Goal: Transaction & Acquisition: Book appointment/travel/reservation

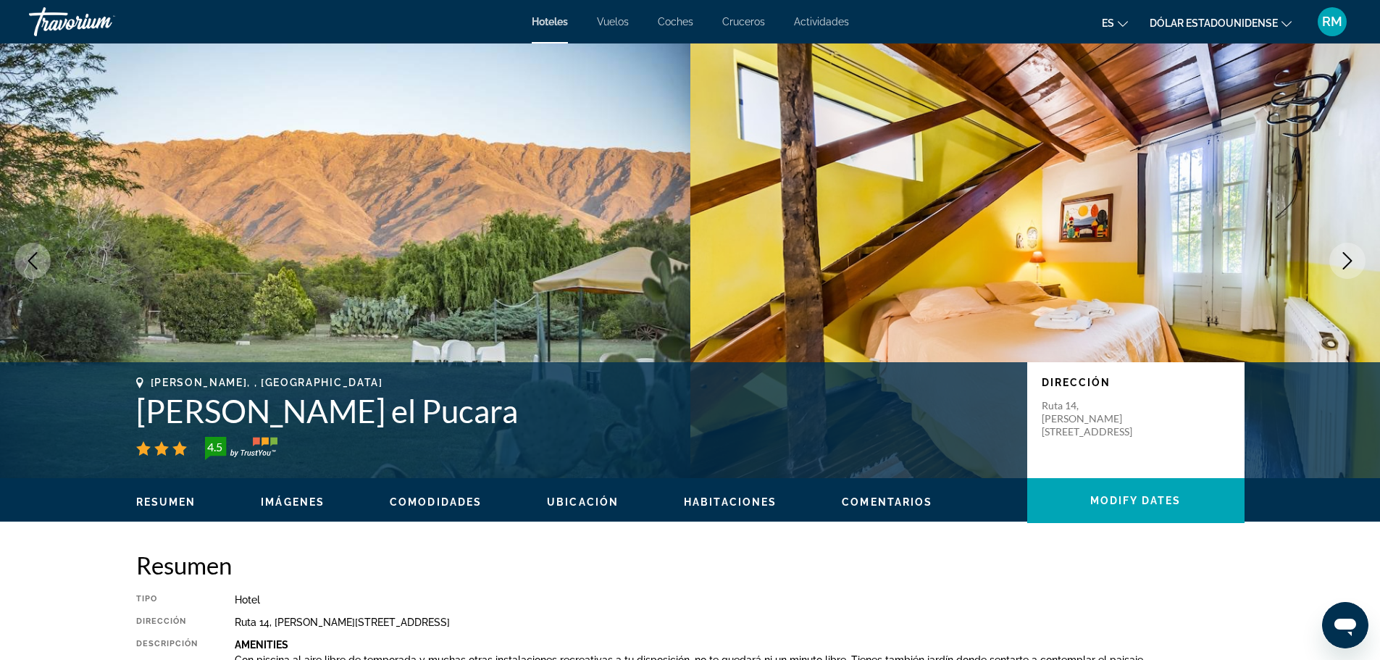
click at [1325, 21] on font "RM" at bounding box center [1332, 21] width 20 height 15
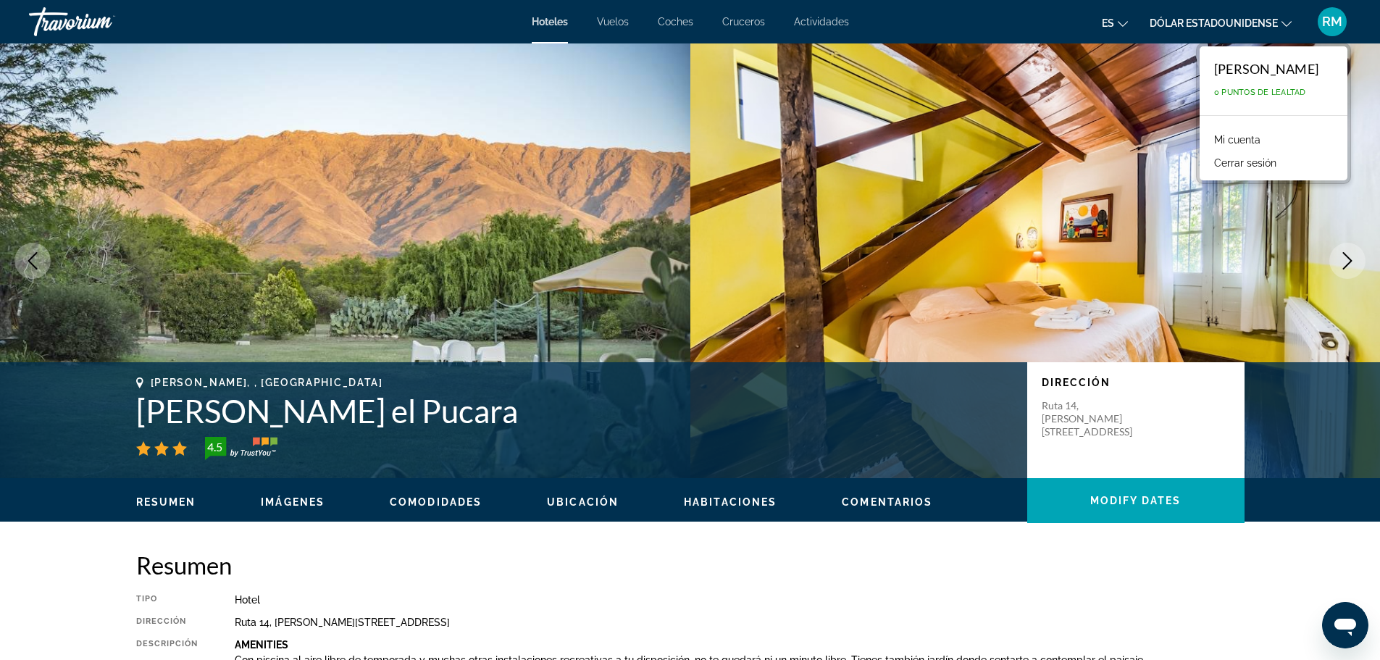
click at [1228, 79] on div "[PERSON_NAME] 0 Puntos de Lealtad" at bounding box center [1273, 80] width 148 height 69
click at [1221, 30] on button "Dólar estadounidense USD ($) MXN (Mex$) CAD (dólares canadienses) Libra esterli…" at bounding box center [1221, 22] width 142 height 21
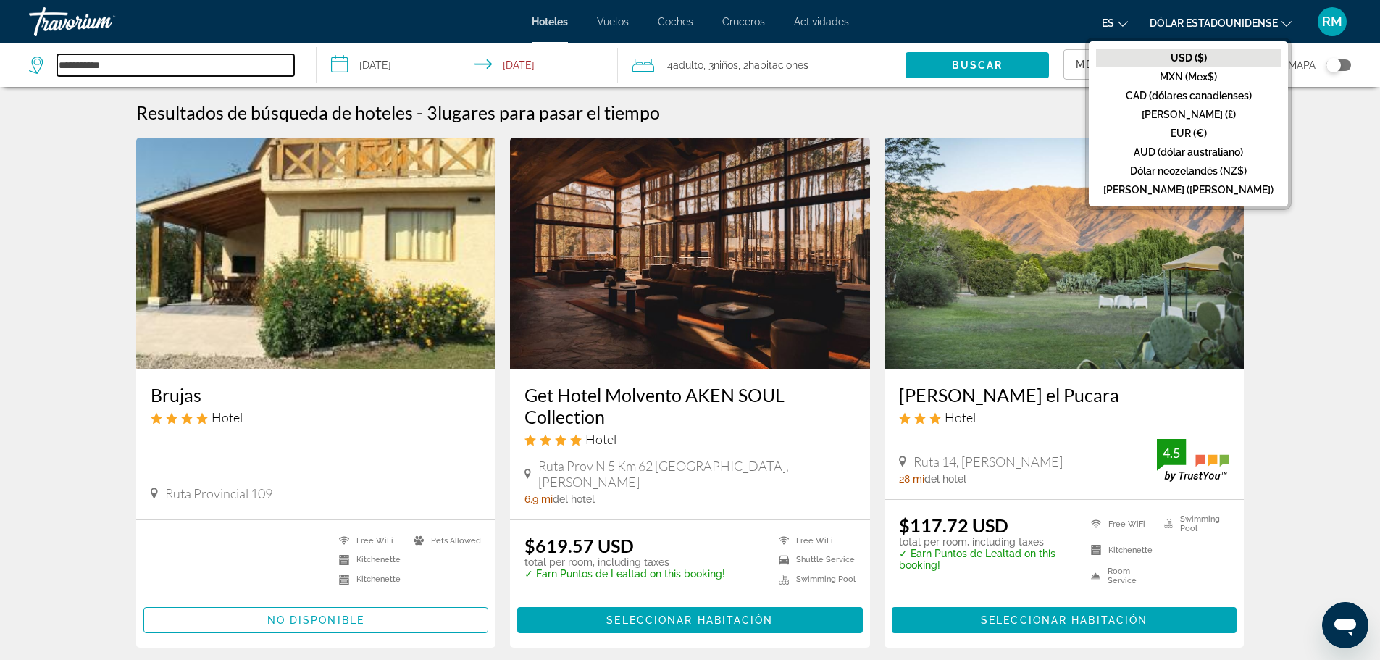
click at [133, 66] on input "**********" at bounding box center [175, 65] width 237 height 22
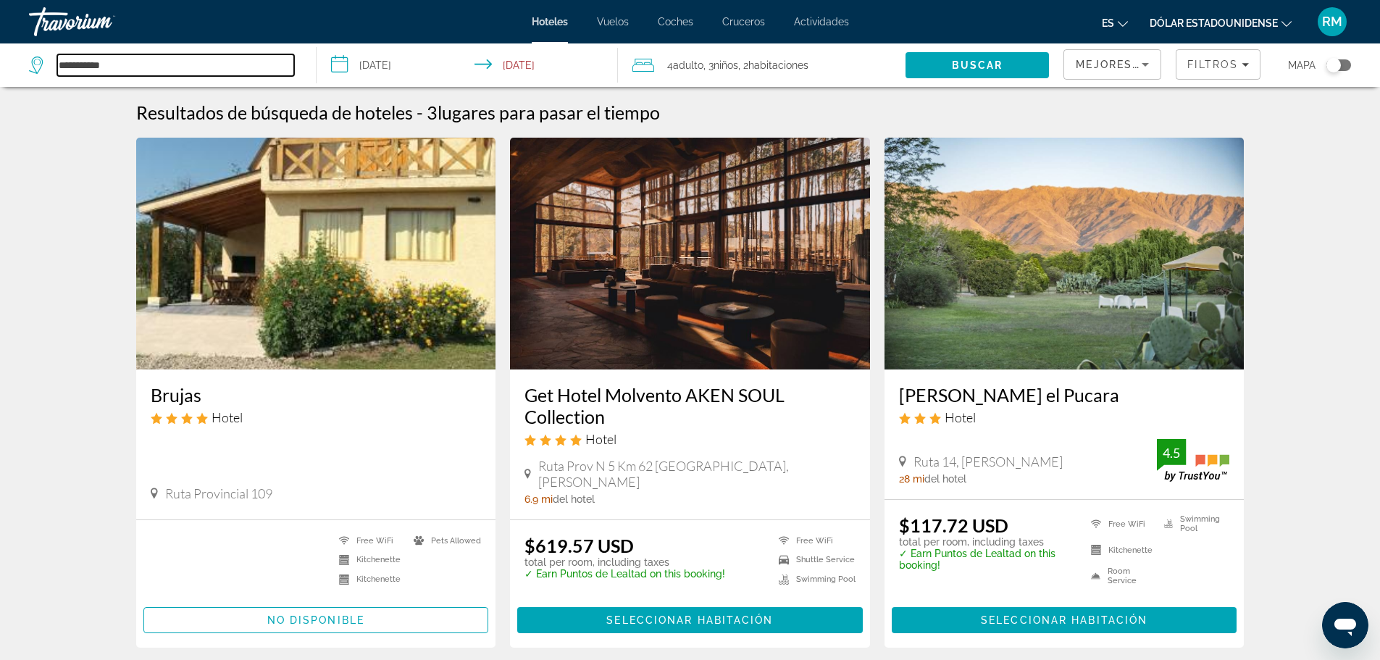
drag, startPoint x: 133, startPoint y: 62, endPoint x: 0, endPoint y: 72, distance: 133.7
click at [0, 72] on app-destination-search "**********" at bounding box center [158, 64] width 317 height 43
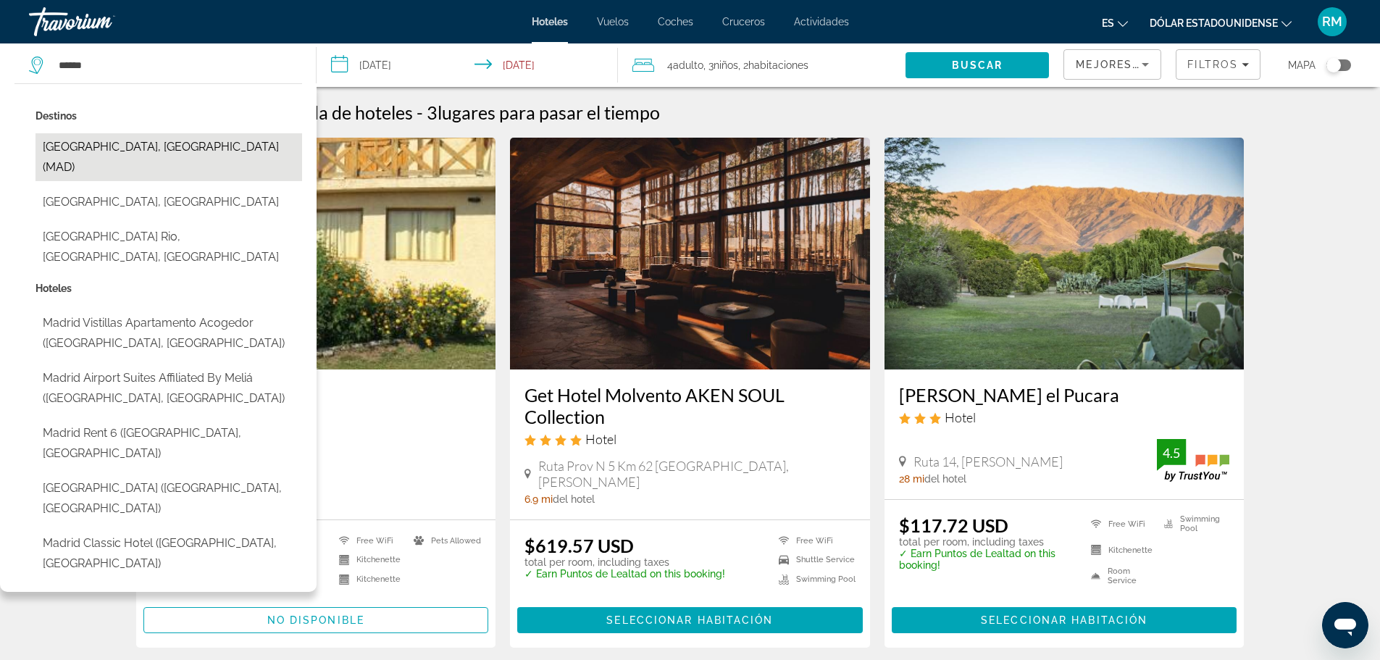
click at [91, 148] on button "[GEOGRAPHIC_DATA], [GEOGRAPHIC_DATA] (MAD)" at bounding box center [168, 157] width 267 height 48
type input "**********"
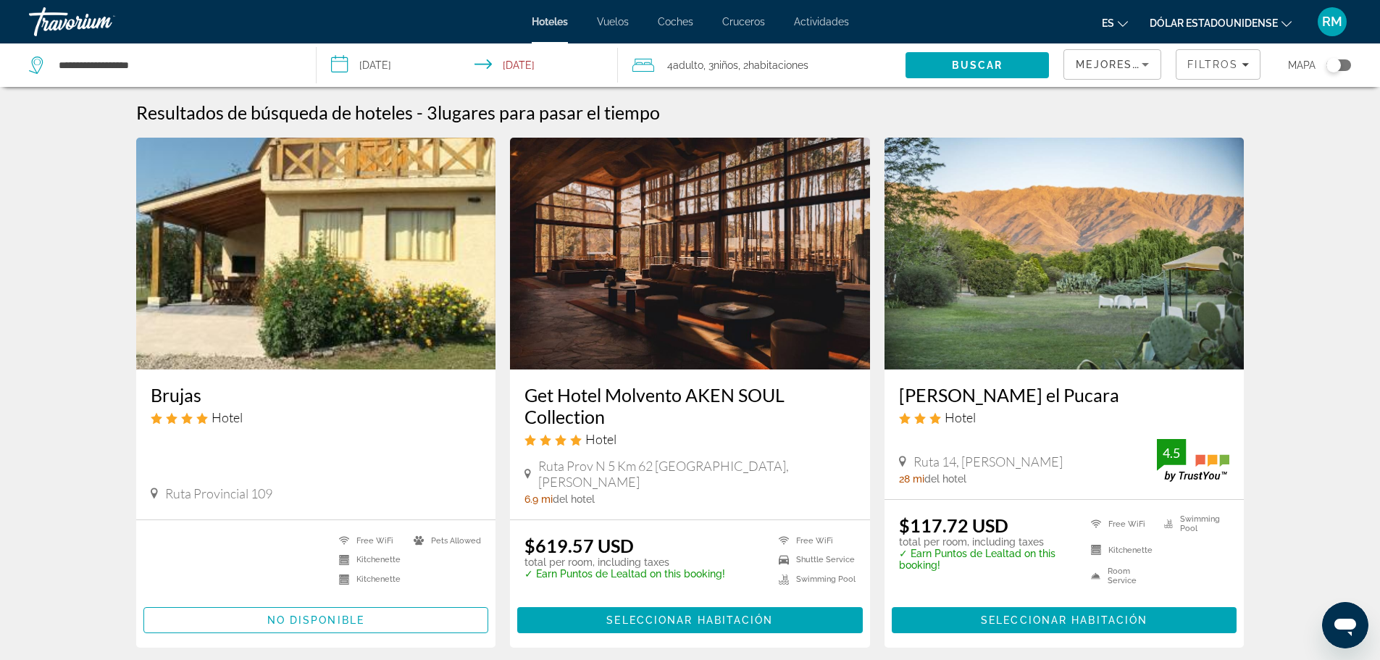
click at [397, 66] on input "**********" at bounding box center [471, 67] width 308 height 48
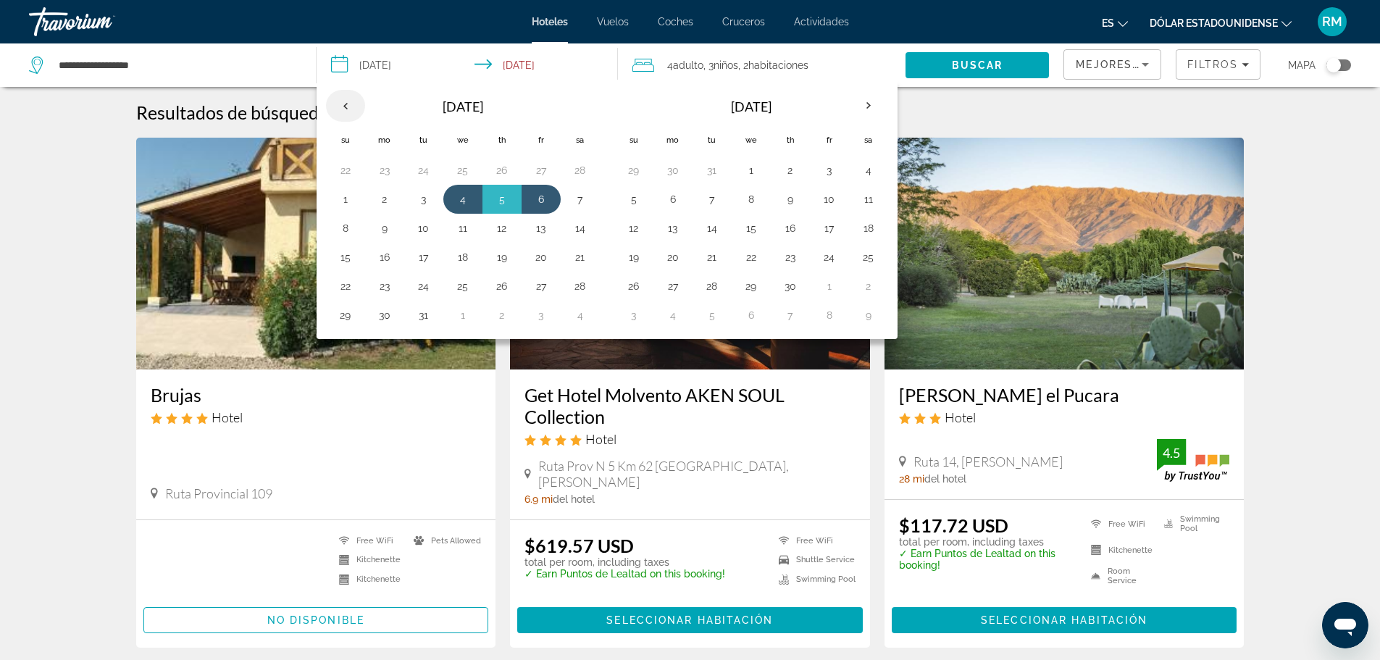
drag, startPoint x: 342, startPoint y: 100, endPoint x: 350, endPoint y: 104, distance: 8.8
click at [342, 101] on th "Previous month" at bounding box center [345, 106] width 39 height 32
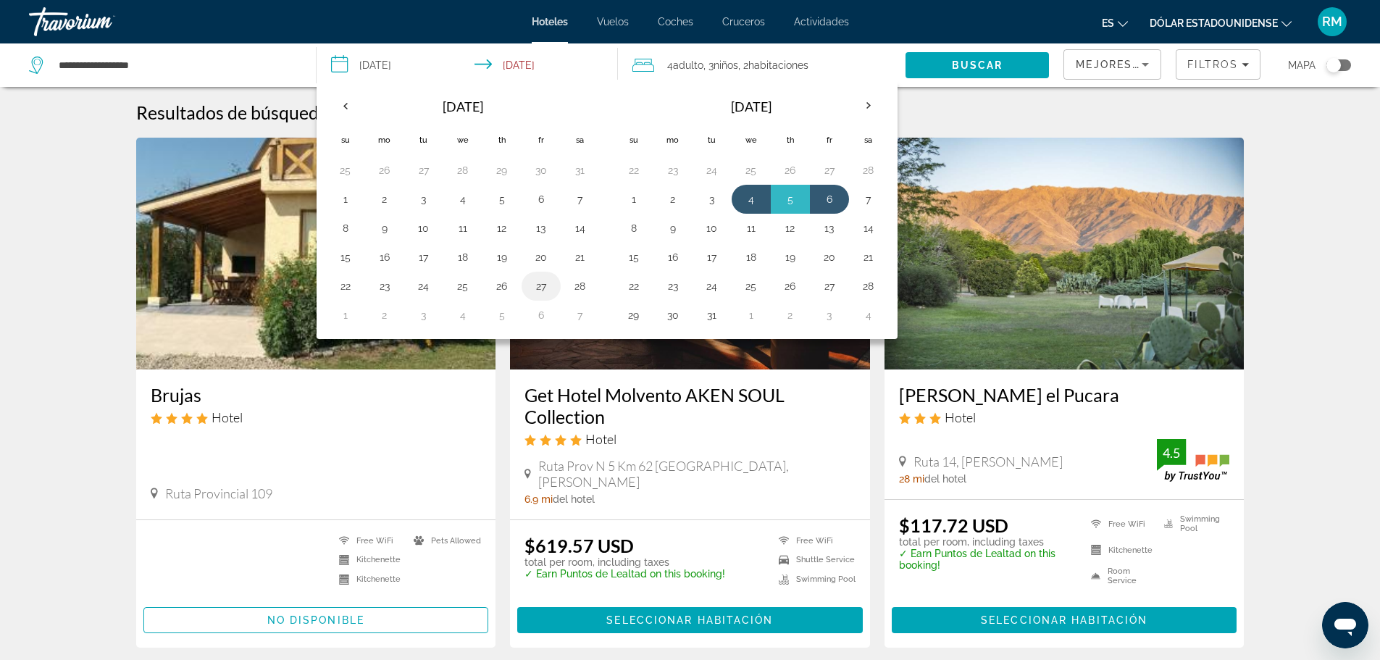
click at [535, 283] on button "27" at bounding box center [540, 286] width 23 height 20
click at [343, 323] on button "1" at bounding box center [345, 315] width 23 height 20
type input "**********"
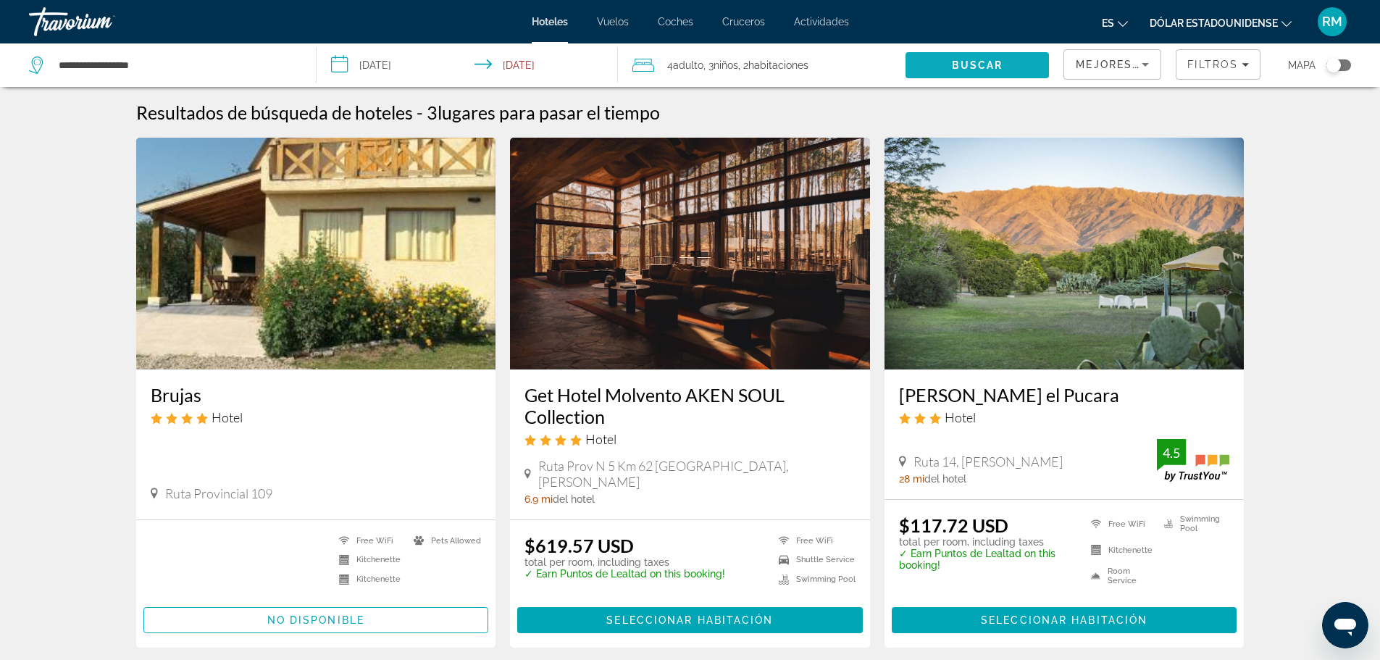
click at [982, 62] on span "Buscar" at bounding box center [977, 65] width 51 height 12
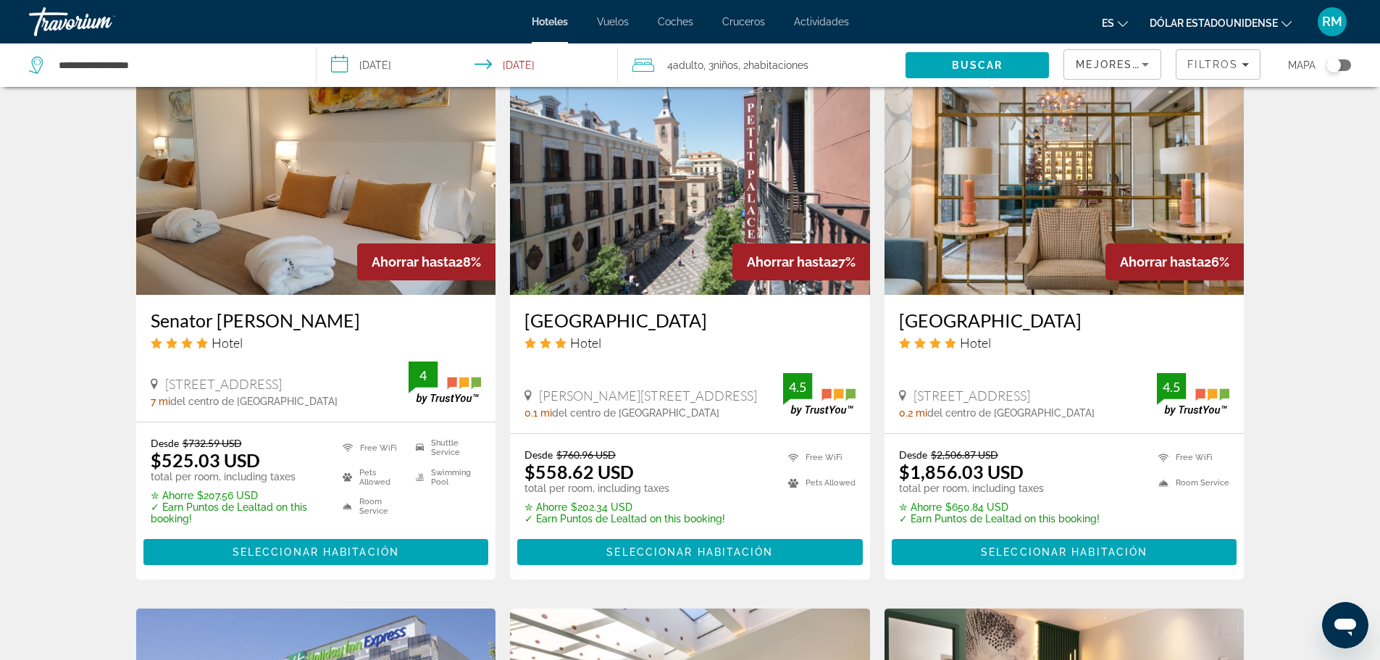
scroll to position [1231, 0]
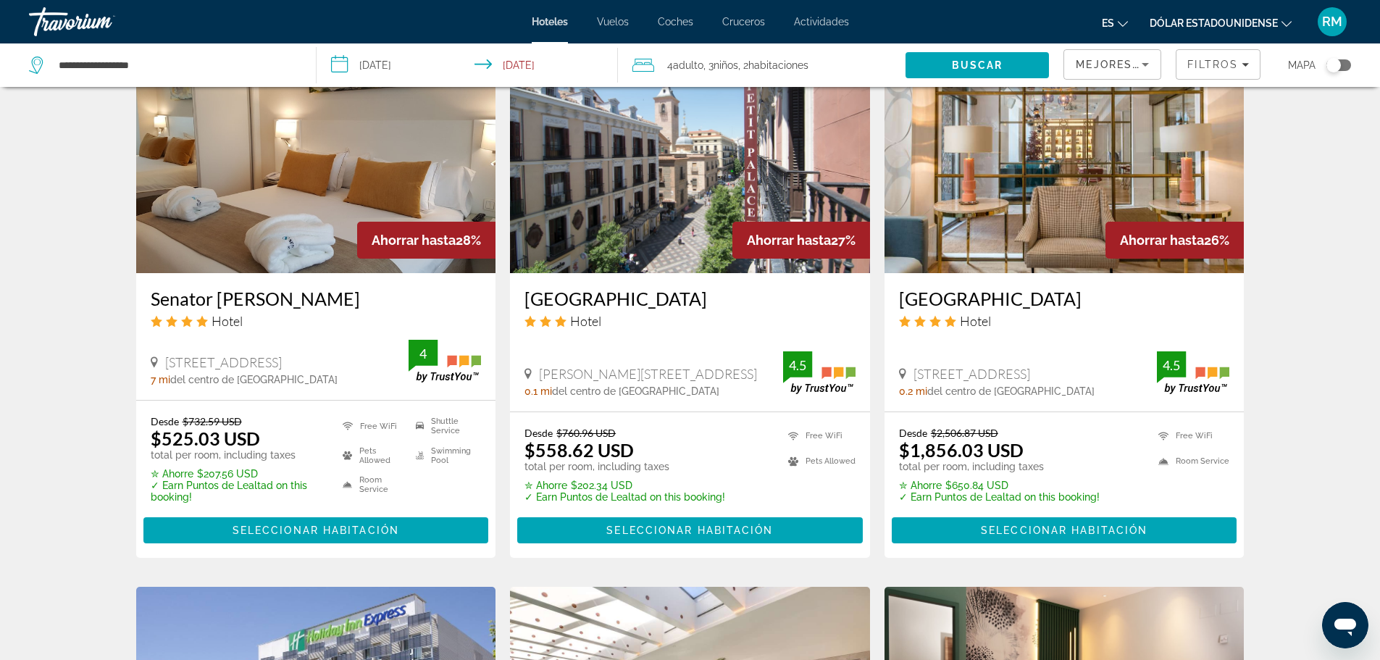
click at [274, 193] on img "Contenido principal" at bounding box center [316, 157] width 360 height 232
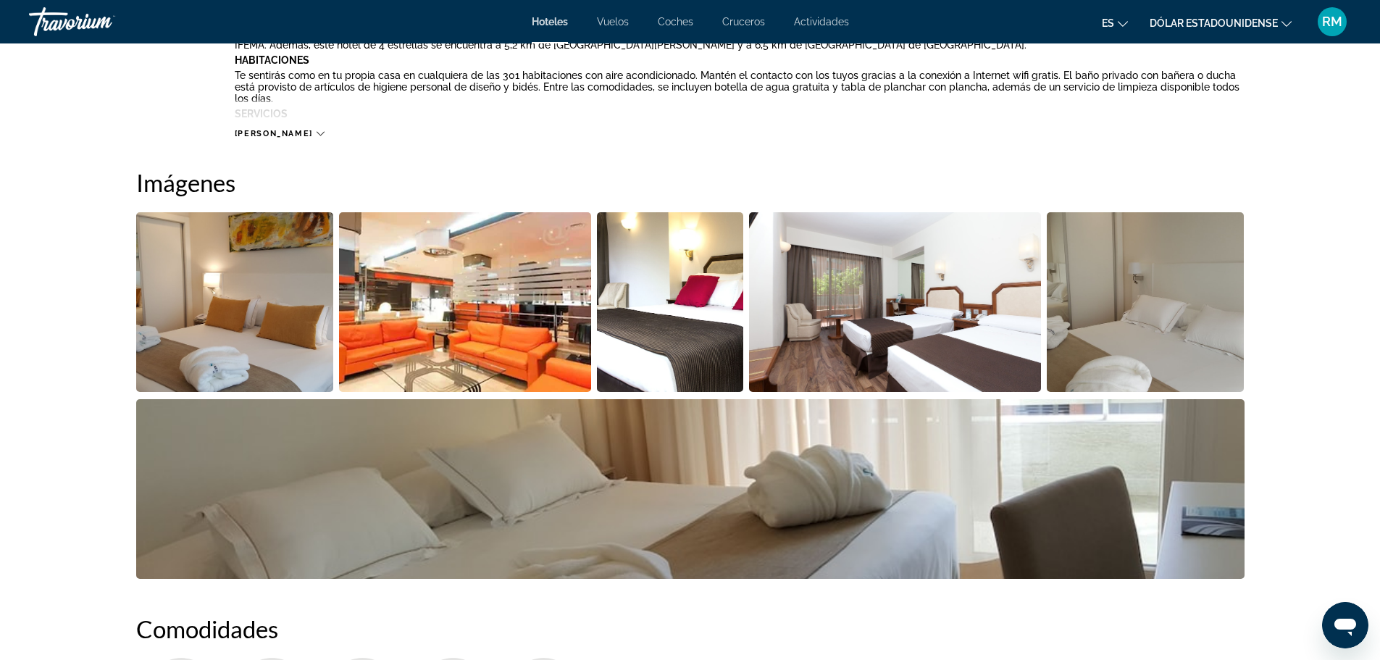
scroll to position [652, 0]
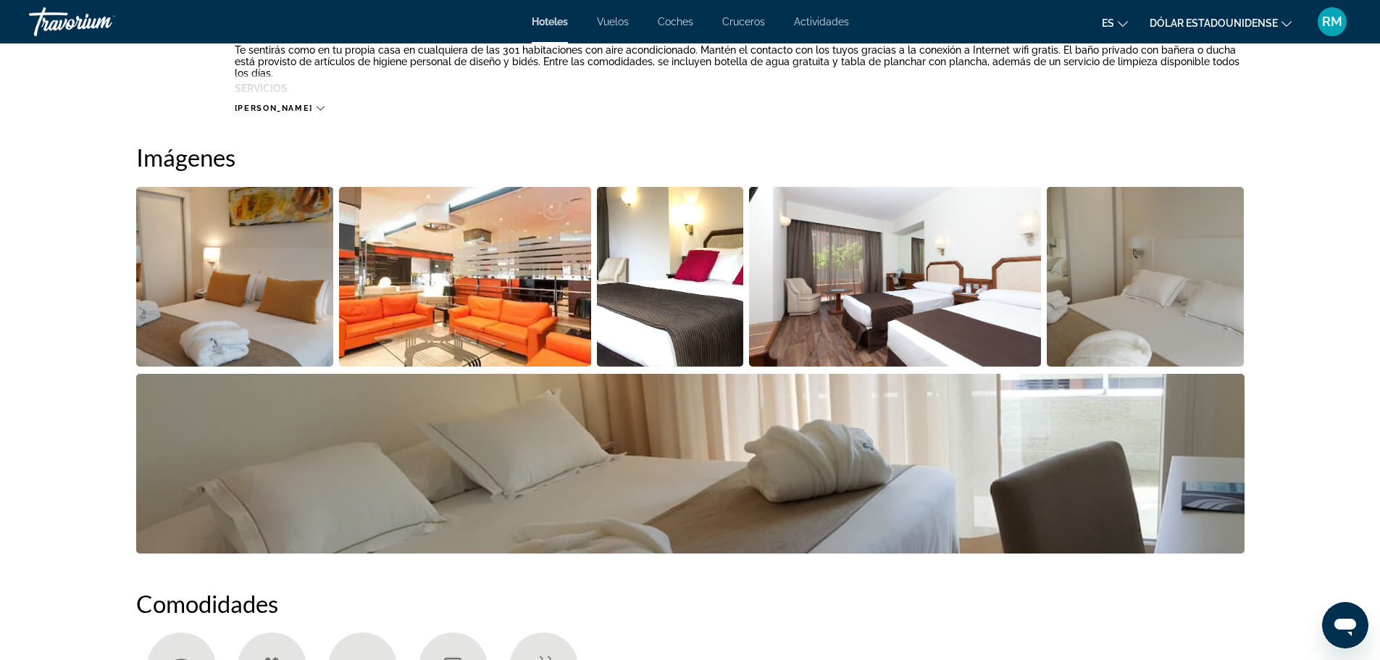
click at [240, 292] on img "Open full-screen image slider" at bounding box center [235, 277] width 198 height 180
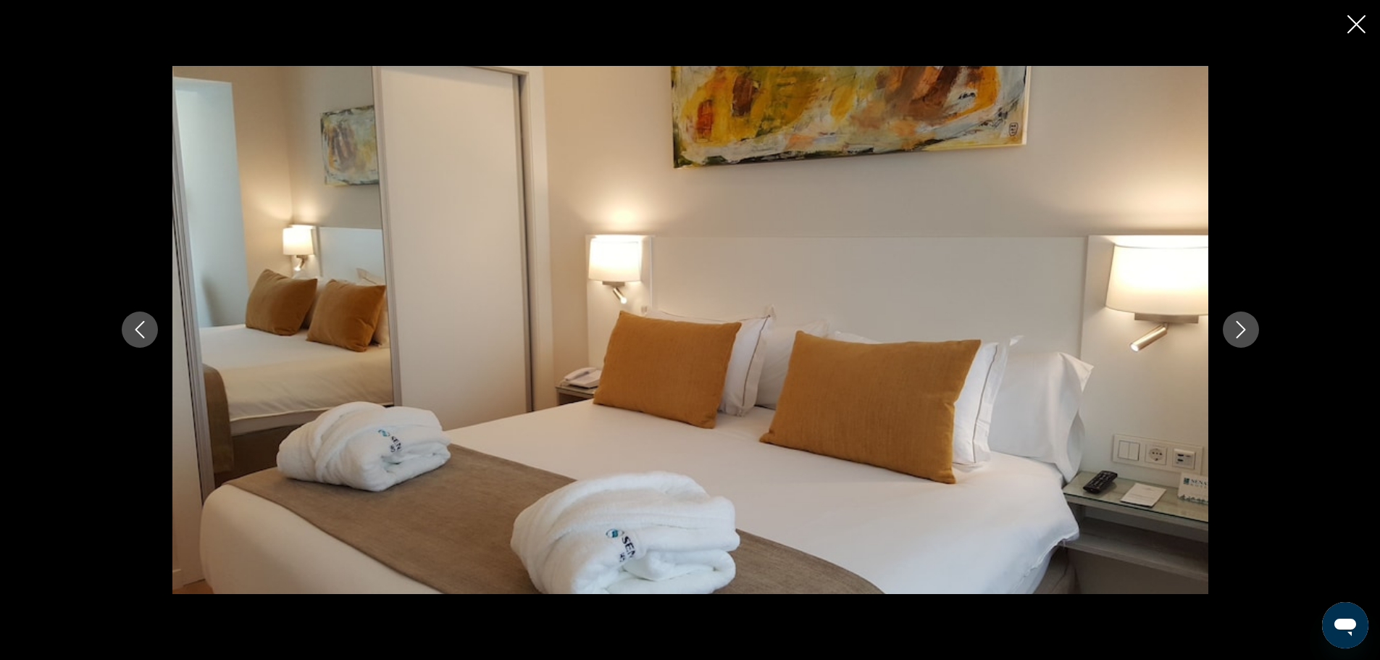
click at [1235, 330] on icon "Next image" at bounding box center [1240, 329] width 17 height 17
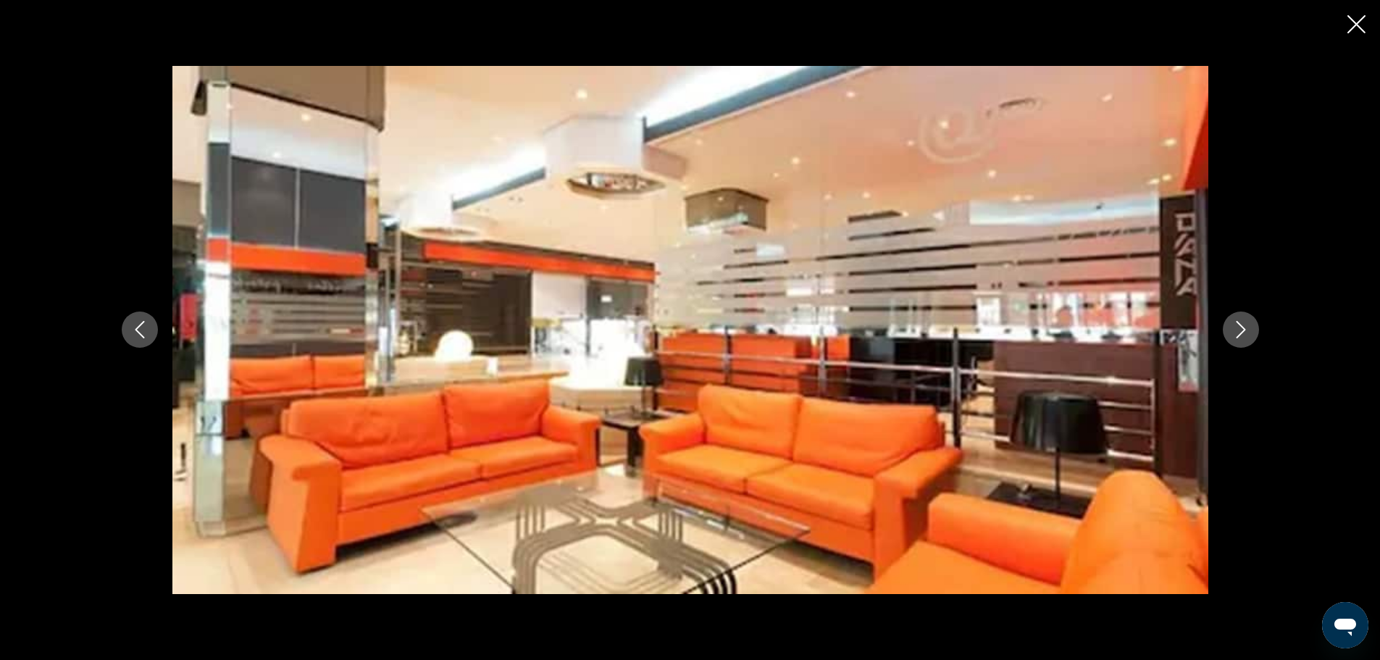
click at [1235, 330] on icon "Next image" at bounding box center [1240, 329] width 17 height 17
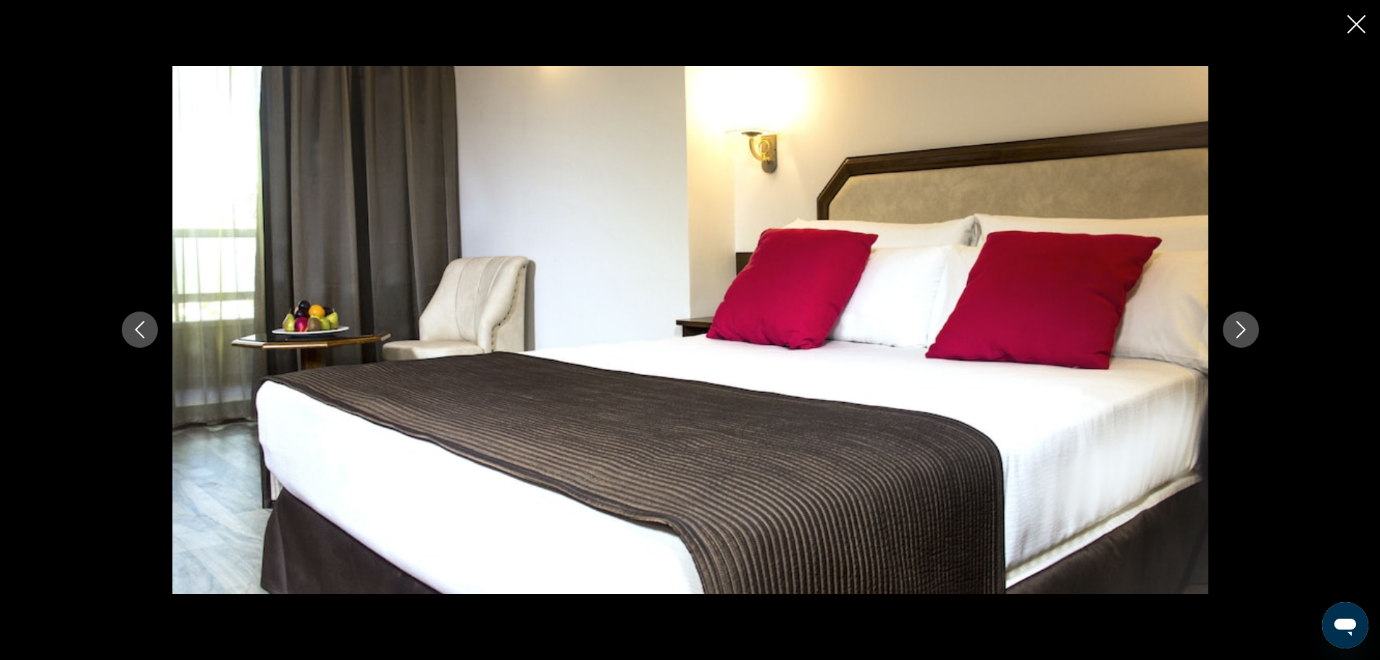
click at [1235, 327] on icon "Next image" at bounding box center [1240, 329] width 17 height 17
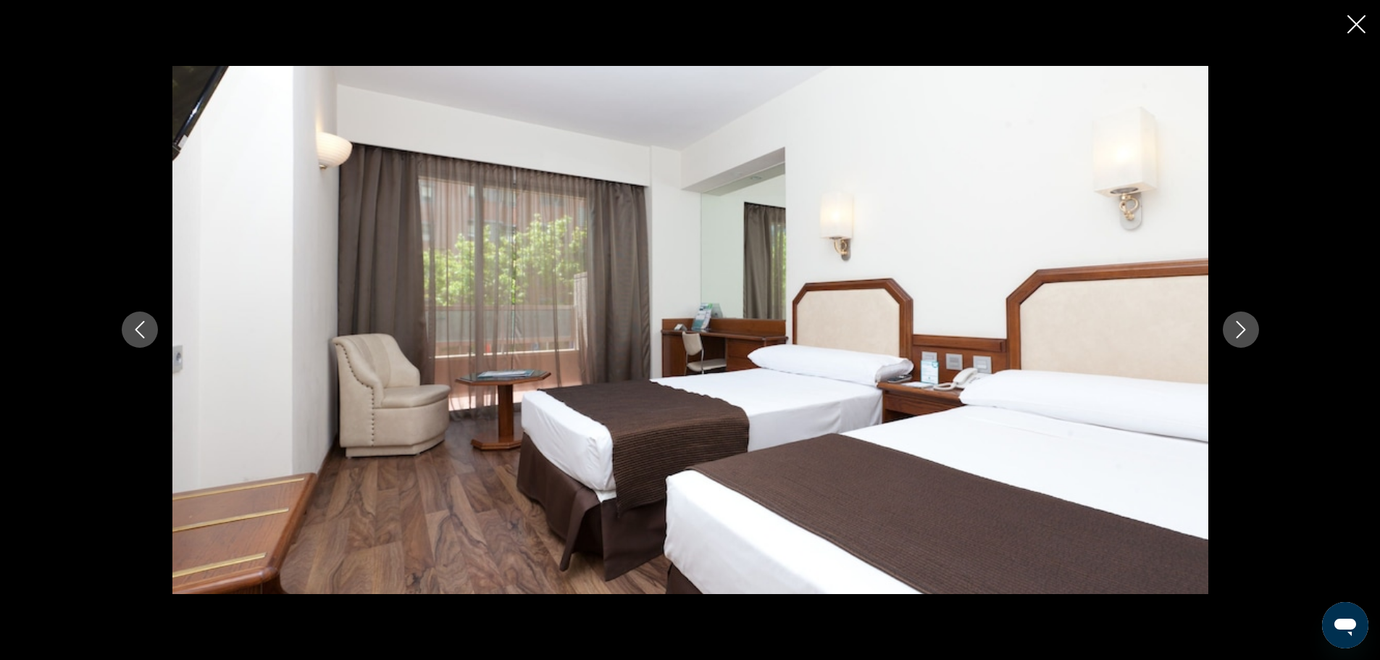
click at [1234, 327] on icon "Next image" at bounding box center [1240, 329] width 17 height 17
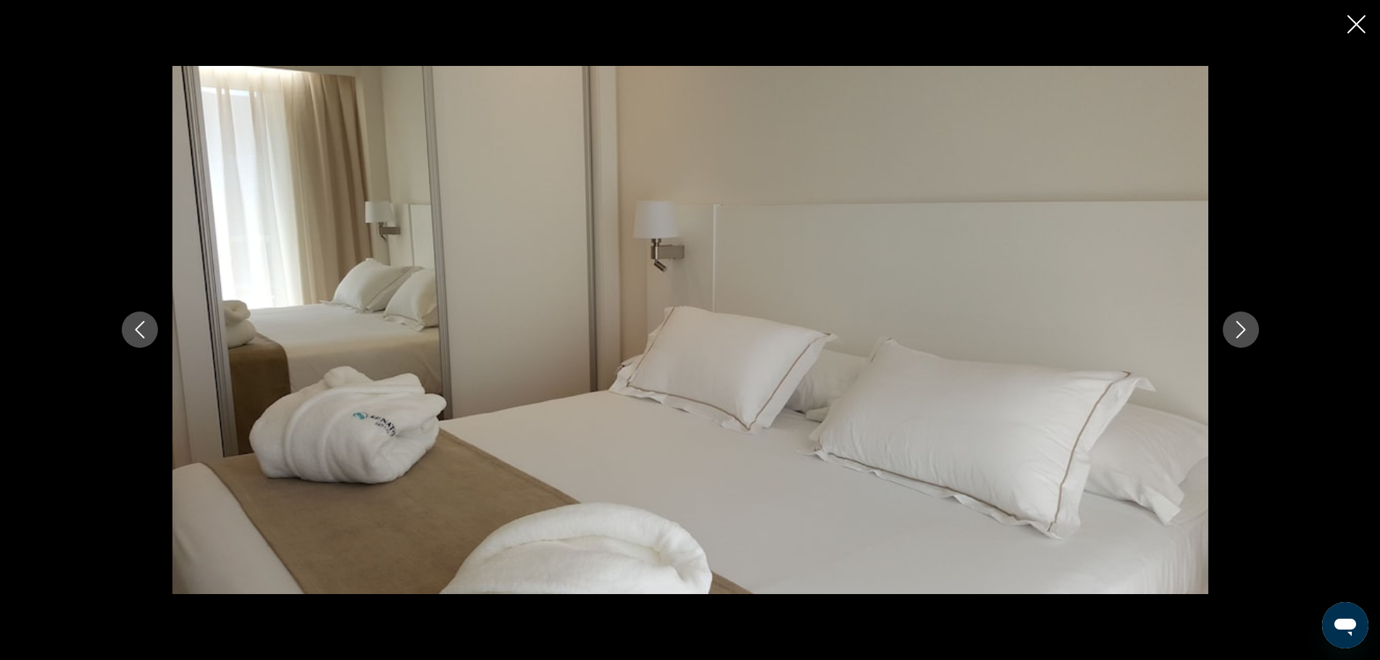
click at [1234, 327] on icon "Next image" at bounding box center [1240, 329] width 17 height 17
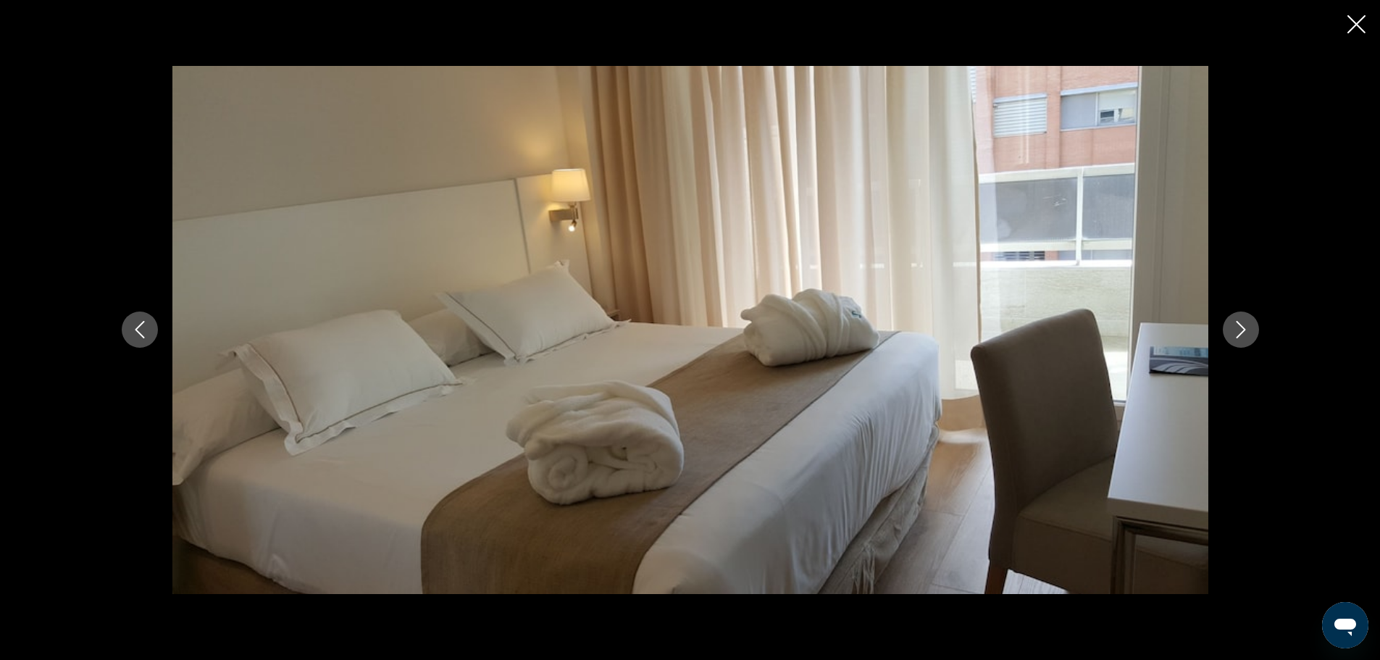
click at [1234, 325] on icon "Next image" at bounding box center [1240, 329] width 17 height 17
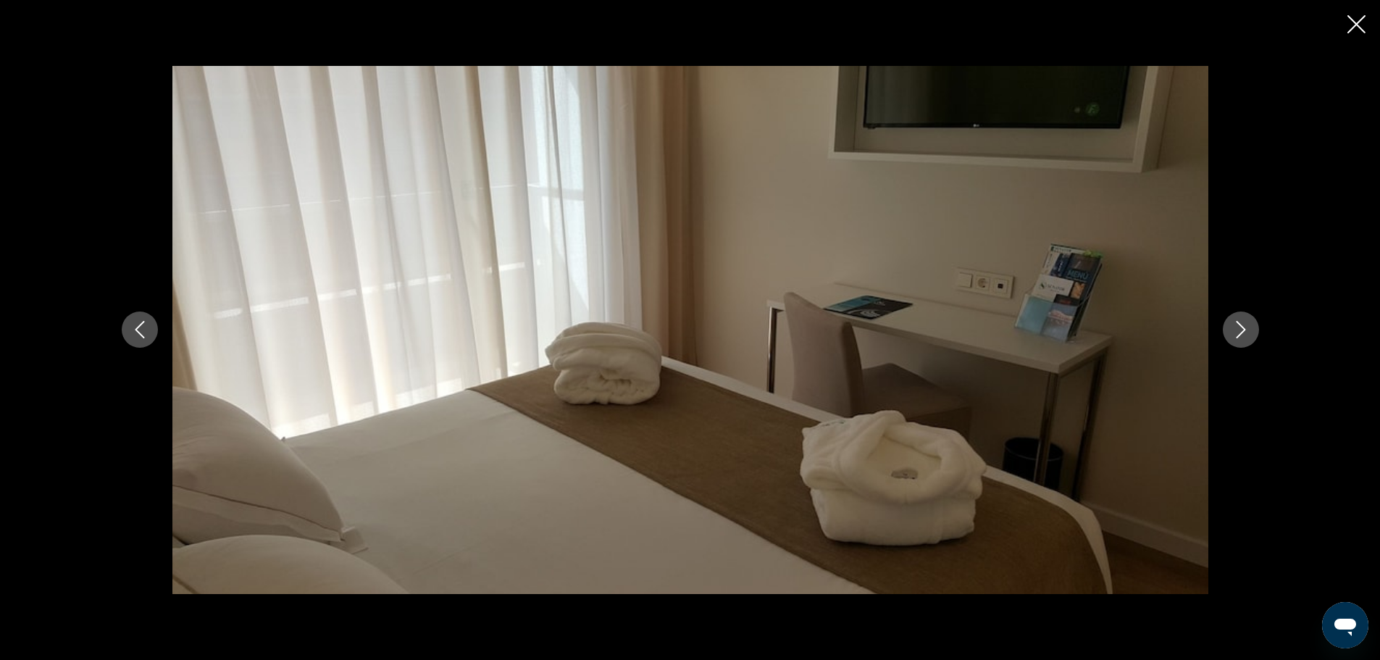
click at [1234, 324] on icon "Next image" at bounding box center [1240, 329] width 17 height 17
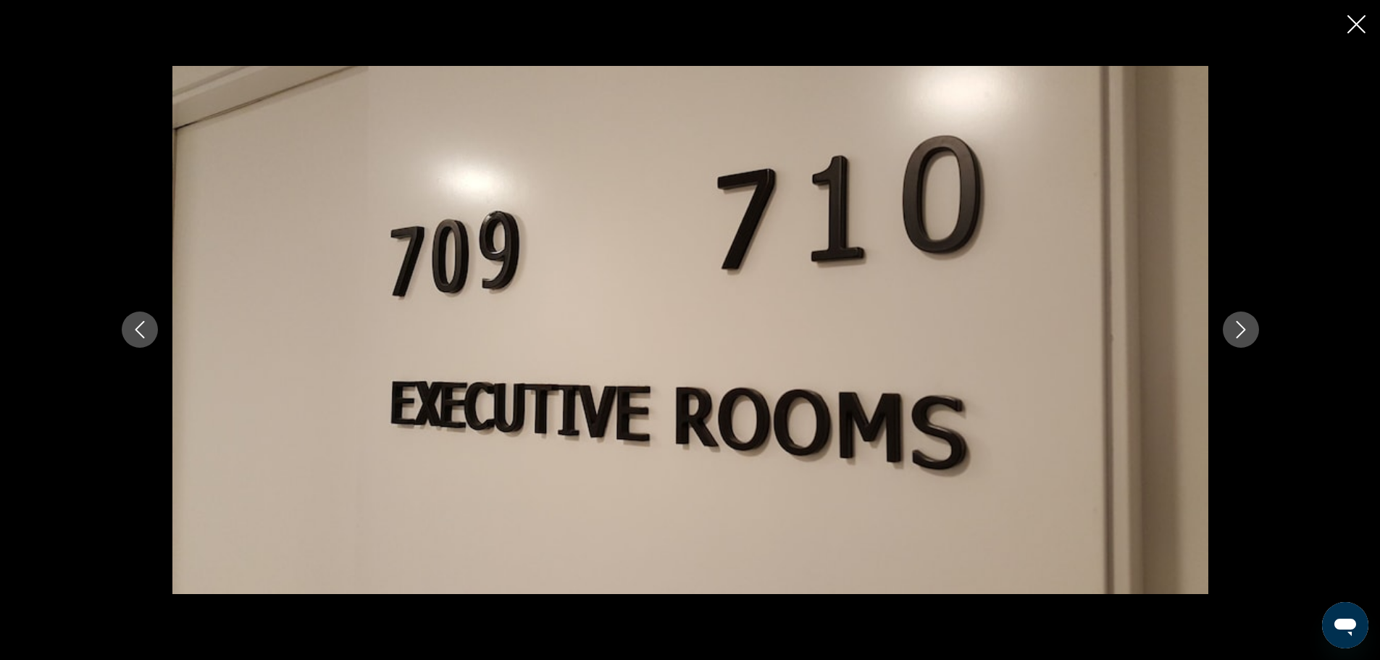
click at [1234, 324] on icon "Next image" at bounding box center [1240, 329] width 17 height 17
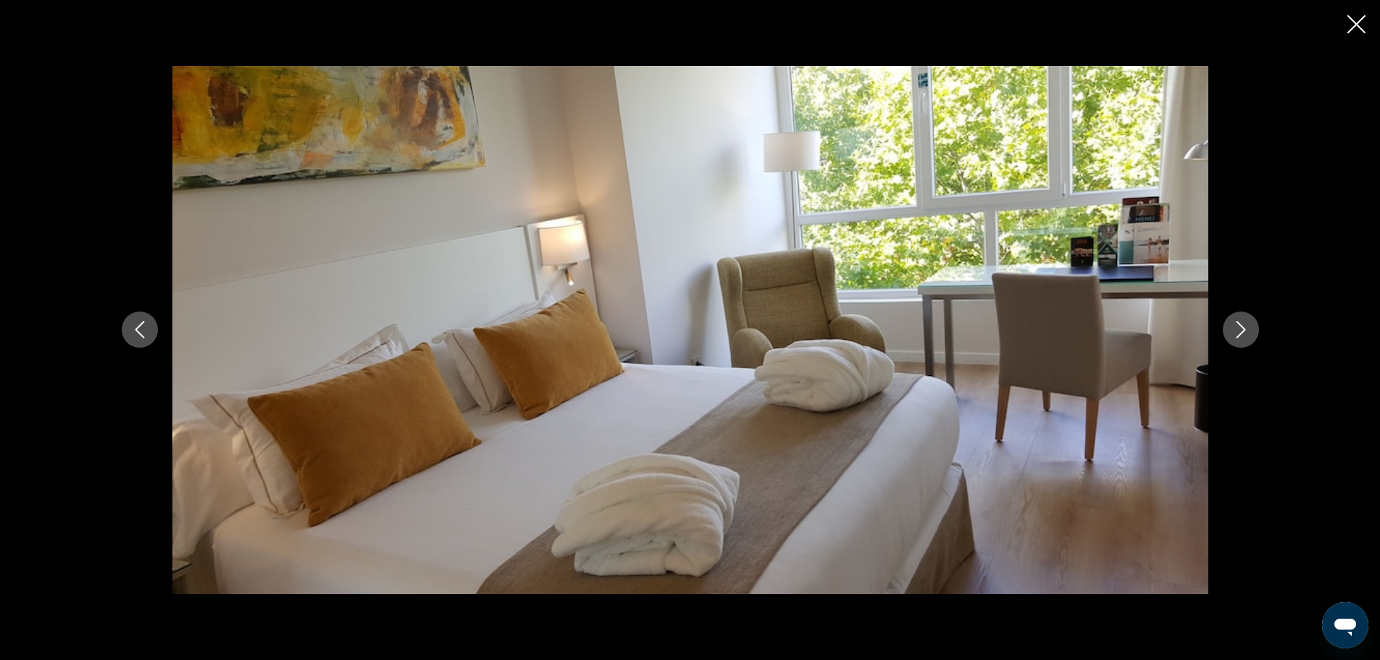
click at [1234, 324] on icon "Next image" at bounding box center [1240, 329] width 17 height 17
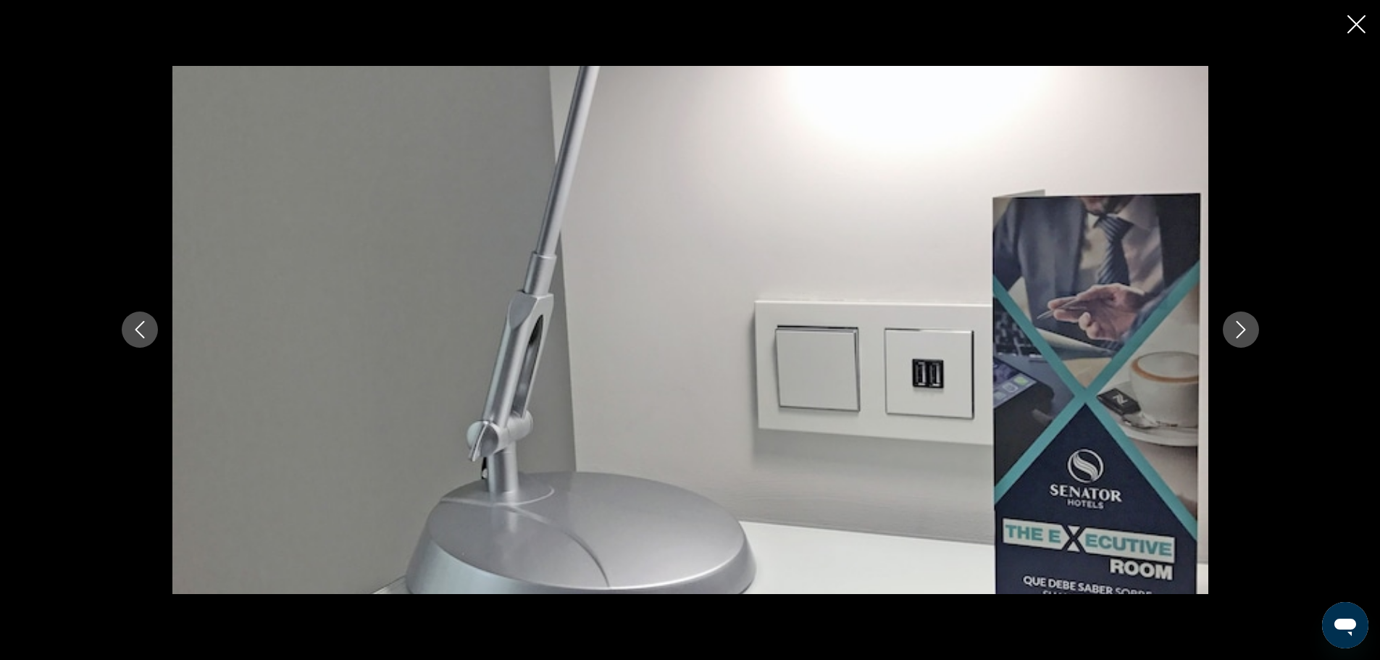
click at [1234, 324] on icon "Next image" at bounding box center [1240, 329] width 17 height 17
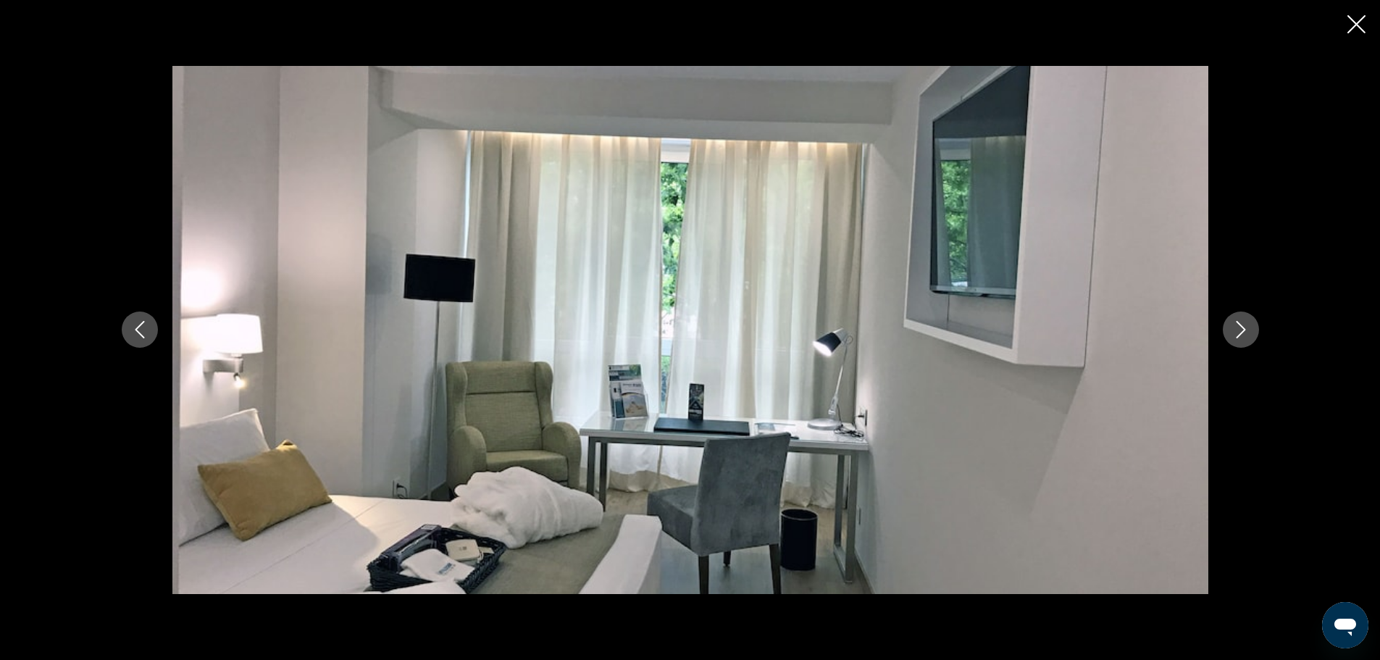
click at [1234, 324] on icon "Next image" at bounding box center [1240, 329] width 17 height 17
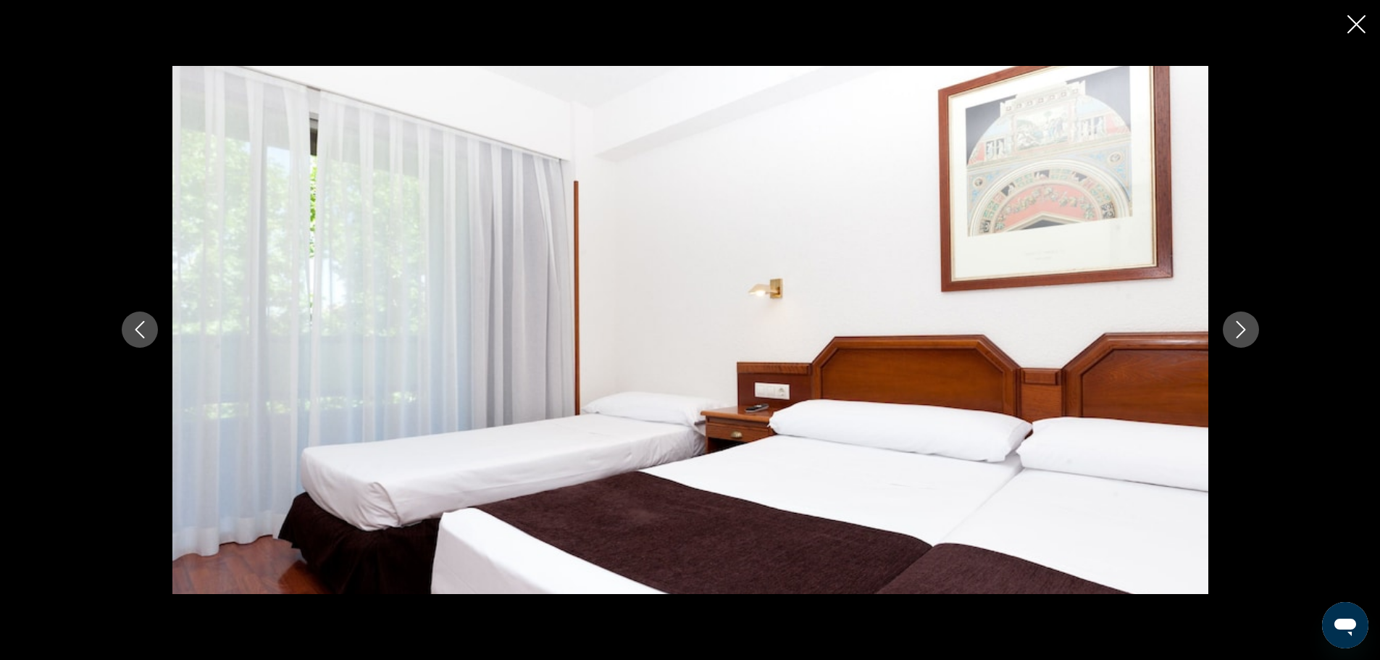
click at [1234, 324] on icon "Next image" at bounding box center [1240, 329] width 17 height 17
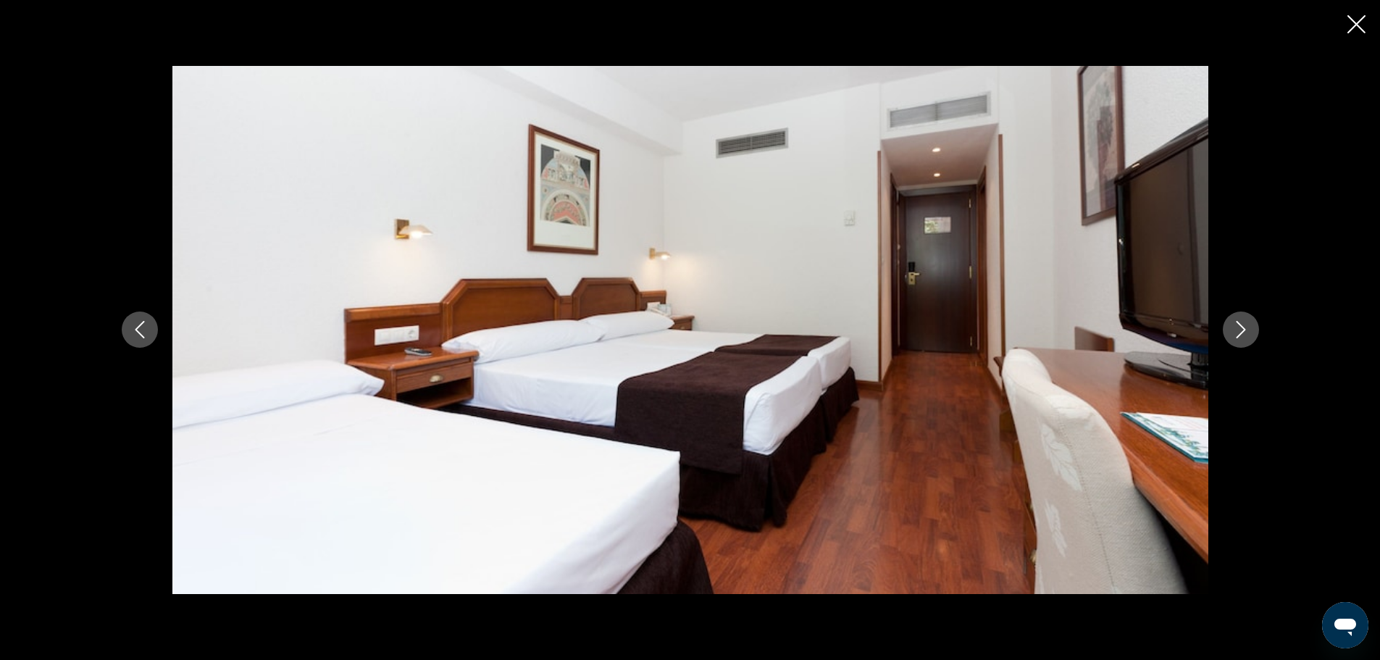
click at [1234, 324] on icon "Next image" at bounding box center [1240, 329] width 17 height 17
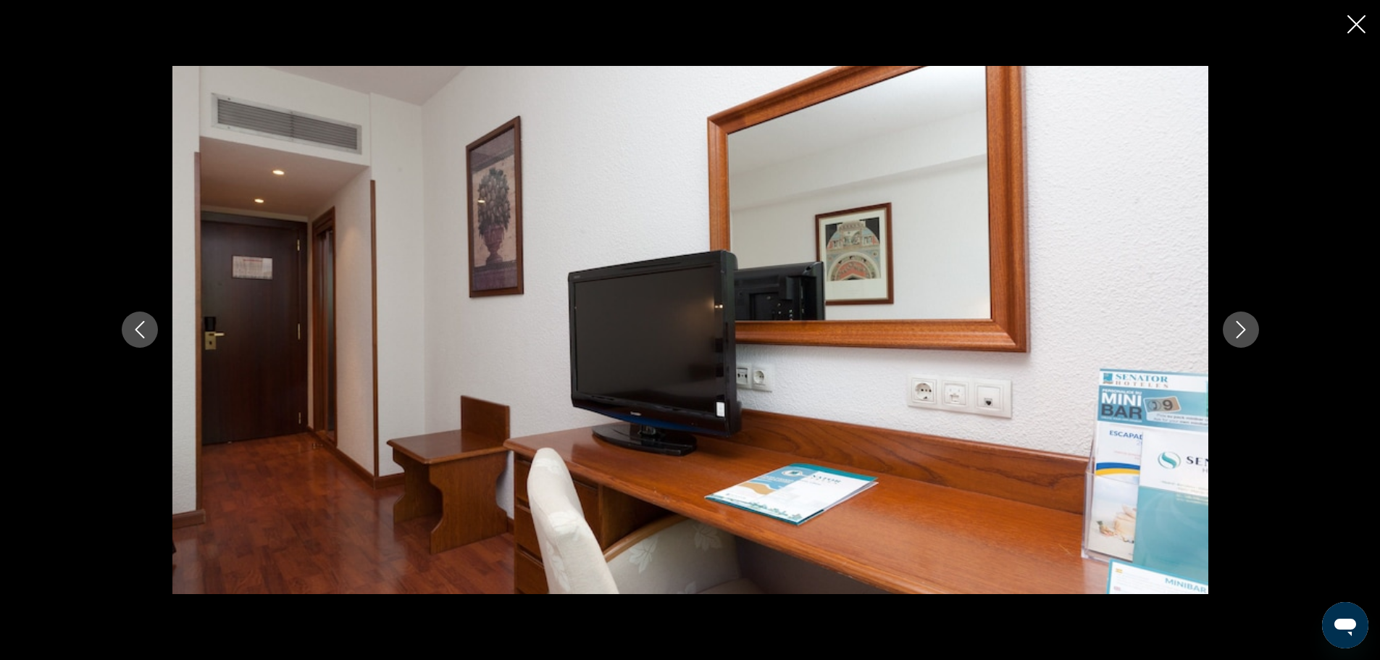
click at [1234, 324] on icon "Next image" at bounding box center [1240, 329] width 17 height 17
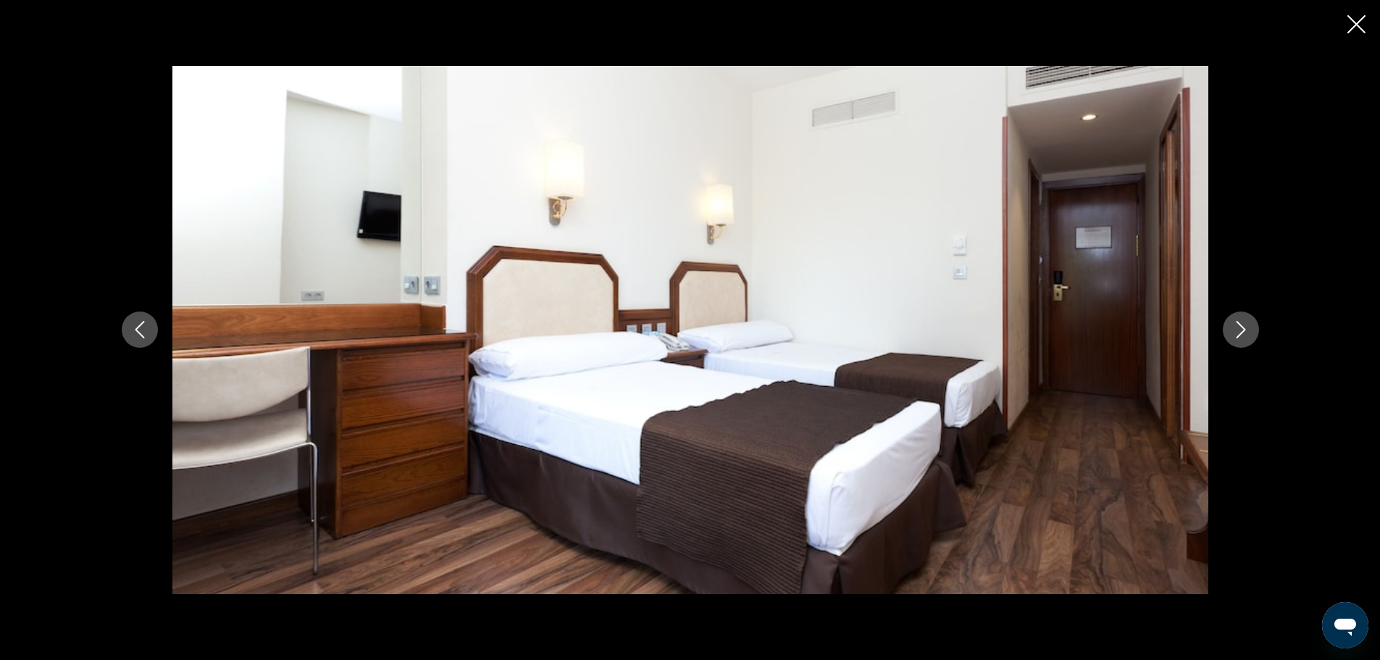
click at [1234, 324] on icon "Next image" at bounding box center [1240, 329] width 17 height 17
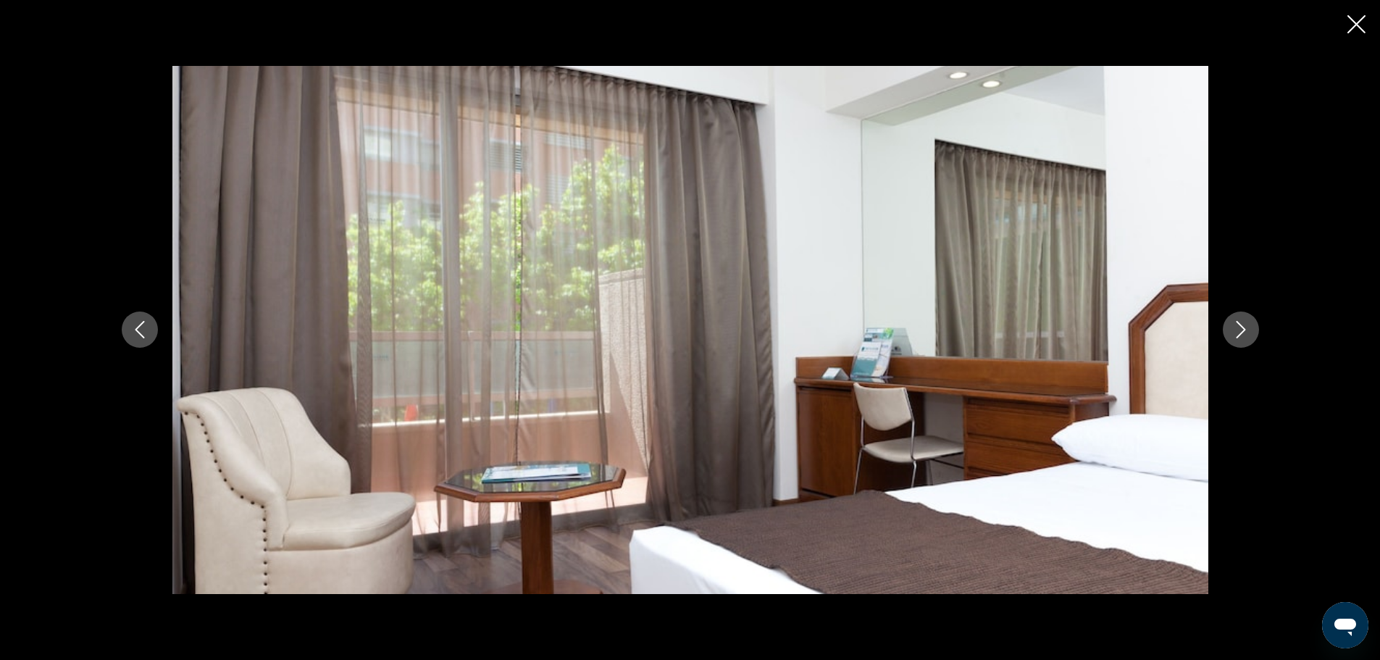
click at [1234, 324] on icon "Next image" at bounding box center [1240, 329] width 17 height 17
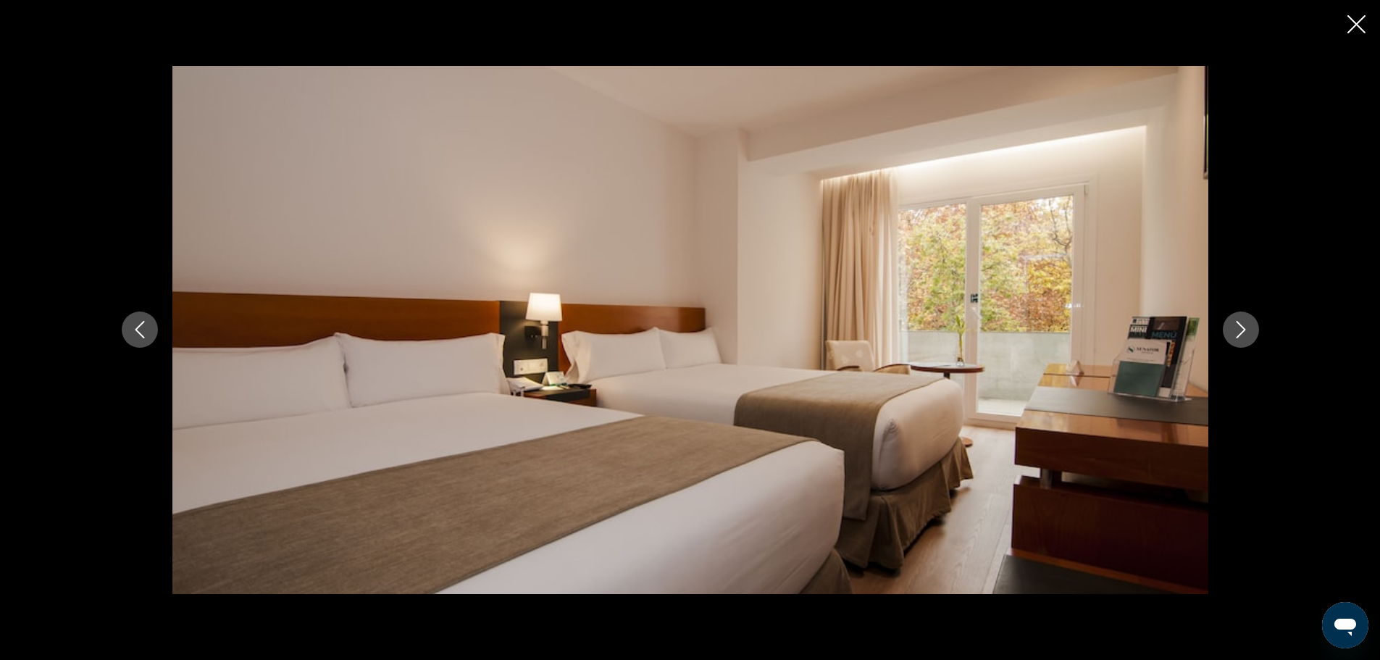
click at [1234, 324] on icon "Next image" at bounding box center [1240, 329] width 17 height 17
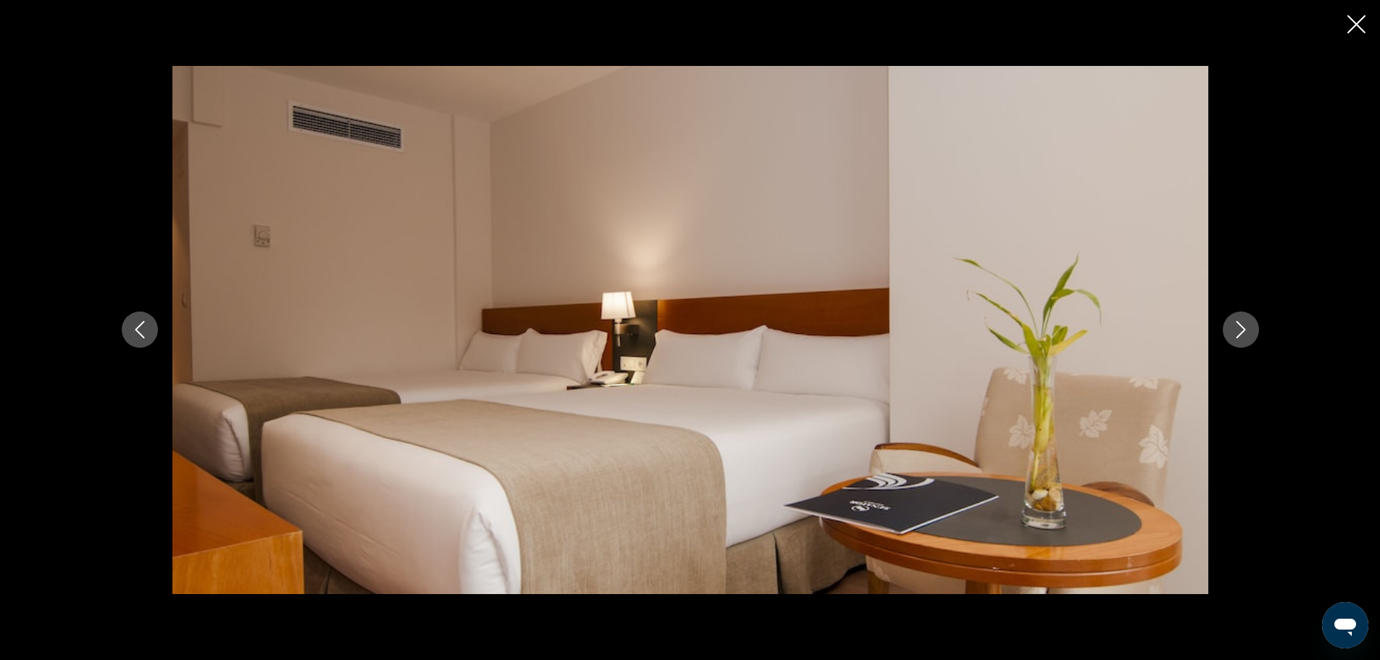
click at [1234, 324] on icon "Next image" at bounding box center [1240, 329] width 17 height 17
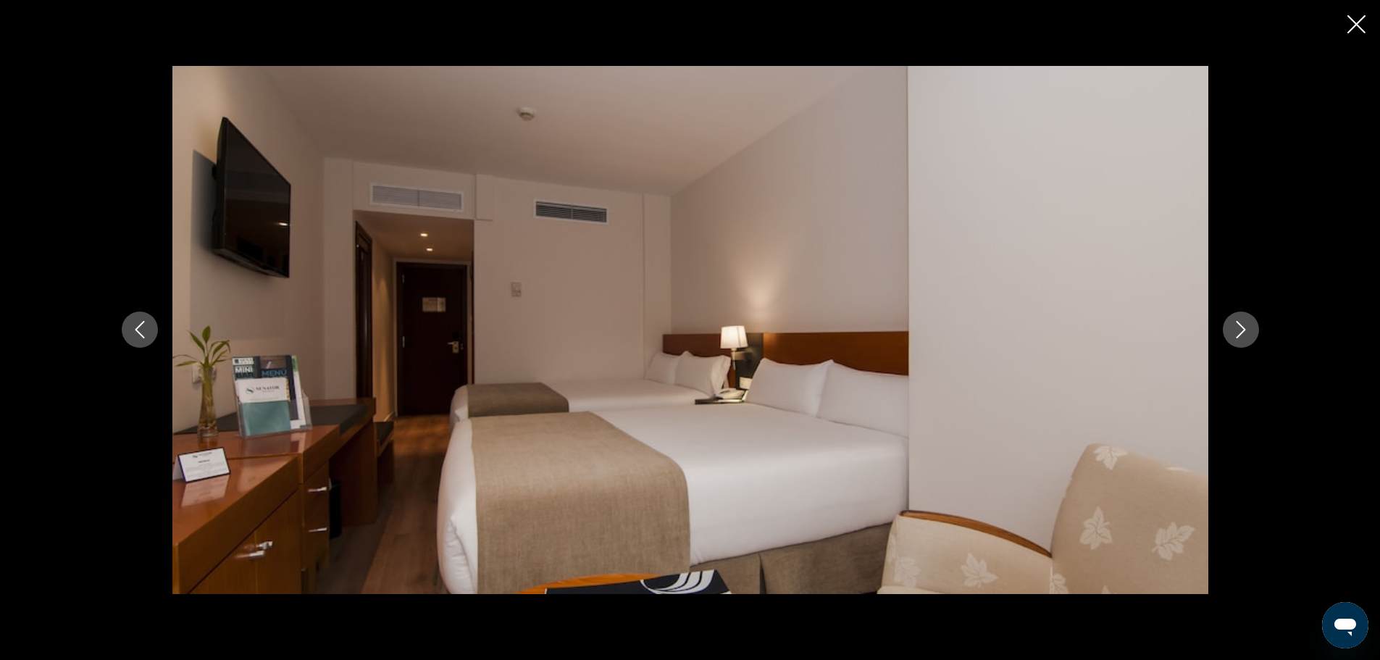
click at [1234, 324] on icon "Next image" at bounding box center [1240, 329] width 17 height 17
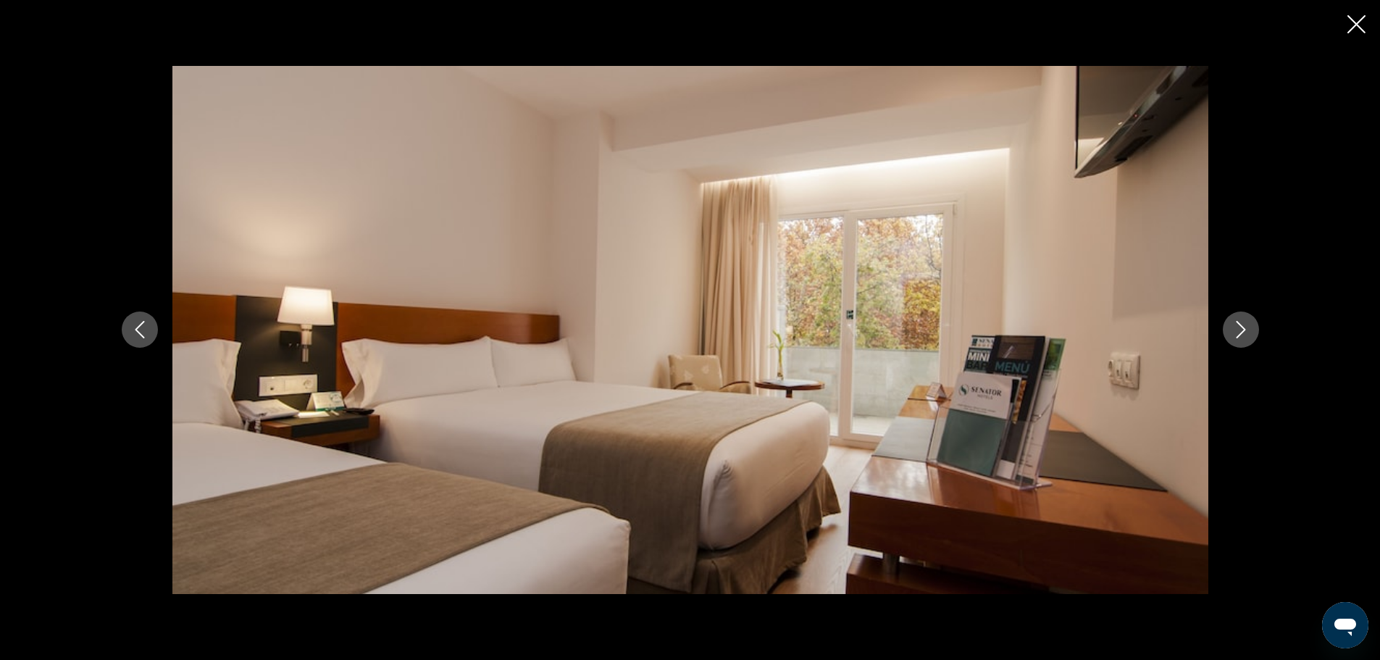
click at [1234, 324] on icon "Next image" at bounding box center [1240, 329] width 17 height 17
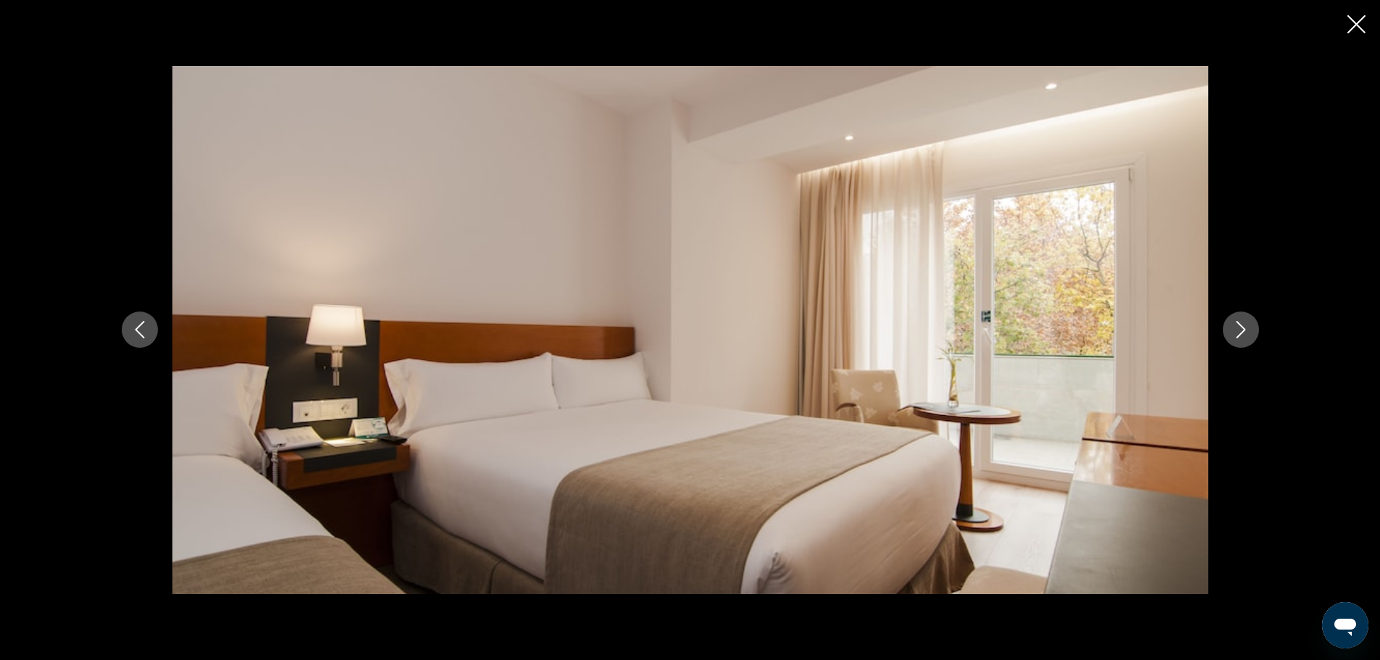
click at [1234, 324] on icon "Next image" at bounding box center [1240, 329] width 17 height 17
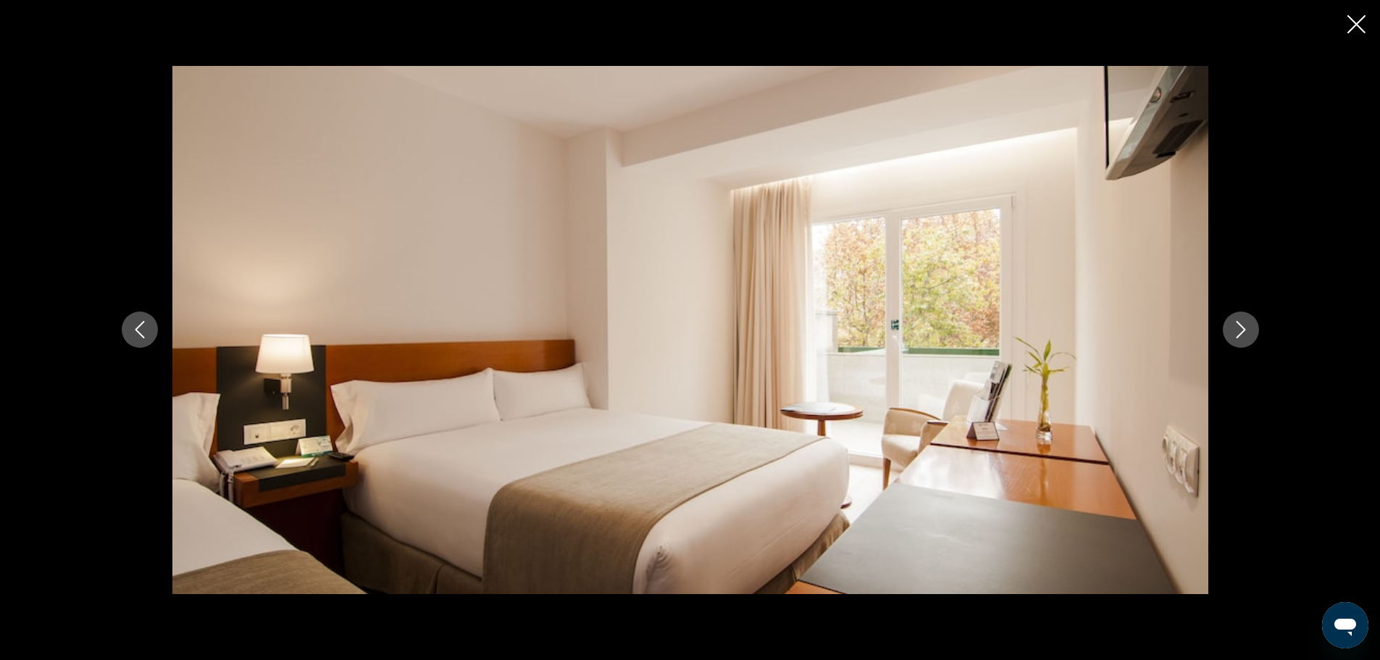
click at [1234, 324] on icon "Next image" at bounding box center [1240, 329] width 17 height 17
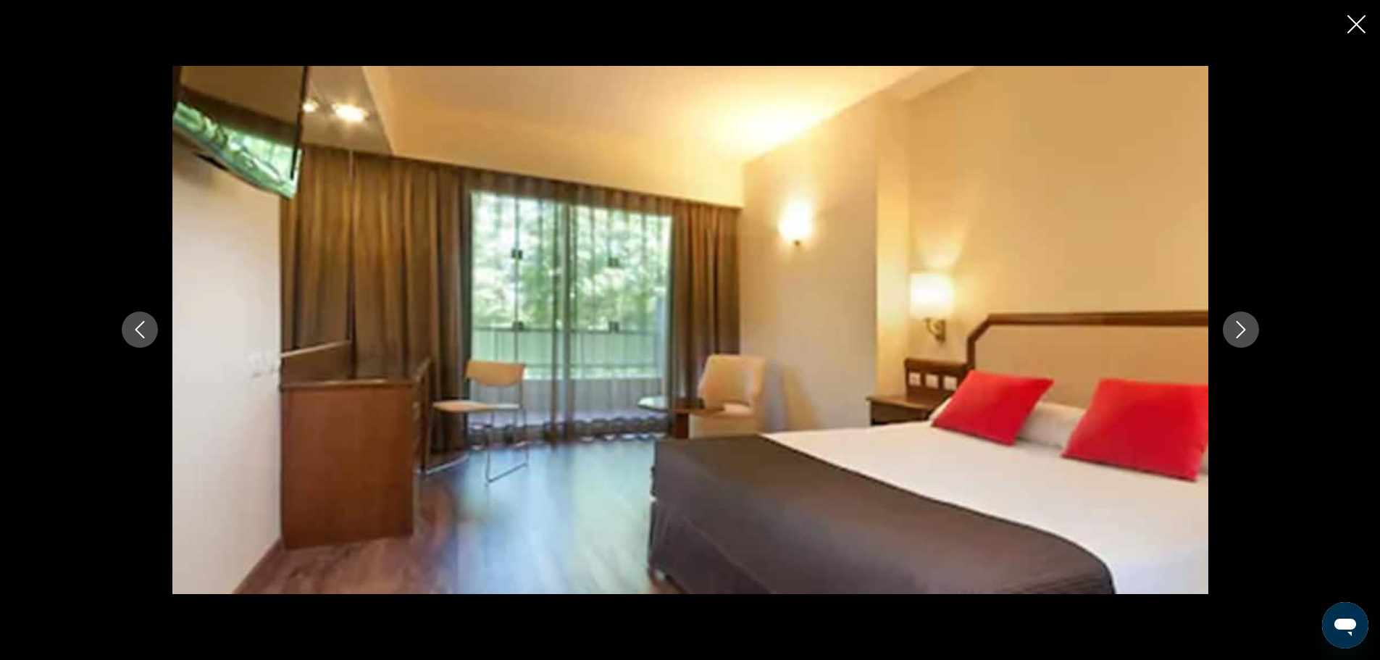
click at [1234, 323] on icon "Next image" at bounding box center [1240, 329] width 17 height 17
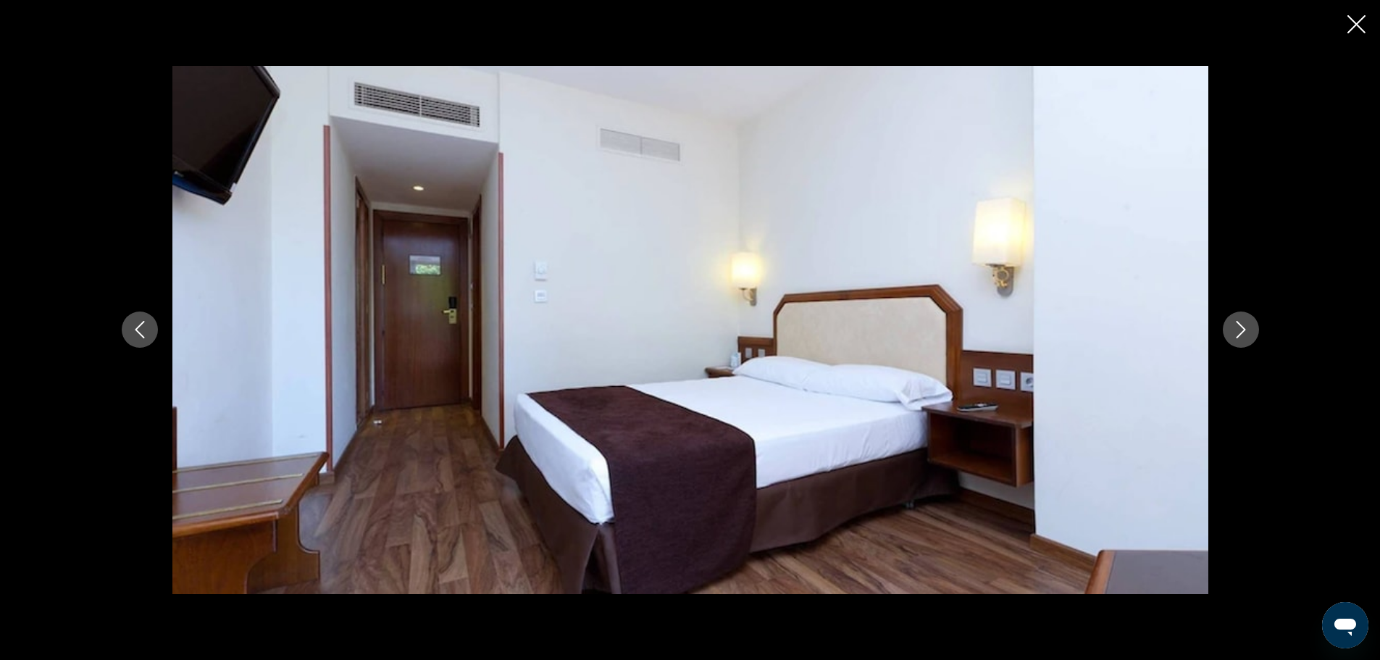
click at [1230, 335] on button "Next image" at bounding box center [1241, 329] width 36 height 36
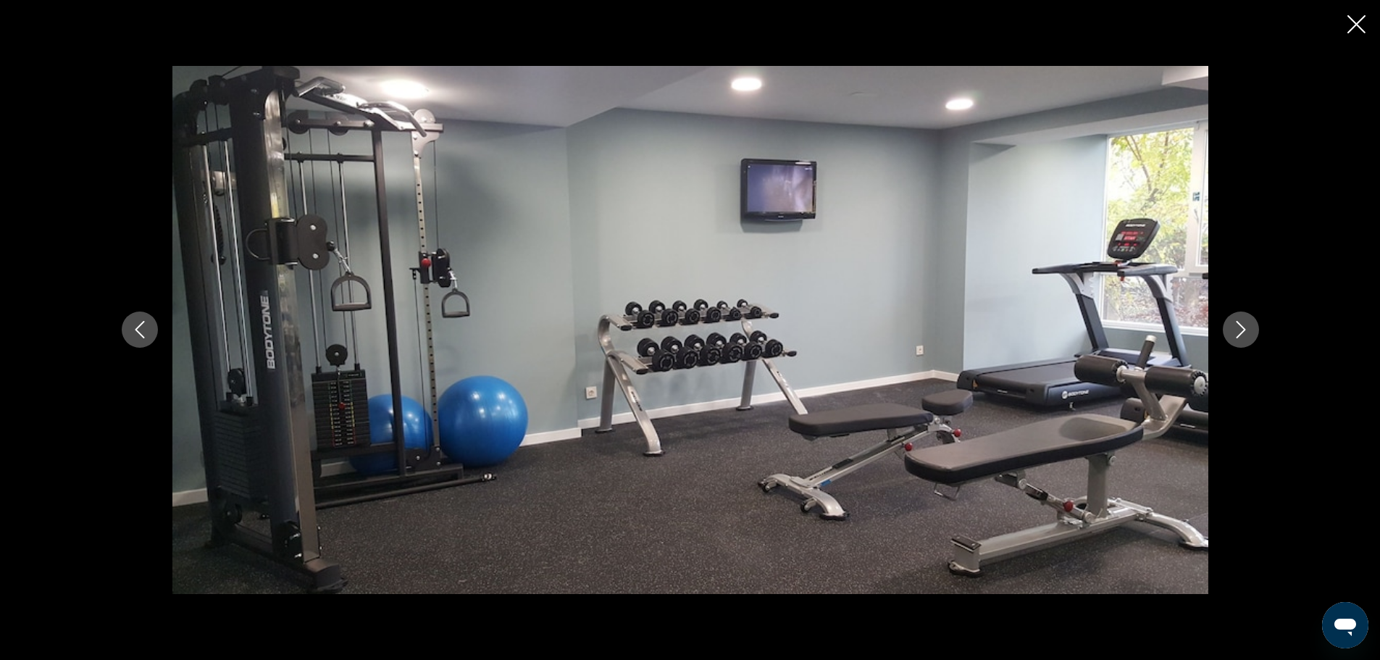
click at [1229, 327] on button "Next image" at bounding box center [1241, 329] width 36 height 36
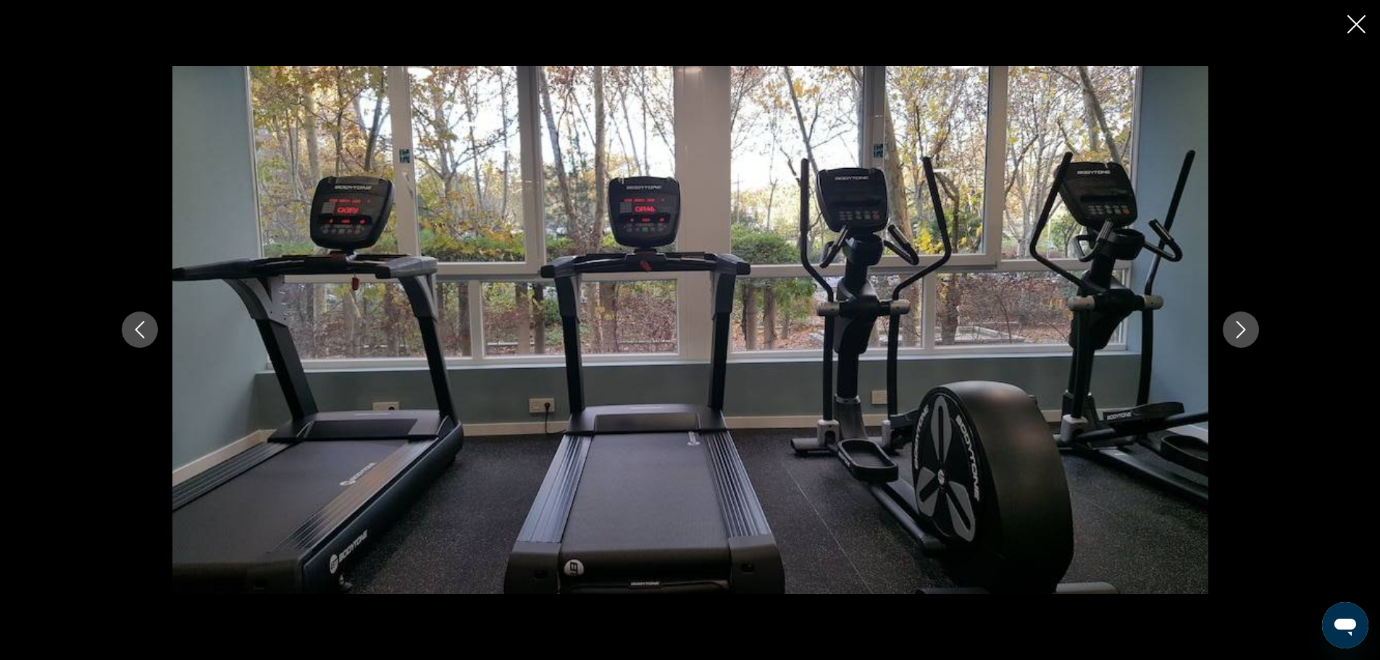
click at [1232, 327] on icon "Next image" at bounding box center [1240, 329] width 17 height 17
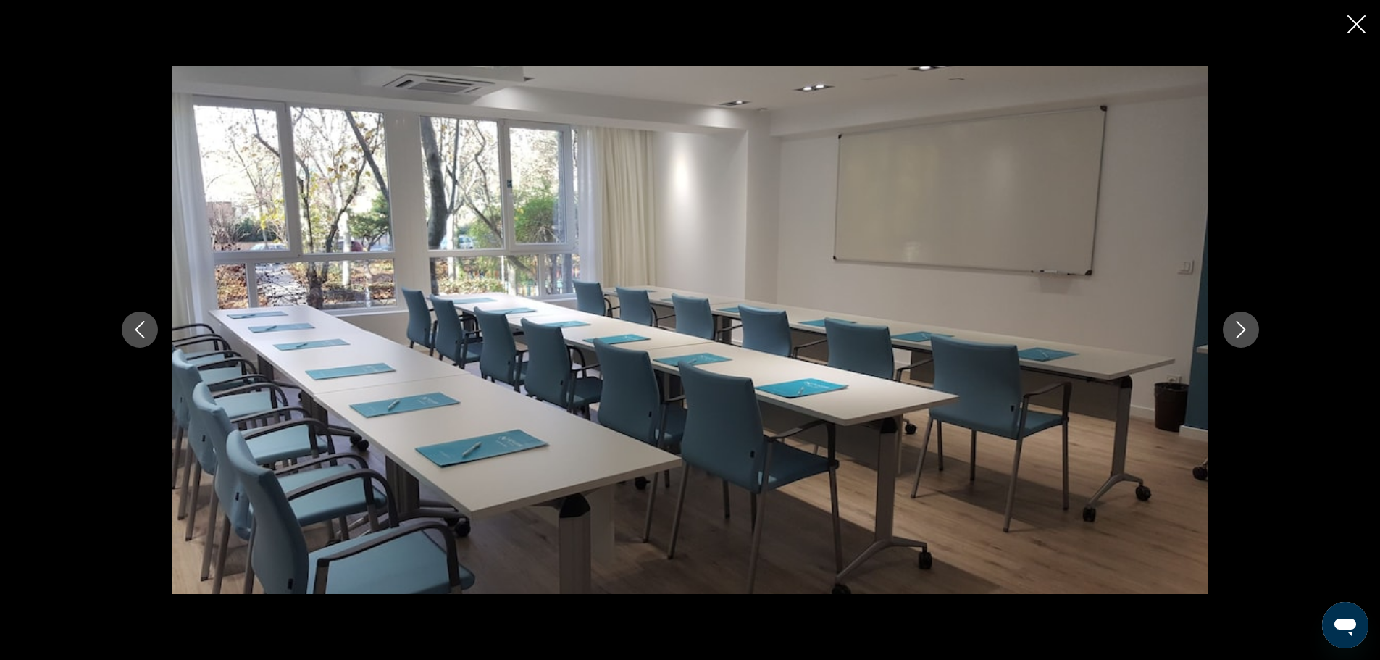
click at [1232, 327] on icon "Next image" at bounding box center [1240, 329] width 17 height 17
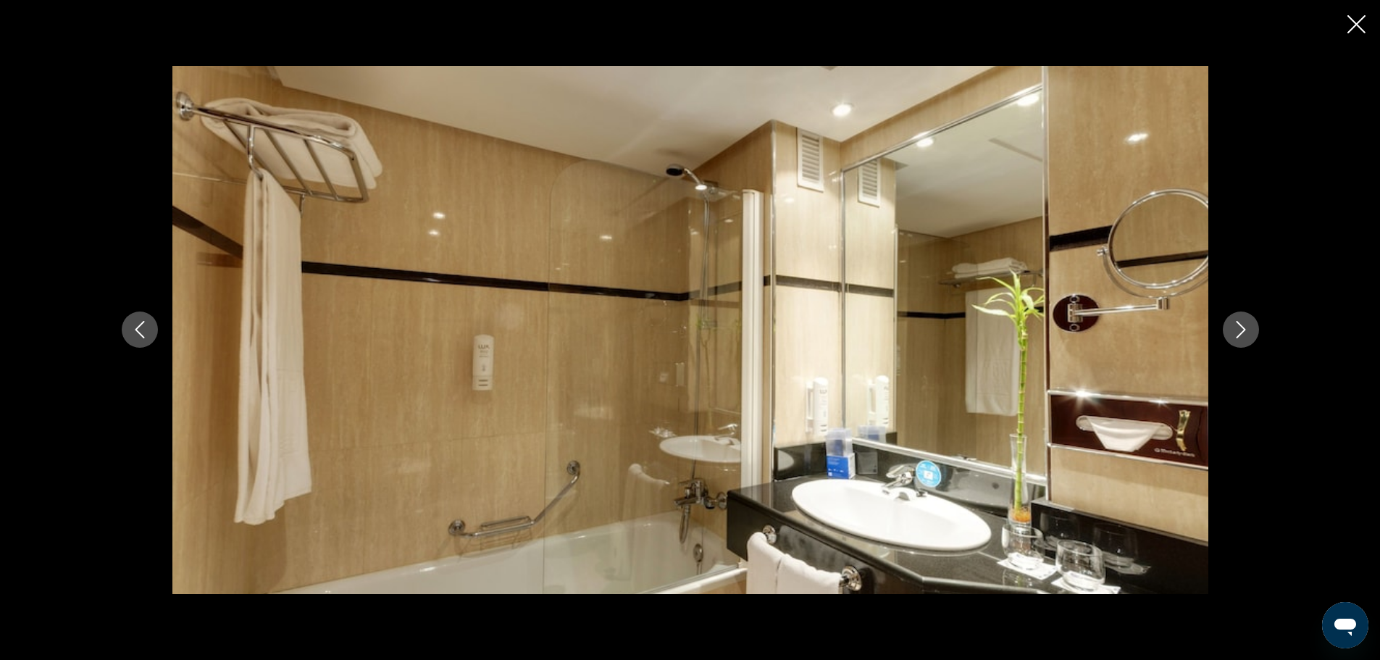
click at [1232, 327] on icon "Next image" at bounding box center [1240, 329] width 17 height 17
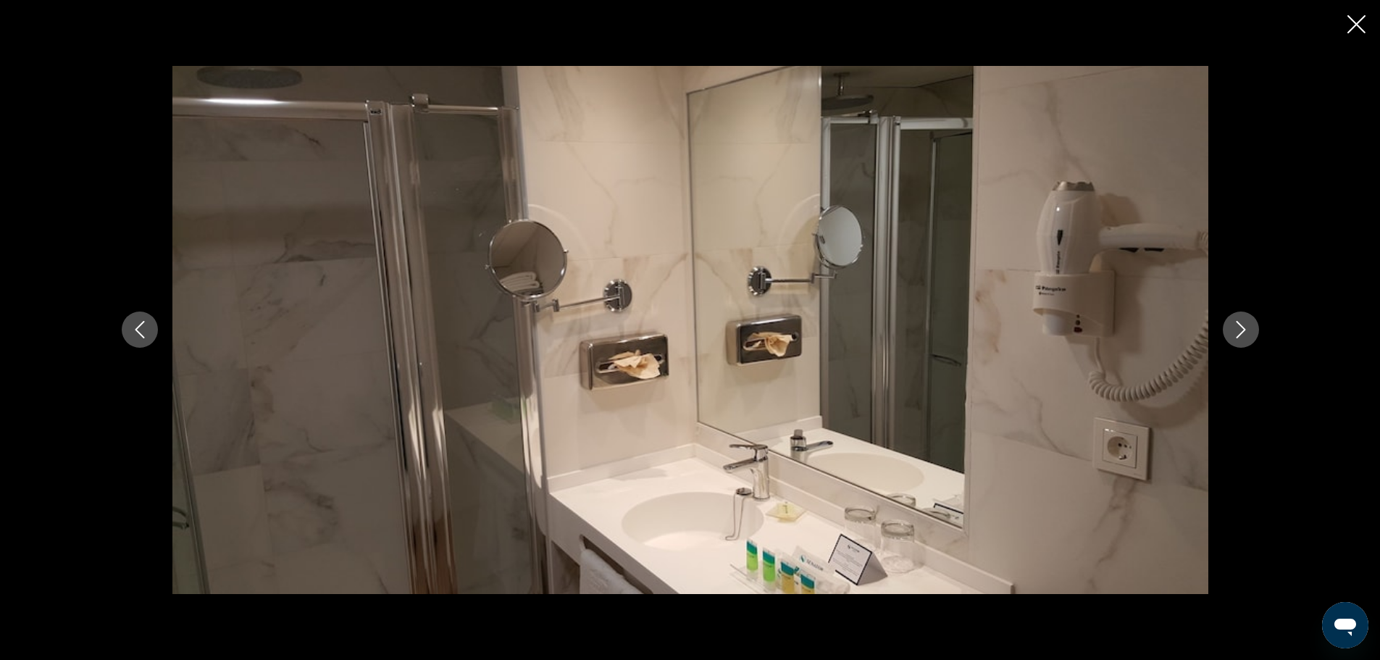
click at [1232, 327] on icon "Next image" at bounding box center [1240, 329] width 17 height 17
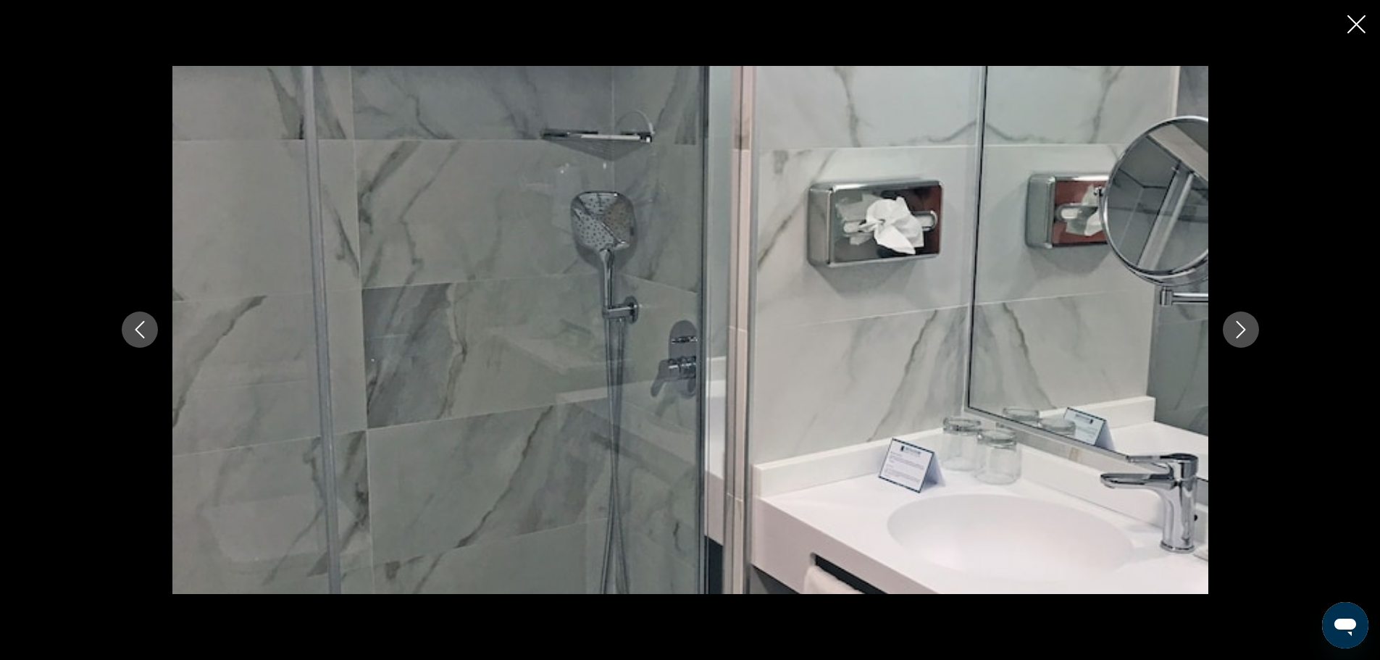
click at [1232, 327] on icon "Next image" at bounding box center [1240, 329] width 17 height 17
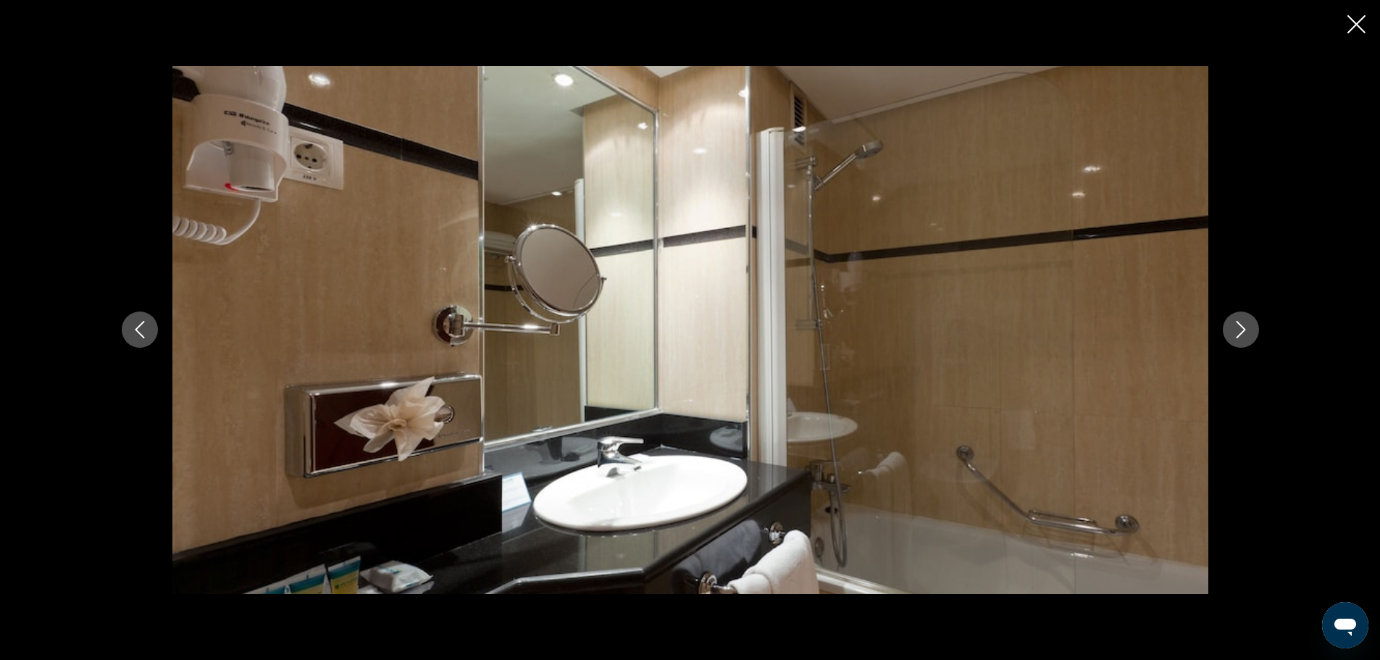
click at [1232, 327] on icon "Next image" at bounding box center [1240, 329] width 17 height 17
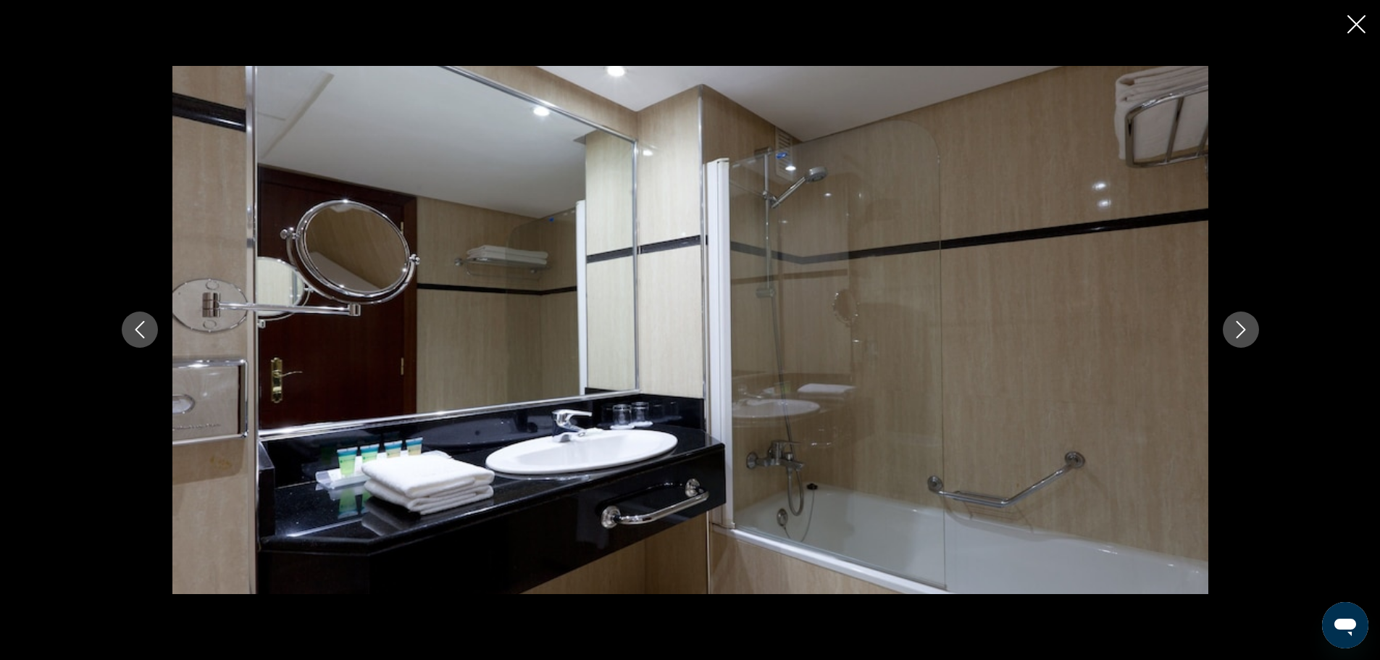
click at [1232, 327] on icon "Next image" at bounding box center [1240, 329] width 17 height 17
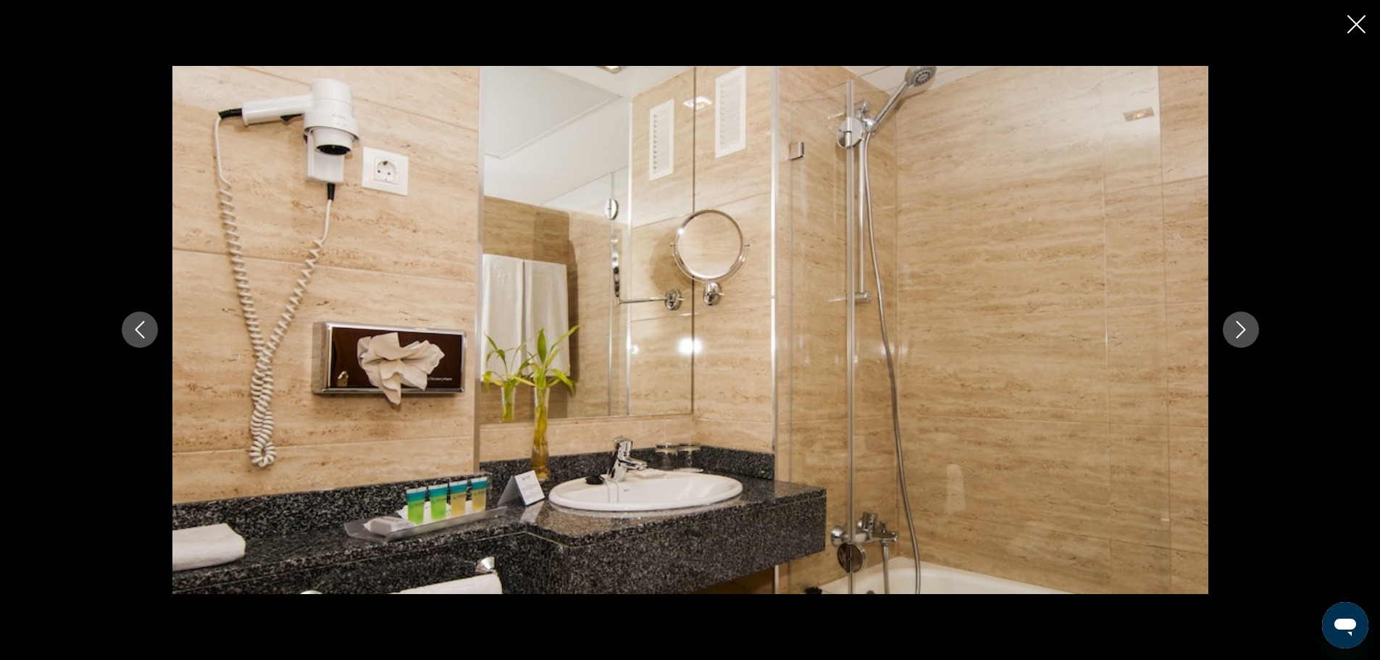
click at [1232, 328] on icon "Next image" at bounding box center [1240, 329] width 17 height 17
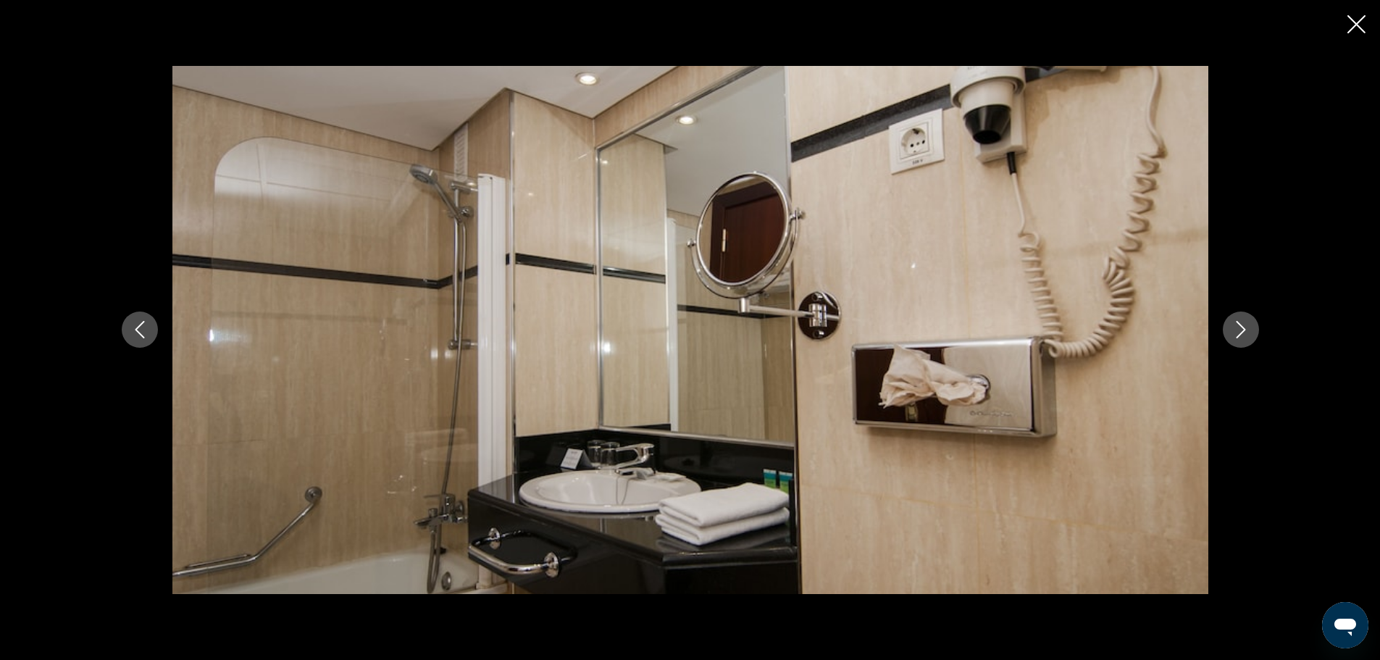
click at [1232, 328] on icon "Next image" at bounding box center [1240, 329] width 17 height 17
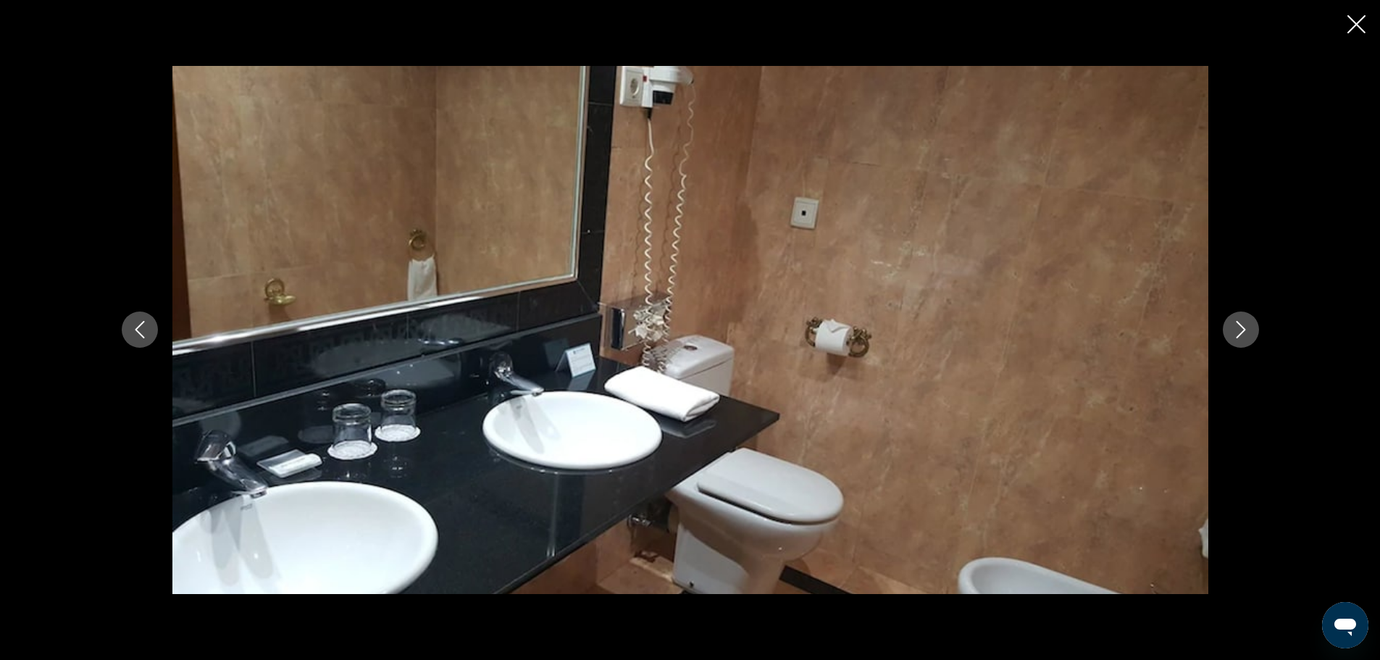
click at [1232, 328] on icon "Next image" at bounding box center [1240, 329] width 17 height 17
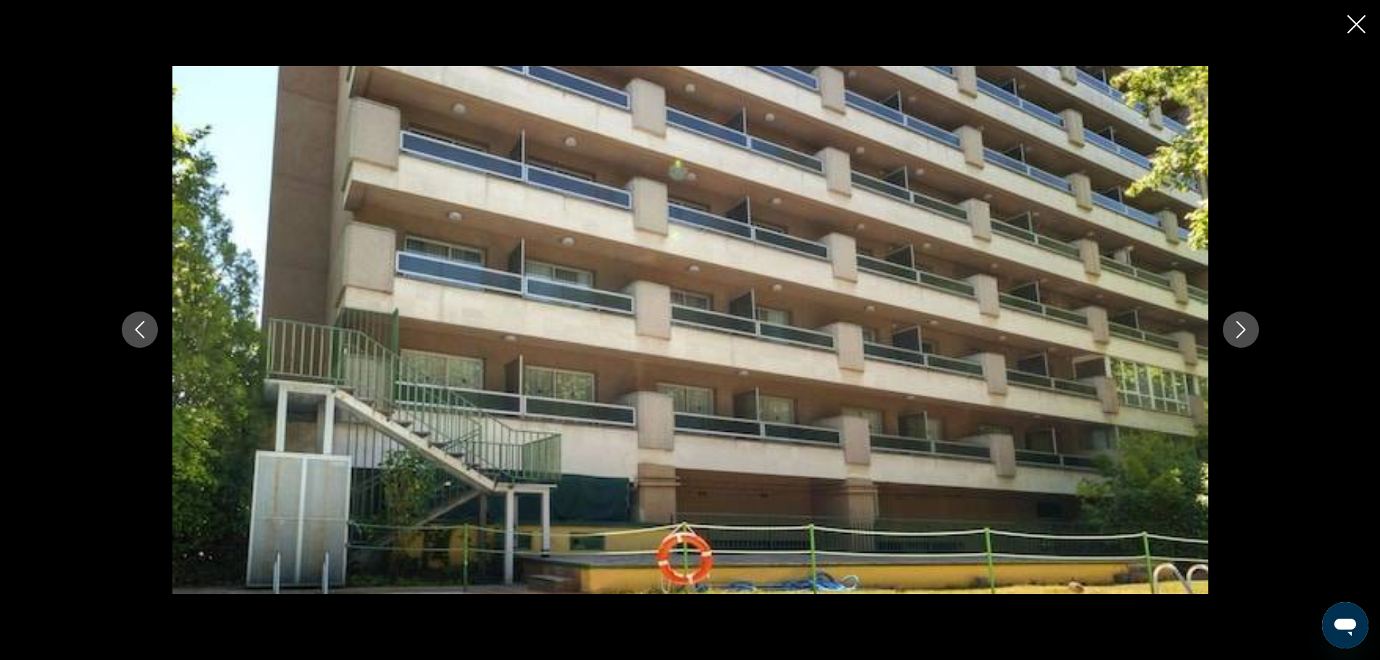
click at [1232, 328] on icon "Next image" at bounding box center [1240, 329] width 17 height 17
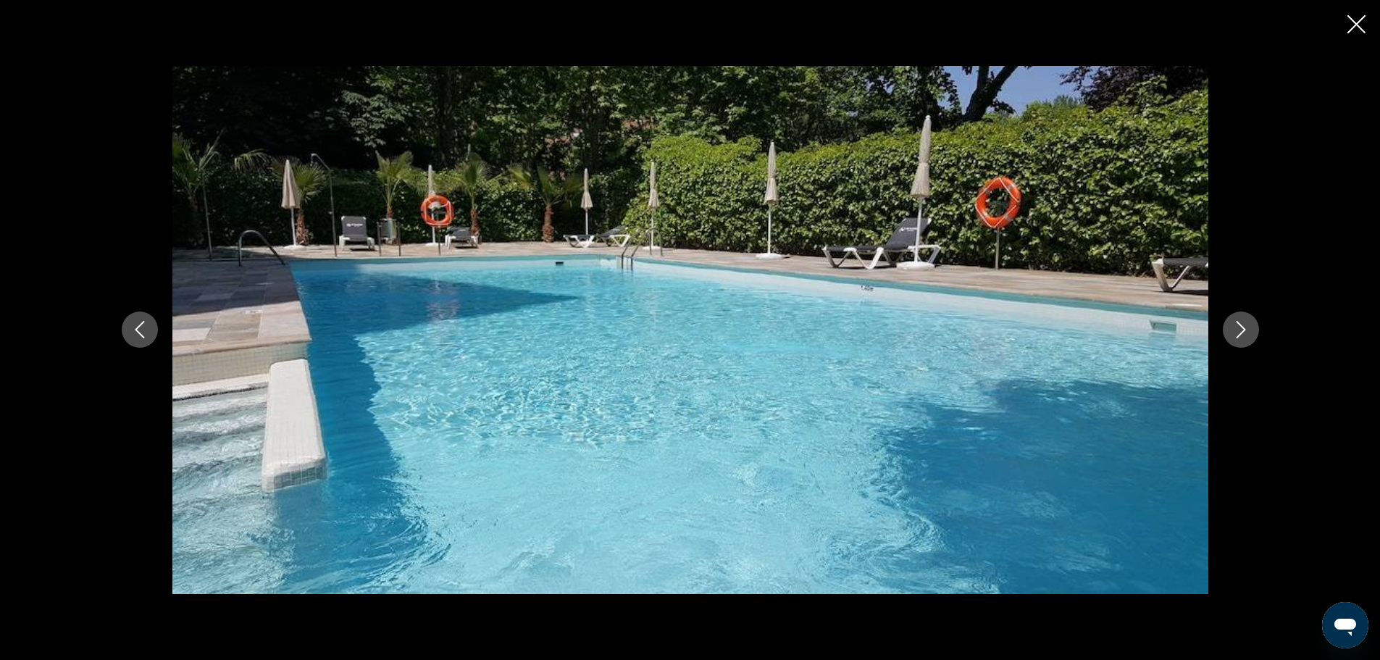
click at [129, 327] on button "Previous image" at bounding box center [140, 329] width 36 height 36
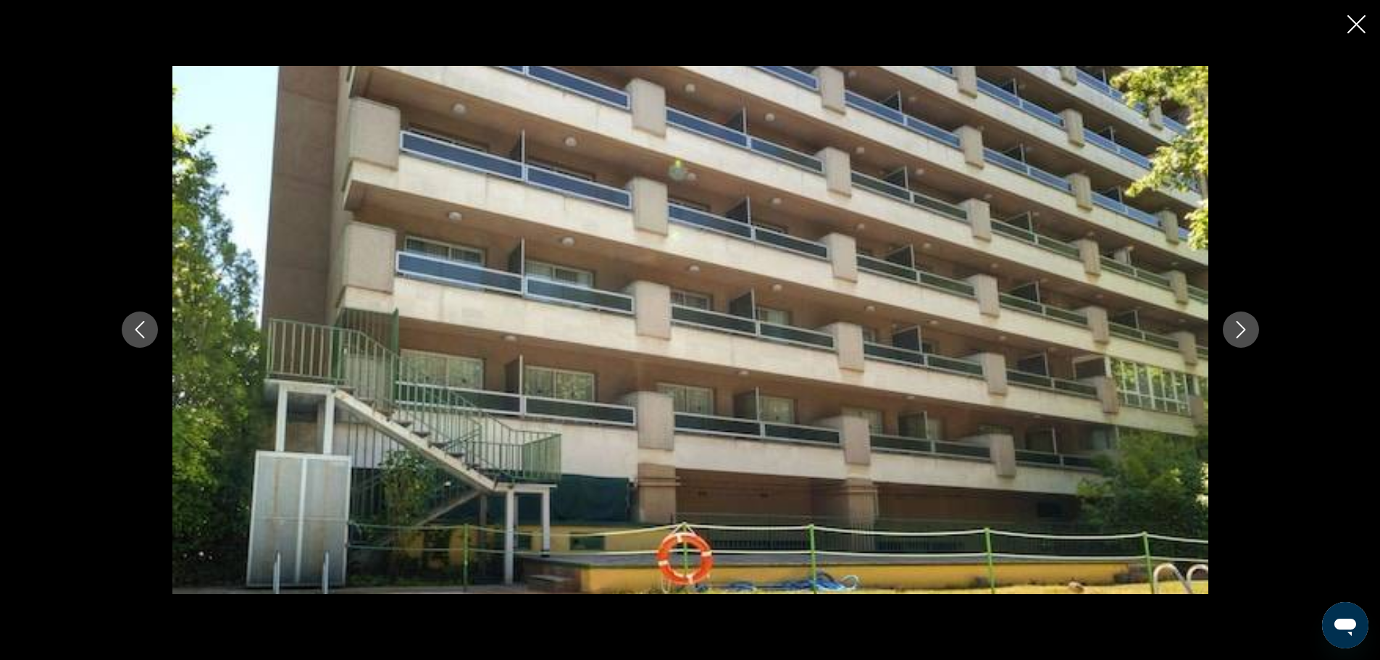
click at [1244, 327] on icon "Next image" at bounding box center [1240, 329] width 17 height 17
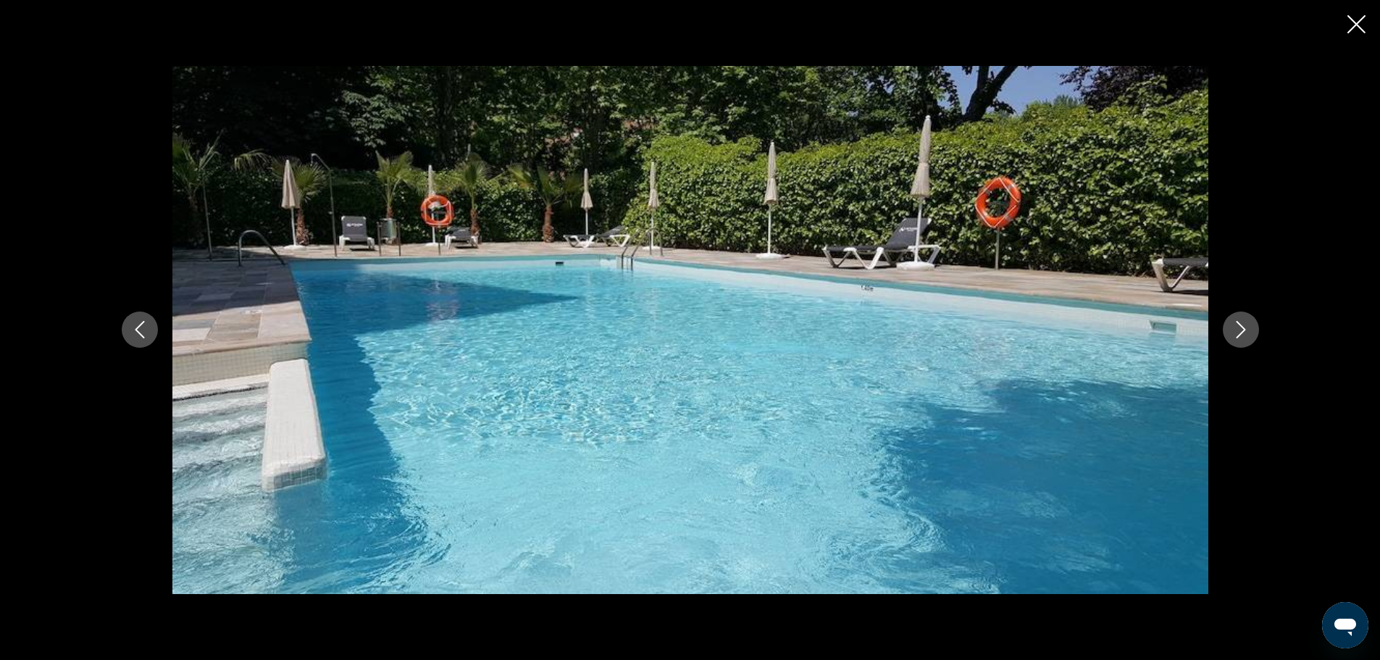
click at [1244, 330] on icon "Next image" at bounding box center [1240, 330] width 9 height 17
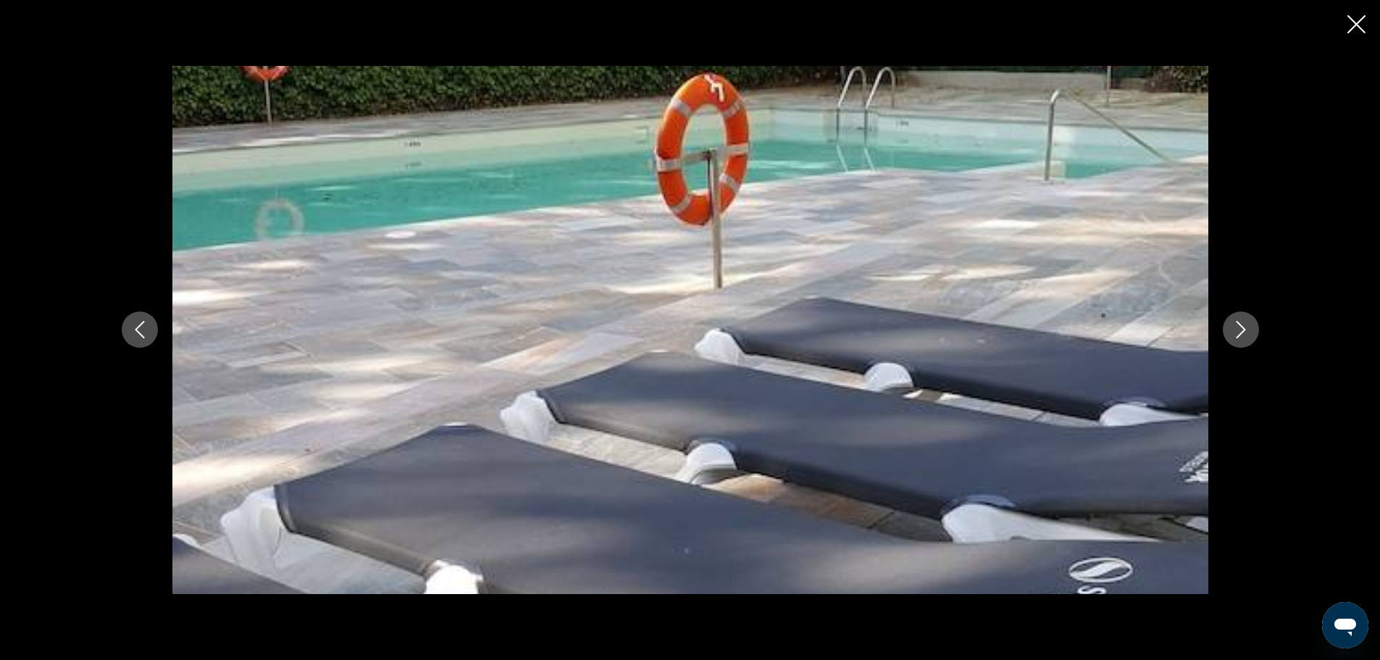
click at [1244, 330] on icon "Next image" at bounding box center [1240, 330] width 9 height 17
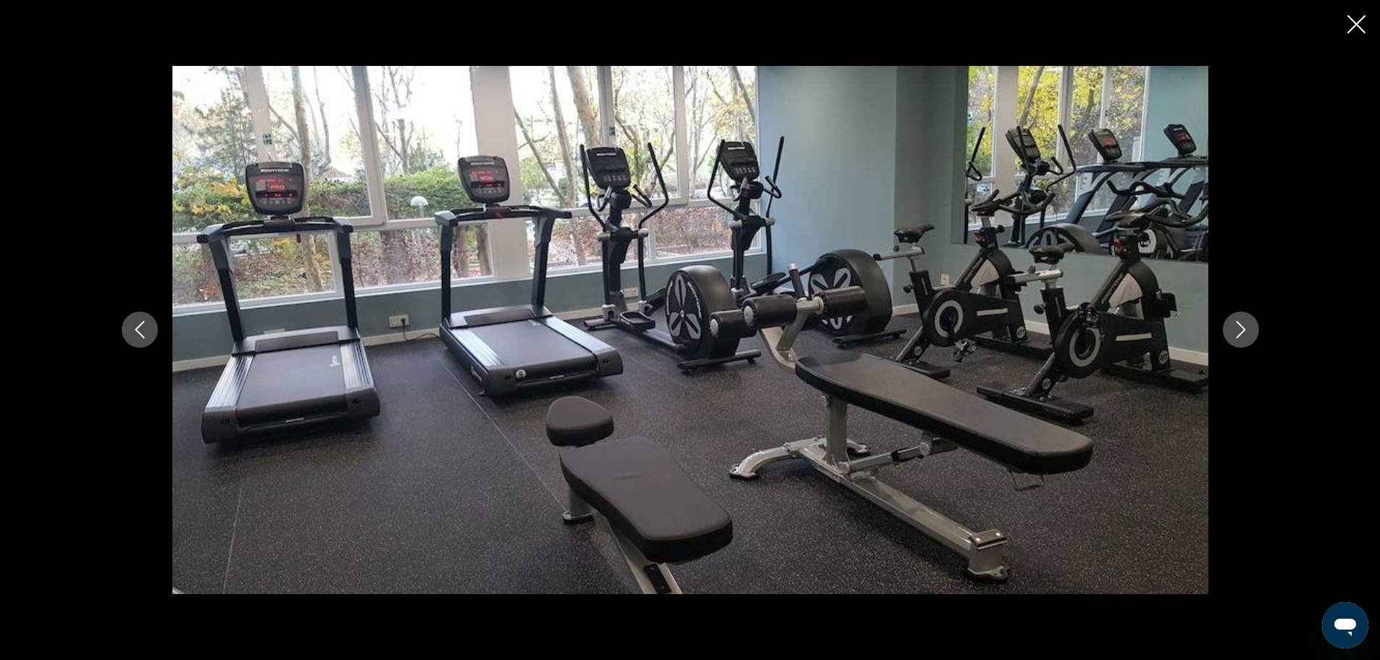
click at [1244, 330] on icon "Next image" at bounding box center [1240, 330] width 9 height 17
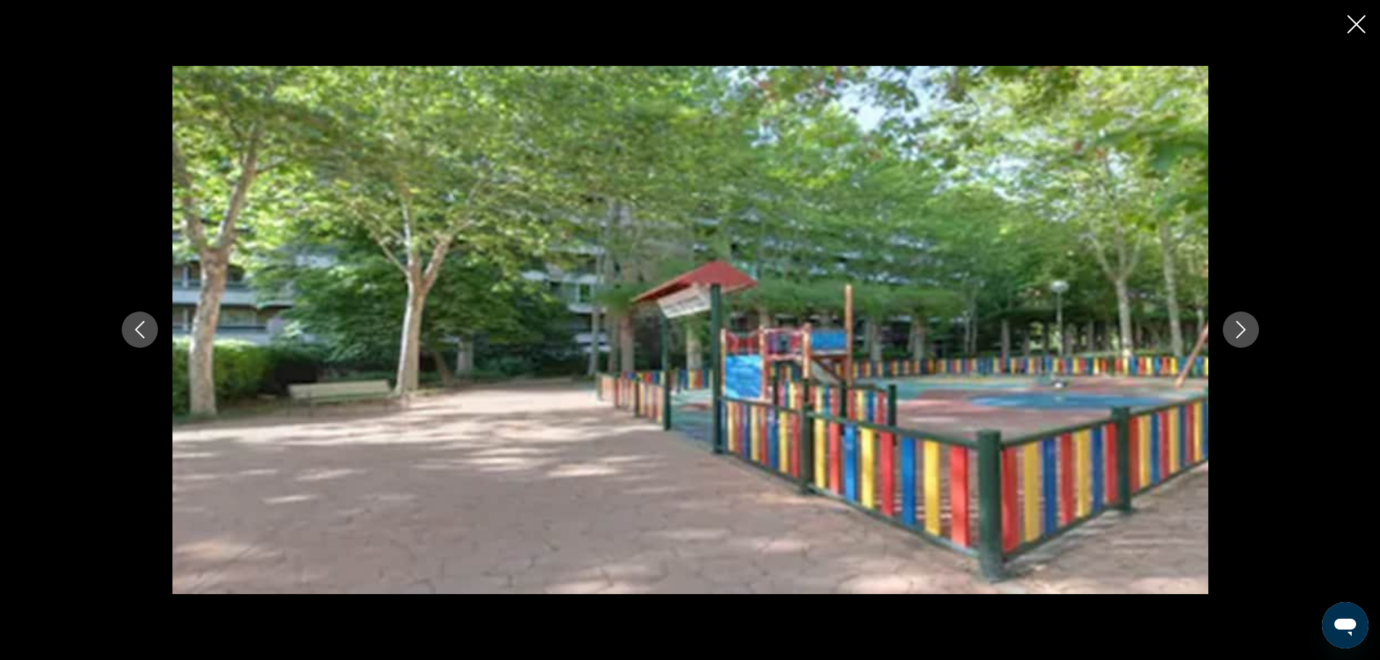
click at [1244, 330] on icon "Next image" at bounding box center [1240, 330] width 9 height 17
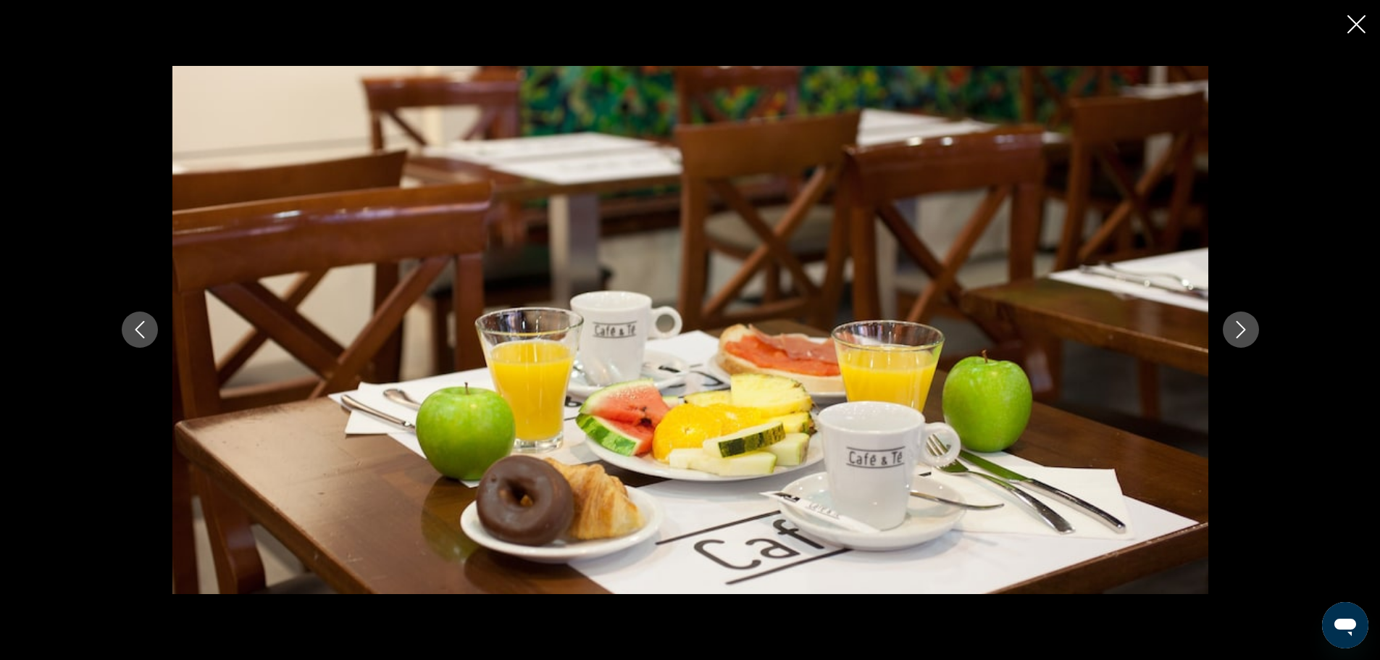
click at [1242, 331] on icon "Next image" at bounding box center [1240, 329] width 17 height 17
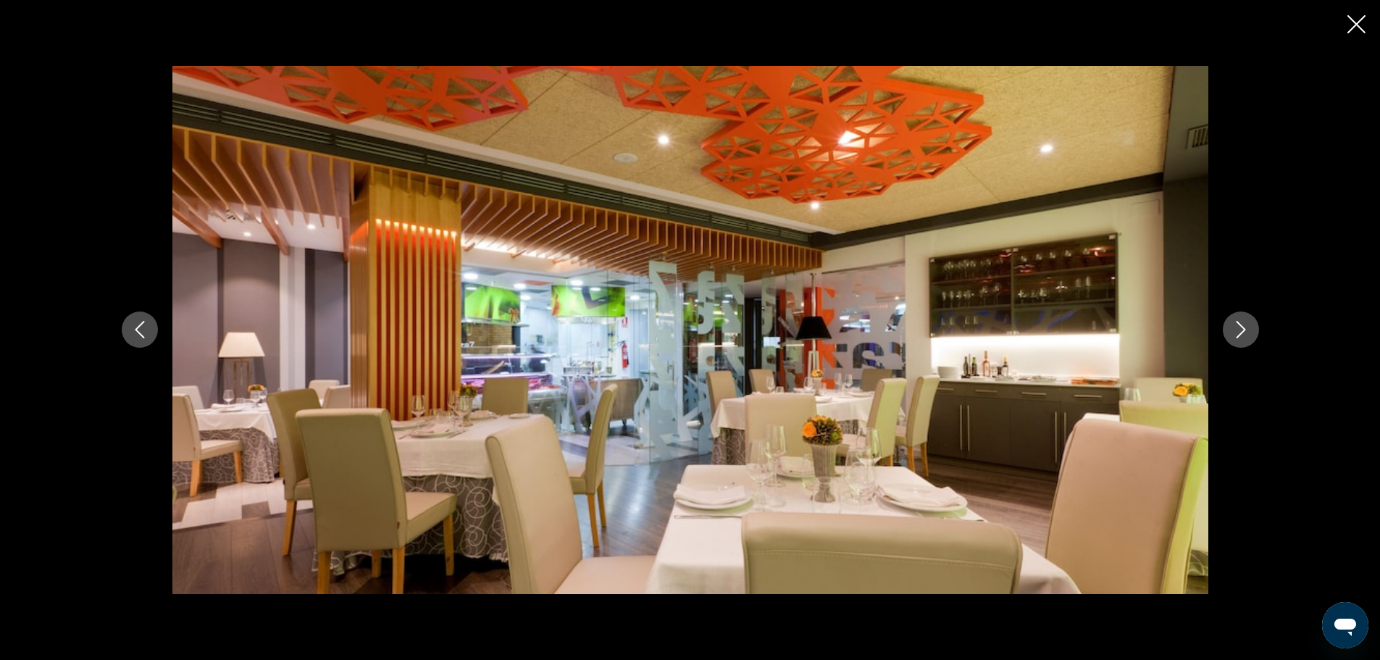
click at [1242, 331] on icon "Next image" at bounding box center [1240, 329] width 17 height 17
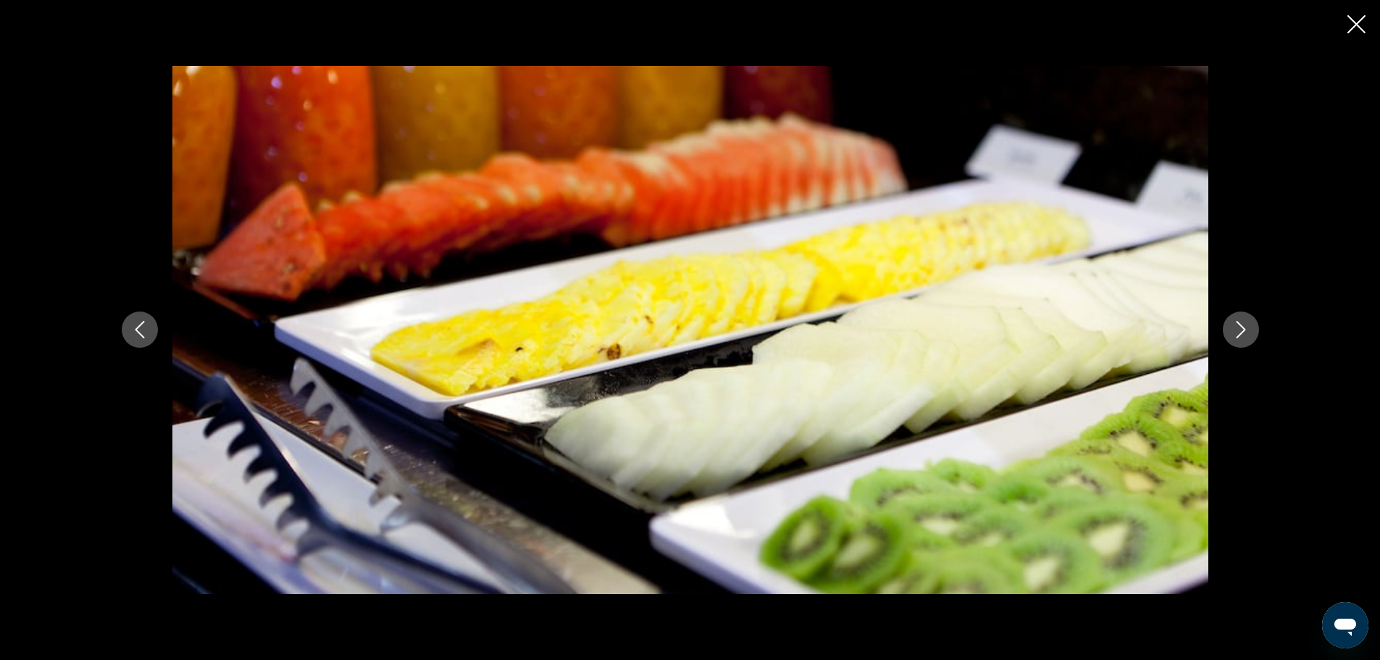
click at [1242, 332] on icon "Next image" at bounding box center [1240, 329] width 17 height 17
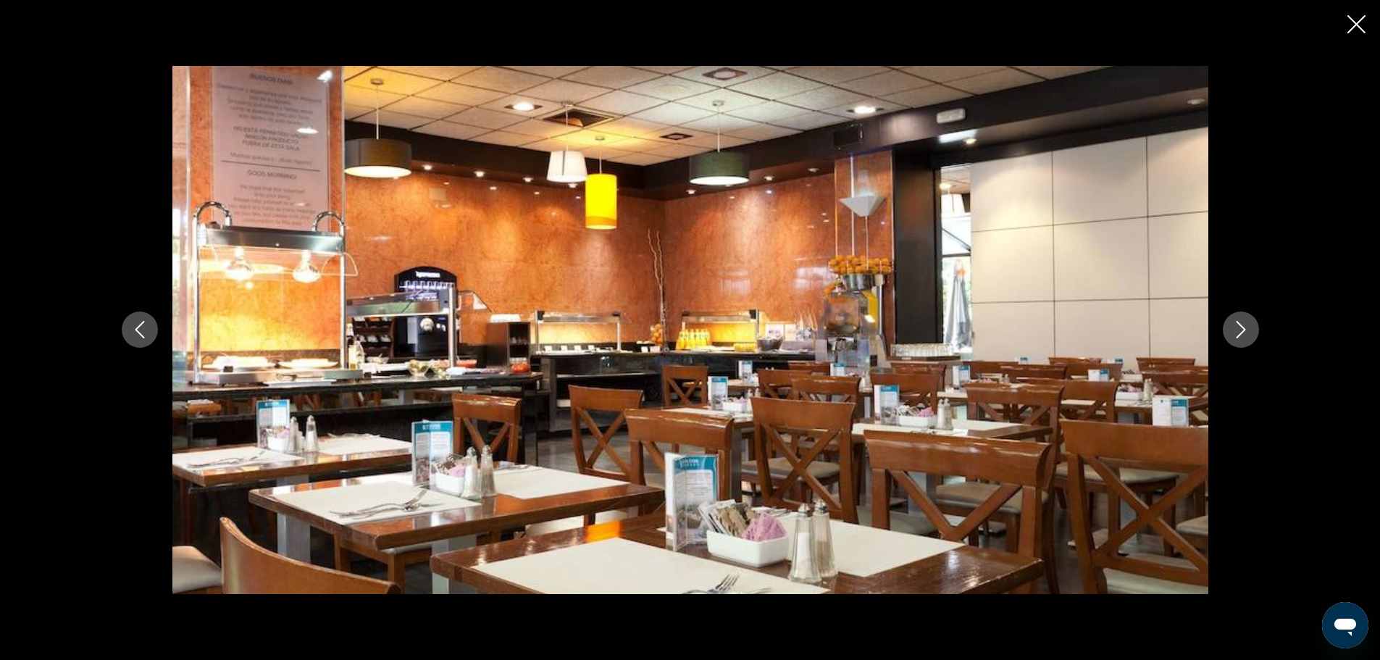
click at [1242, 332] on icon "Next image" at bounding box center [1240, 329] width 17 height 17
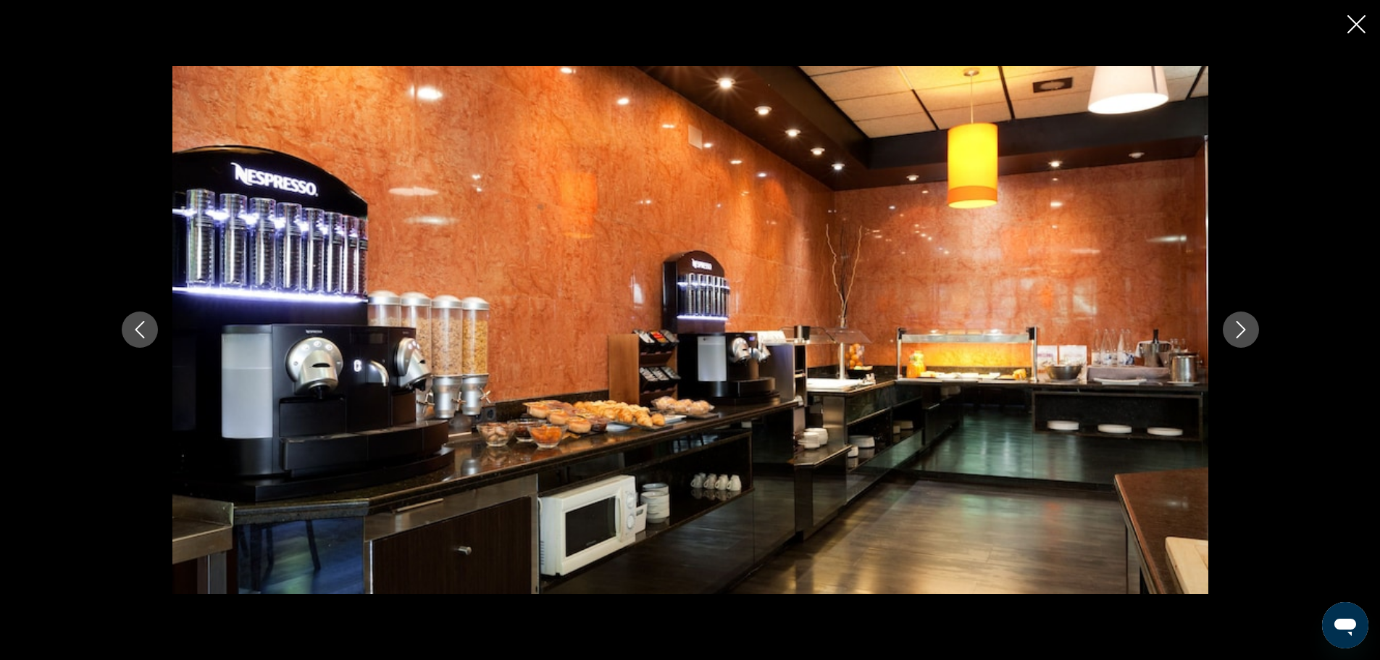
click at [1242, 332] on icon "Next image" at bounding box center [1240, 330] width 9 height 17
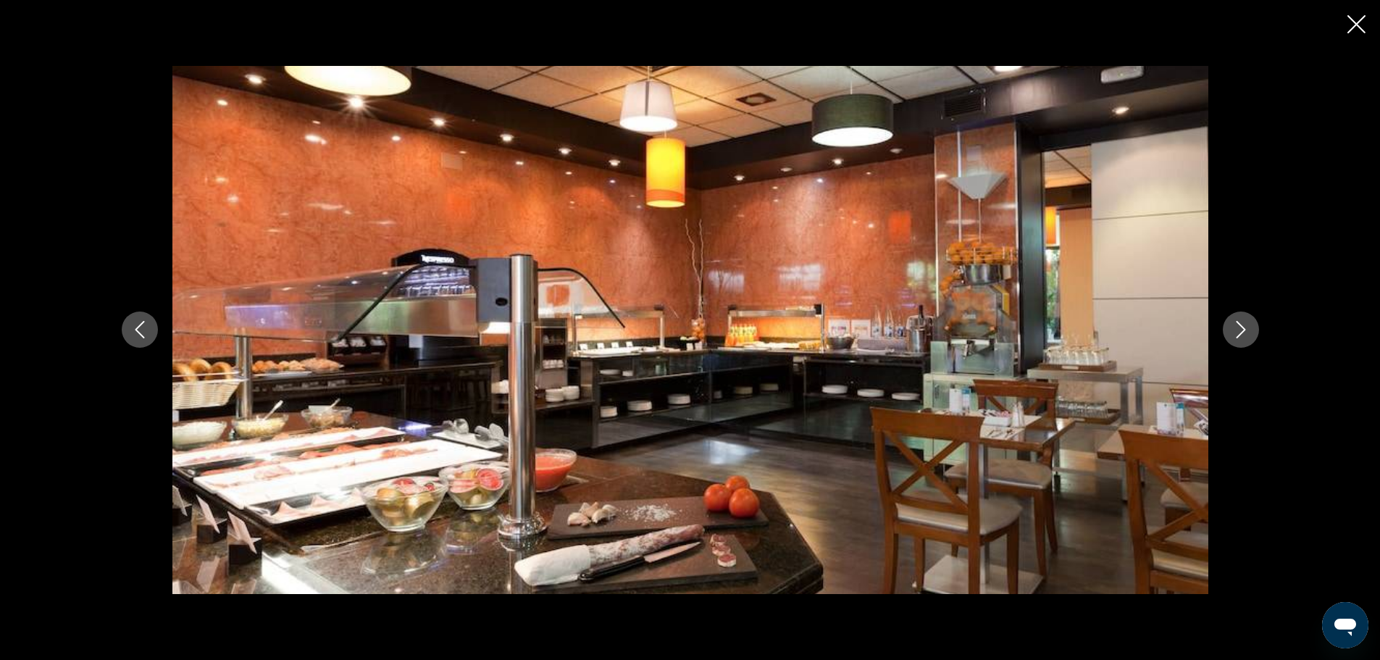
click at [1242, 332] on icon "Next image" at bounding box center [1240, 330] width 9 height 17
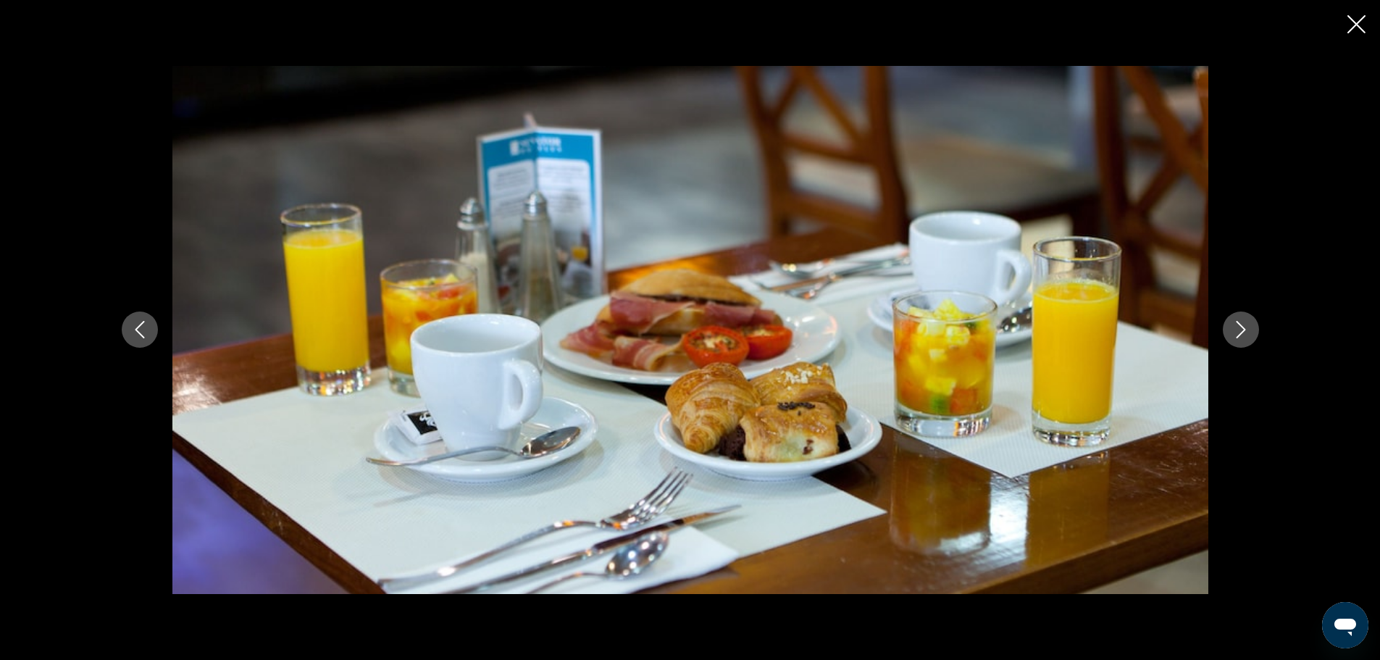
click at [1242, 332] on icon "Next image" at bounding box center [1240, 330] width 9 height 17
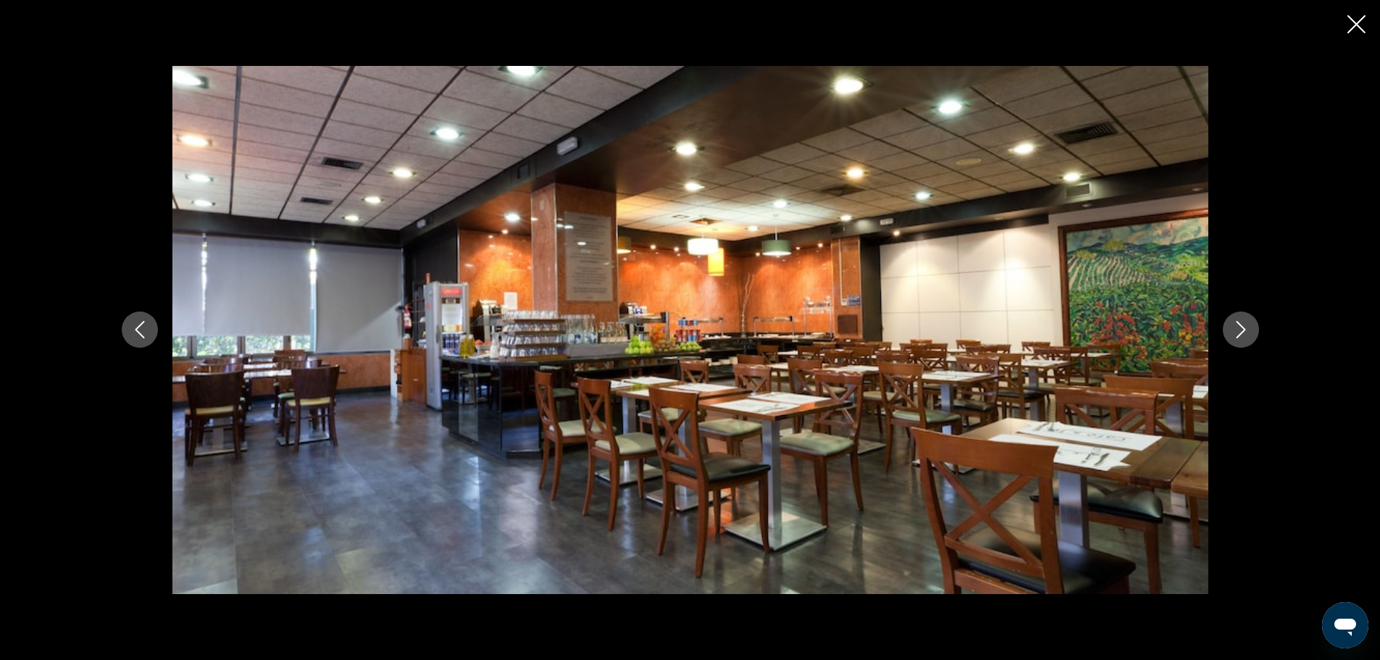
click at [1242, 332] on icon "Next image" at bounding box center [1240, 330] width 9 height 17
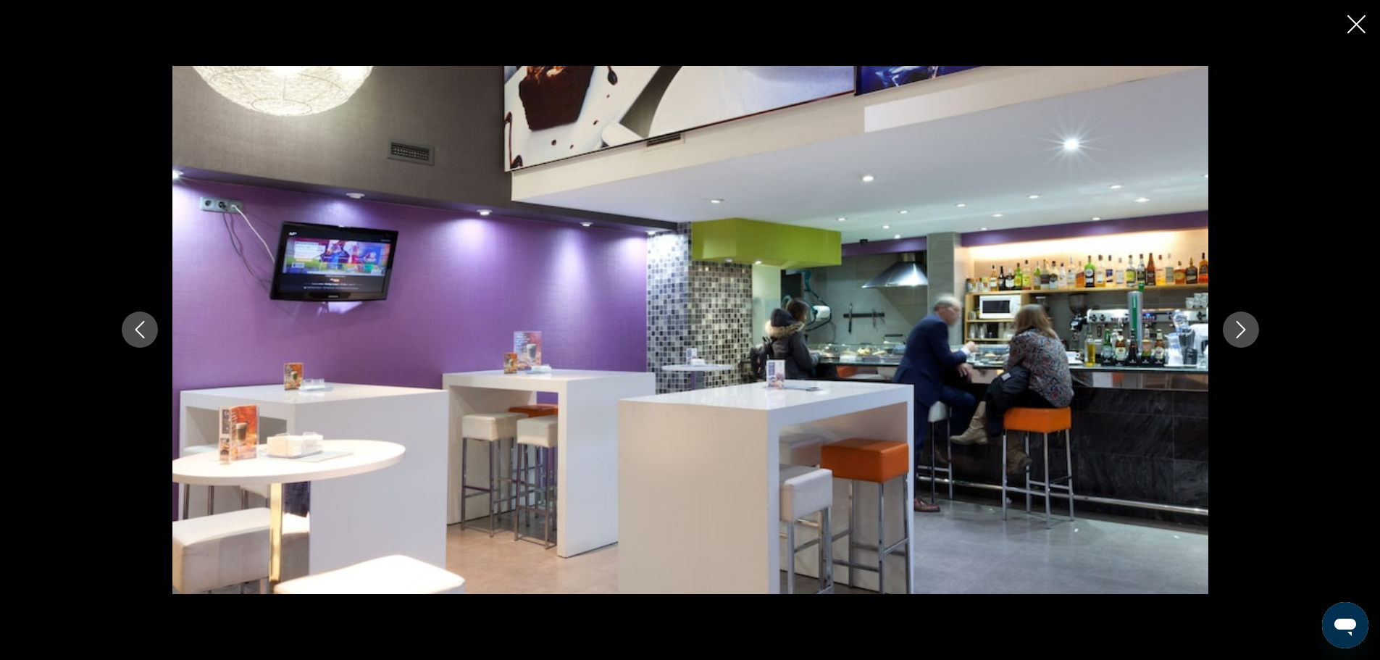
click at [1242, 332] on icon "Next image" at bounding box center [1240, 330] width 9 height 17
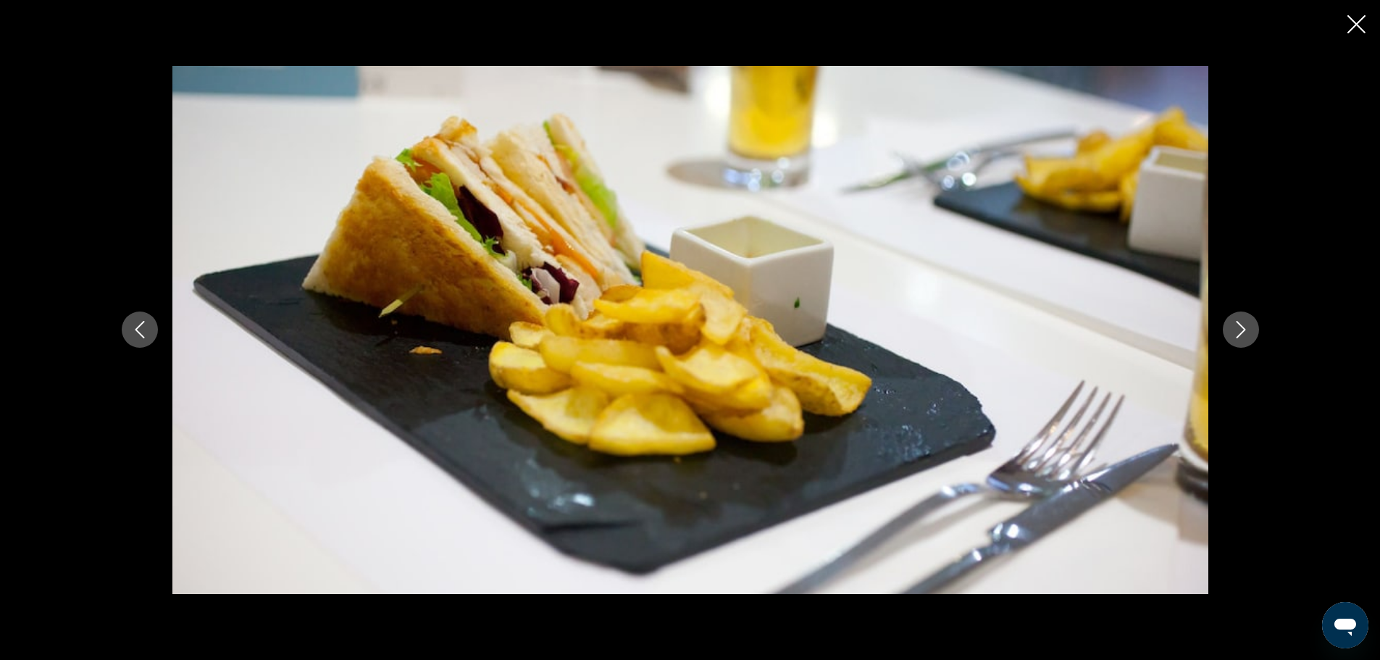
click at [1242, 332] on icon "Next image" at bounding box center [1240, 330] width 9 height 17
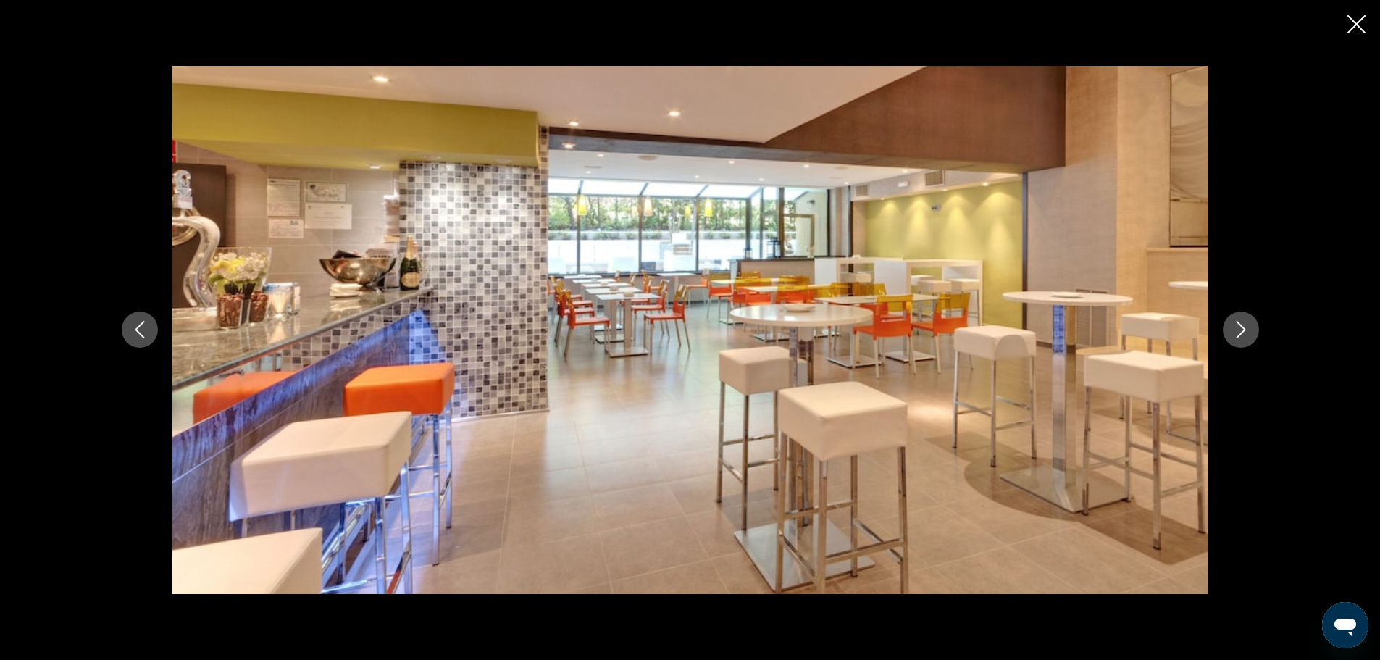
click at [1242, 332] on icon "Next image" at bounding box center [1240, 330] width 9 height 17
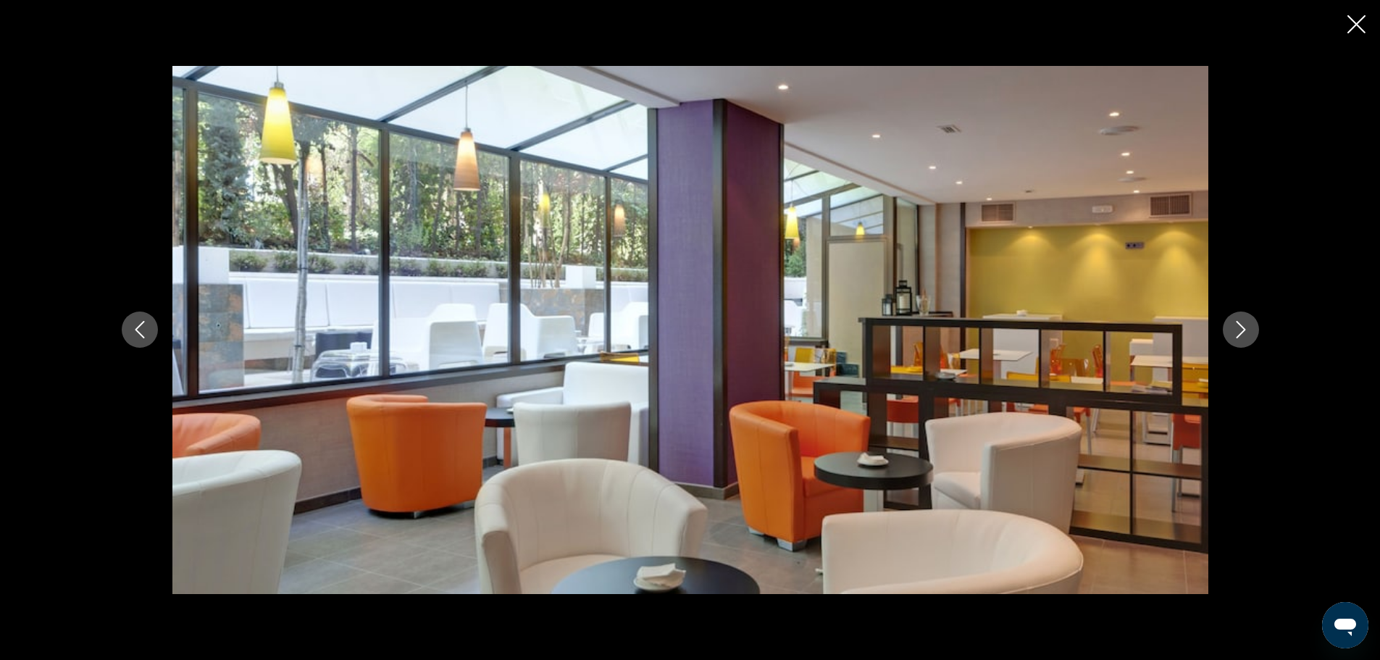
click at [1242, 332] on icon "Next image" at bounding box center [1240, 330] width 9 height 17
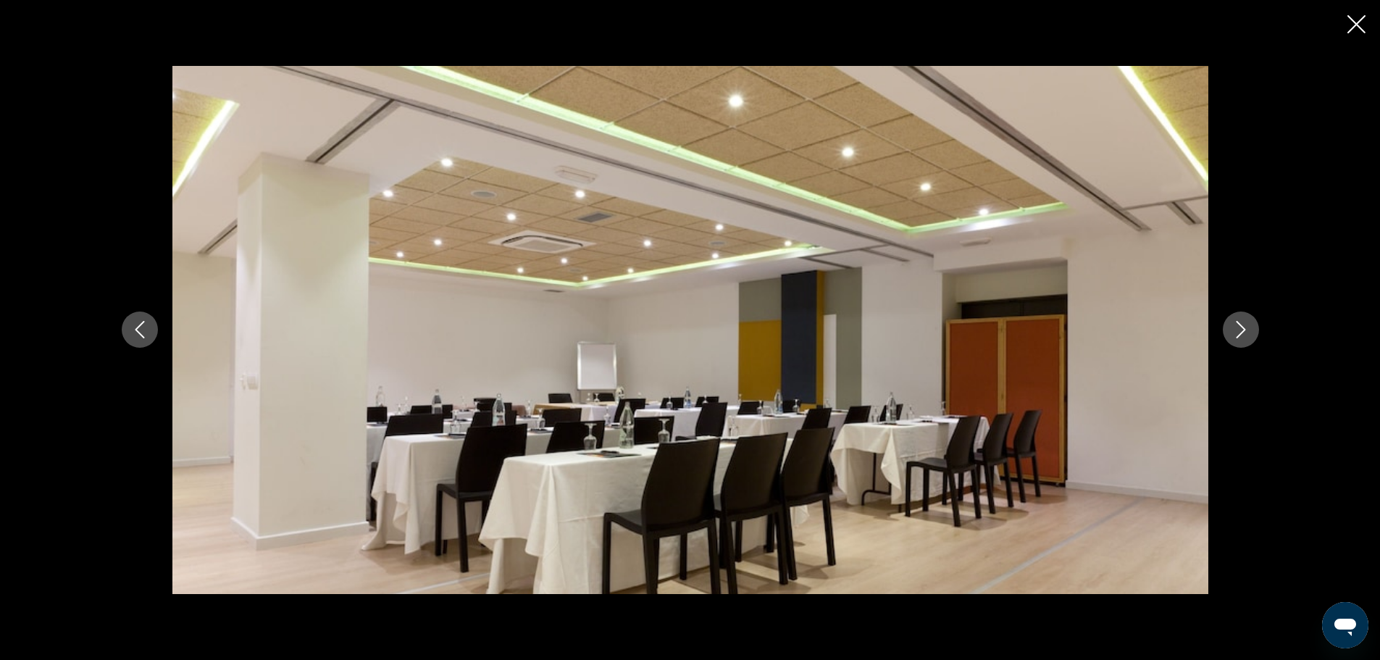
click at [1242, 332] on icon "Next image" at bounding box center [1240, 330] width 9 height 17
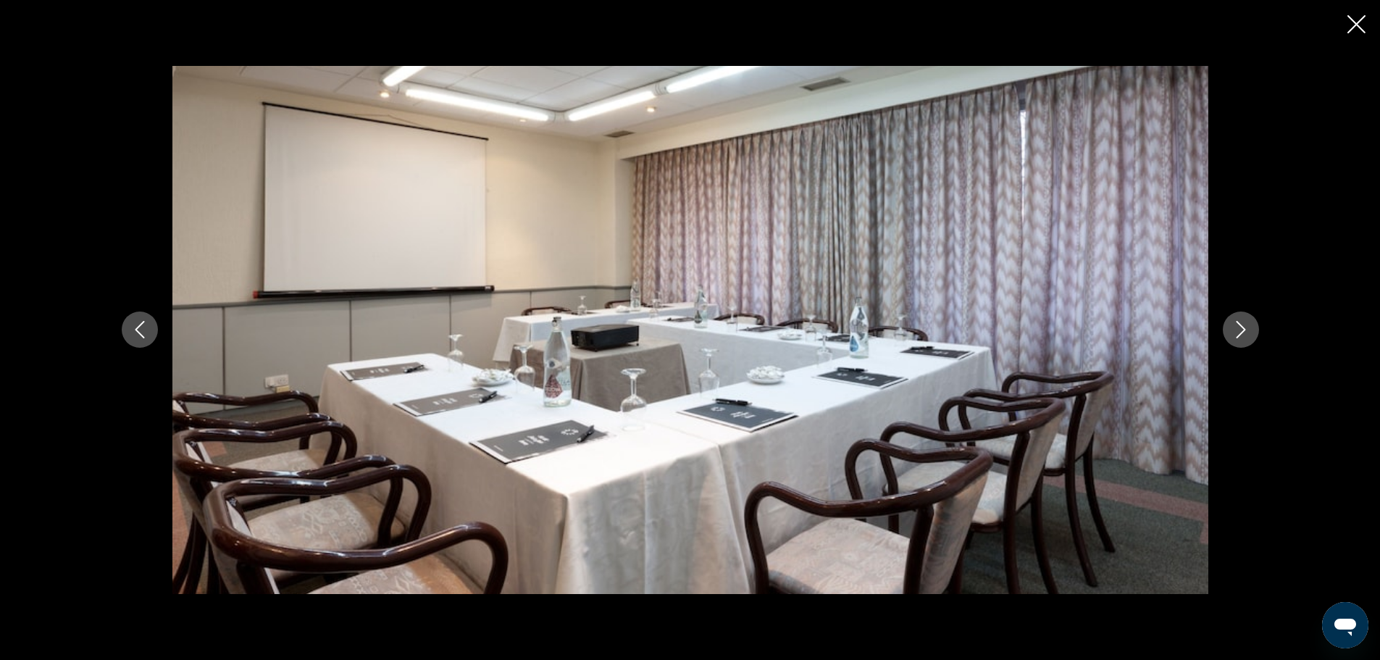
click at [1242, 332] on icon "Next image" at bounding box center [1240, 330] width 9 height 17
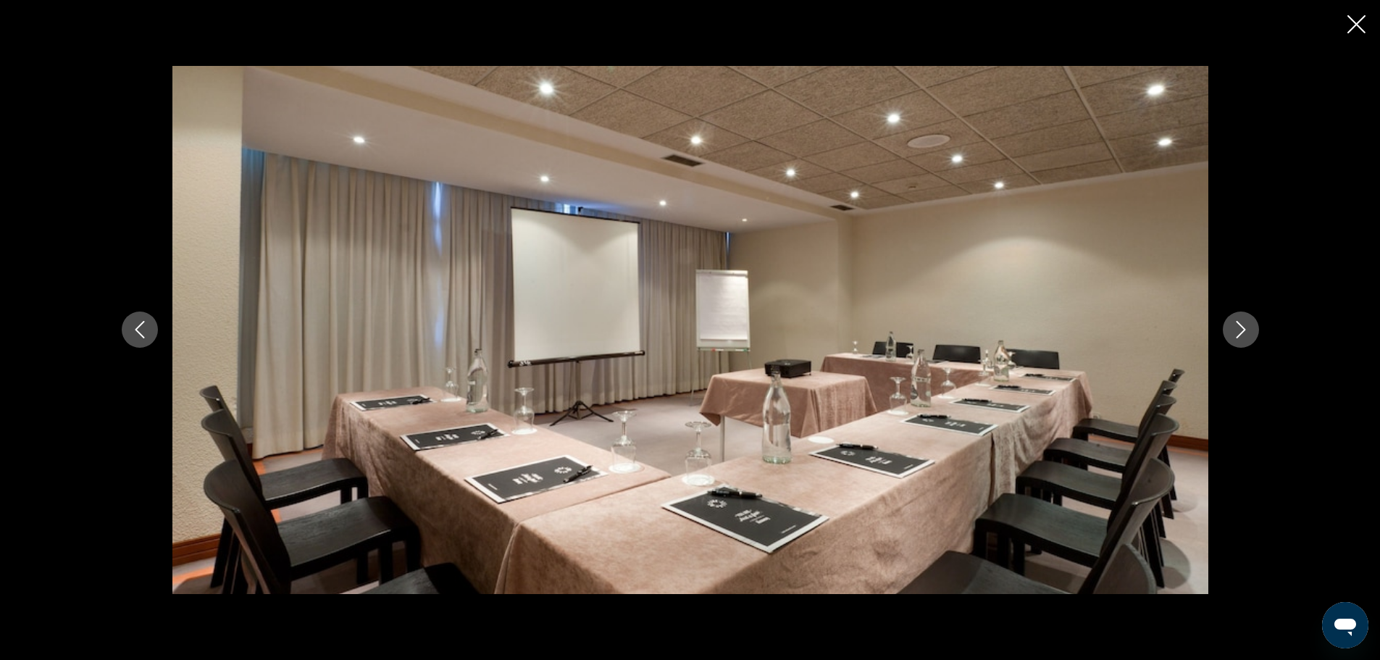
click at [1242, 332] on icon "Next image" at bounding box center [1240, 330] width 9 height 17
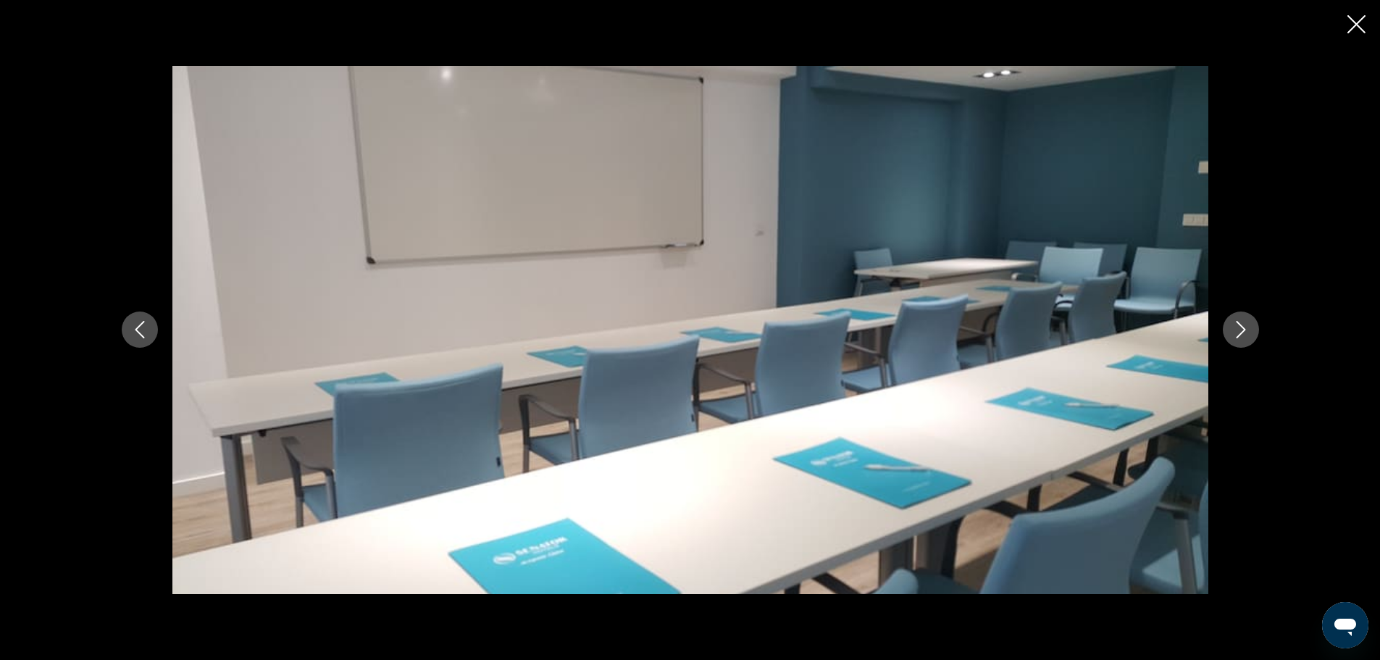
click at [1242, 332] on icon "Next image" at bounding box center [1240, 330] width 9 height 17
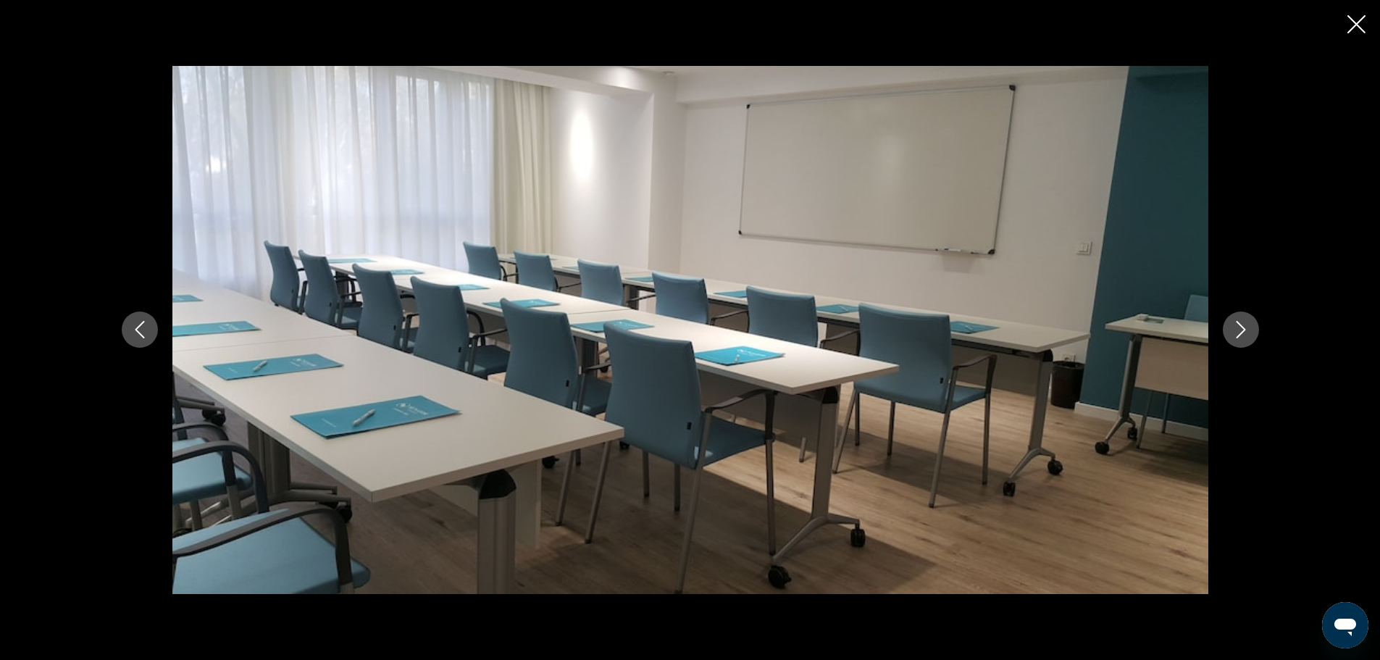
click at [1242, 333] on icon "Next image" at bounding box center [1240, 330] width 9 height 17
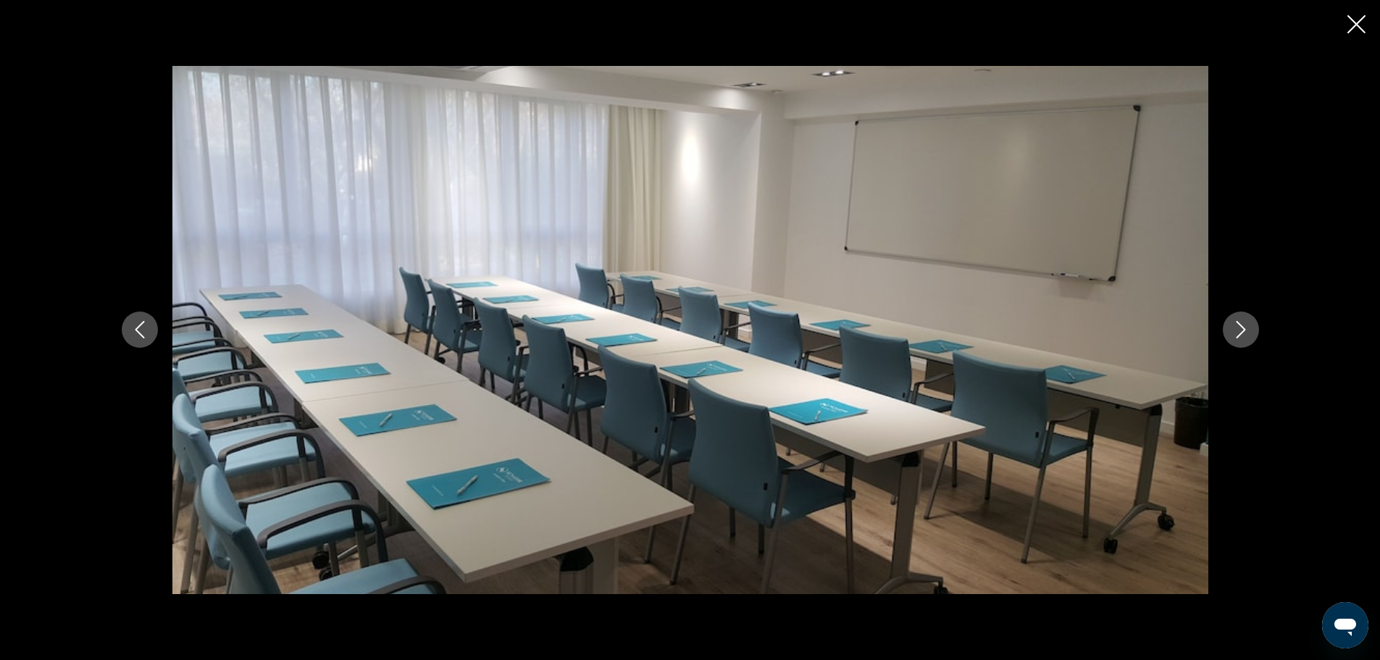
click at [1242, 334] on icon "Next image" at bounding box center [1240, 329] width 17 height 17
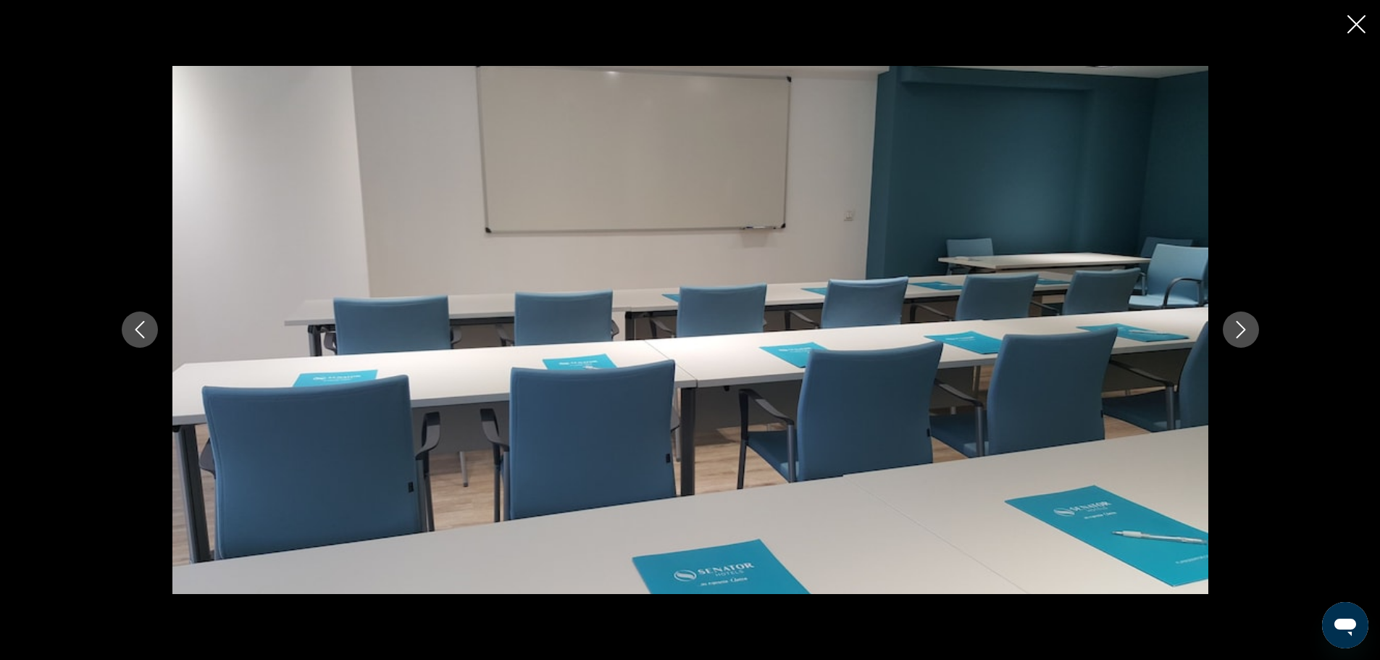
click at [1242, 334] on icon "Next image" at bounding box center [1240, 329] width 17 height 17
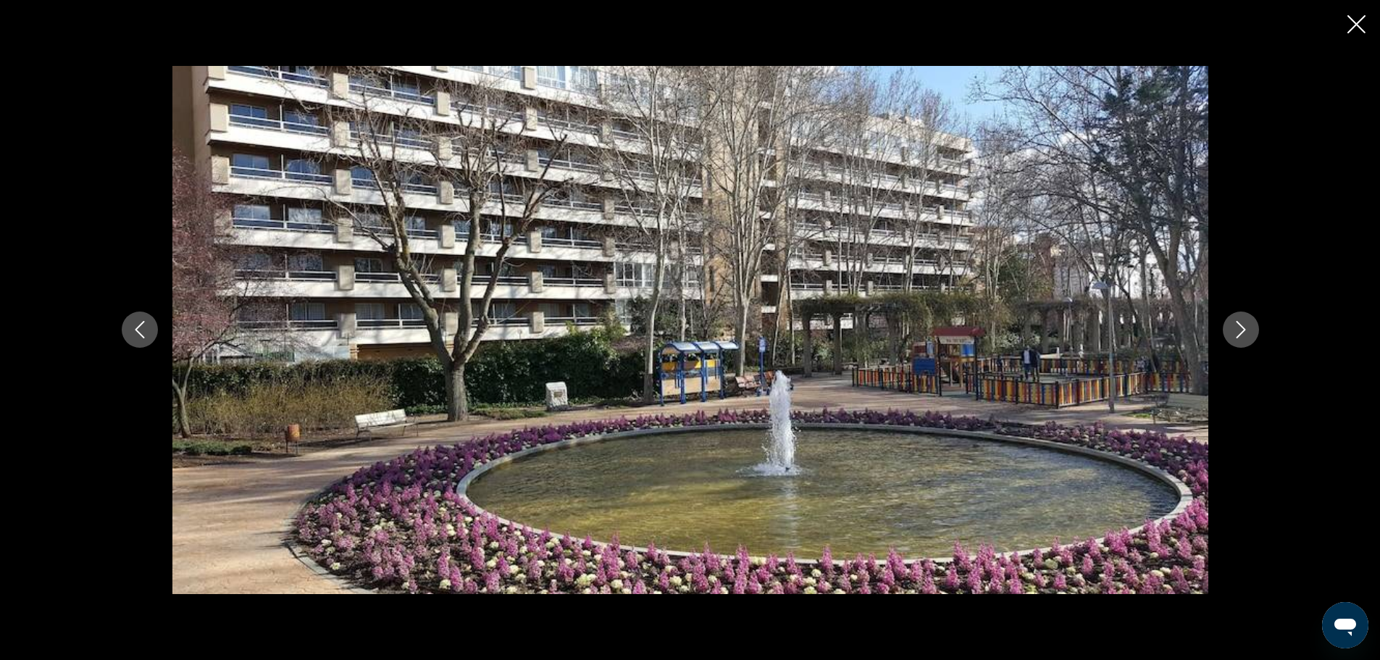
click at [1242, 334] on icon "Next image" at bounding box center [1240, 329] width 17 height 17
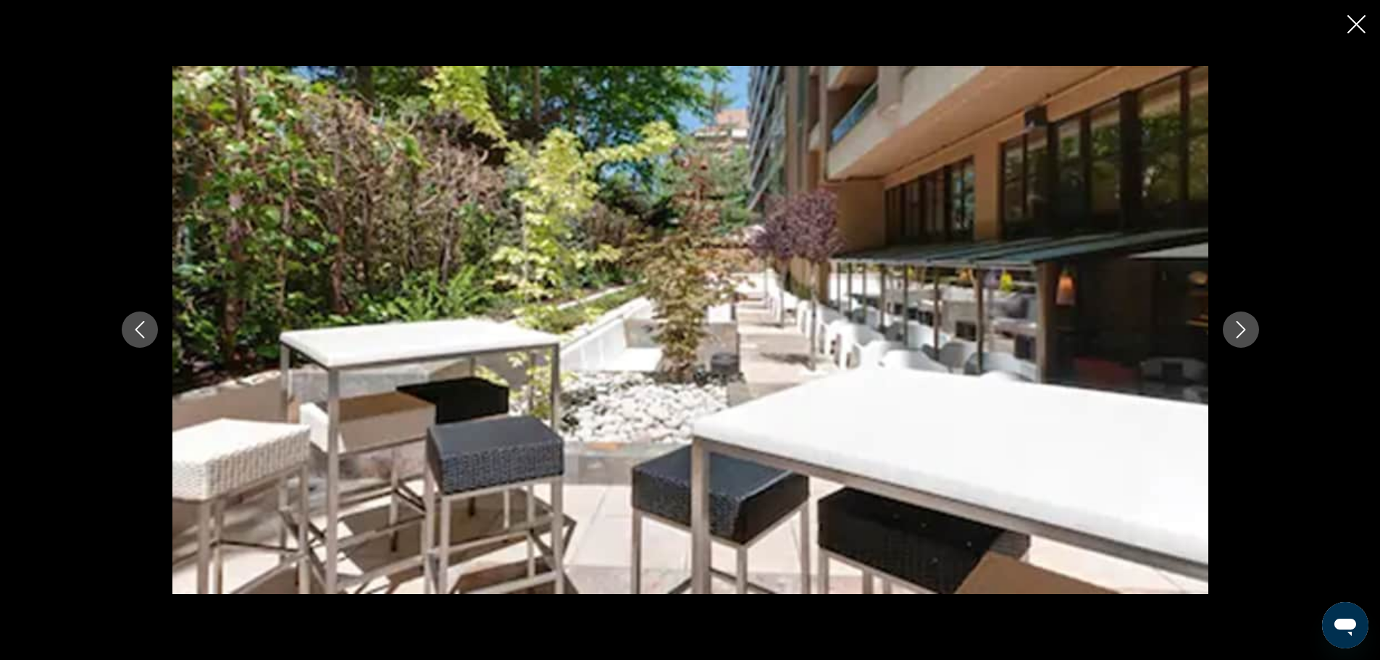
click at [1242, 334] on icon "Next image" at bounding box center [1240, 329] width 17 height 17
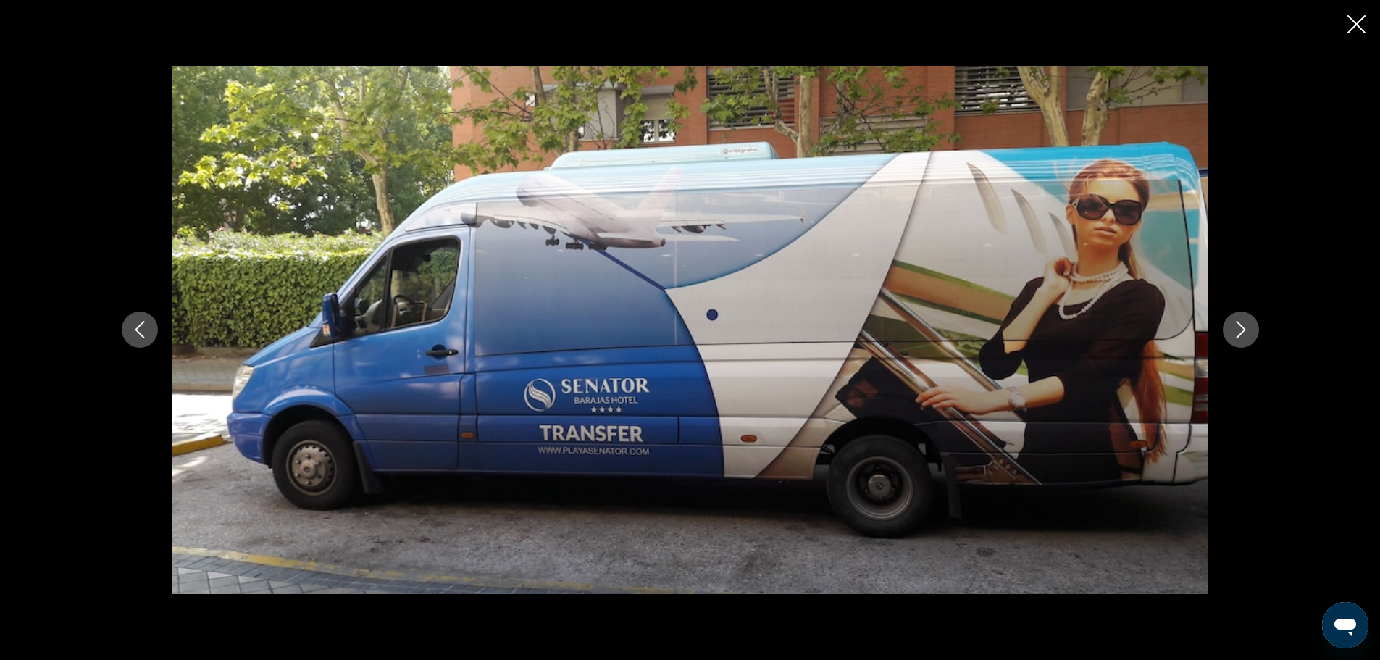
click at [160, 328] on div "prev next" at bounding box center [690, 330] width 1166 height 528
click at [138, 332] on icon "Previous image" at bounding box center [139, 330] width 9 height 17
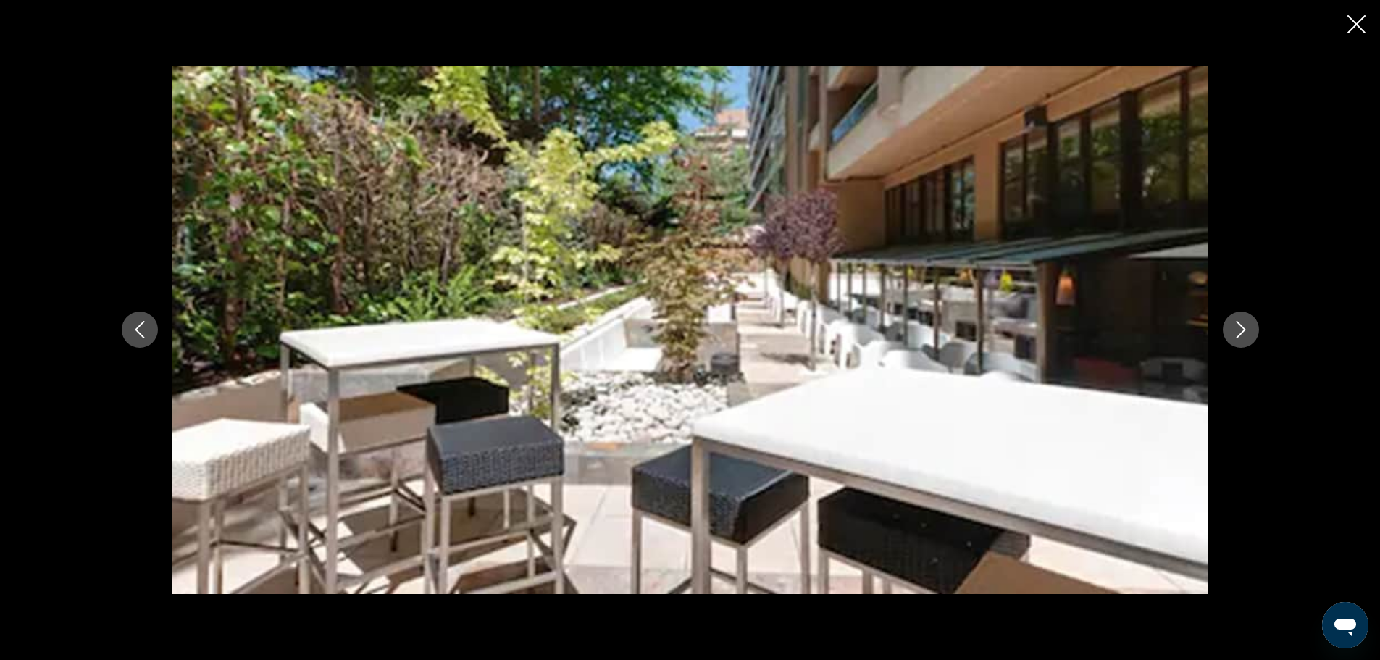
click at [138, 325] on icon "Previous image" at bounding box center [139, 329] width 17 height 17
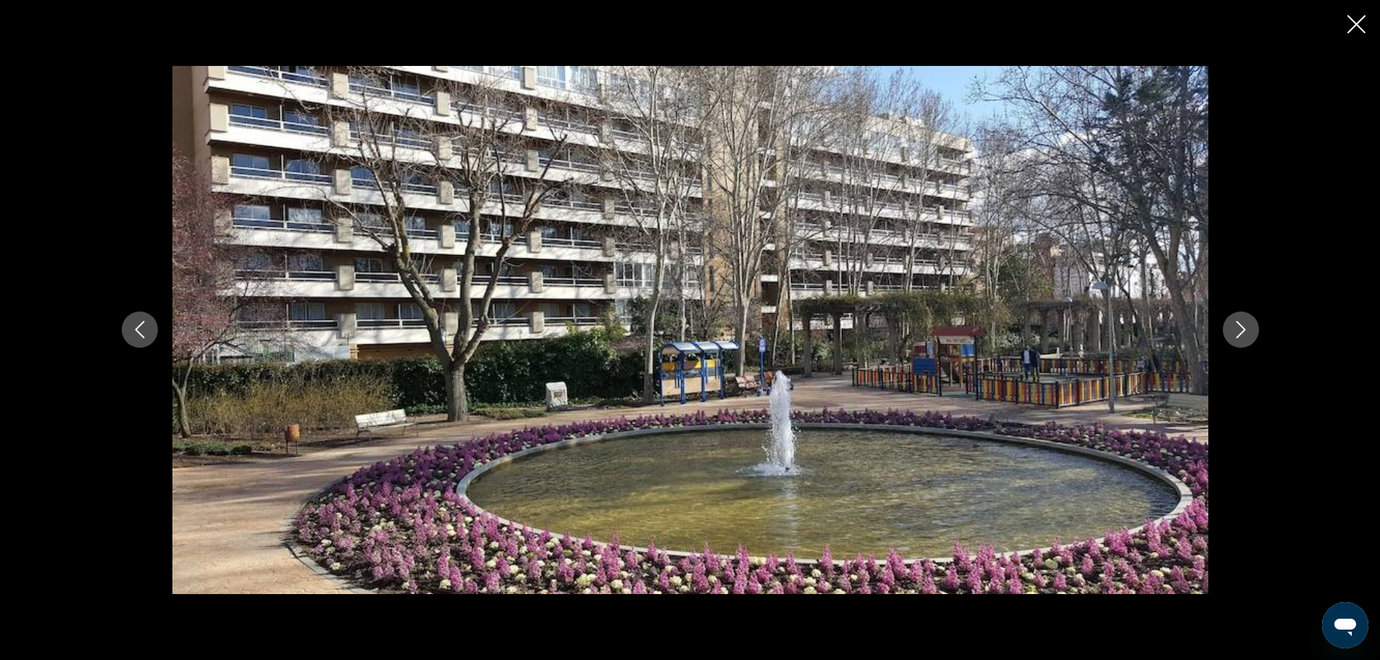
click at [1242, 332] on icon "Next image" at bounding box center [1240, 329] width 17 height 17
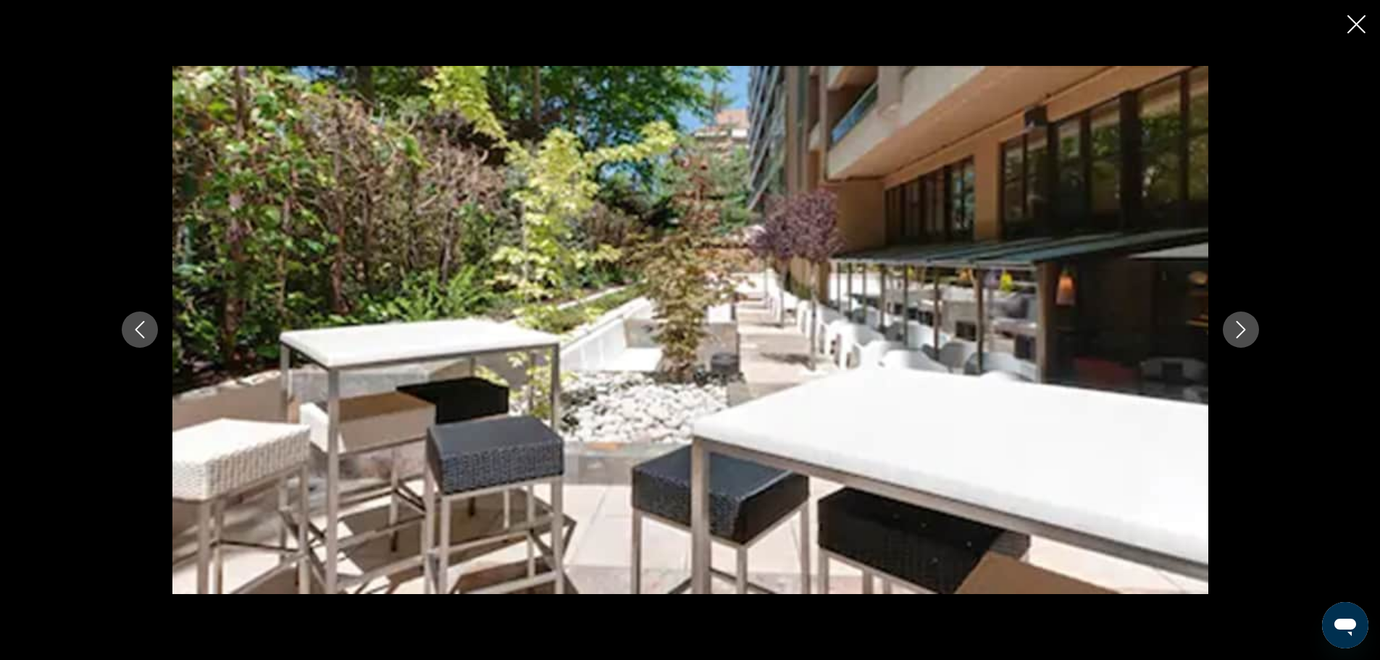
click at [1243, 332] on icon "Next image" at bounding box center [1240, 329] width 17 height 17
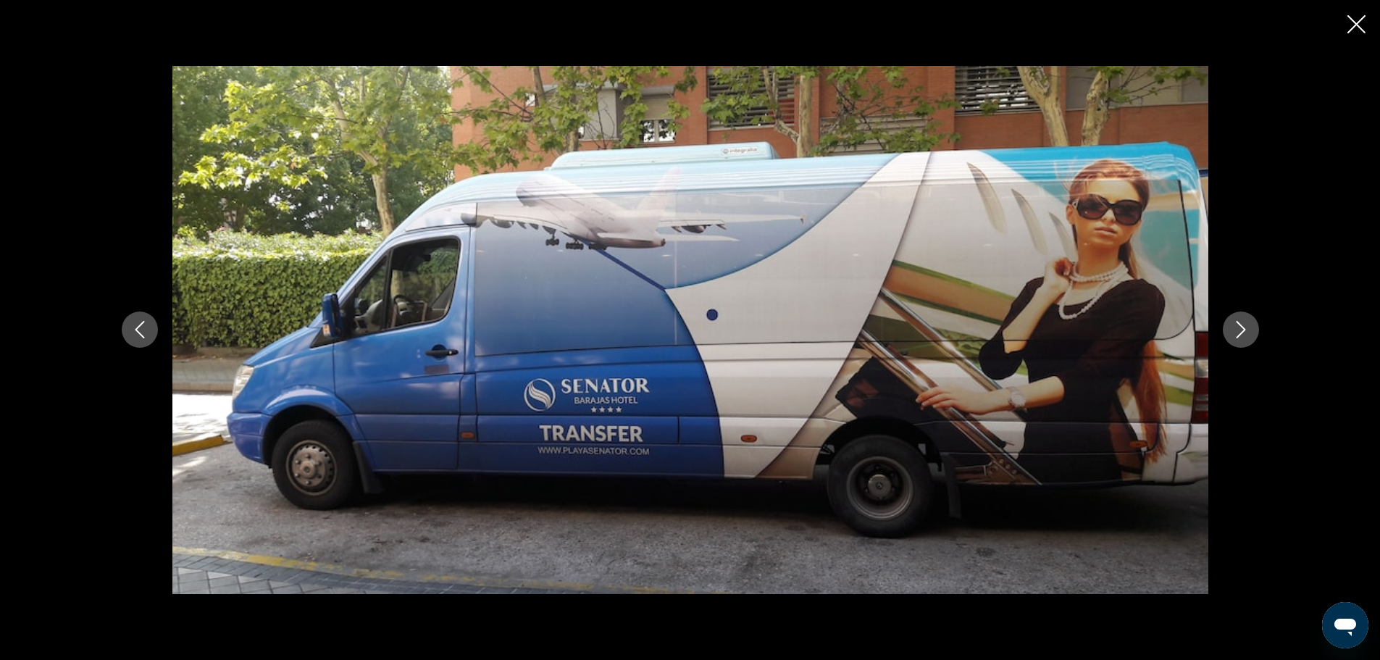
click at [1243, 332] on icon "Next image" at bounding box center [1240, 329] width 17 height 17
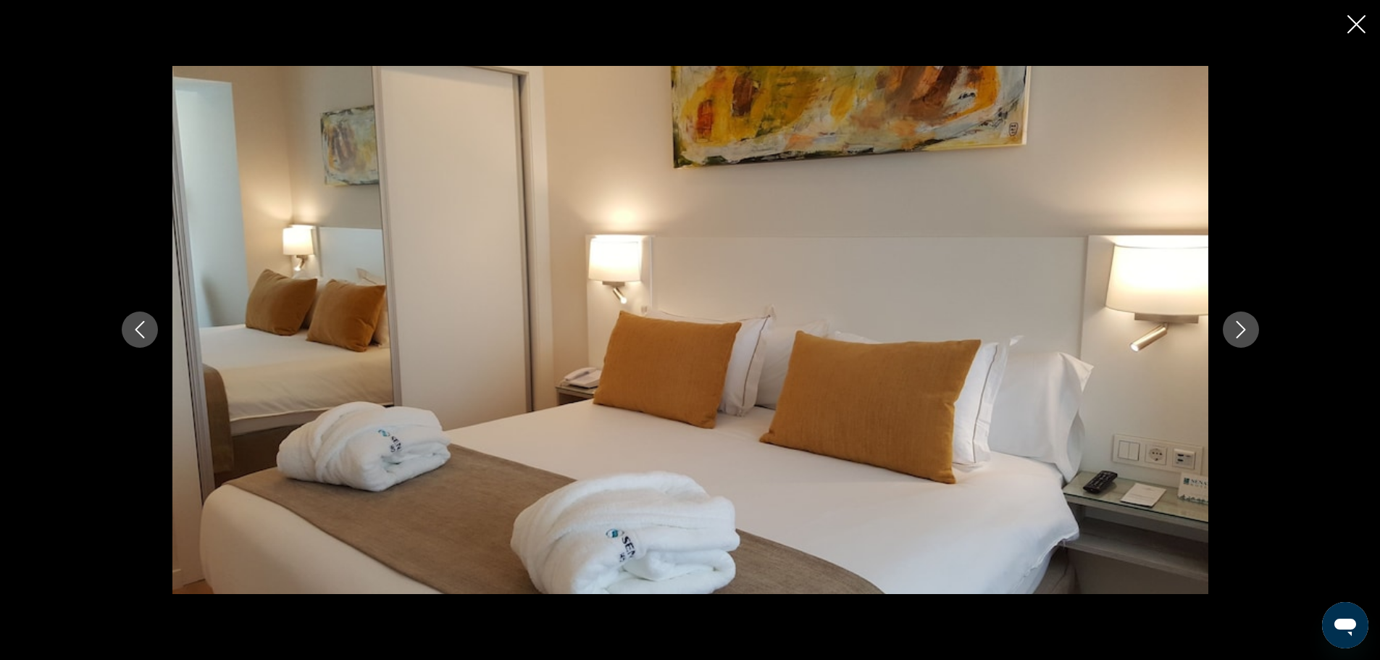
click at [1243, 332] on icon "Next image" at bounding box center [1240, 329] width 17 height 17
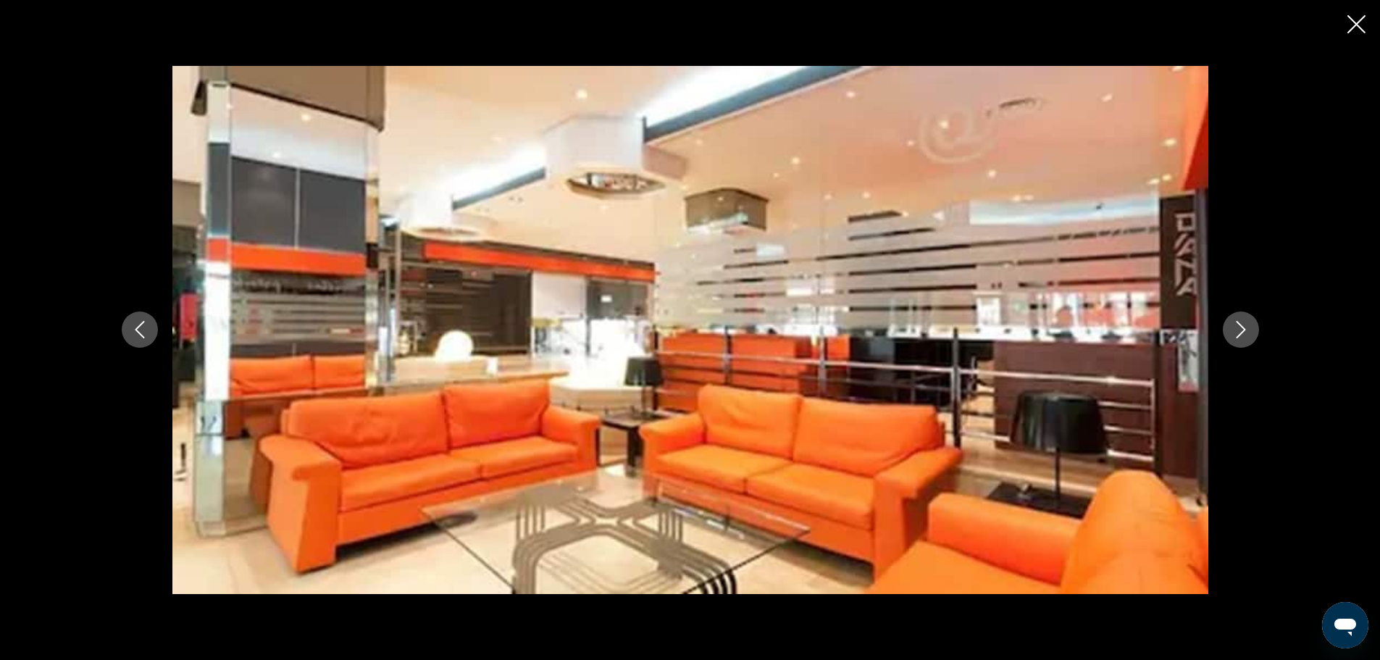
click at [1361, 28] on icon "Close slideshow" at bounding box center [1356, 24] width 18 height 18
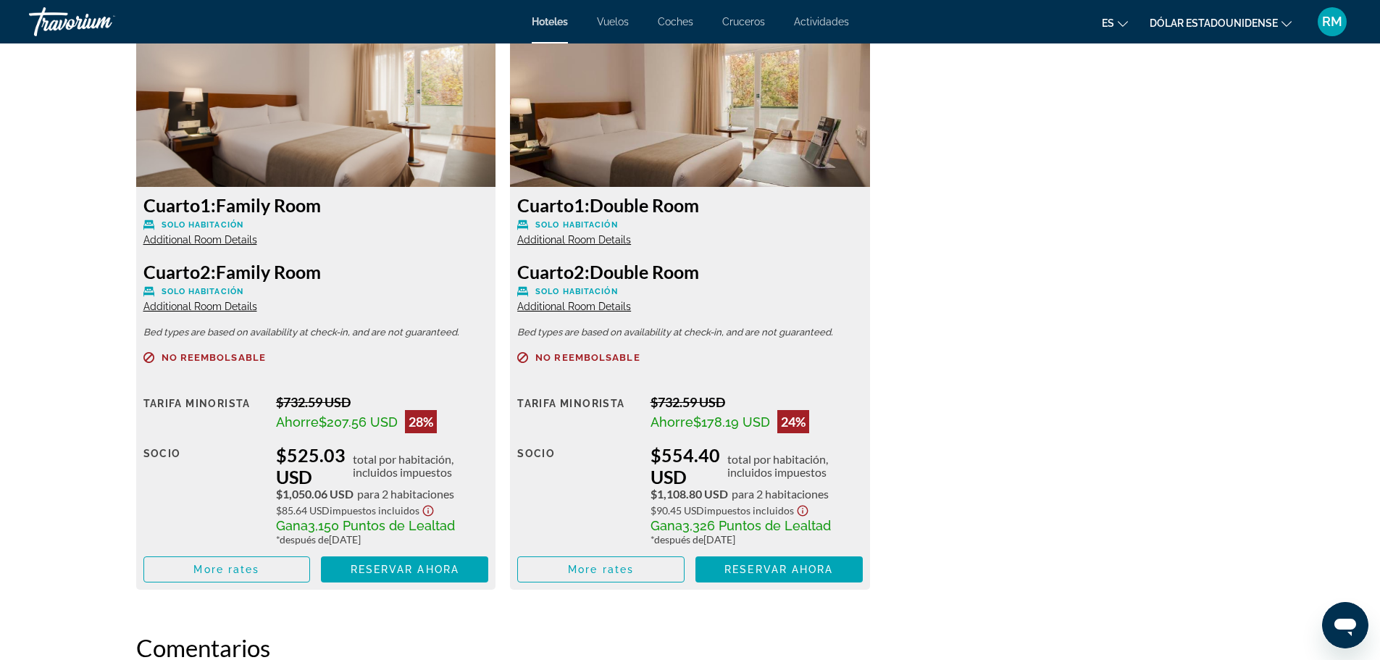
scroll to position [2173, 0]
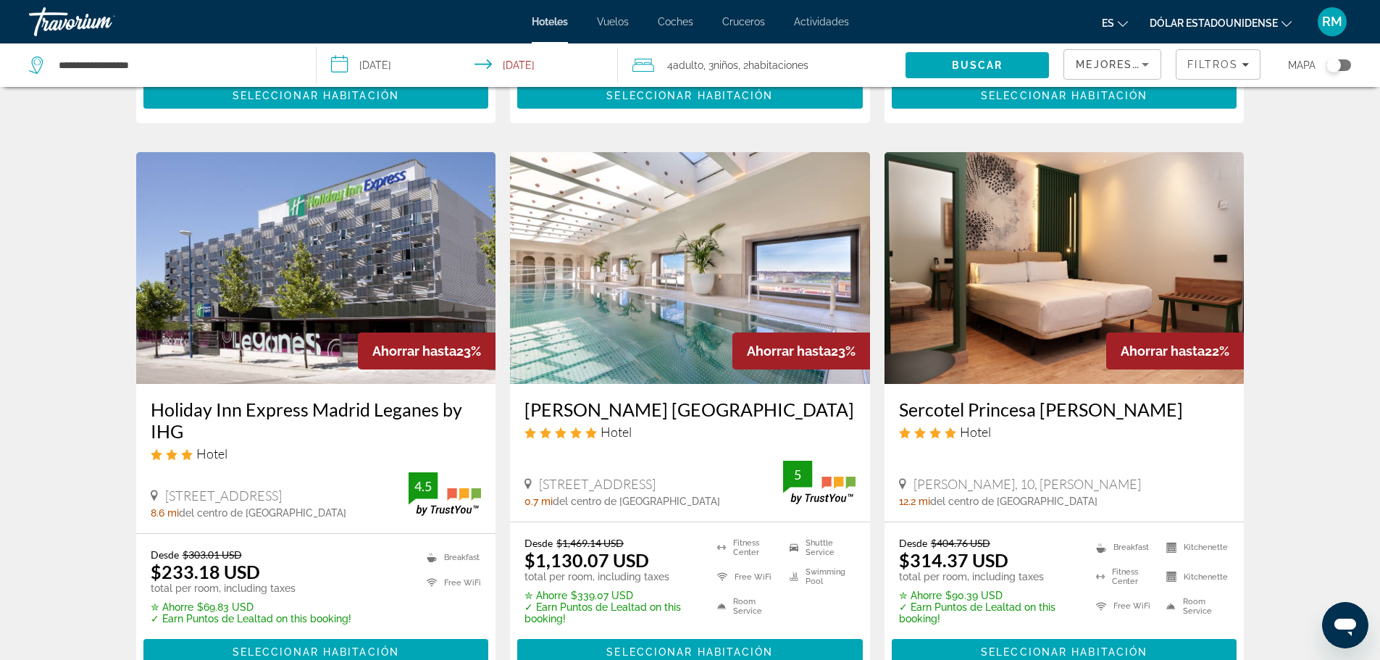
scroll to position [1738, 0]
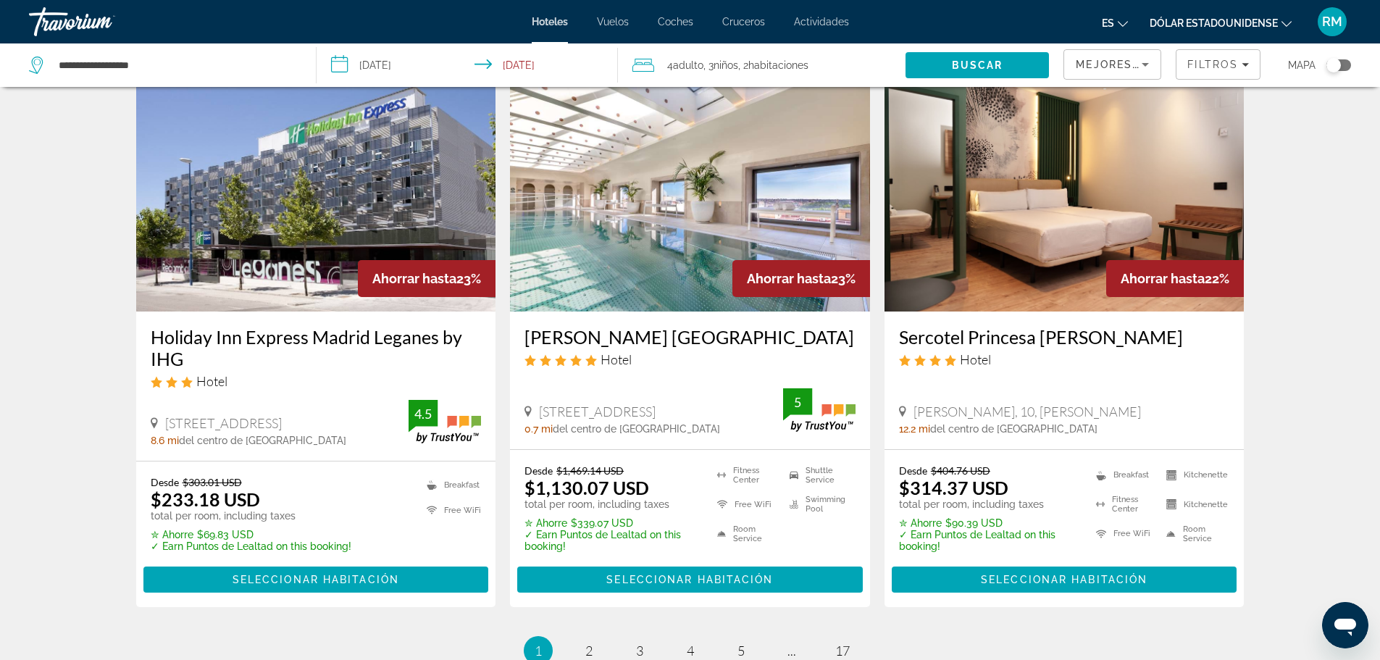
click at [233, 191] on img "Contenido principal" at bounding box center [316, 196] width 360 height 232
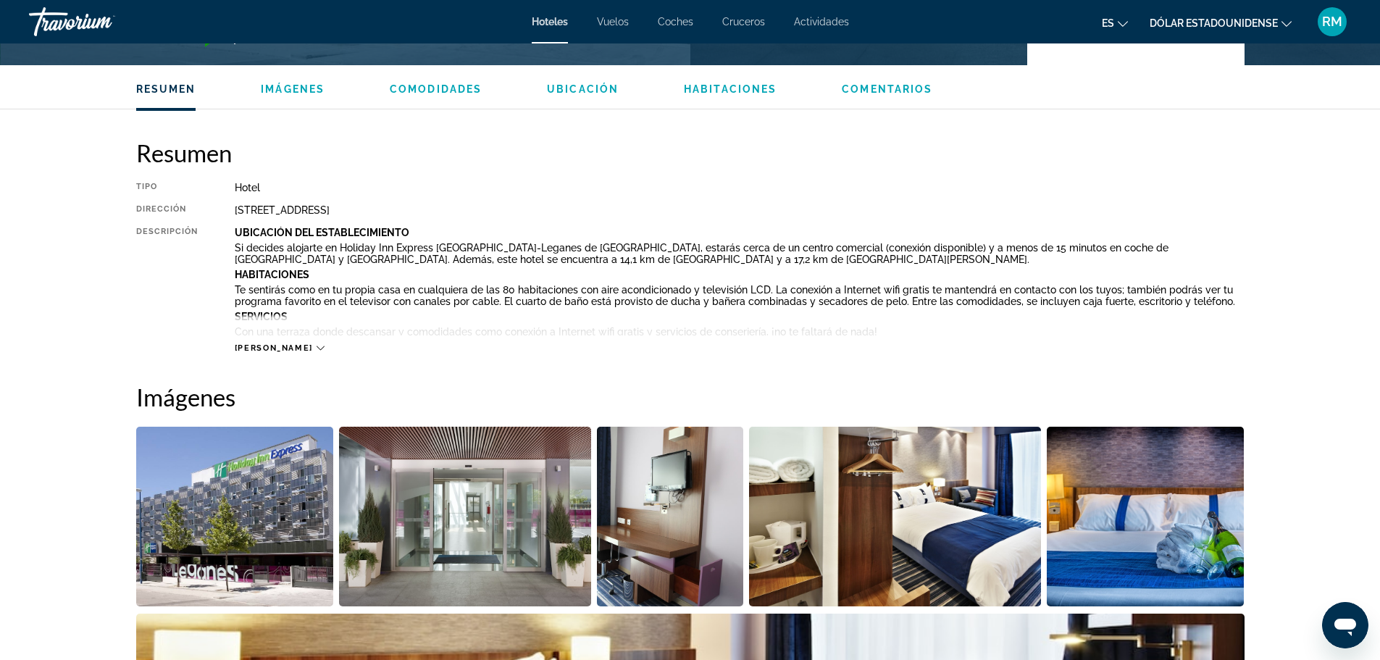
scroll to position [435, 0]
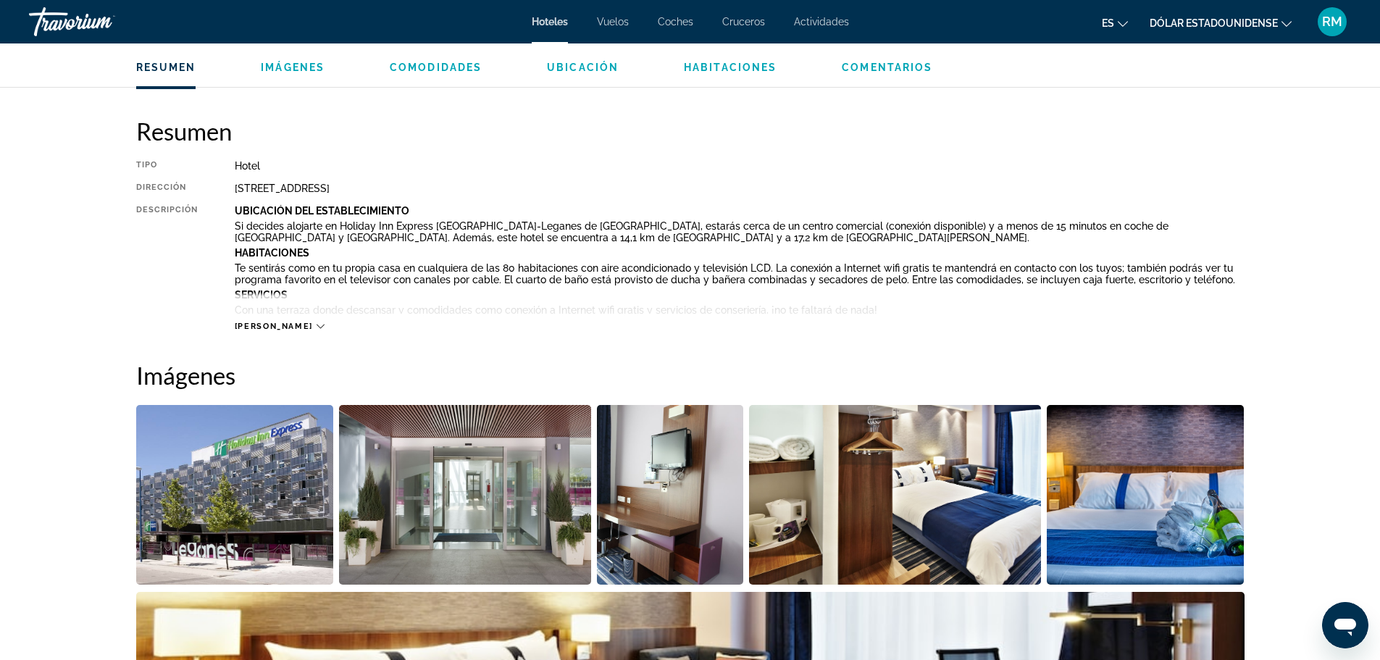
click at [226, 495] on img "Open full-screen image slider" at bounding box center [235, 495] width 198 height 180
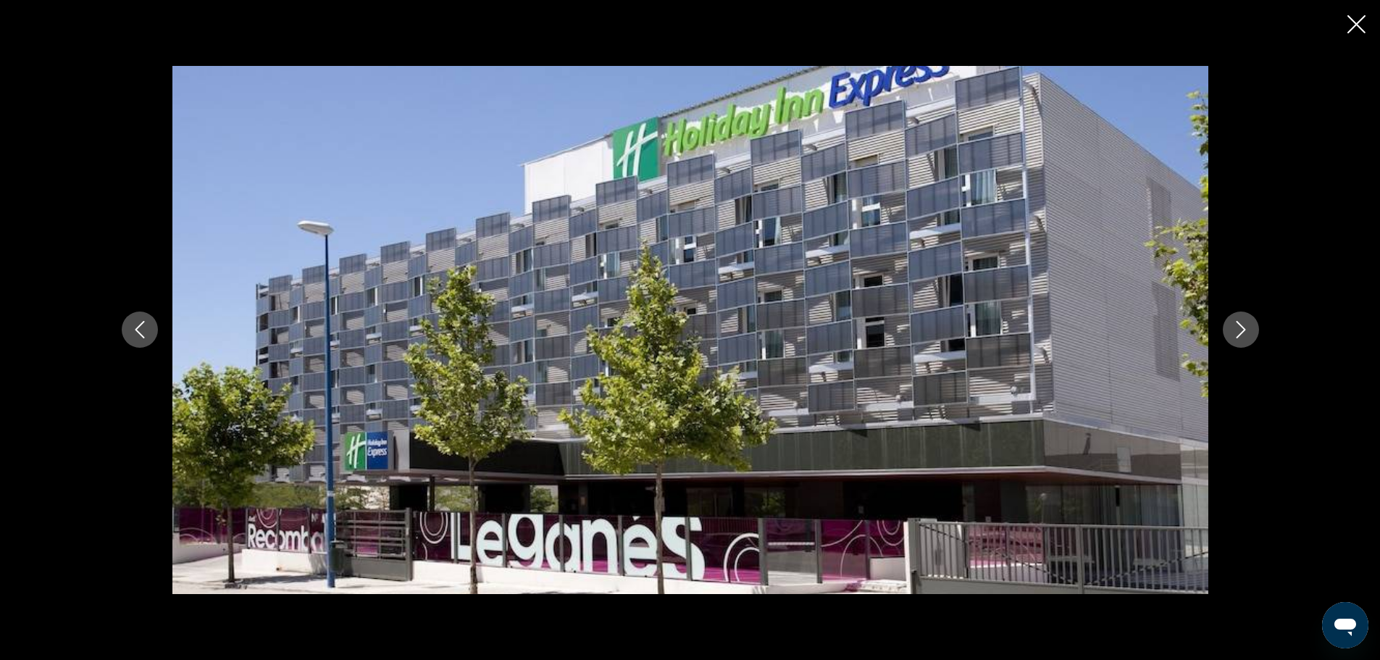
click at [1244, 332] on icon "Next image" at bounding box center [1240, 329] width 17 height 17
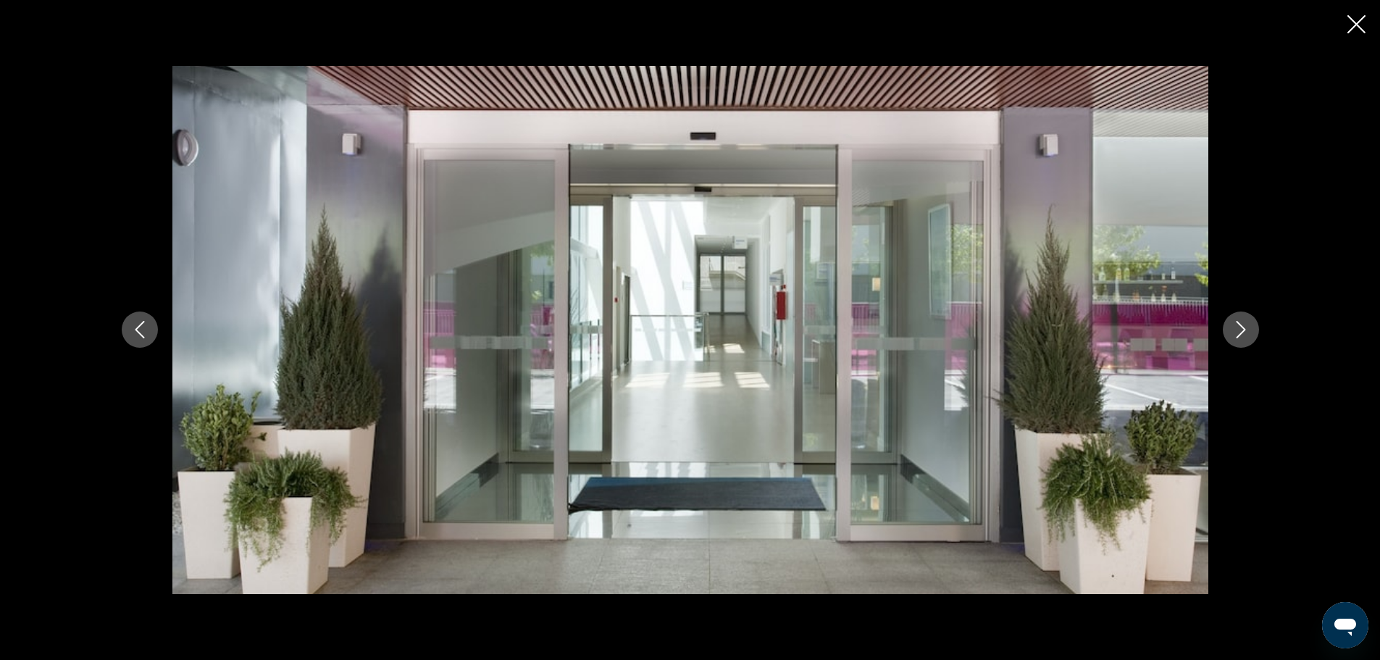
click at [1244, 332] on icon "Next image" at bounding box center [1240, 329] width 17 height 17
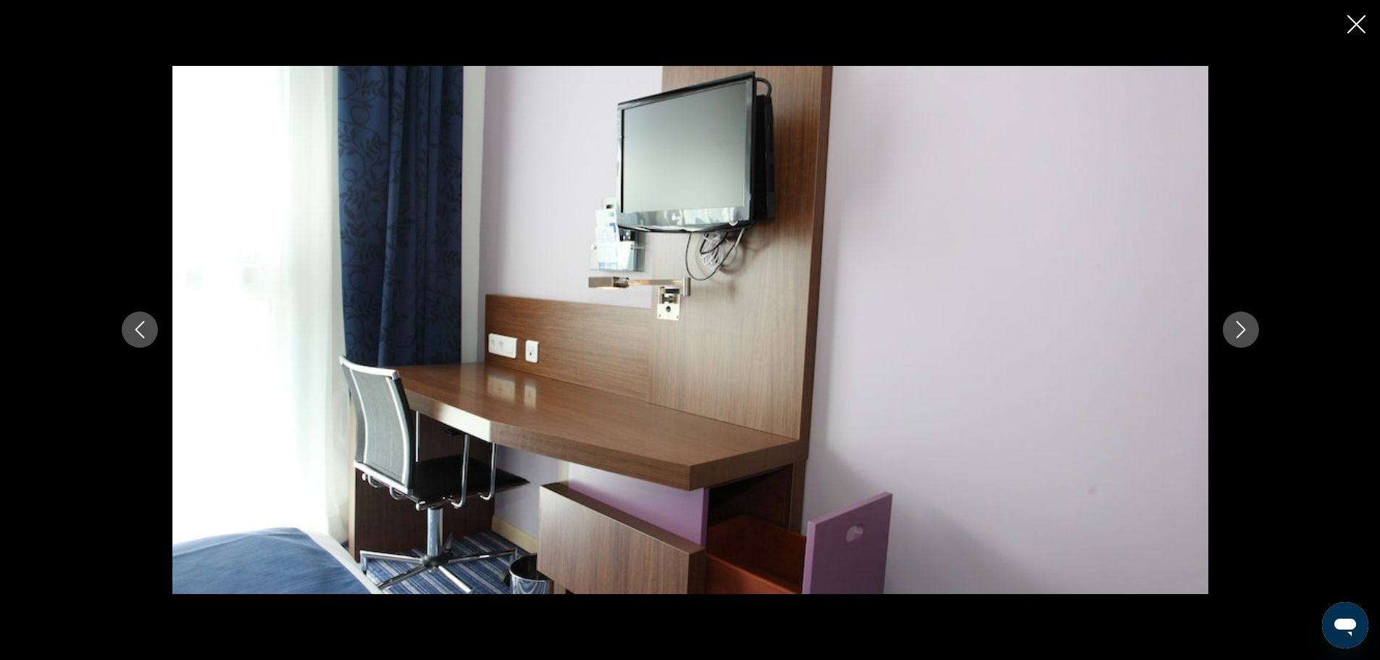
click at [1244, 332] on icon "Next image" at bounding box center [1240, 329] width 17 height 17
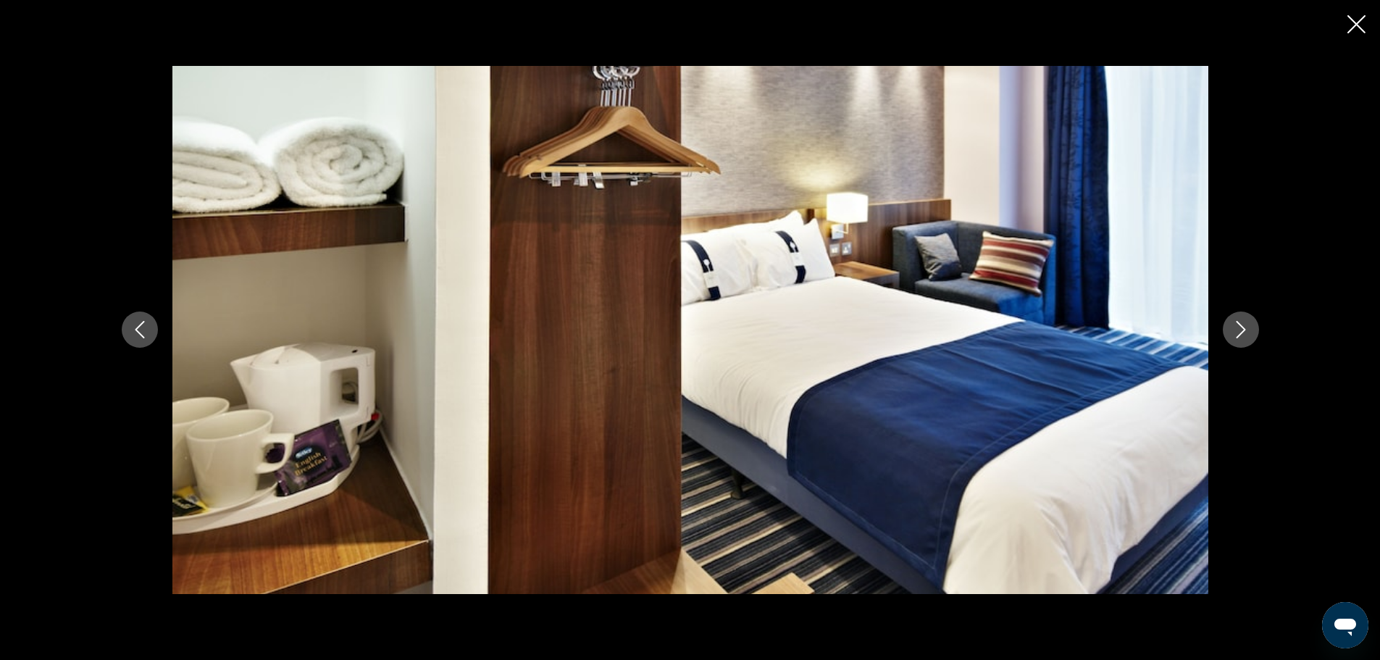
click at [1244, 332] on icon "Next image" at bounding box center [1240, 329] width 17 height 17
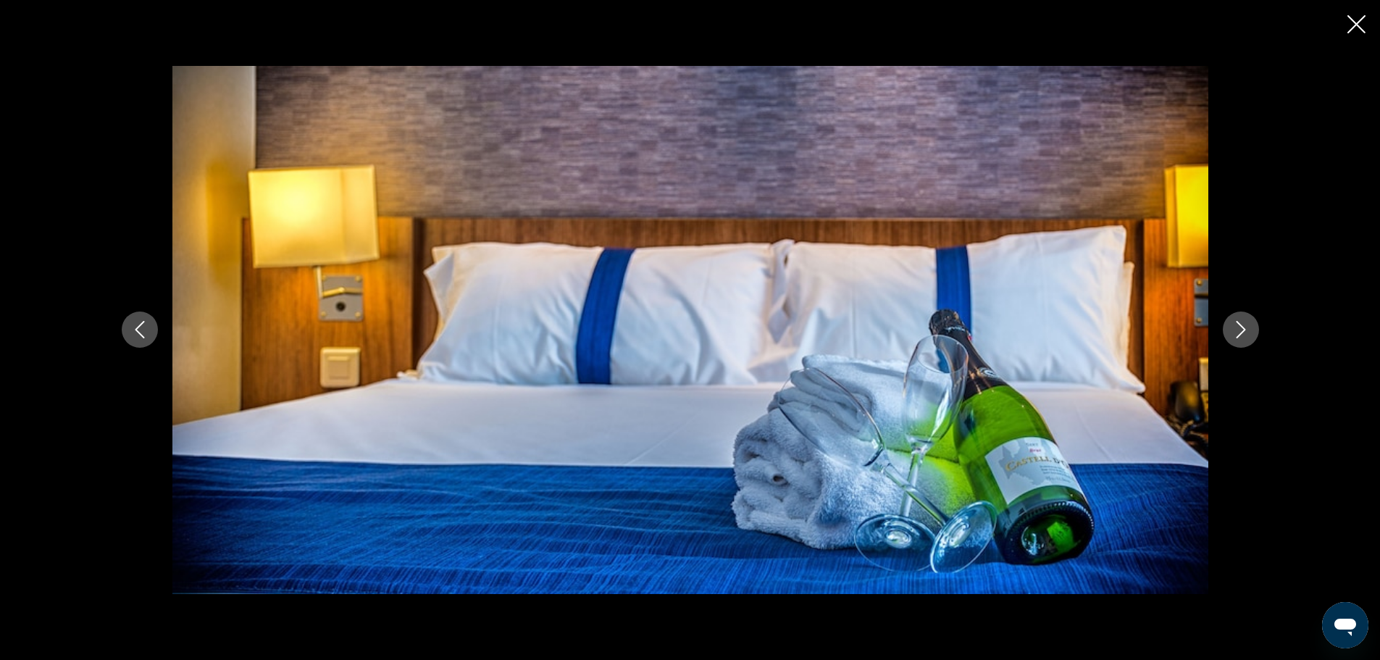
click at [1244, 332] on icon "Next image" at bounding box center [1240, 329] width 17 height 17
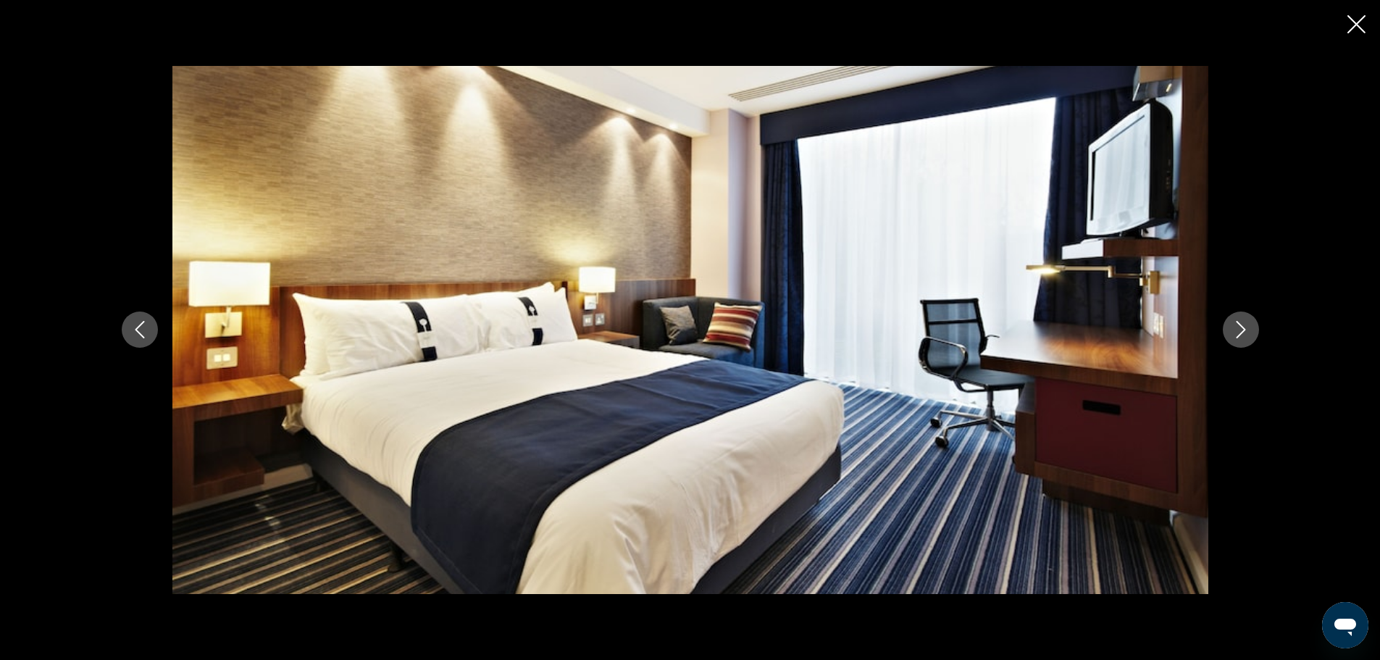
click at [1244, 332] on icon "Next image" at bounding box center [1240, 329] width 17 height 17
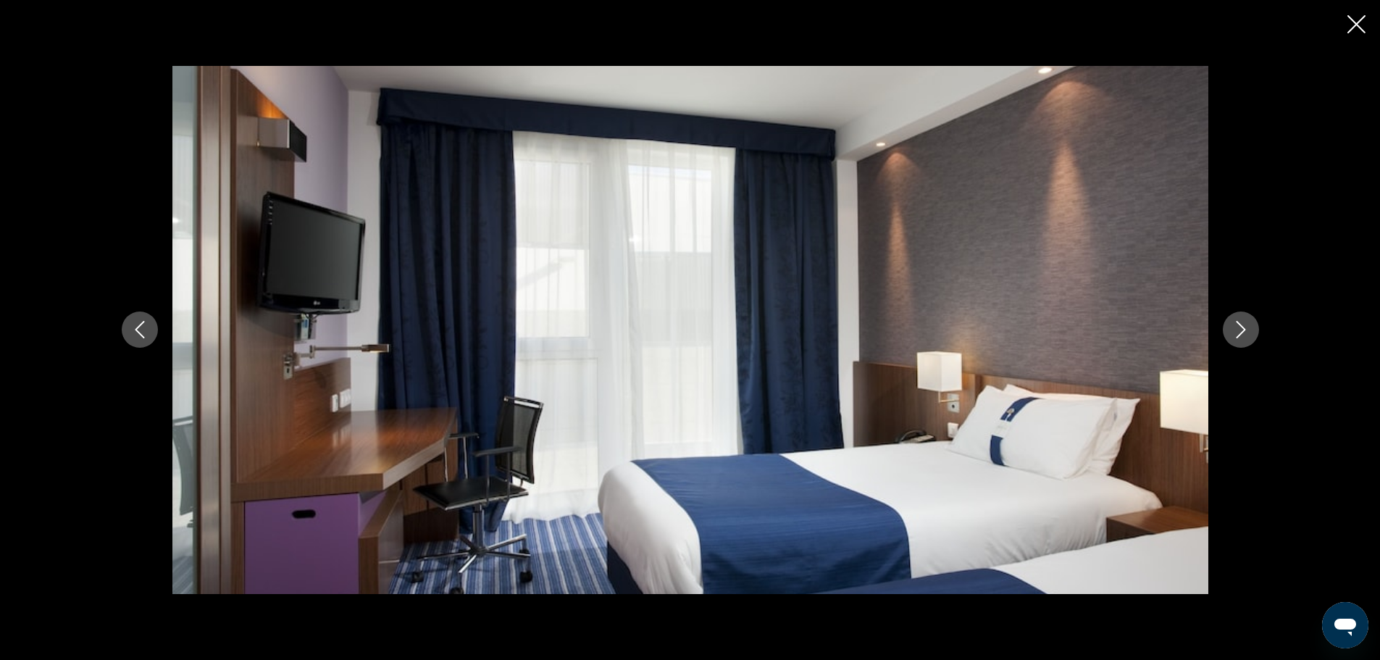
click at [1244, 332] on icon "Next image" at bounding box center [1240, 329] width 17 height 17
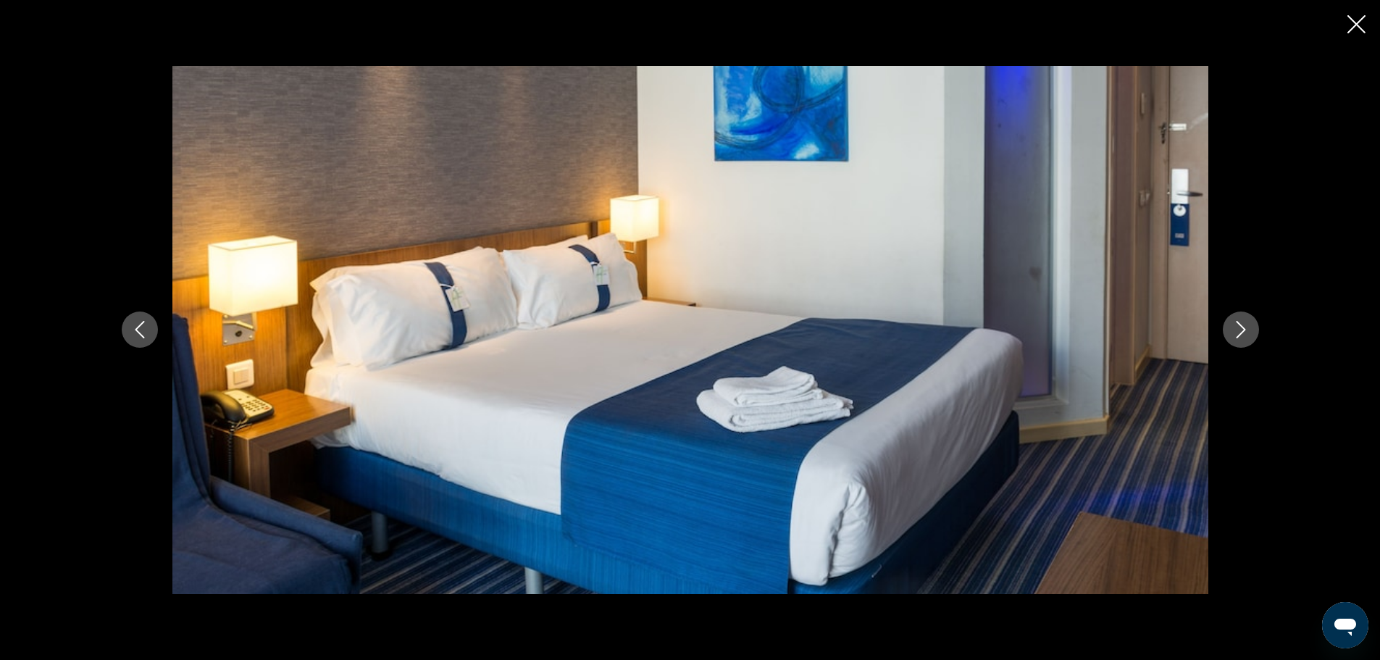
click at [1244, 332] on icon "Next image" at bounding box center [1240, 329] width 17 height 17
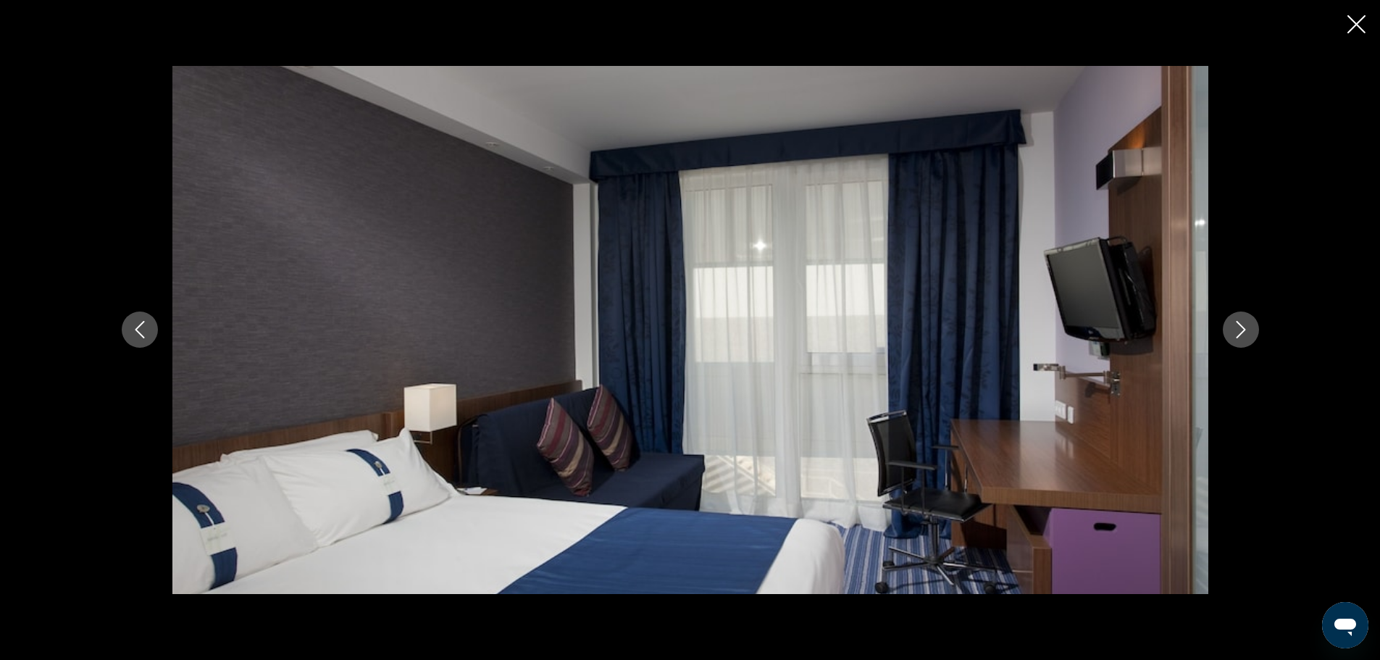
click at [1244, 332] on icon "Next image" at bounding box center [1240, 329] width 17 height 17
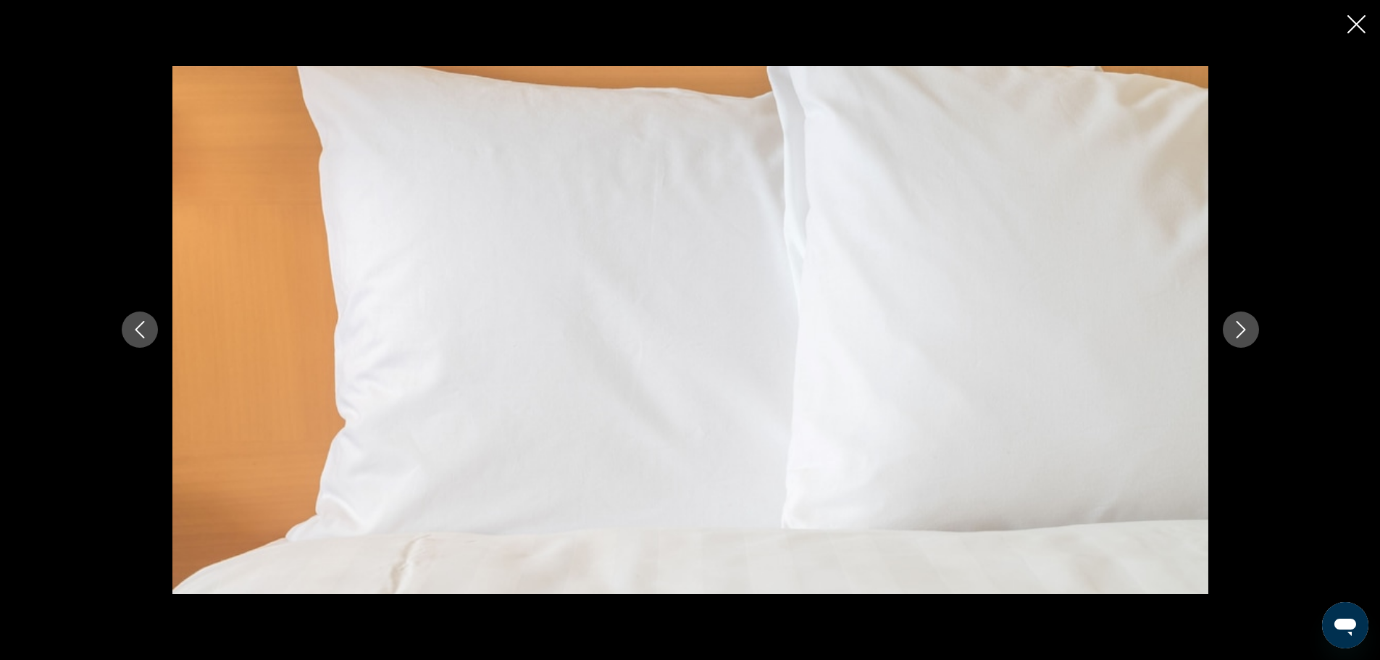
click at [1244, 332] on icon "Next image" at bounding box center [1240, 329] width 17 height 17
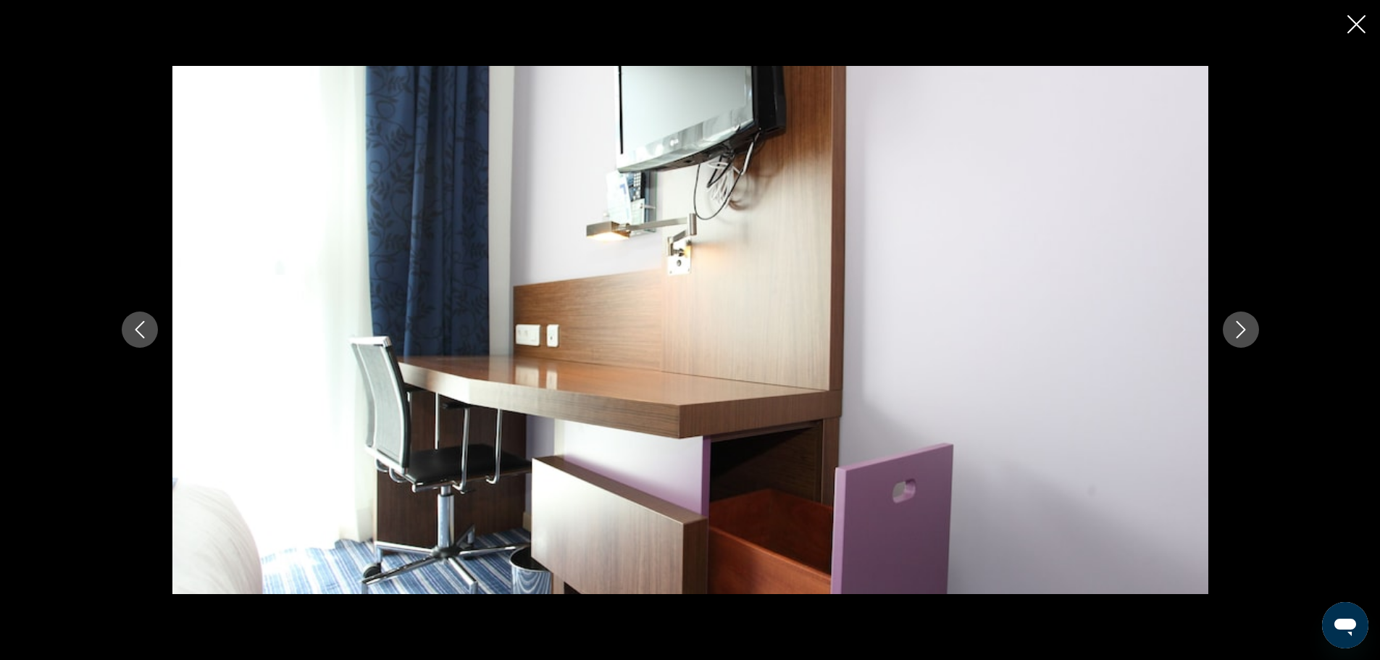
click at [1244, 332] on icon "Next image" at bounding box center [1240, 329] width 17 height 17
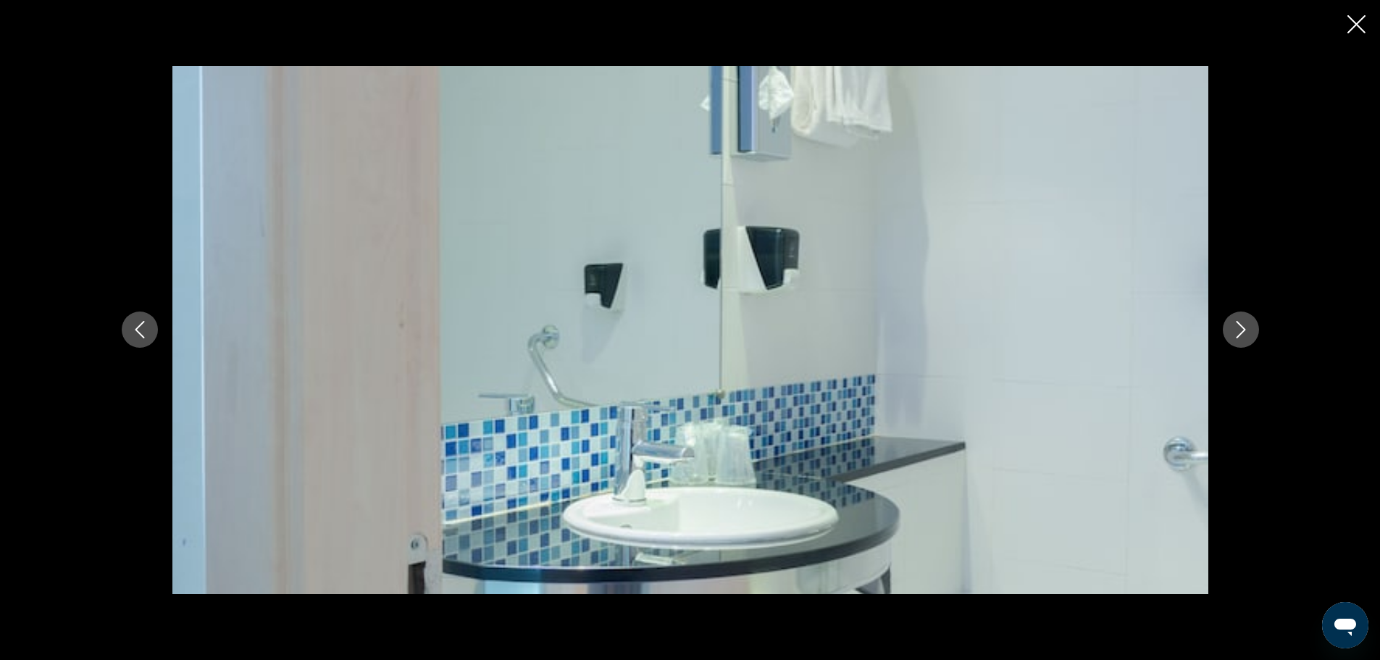
click at [1244, 332] on icon "Next image" at bounding box center [1240, 329] width 17 height 17
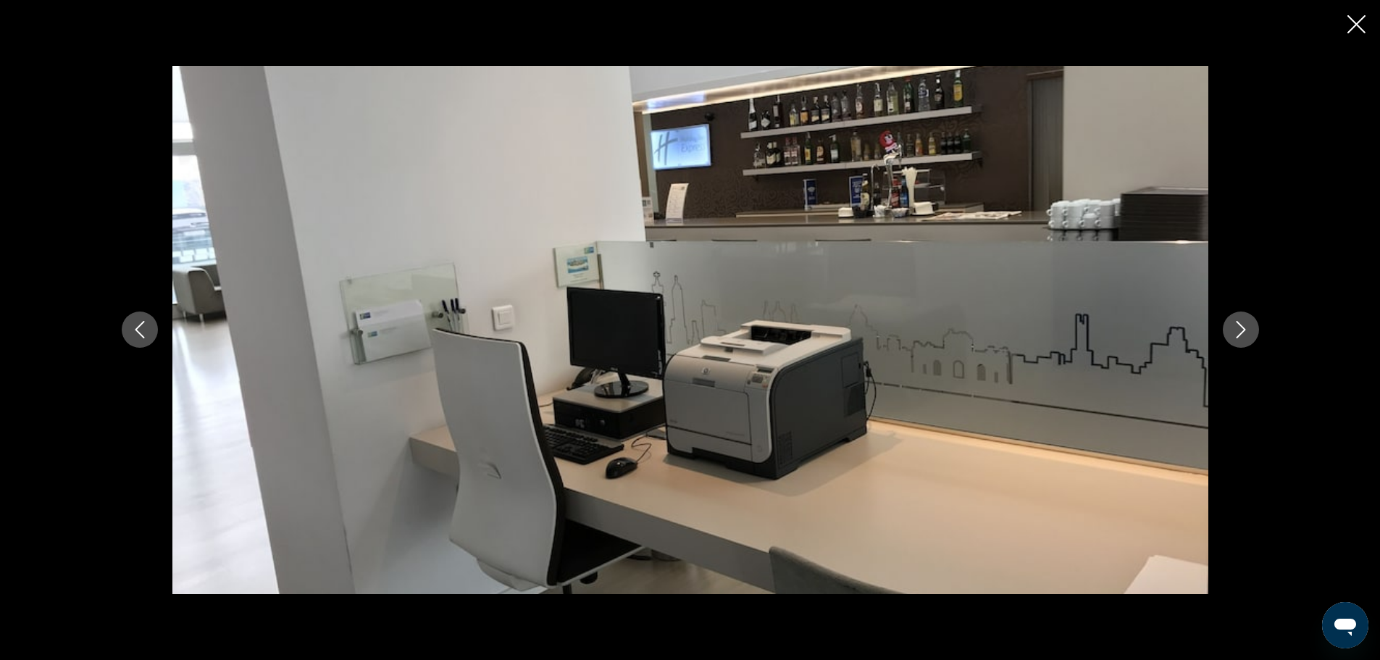
click at [1244, 332] on icon "Next image" at bounding box center [1240, 329] width 17 height 17
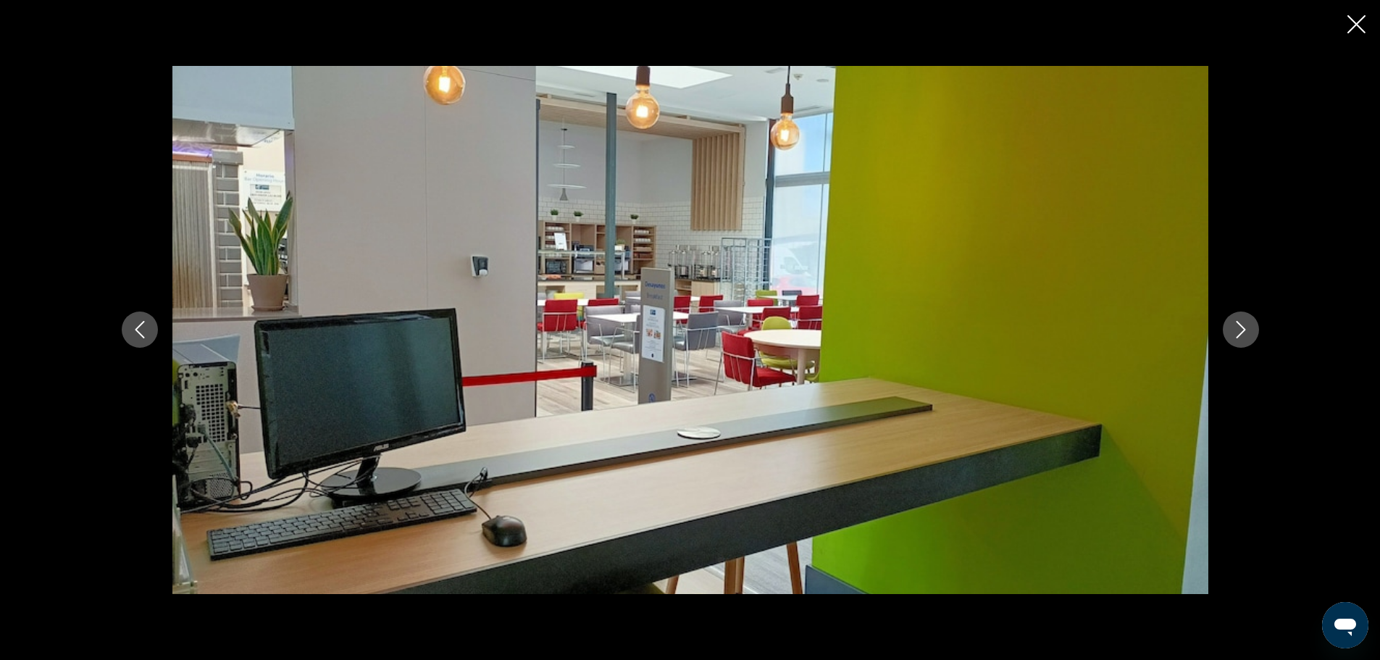
click at [1244, 332] on icon "Next image" at bounding box center [1240, 329] width 17 height 17
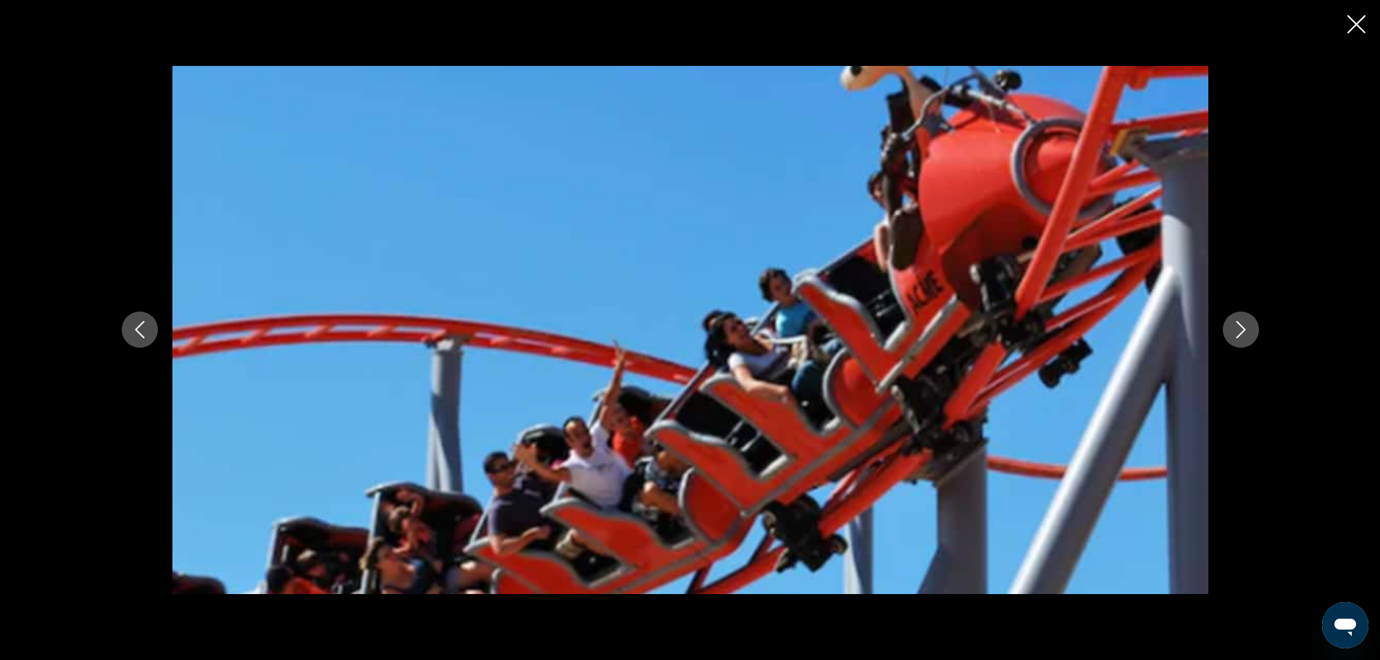
click at [1244, 332] on icon "Next image" at bounding box center [1240, 329] width 17 height 17
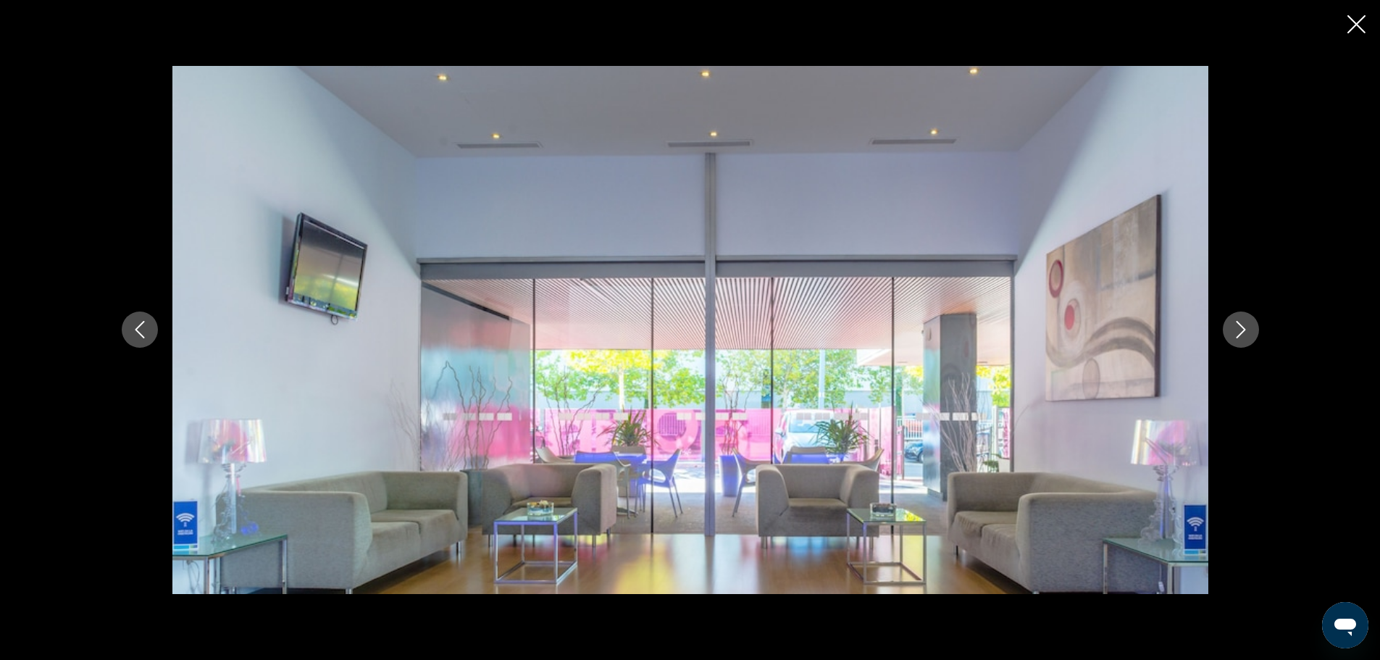
click at [1244, 332] on icon "Next image" at bounding box center [1240, 329] width 17 height 17
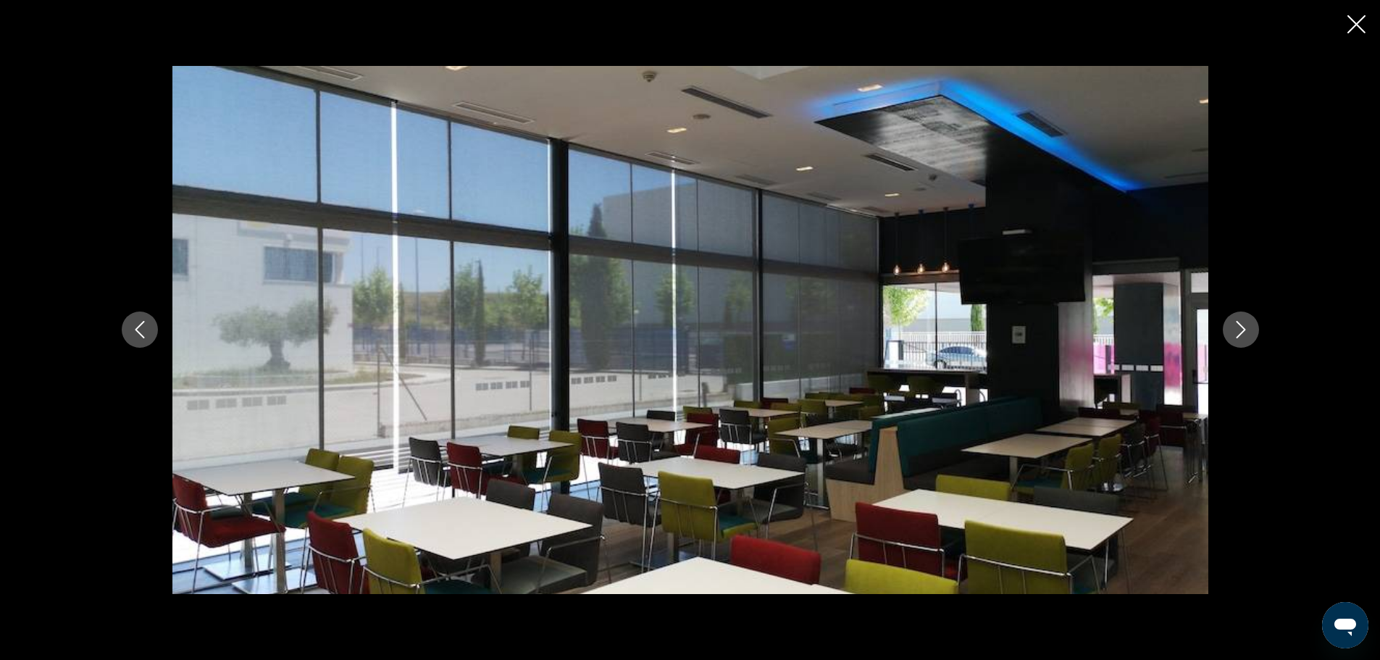
click at [1244, 332] on icon "Next image" at bounding box center [1240, 329] width 17 height 17
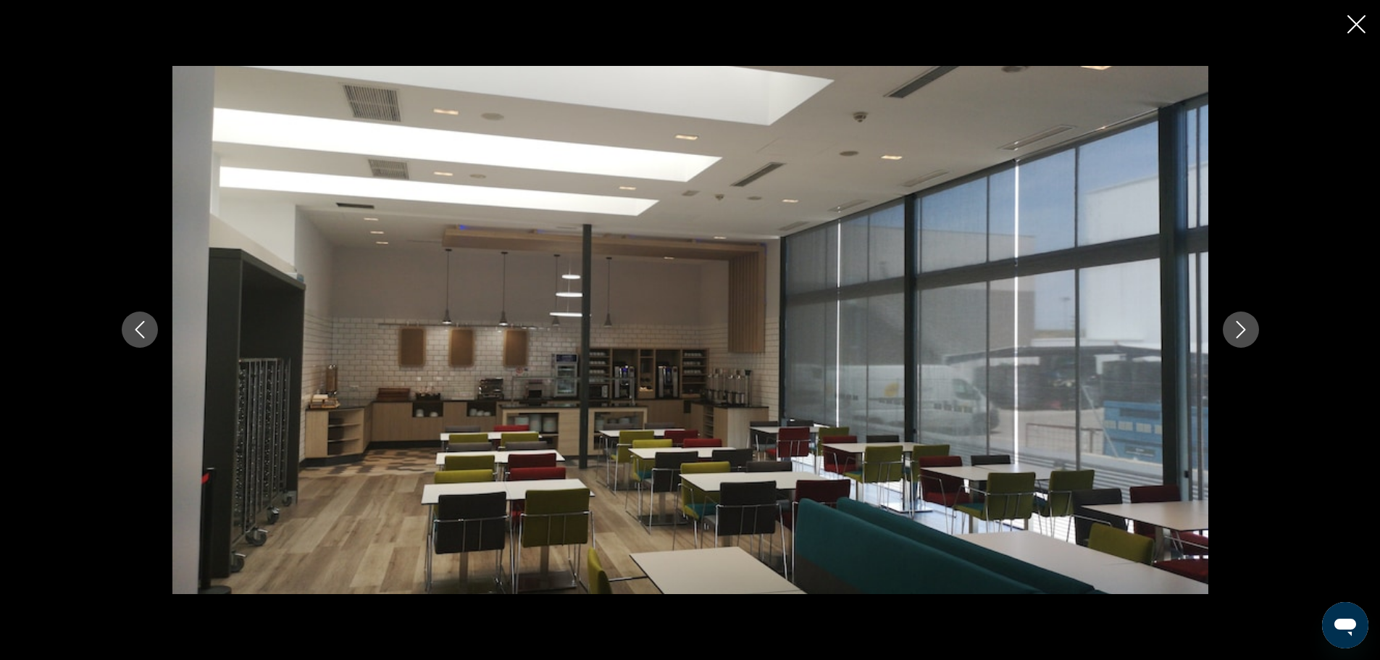
click at [1244, 332] on icon "Next image" at bounding box center [1240, 329] width 17 height 17
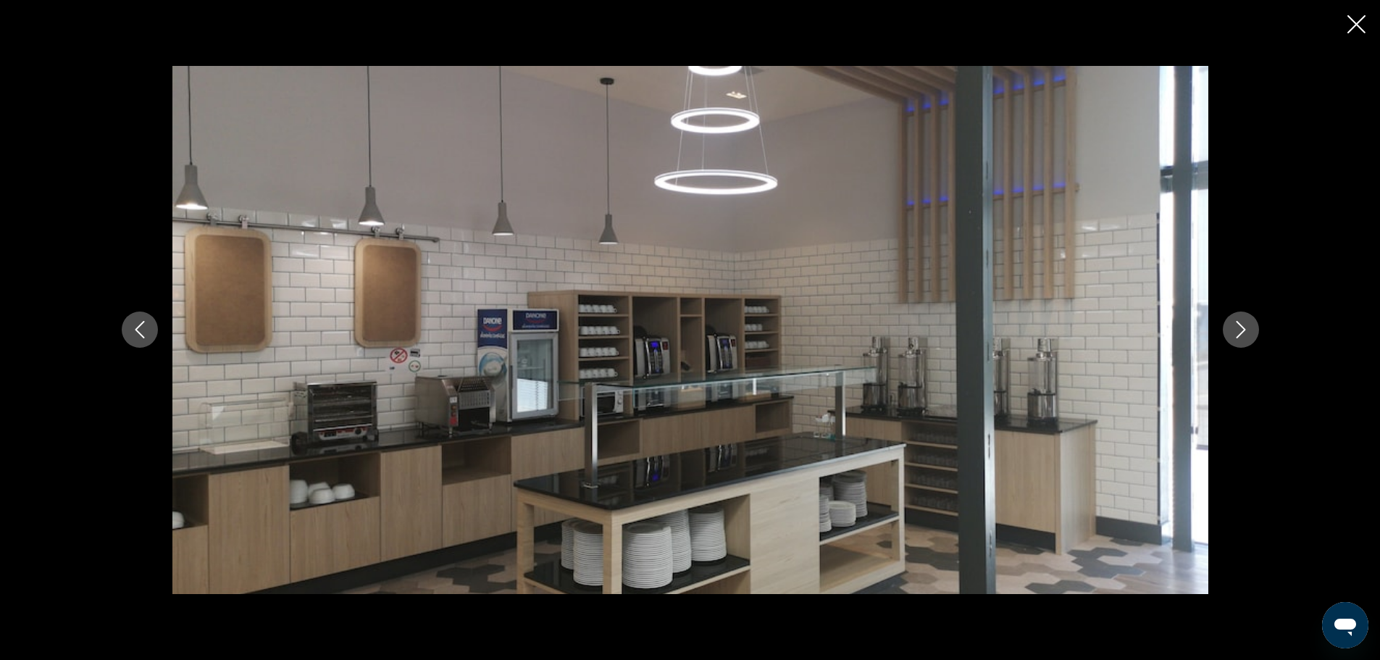
click at [1244, 332] on icon "Next image" at bounding box center [1240, 329] width 17 height 17
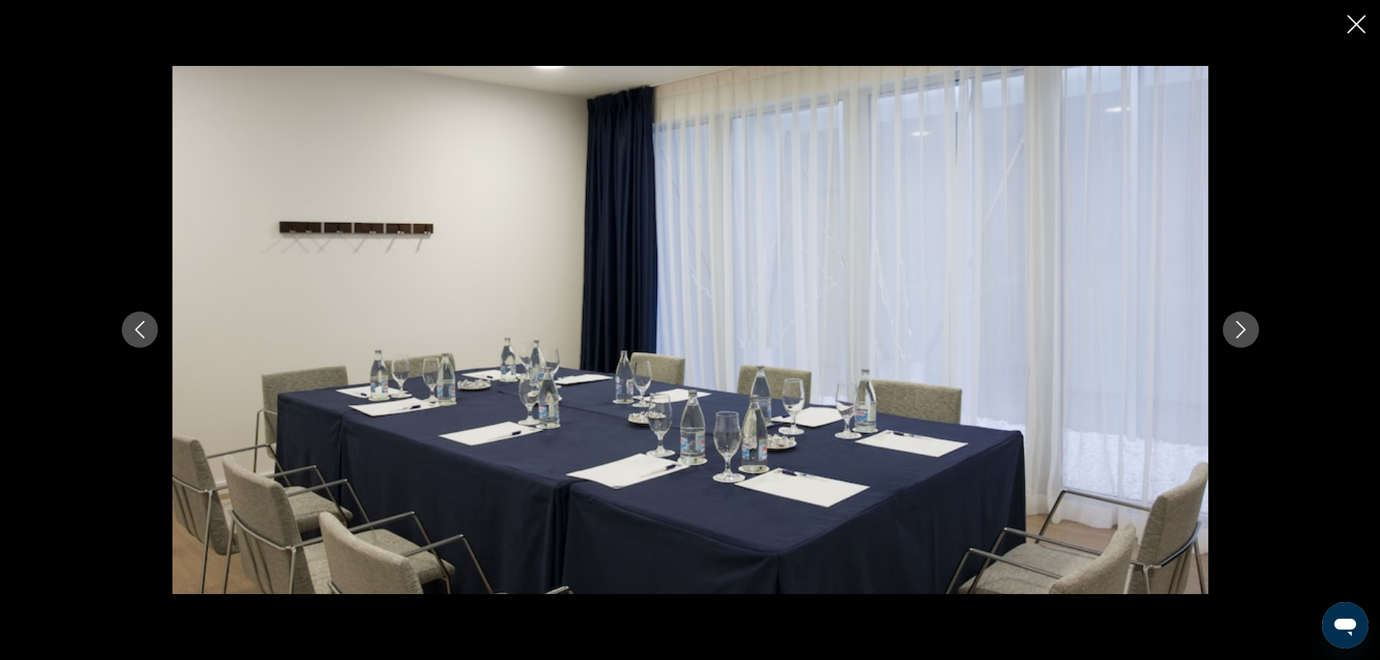
click at [1244, 332] on icon "Next image" at bounding box center [1240, 329] width 17 height 17
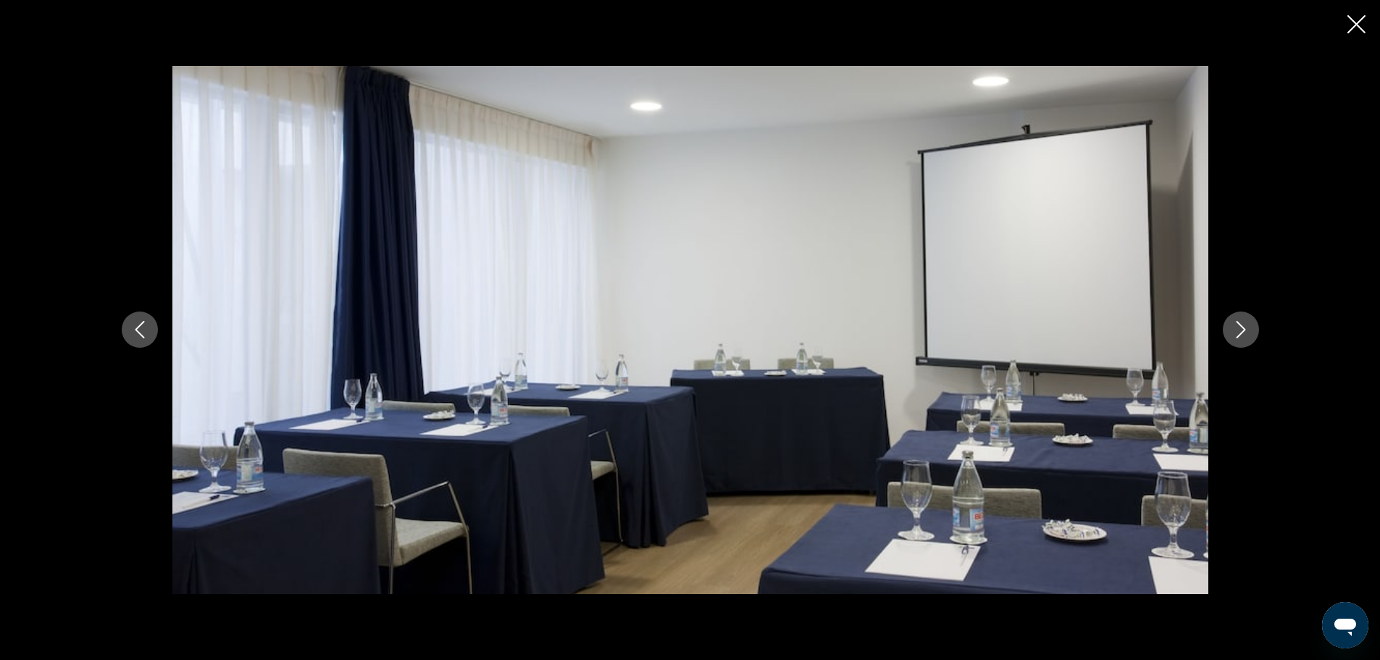
click at [1244, 332] on icon "Next image" at bounding box center [1240, 329] width 17 height 17
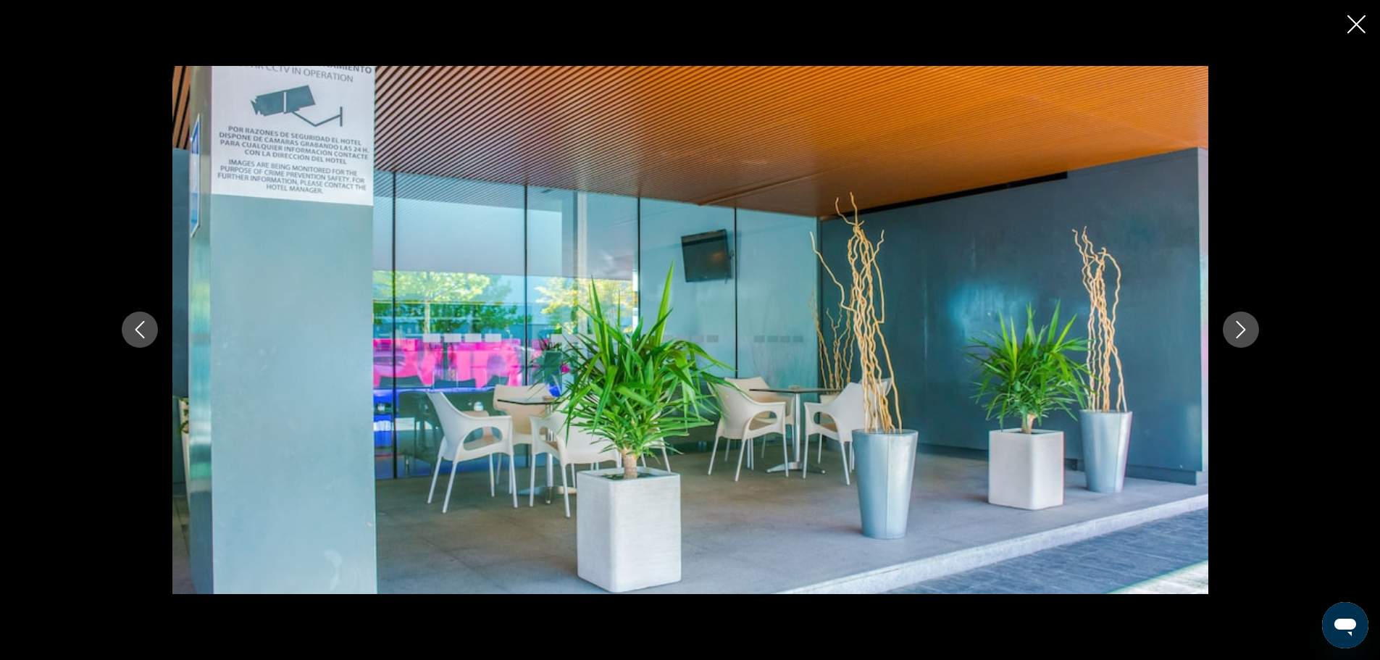
click at [1244, 332] on icon "Next image" at bounding box center [1240, 329] width 17 height 17
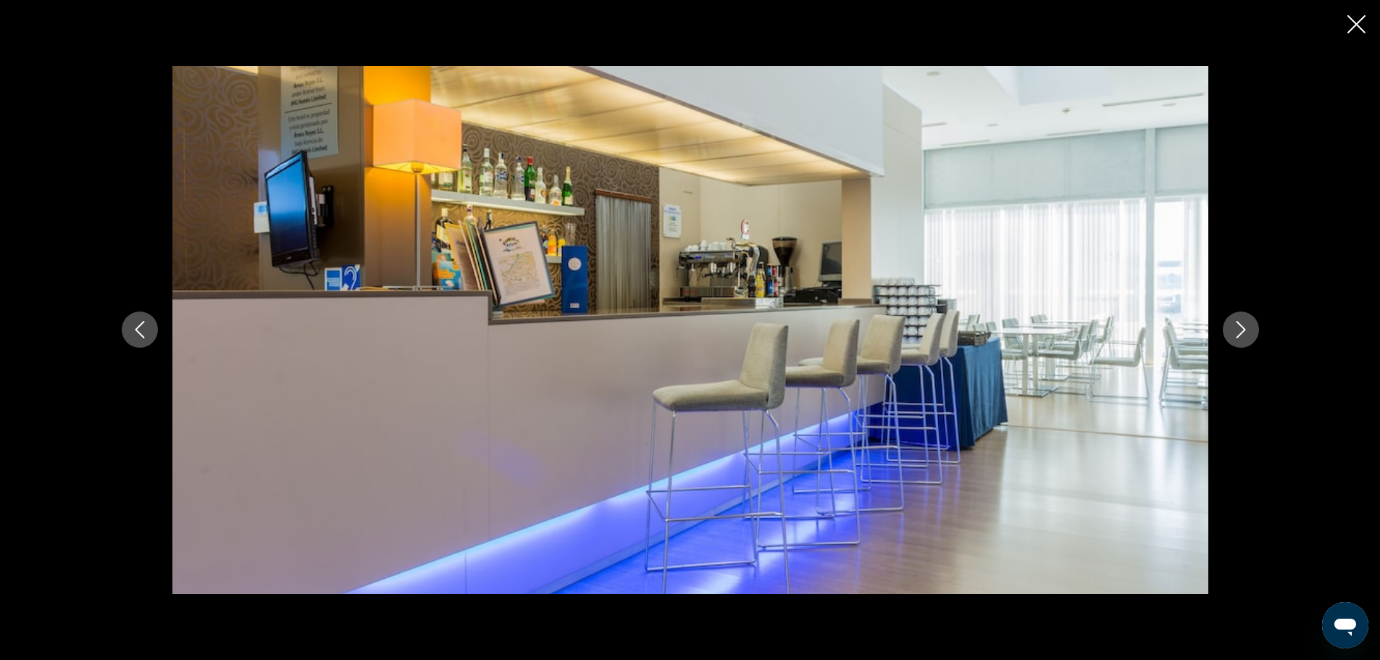
click at [1244, 332] on icon "Next image" at bounding box center [1240, 329] width 17 height 17
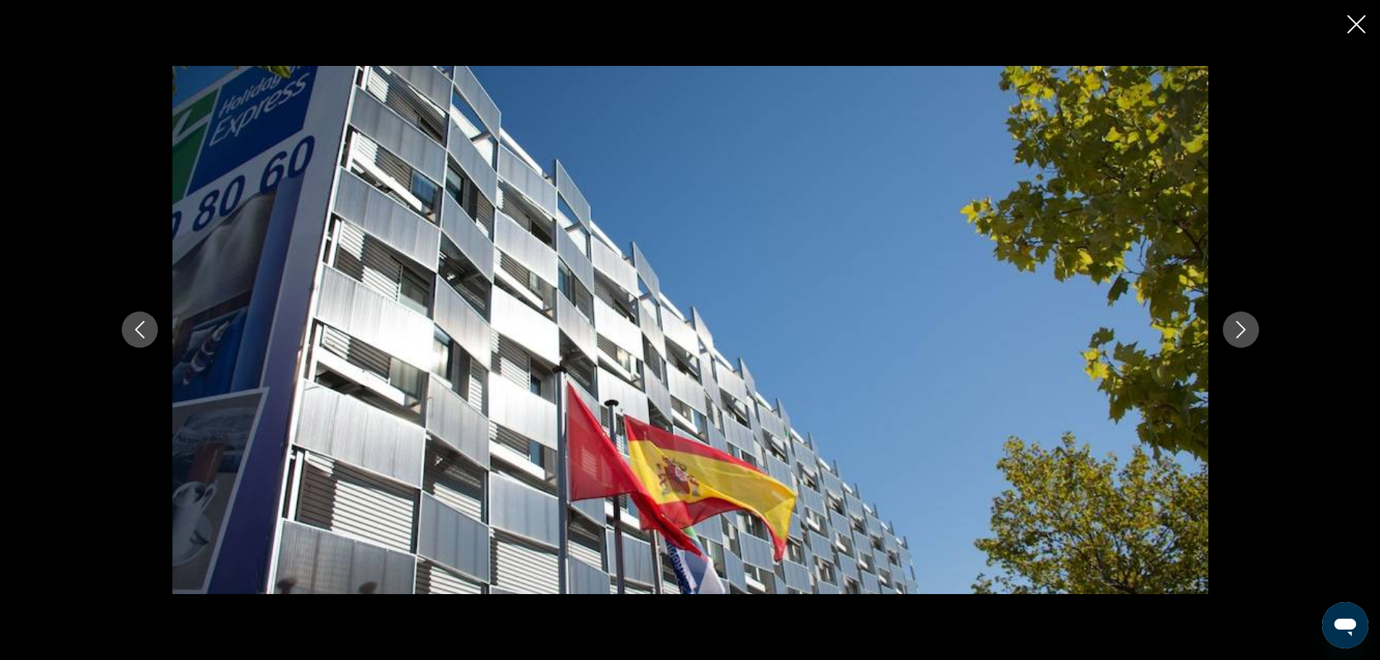
click at [1244, 332] on icon "Next image" at bounding box center [1240, 329] width 17 height 17
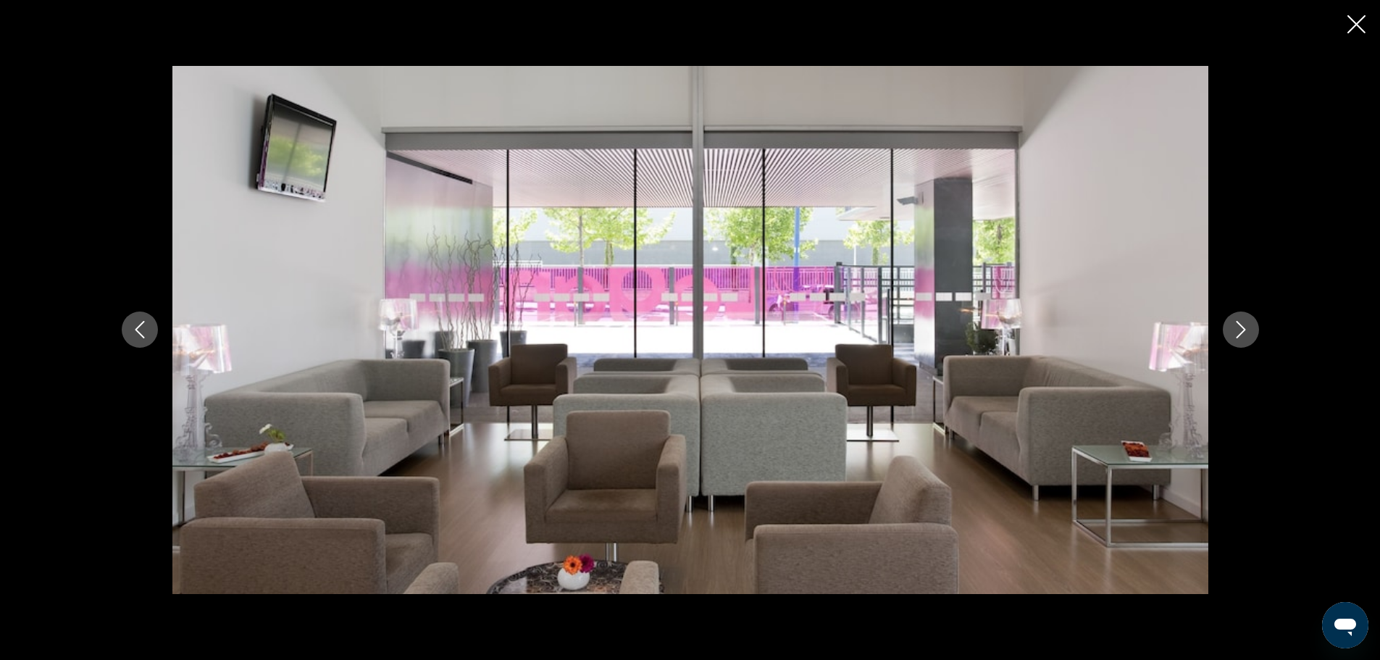
click at [1244, 332] on icon "Next image" at bounding box center [1240, 329] width 17 height 17
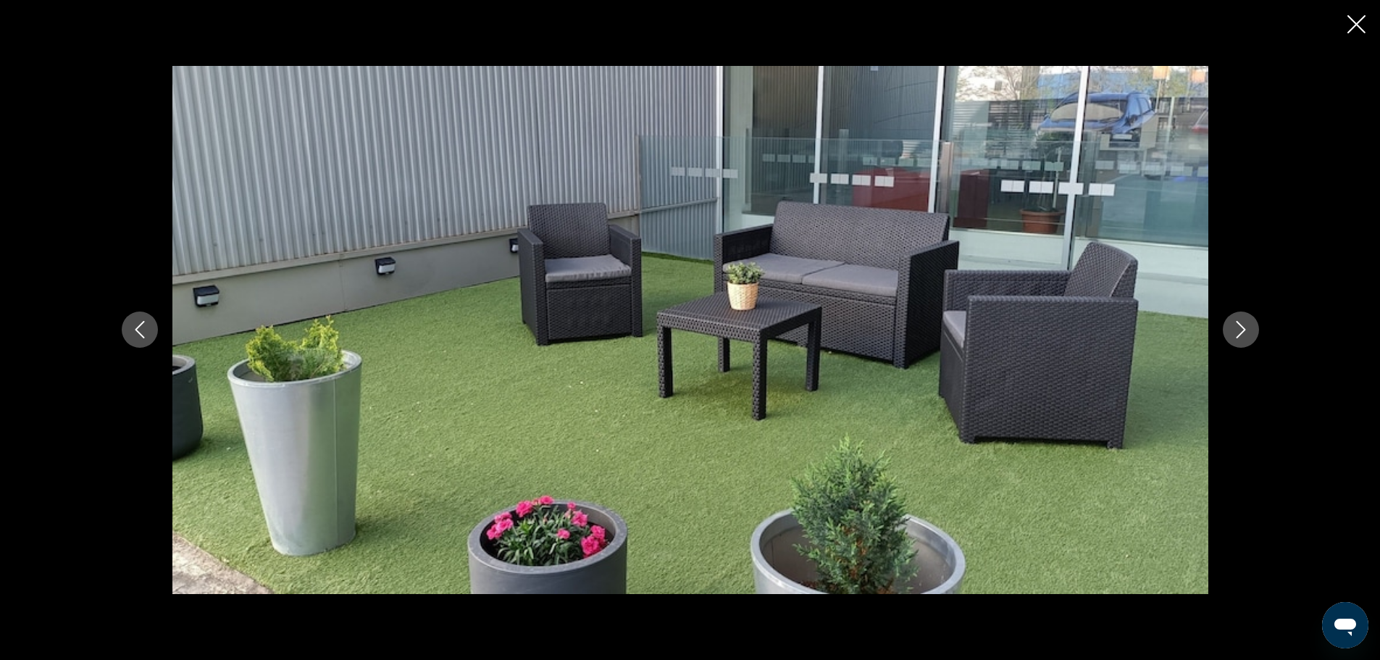
click at [1242, 332] on icon "Next image" at bounding box center [1240, 329] width 17 height 17
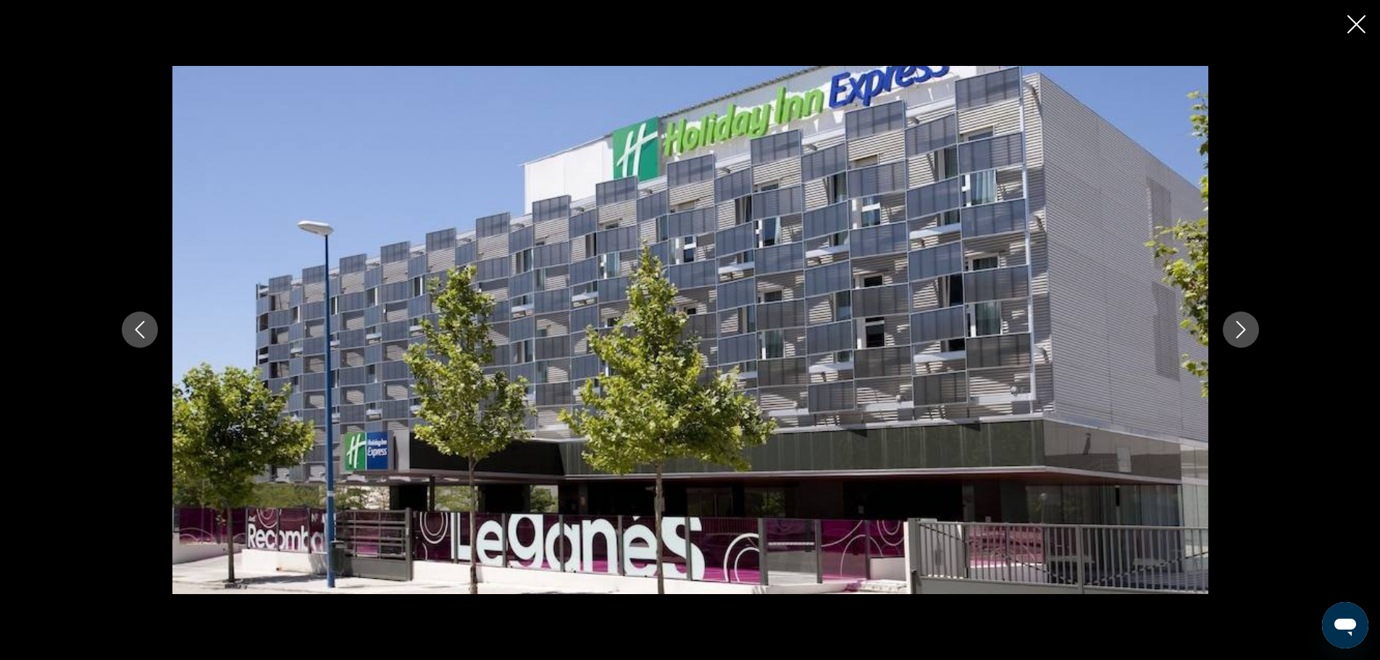
click at [1242, 332] on icon "Next image" at bounding box center [1240, 330] width 9 height 17
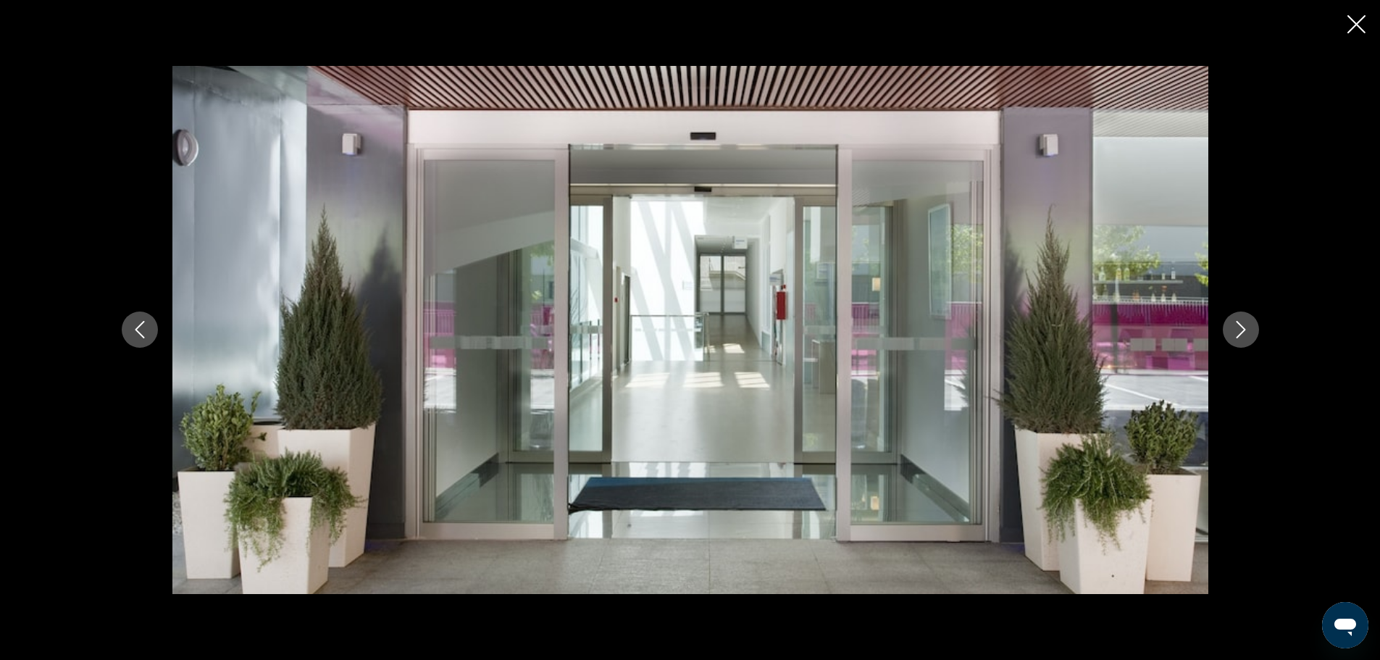
drag, startPoint x: 1356, startPoint y: 30, endPoint x: 1353, endPoint y: 22, distance: 8.5
click at [1356, 29] on icon "Close slideshow" at bounding box center [1356, 24] width 18 height 18
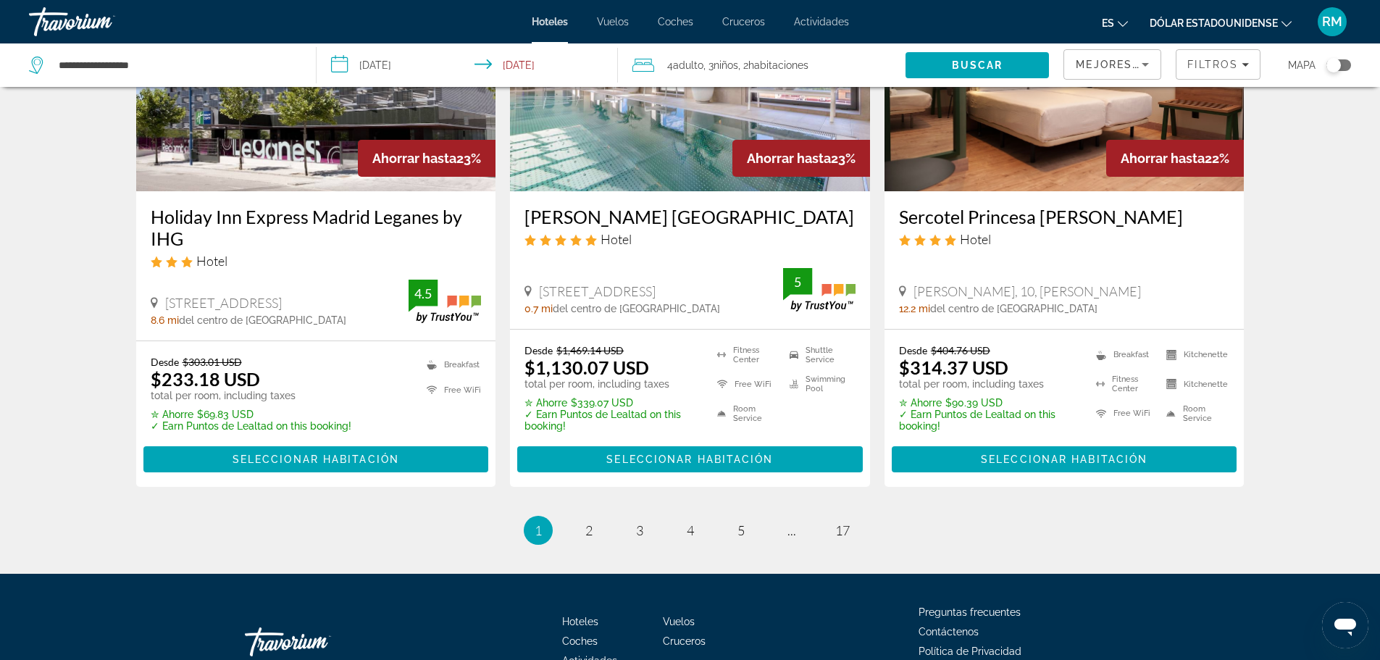
scroll to position [1950, 0]
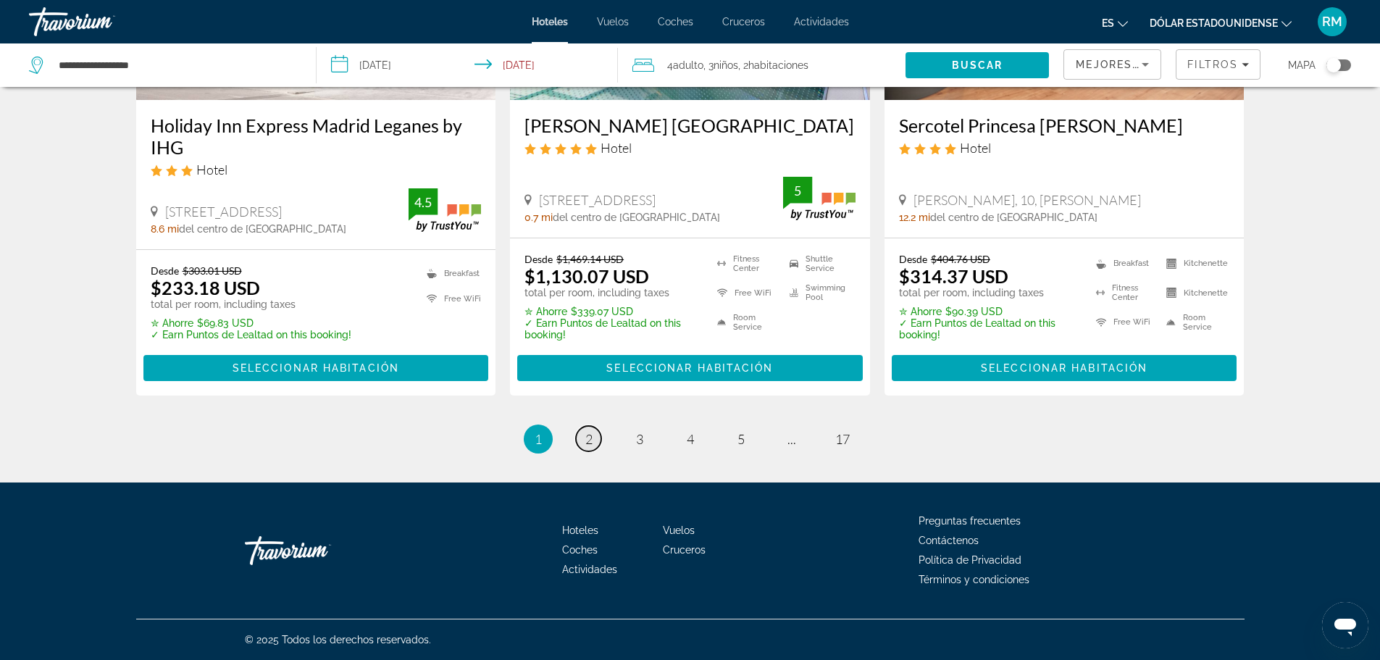
click at [586, 441] on span "2" at bounding box center [588, 439] width 7 height 16
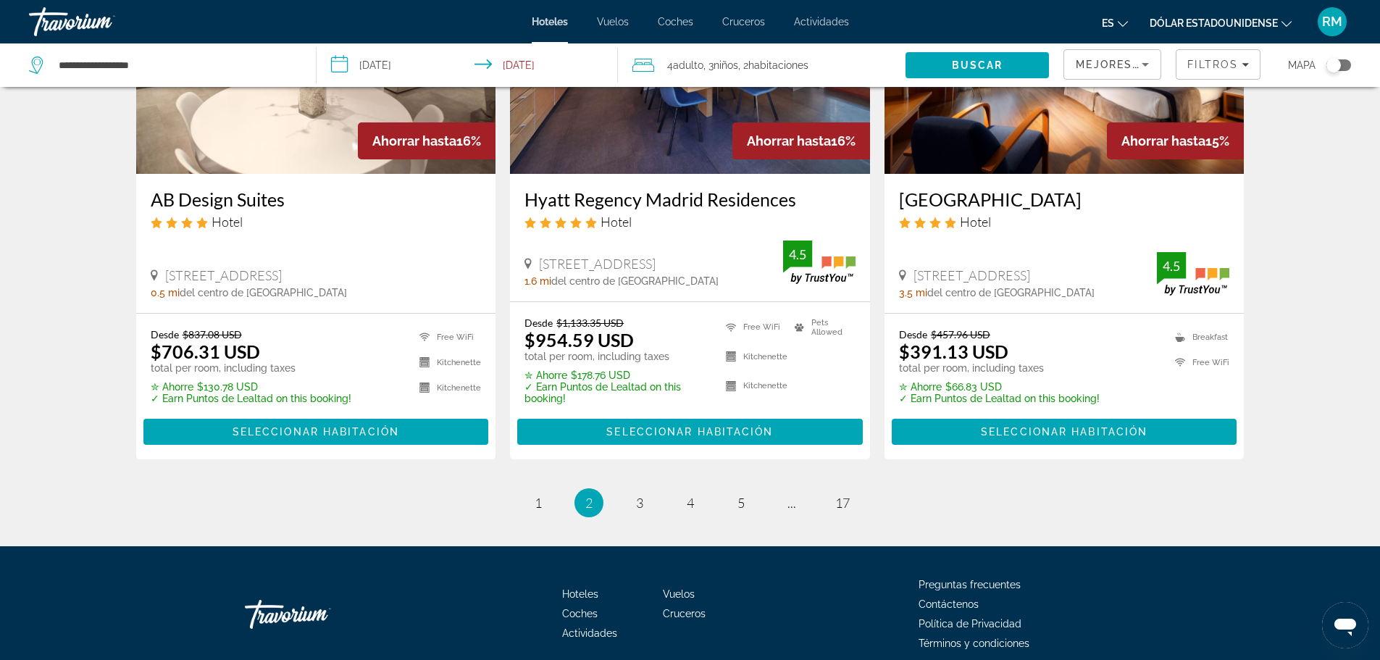
scroll to position [1896, 0]
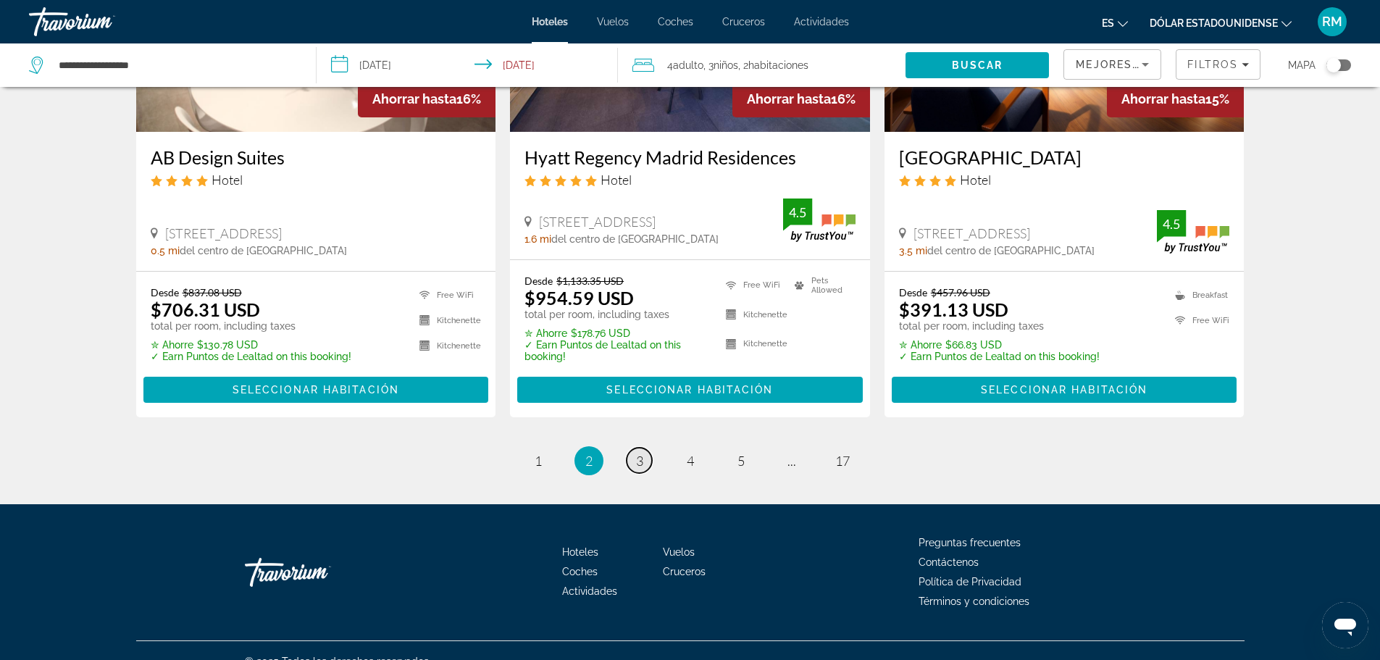
click at [637, 453] on span "3" at bounding box center [639, 461] width 7 height 16
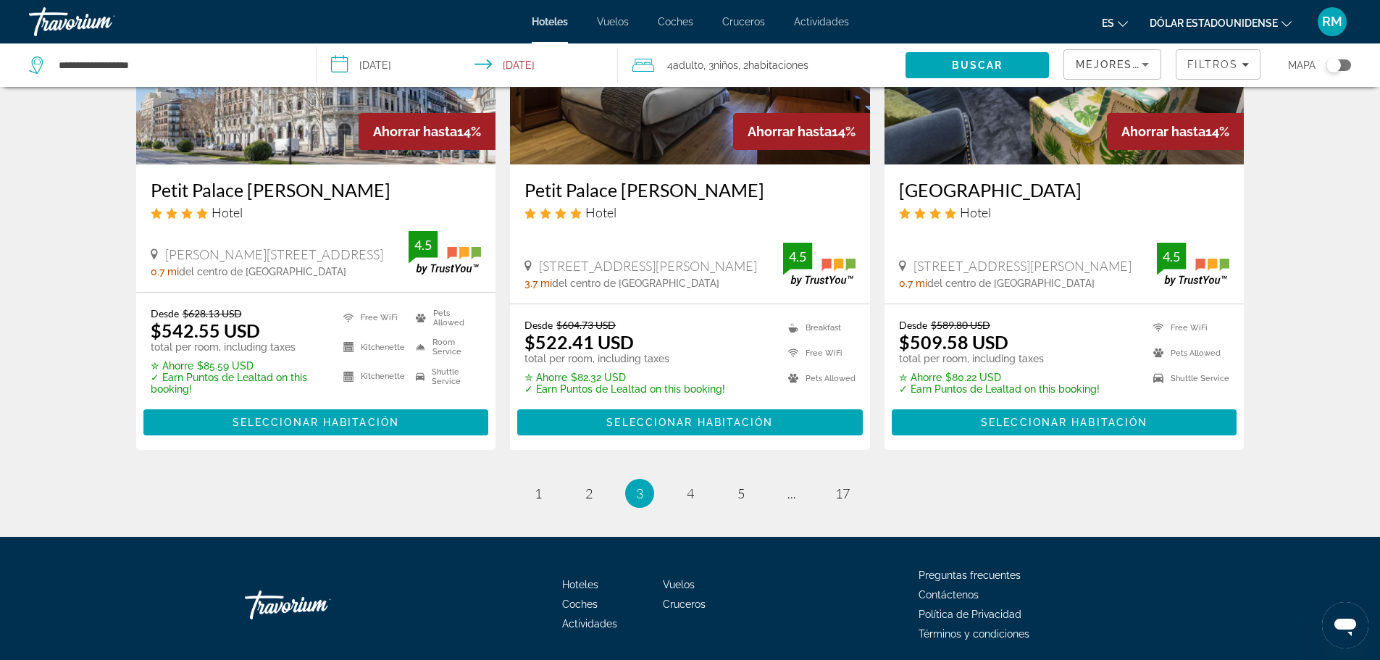
scroll to position [1883, 0]
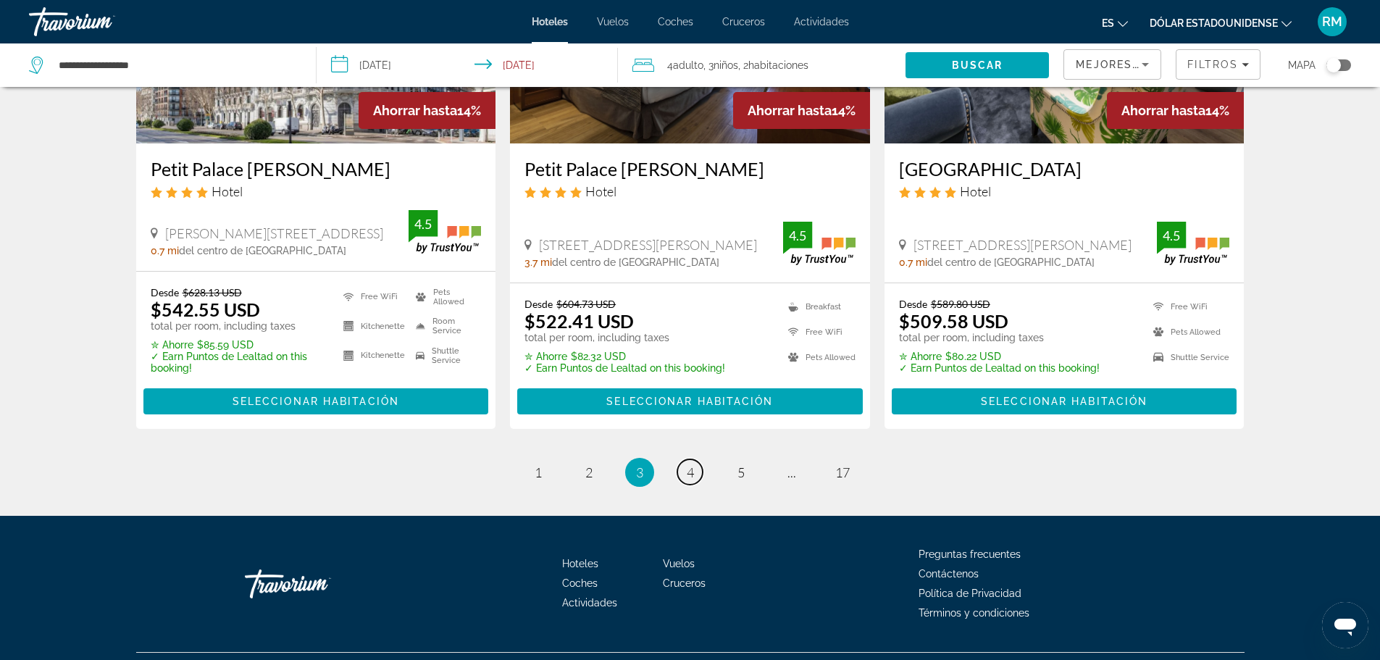
drag, startPoint x: 690, startPoint y: 440, endPoint x: 690, endPoint y: 433, distance: 7.3
click at [690, 464] on span "4" at bounding box center [690, 472] width 7 height 16
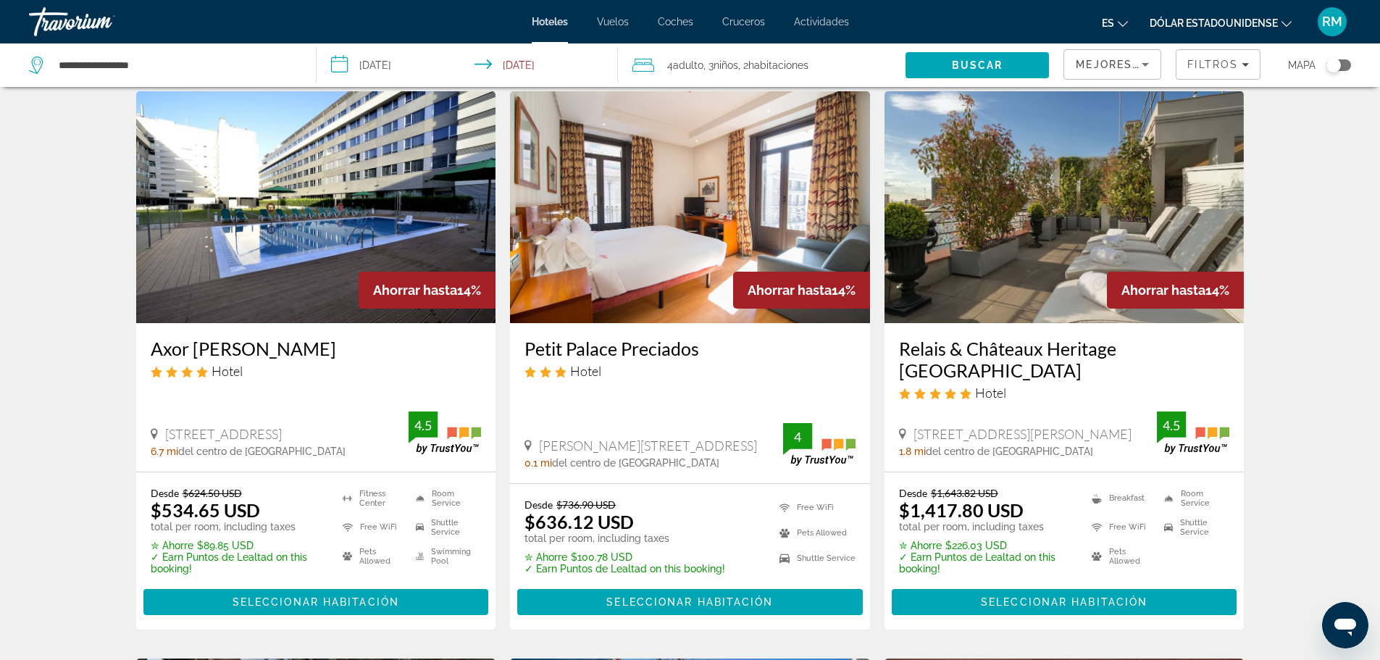
scroll to position [72, 0]
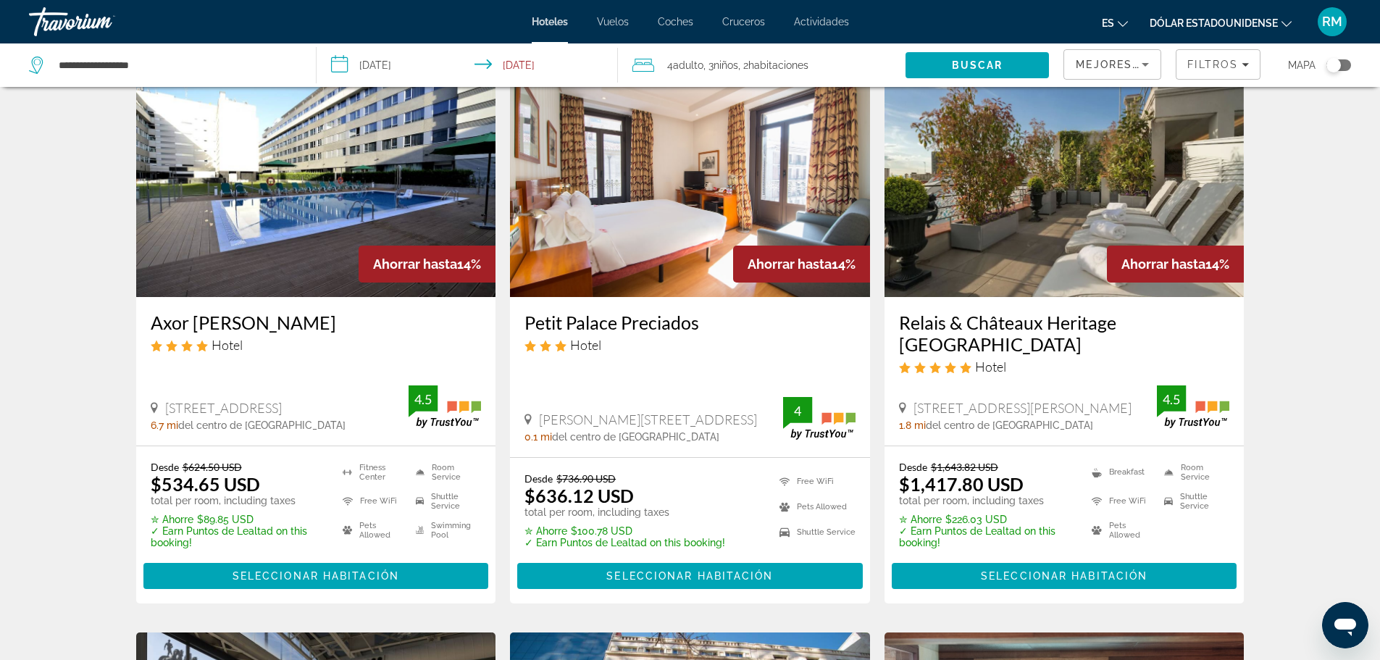
click at [331, 186] on img "Contenido principal" at bounding box center [316, 181] width 360 height 232
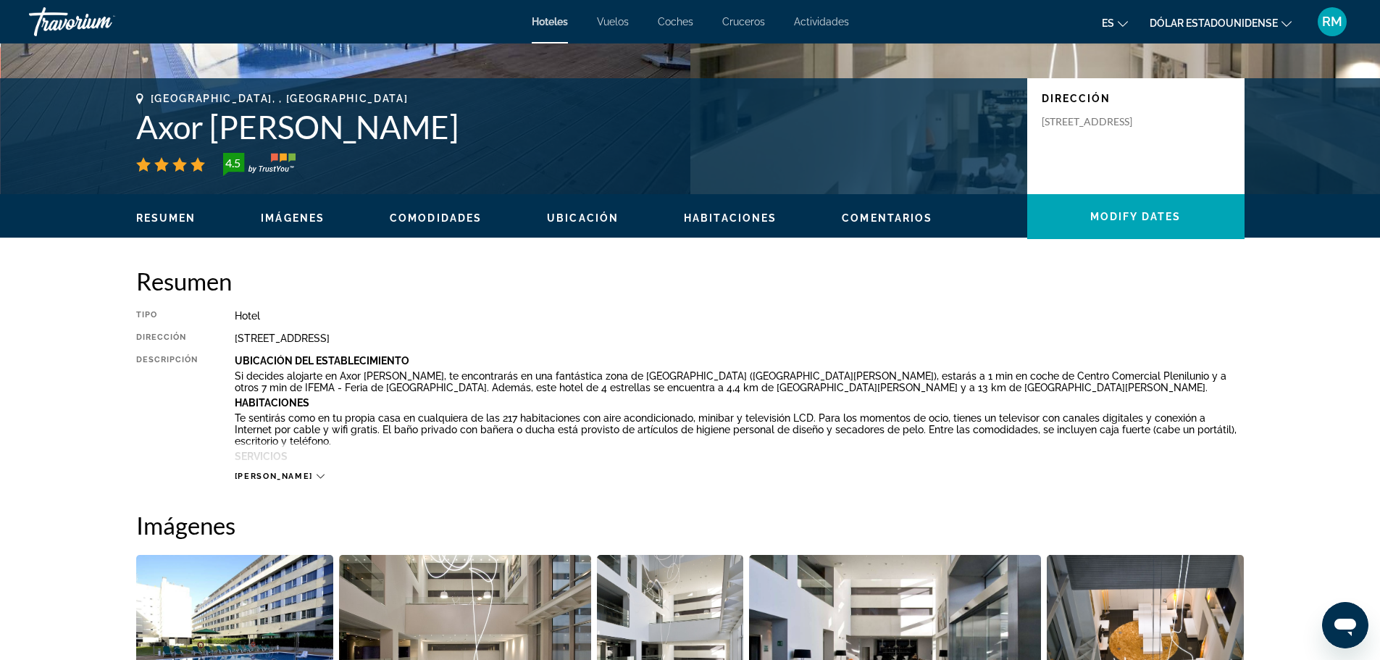
scroll to position [579, 0]
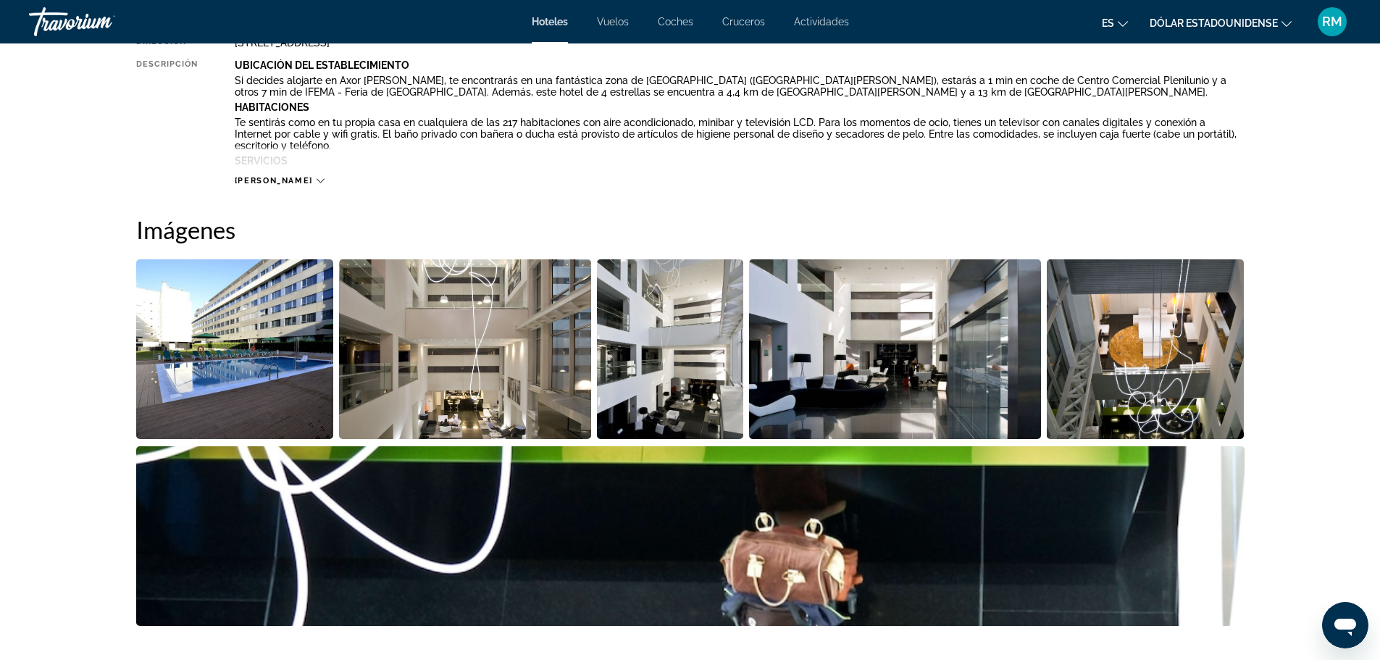
click at [185, 320] on img "Open full-screen image slider" at bounding box center [235, 349] width 198 height 180
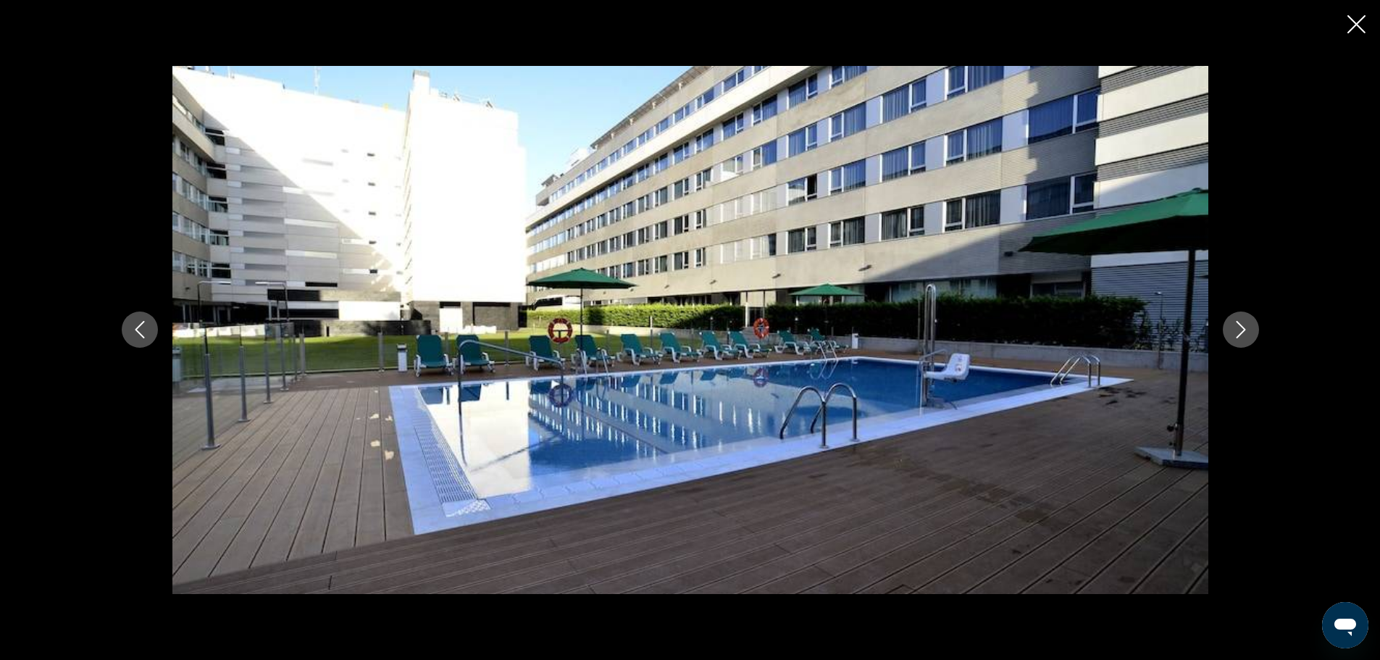
click at [1235, 324] on icon "Next image" at bounding box center [1240, 329] width 17 height 17
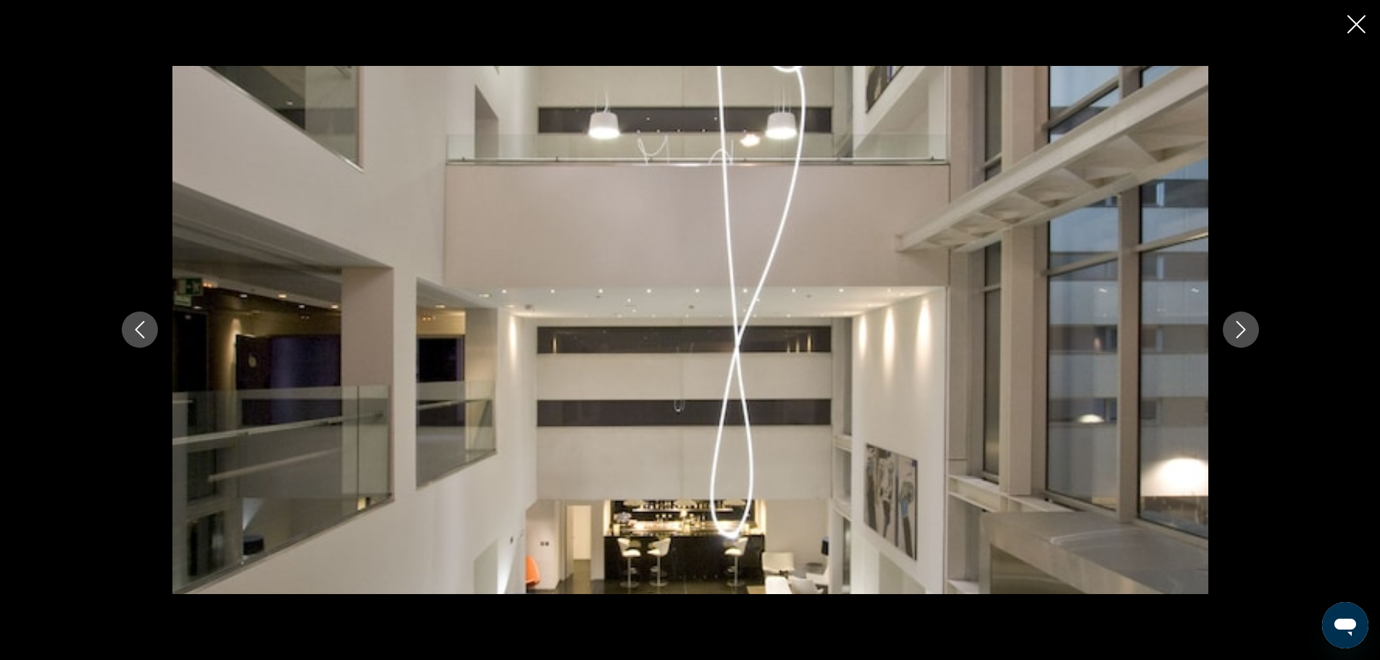
click at [1235, 324] on icon "Next image" at bounding box center [1240, 329] width 17 height 17
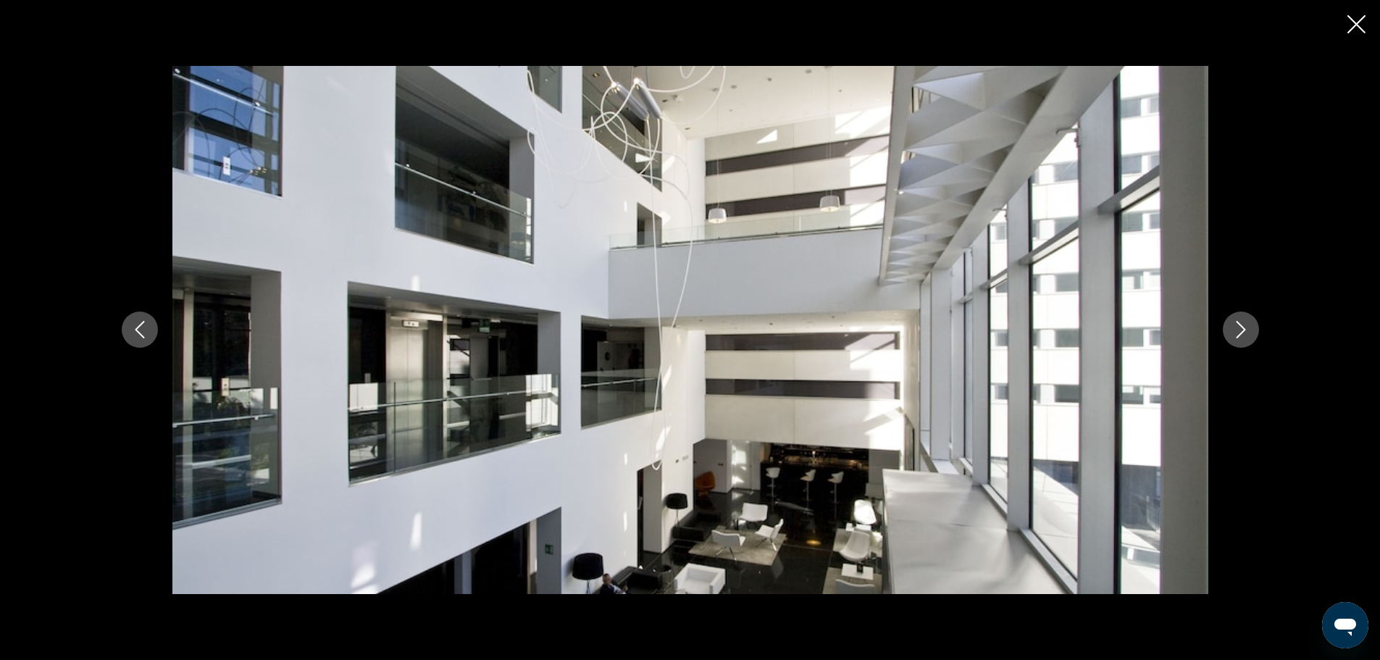
click at [1235, 324] on icon "Next image" at bounding box center [1240, 329] width 17 height 17
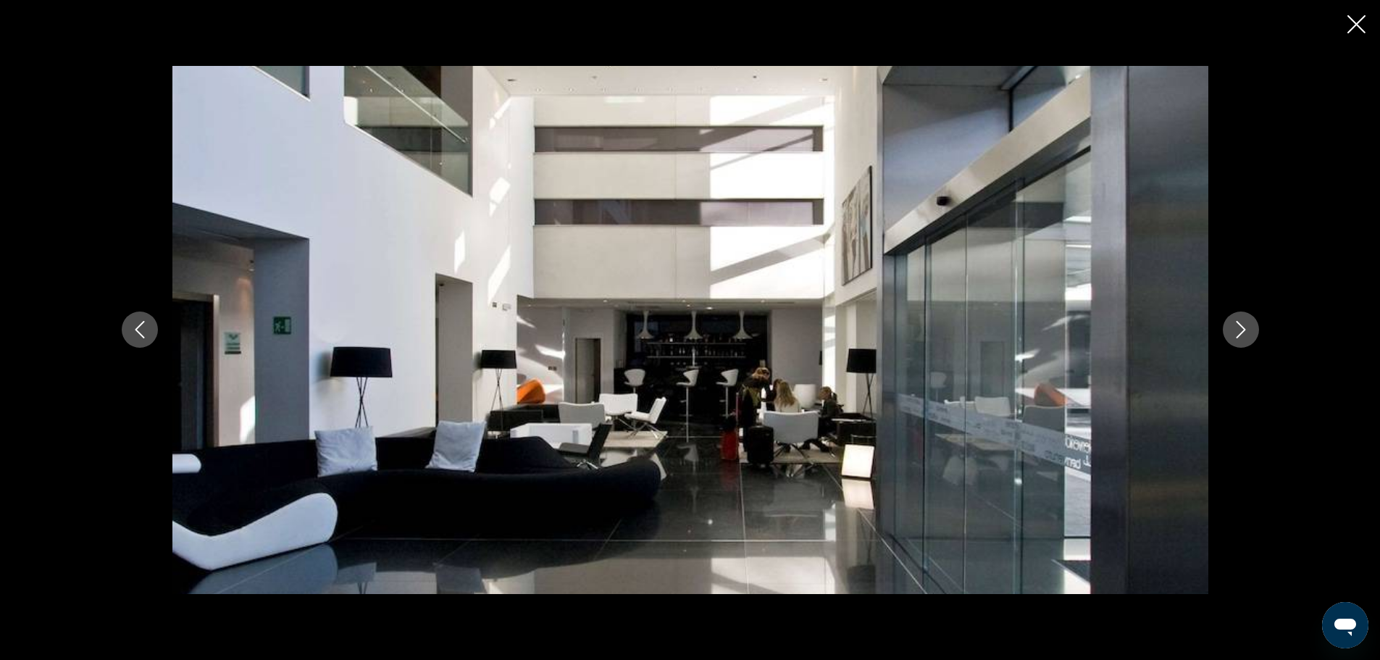
click at [1235, 324] on icon "Next image" at bounding box center [1240, 329] width 17 height 17
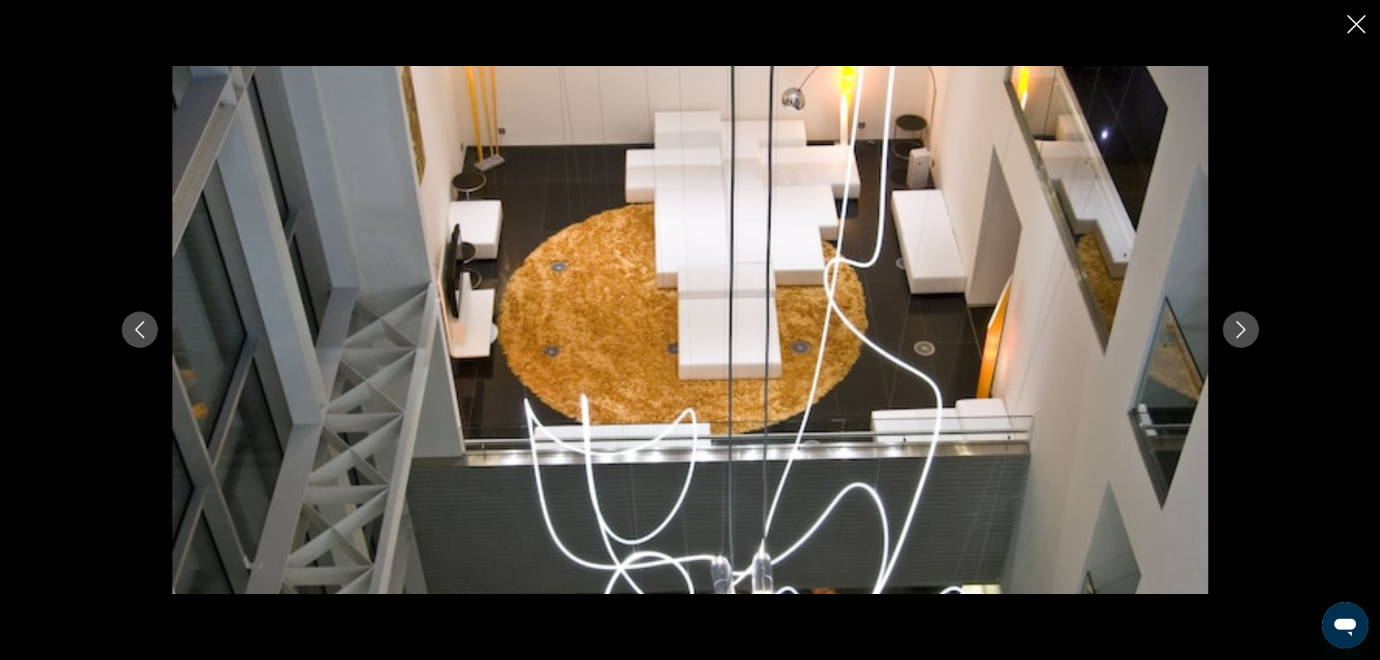
click at [1235, 324] on icon "Next image" at bounding box center [1240, 329] width 17 height 17
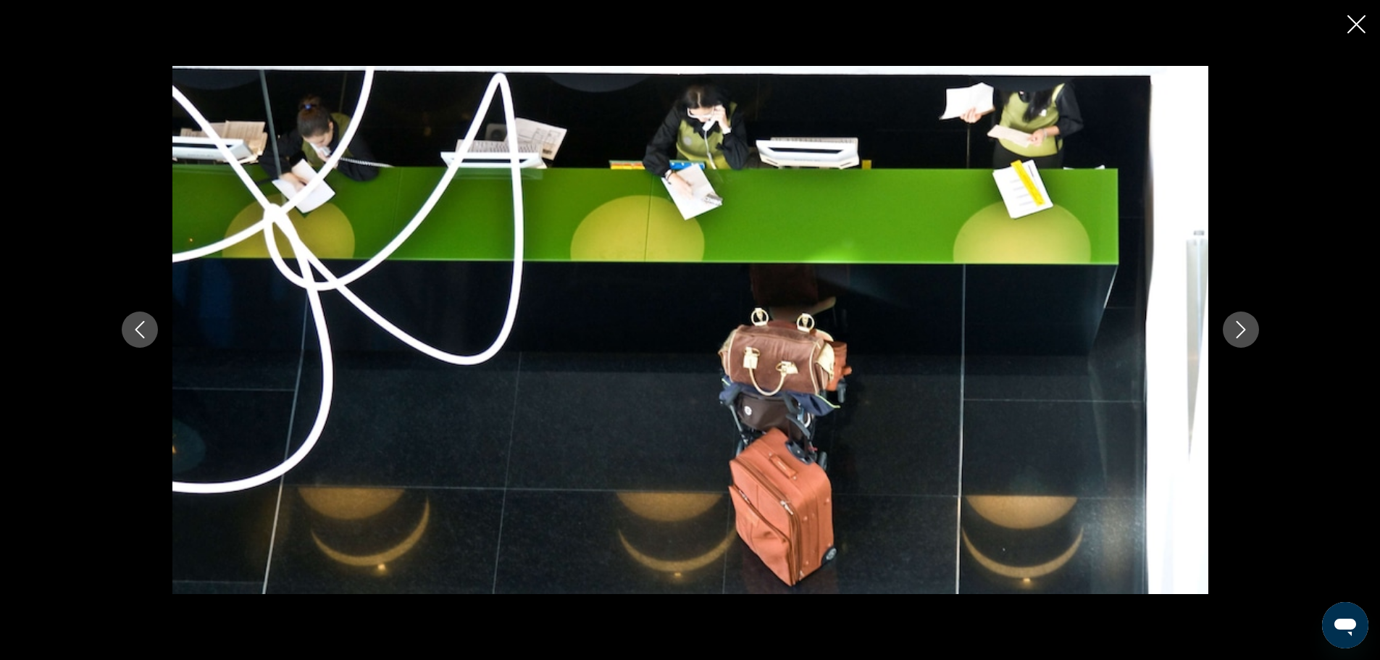
click at [1235, 324] on icon "Next image" at bounding box center [1240, 329] width 17 height 17
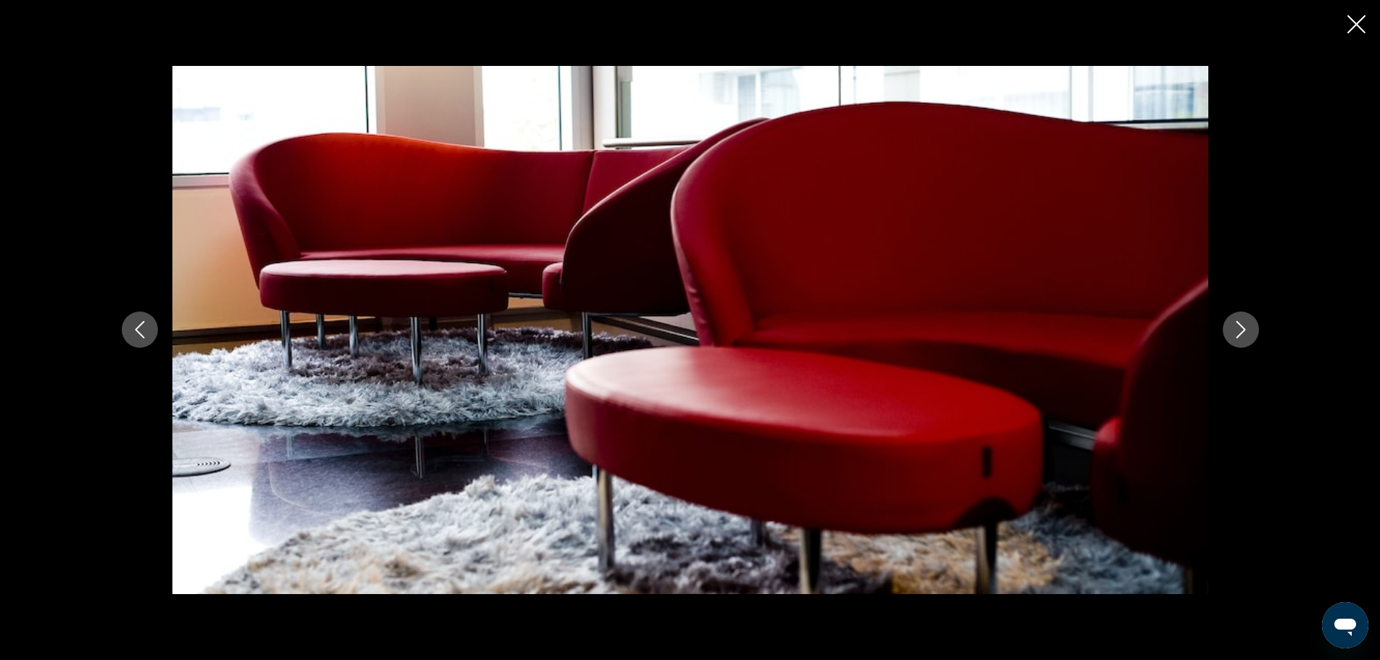
click at [1235, 324] on icon "Next image" at bounding box center [1240, 329] width 17 height 17
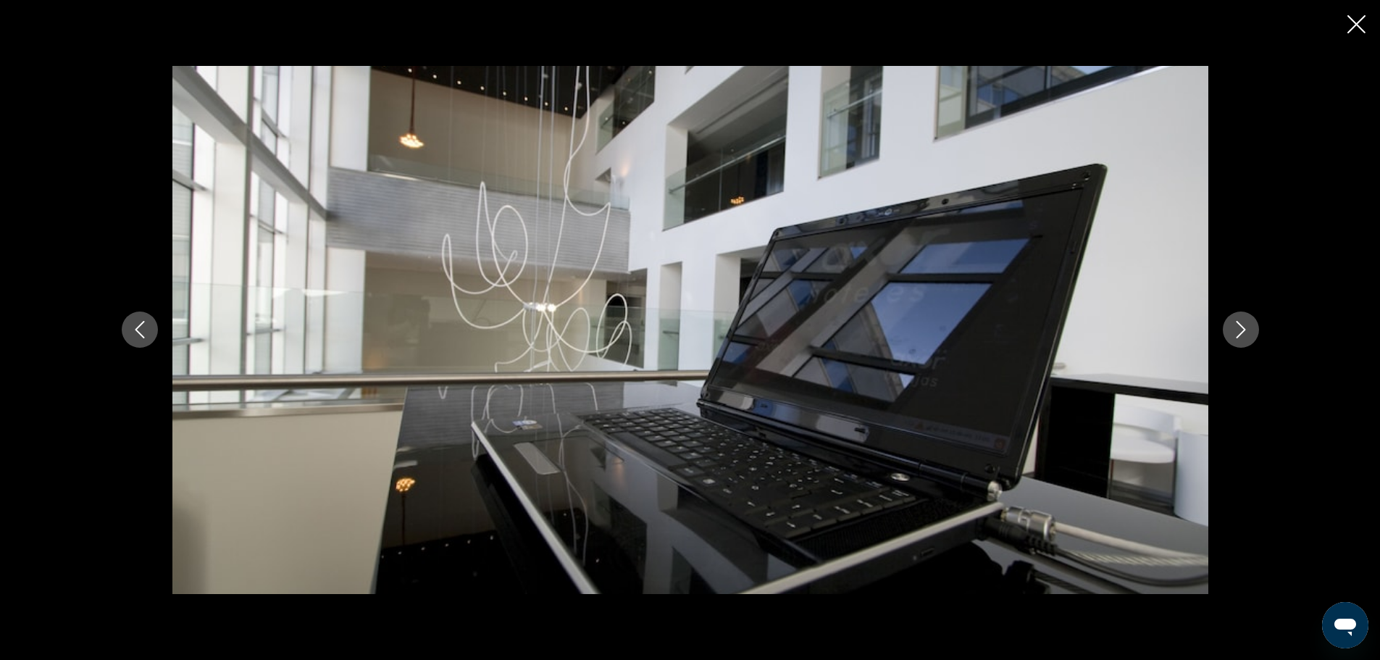
click at [1235, 324] on icon "Next image" at bounding box center [1240, 329] width 17 height 17
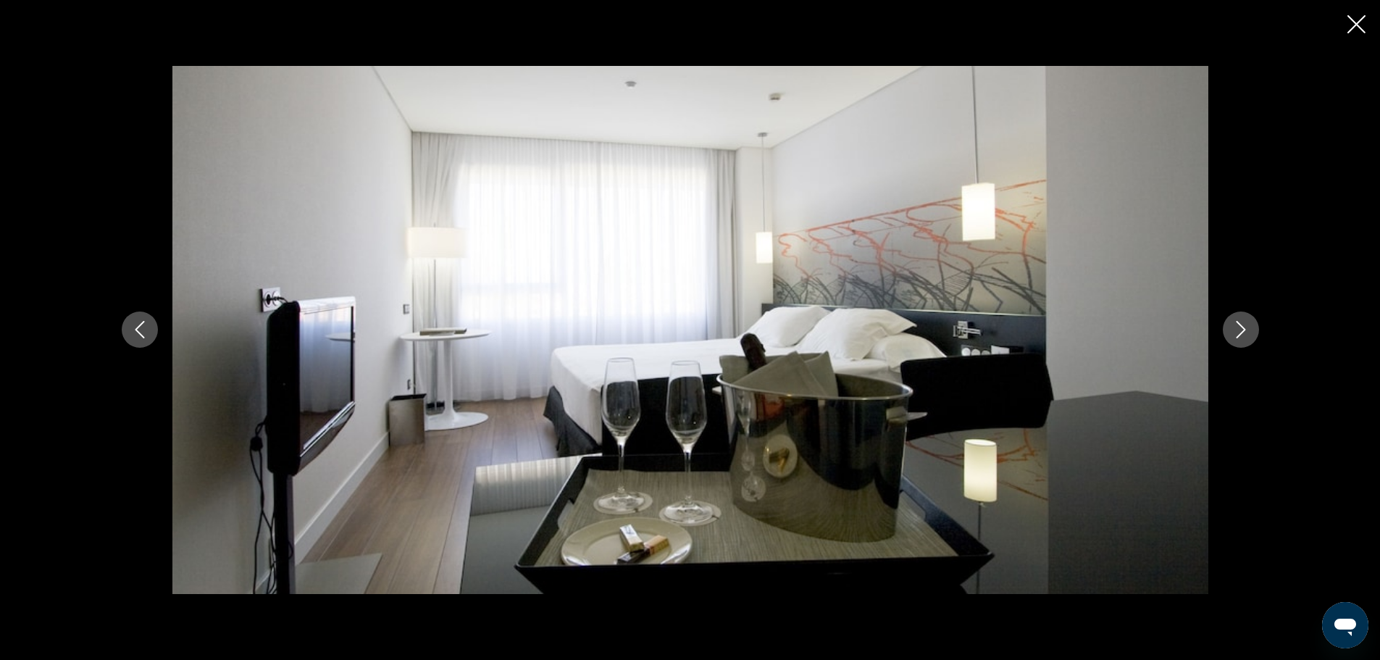
click at [1235, 324] on icon "Next image" at bounding box center [1240, 329] width 17 height 17
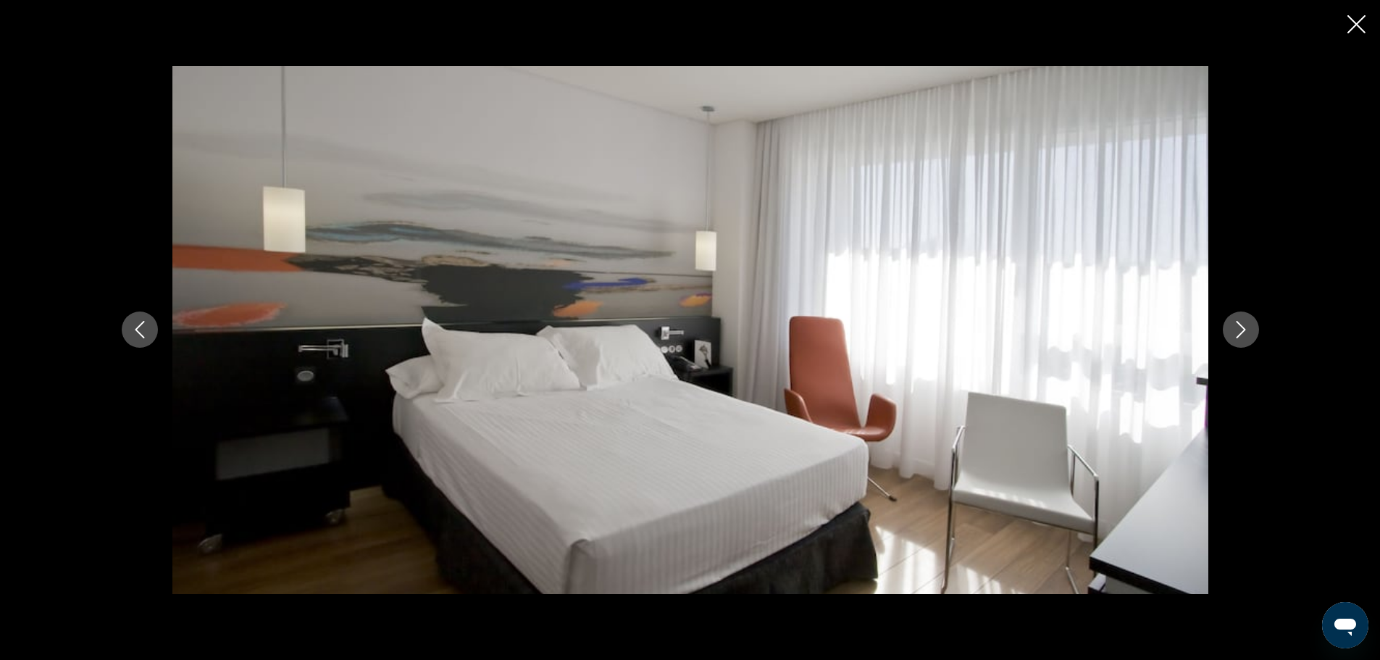
click at [1235, 324] on icon "Next image" at bounding box center [1240, 329] width 17 height 17
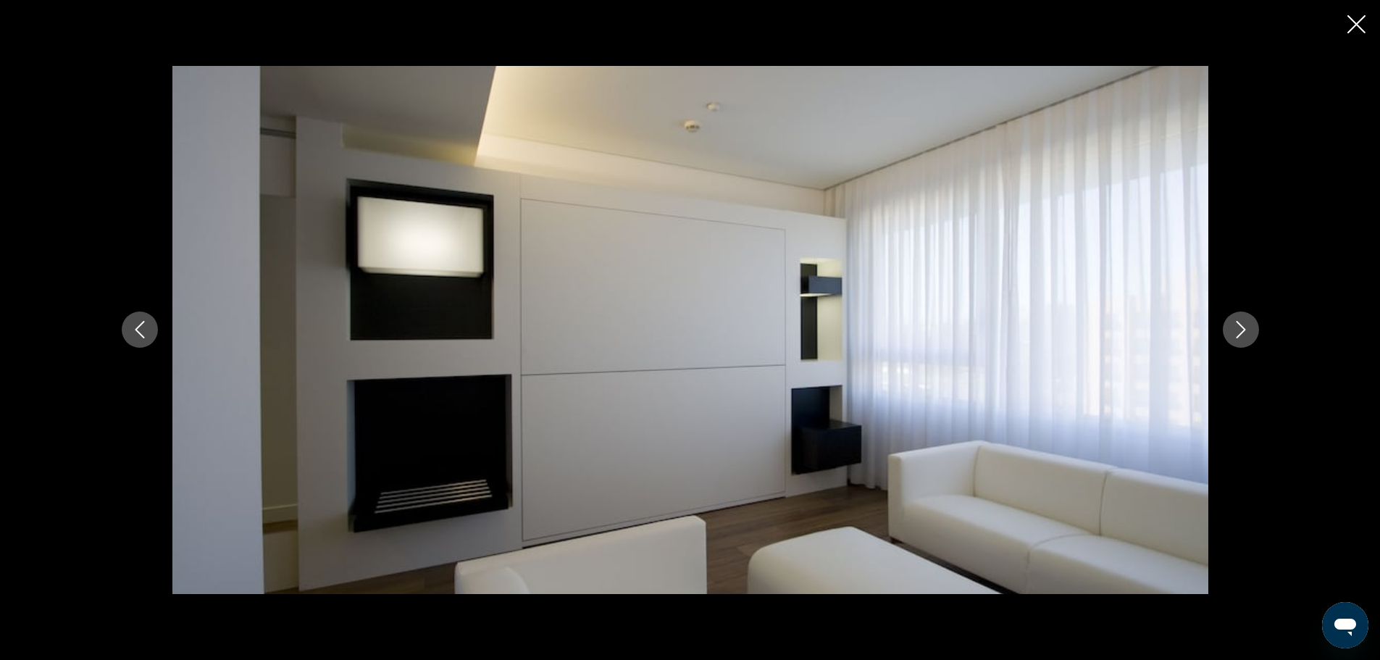
click at [1235, 324] on icon "Next image" at bounding box center [1240, 329] width 17 height 17
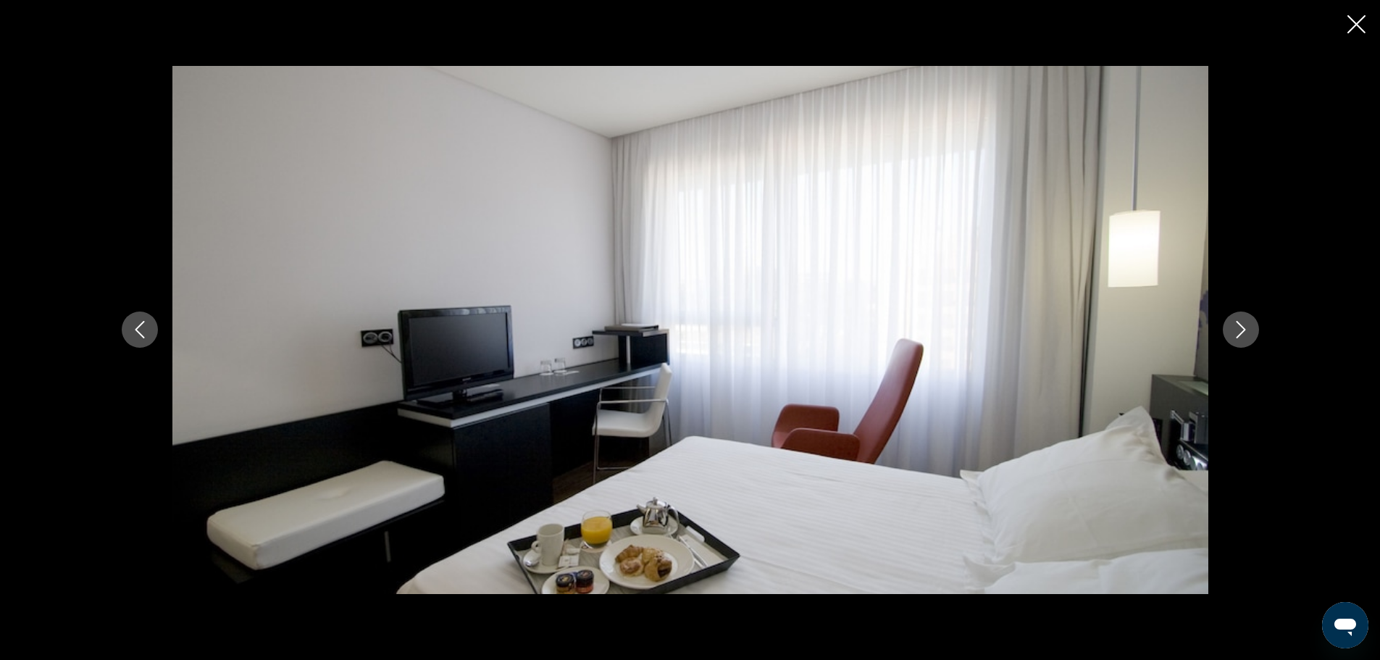
click at [1235, 324] on icon "Next image" at bounding box center [1240, 329] width 17 height 17
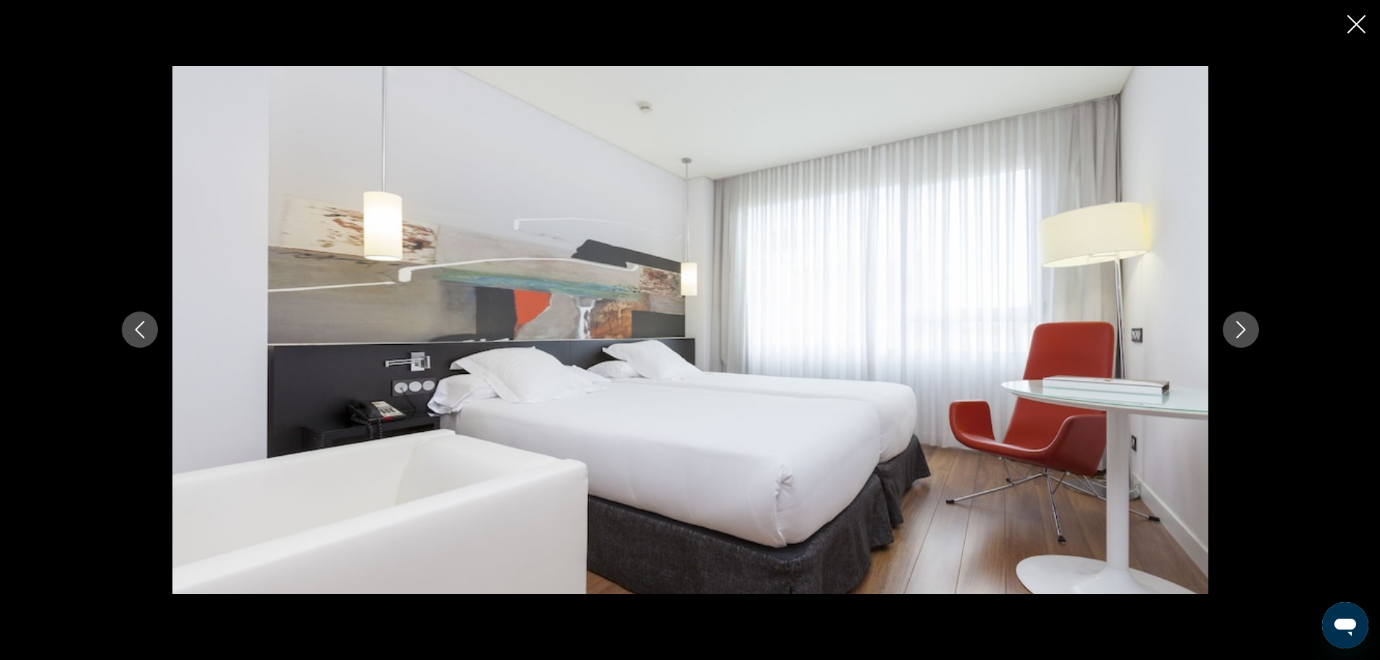
click at [1235, 324] on icon "Next image" at bounding box center [1240, 329] width 17 height 17
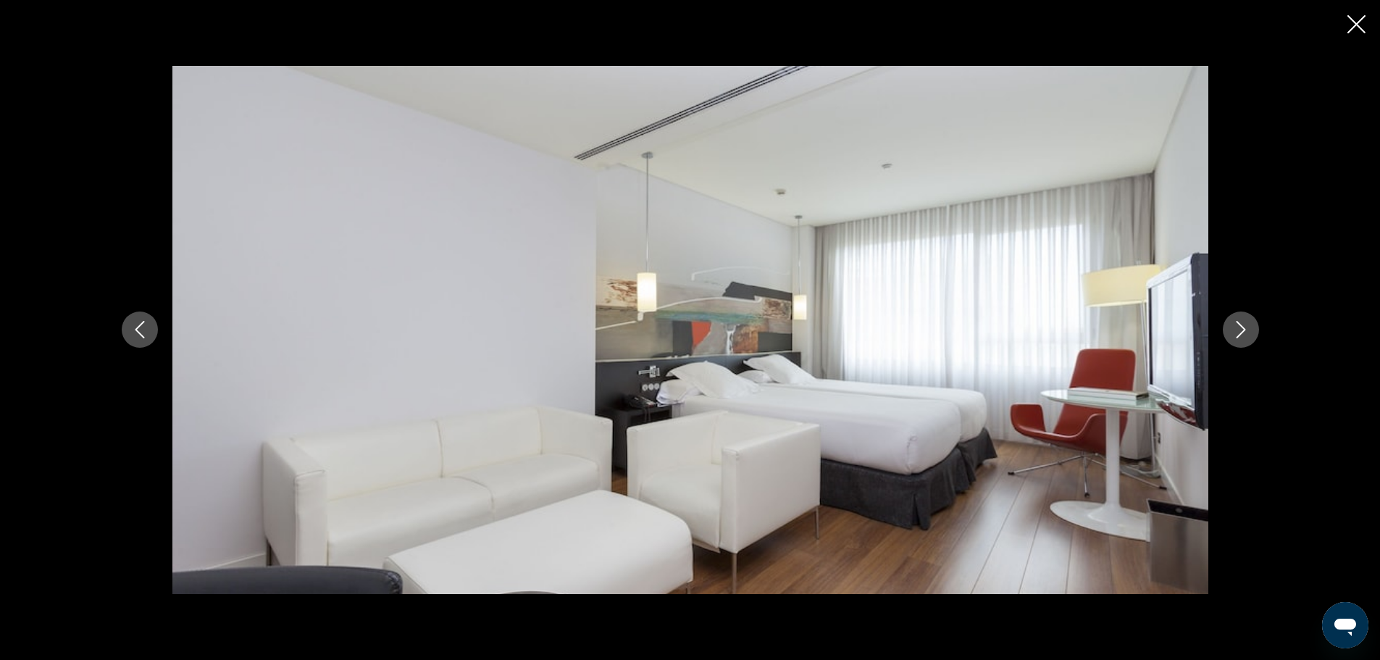
click at [1235, 324] on icon "Next image" at bounding box center [1240, 329] width 17 height 17
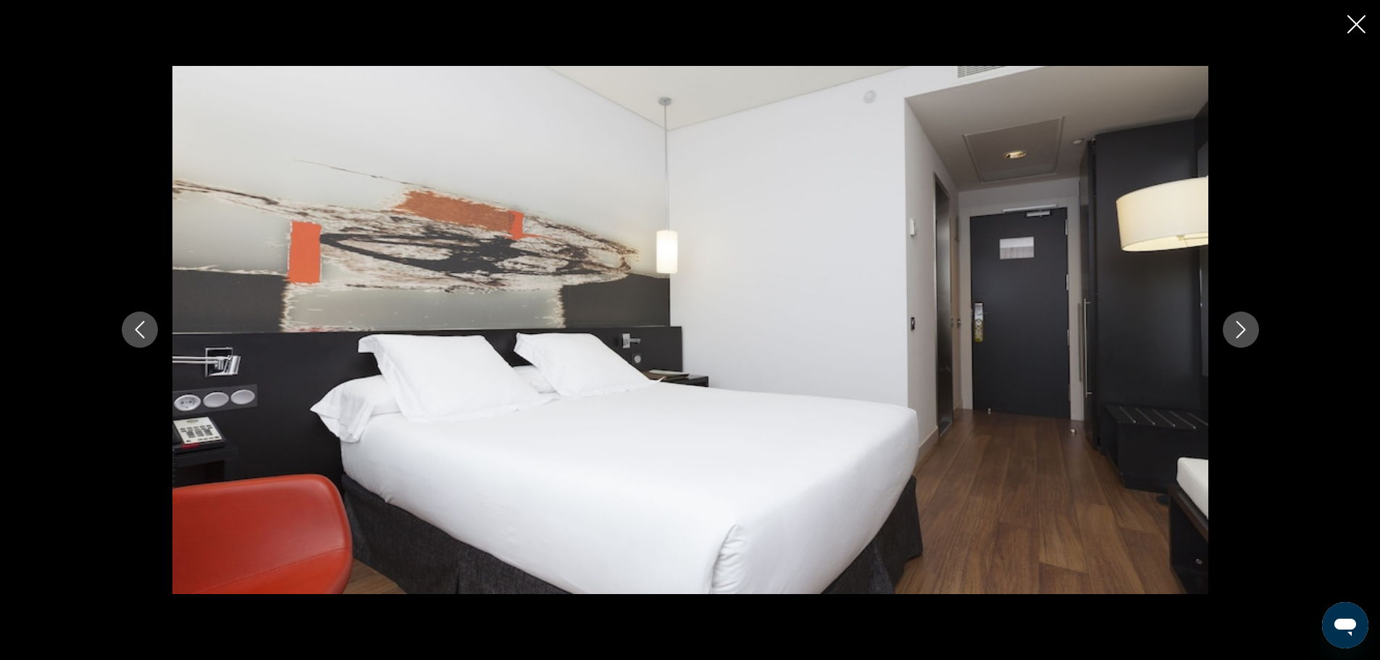
click at [1235, 324] on icon "Next image" at bounding box center [1240, 329] width 17 height 17
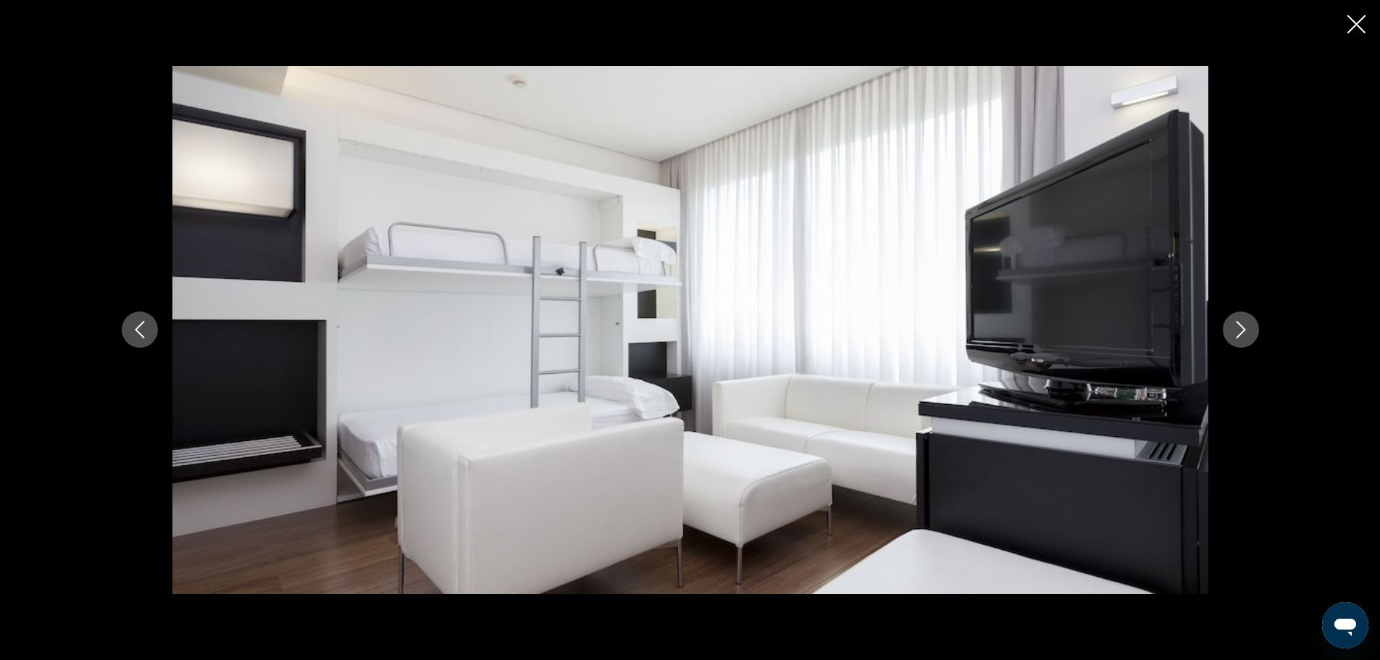
click at [1235, 324] on icon "Next image" at bounding box center [1240, 329] width 17 height 17
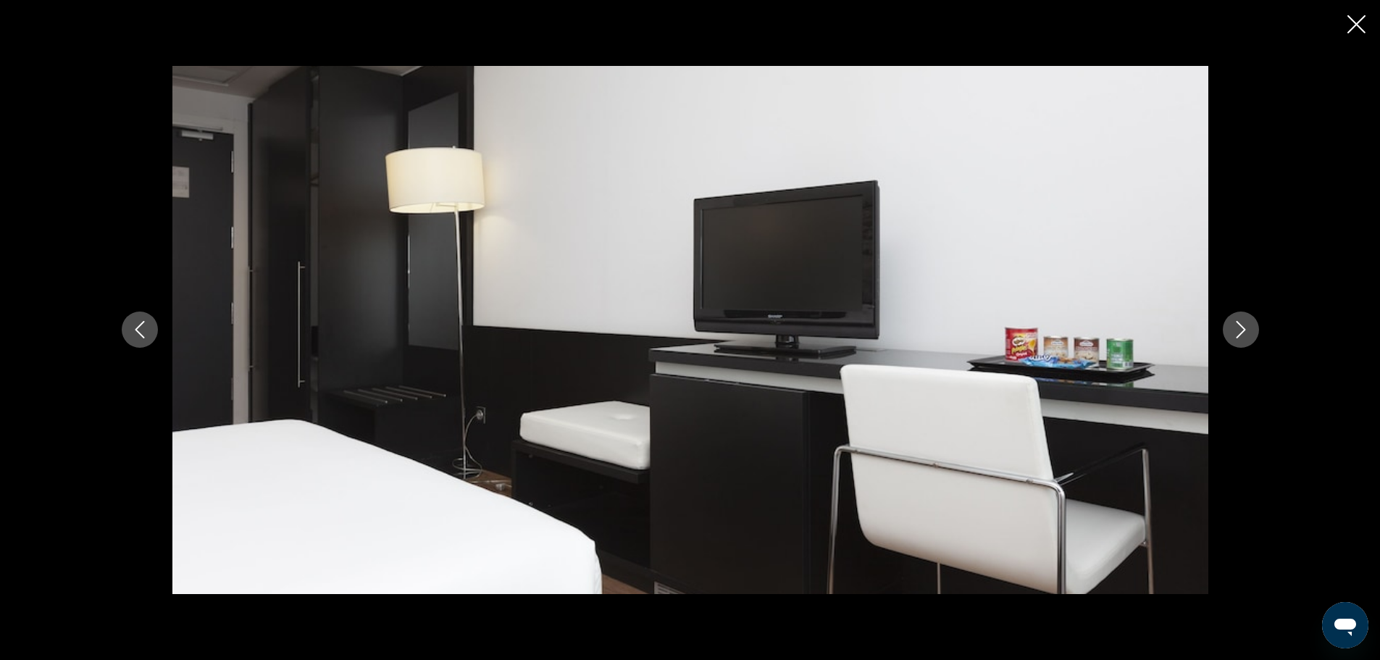
click at [1235, 324] on icon "Next image" at bounding box center [1240, 329] width 17 height 17
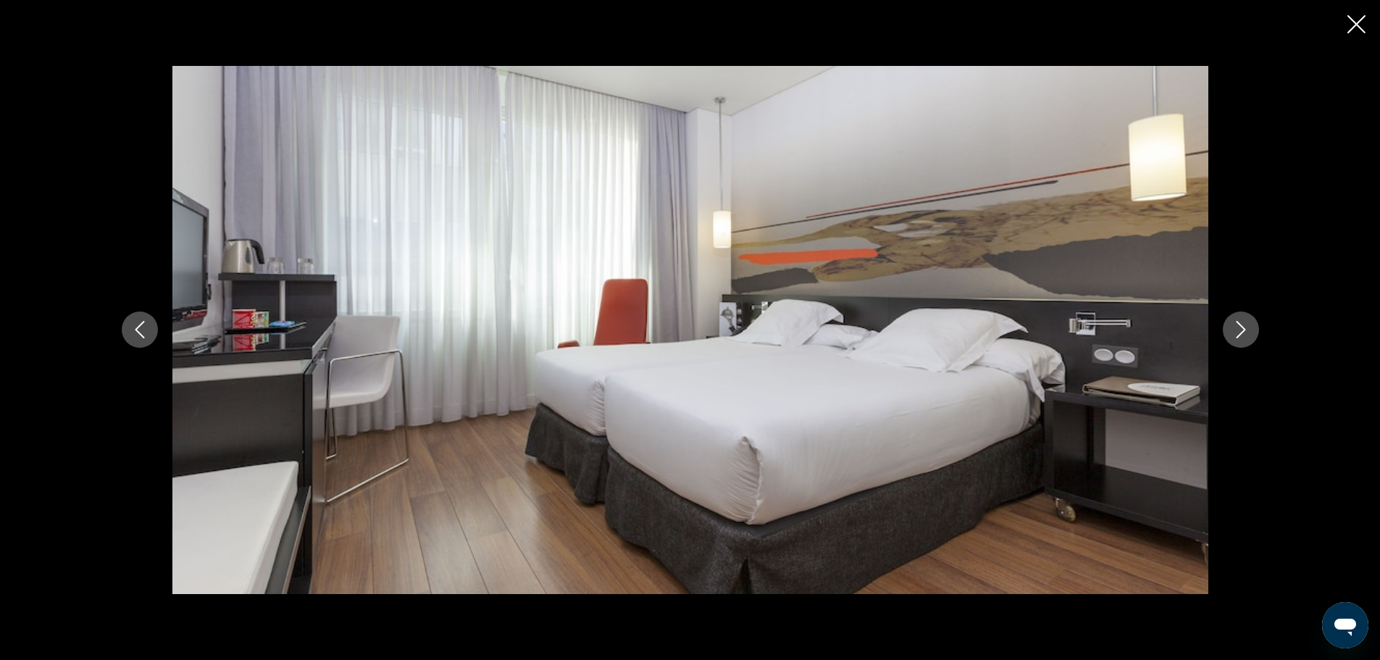
click at [1235, 324] on icon "Next image" at bounding box center [1240, 329] width 17 height 17
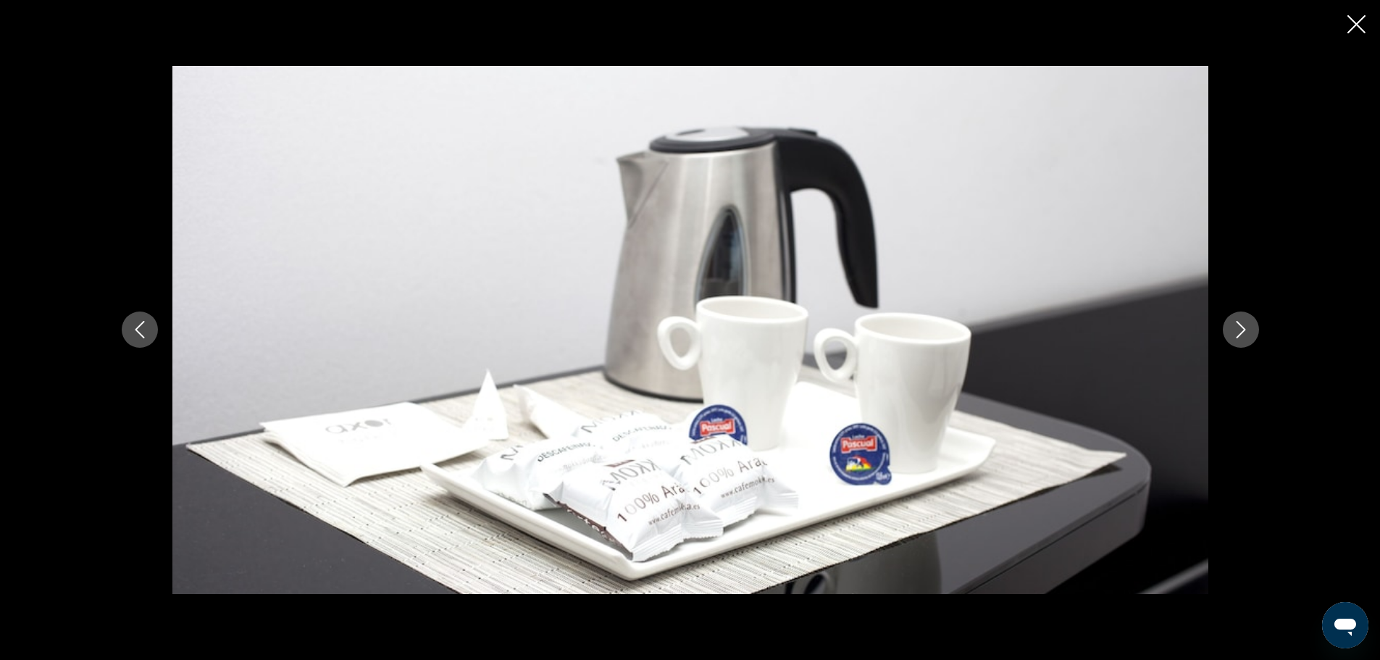
click at [1235, 324] on icon "Next image" at bounding box center [1240, 329] width 17 height 17
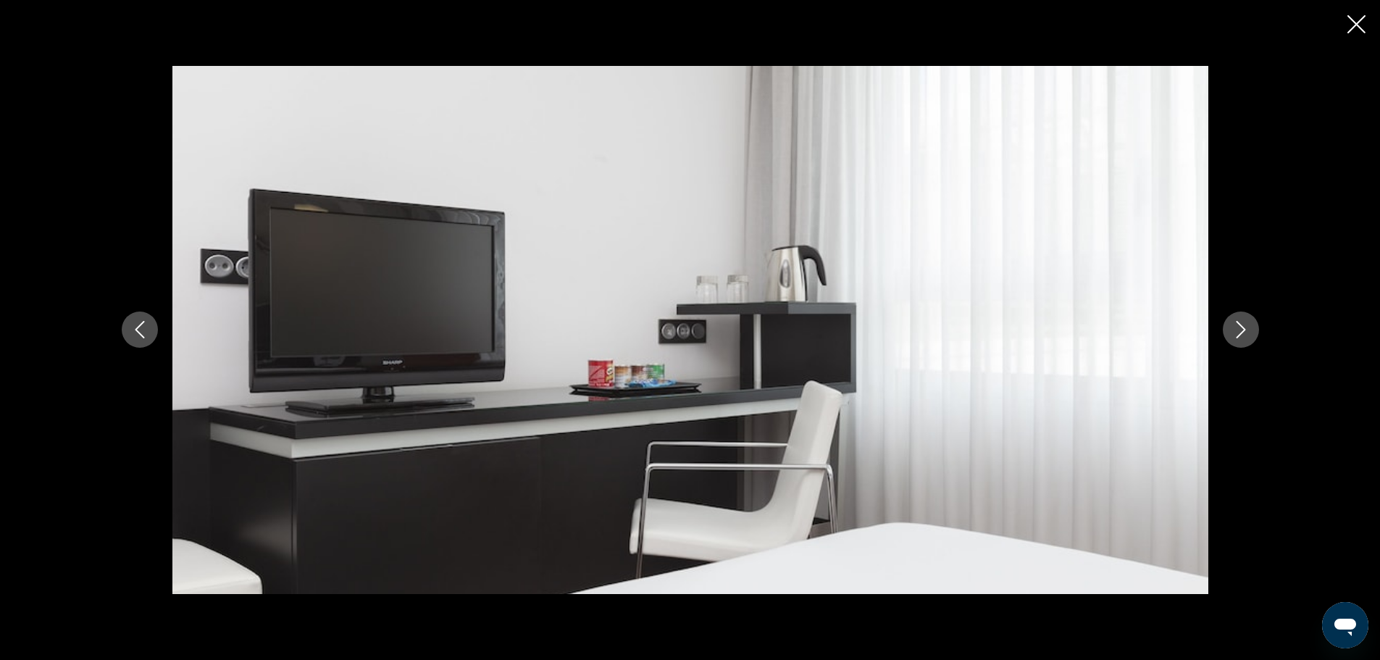
click at [1251, 331] on button "Next image" at bounding box center [1241, 329] width 36 height 36
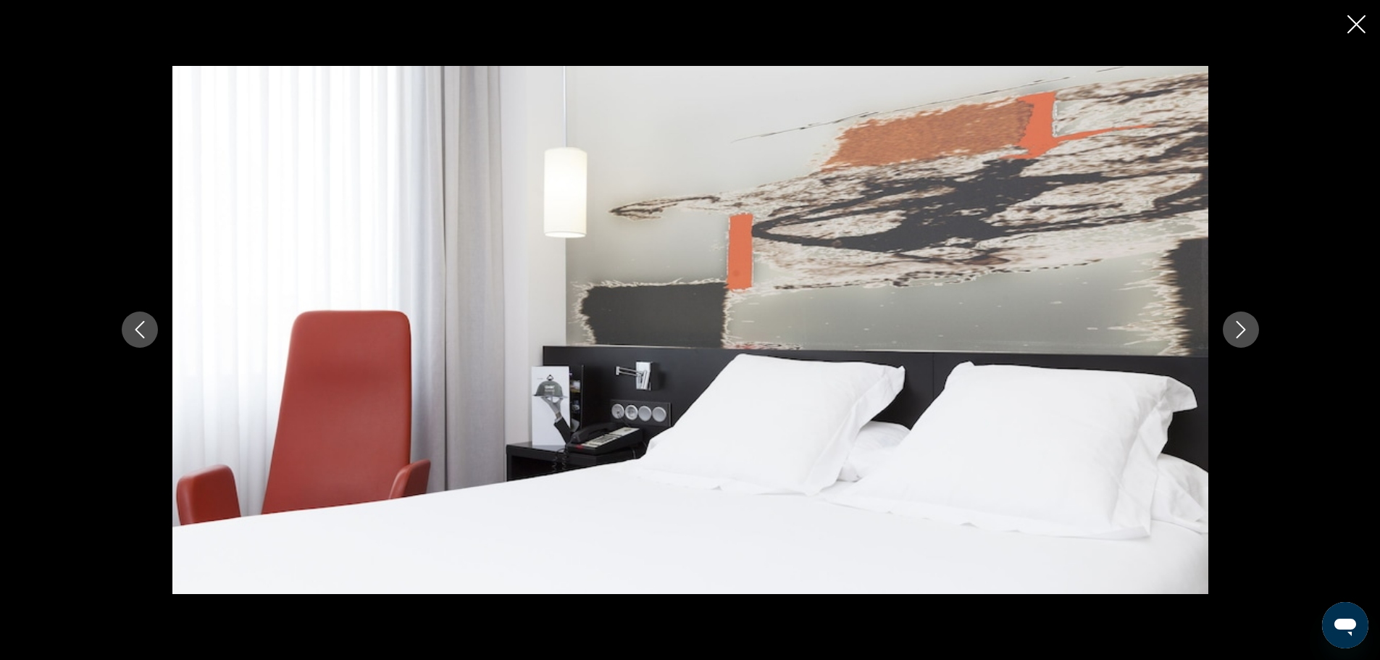
click at [1357, 27] on icon "Close slideshow" at bounding box center [1356, 24] width 18 height 18
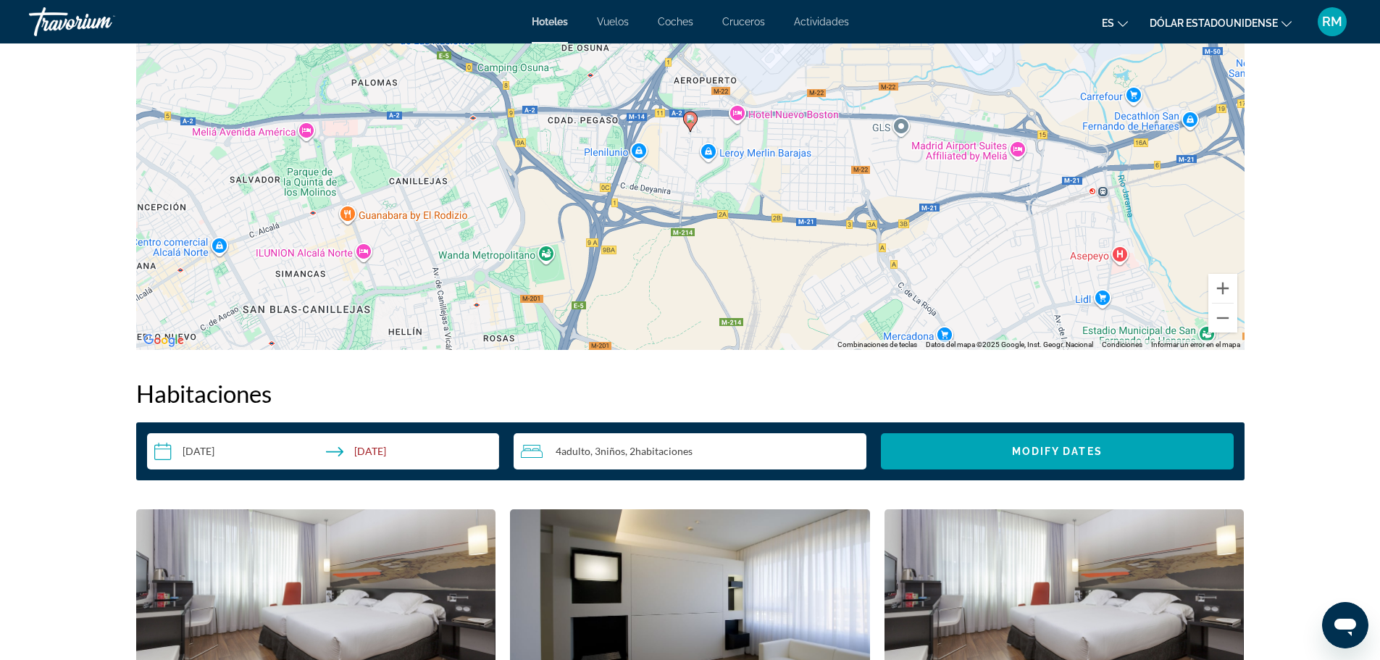
scroll to position [1376, 0]
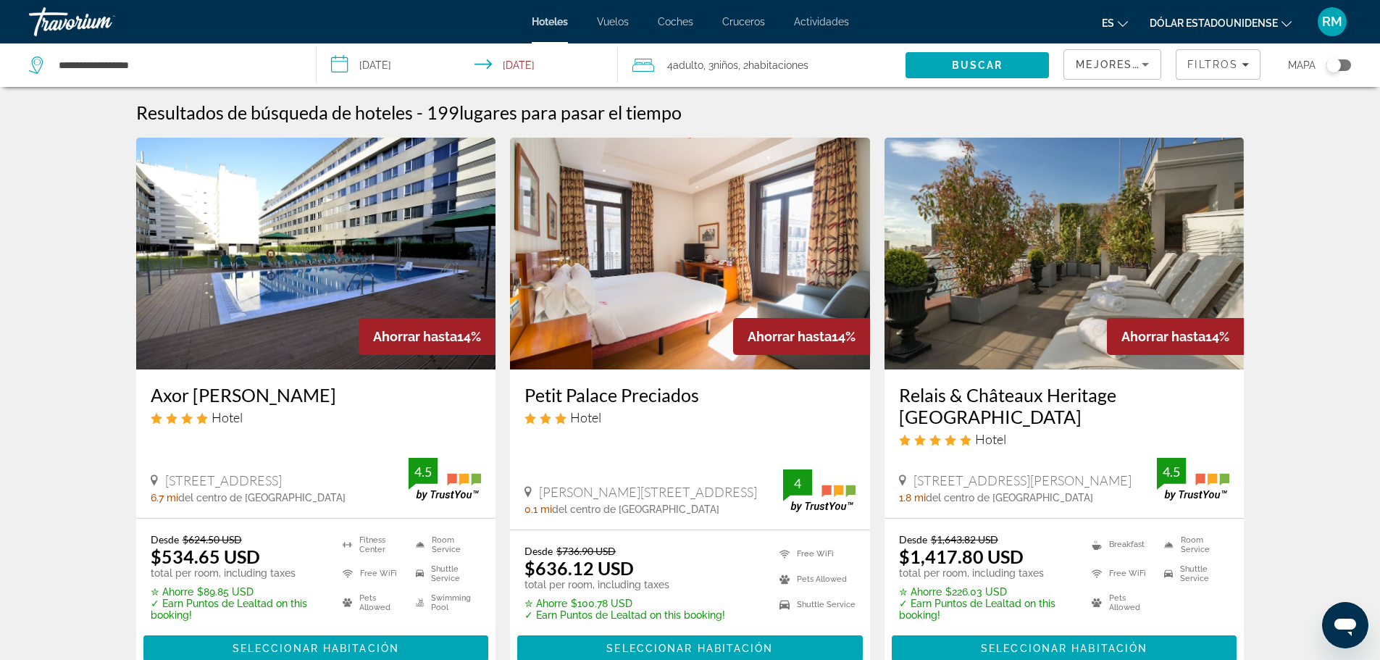
click at [1097, 65] on span "Mejores descuentos" at bounding box center [1148, 65] width 145 height 12
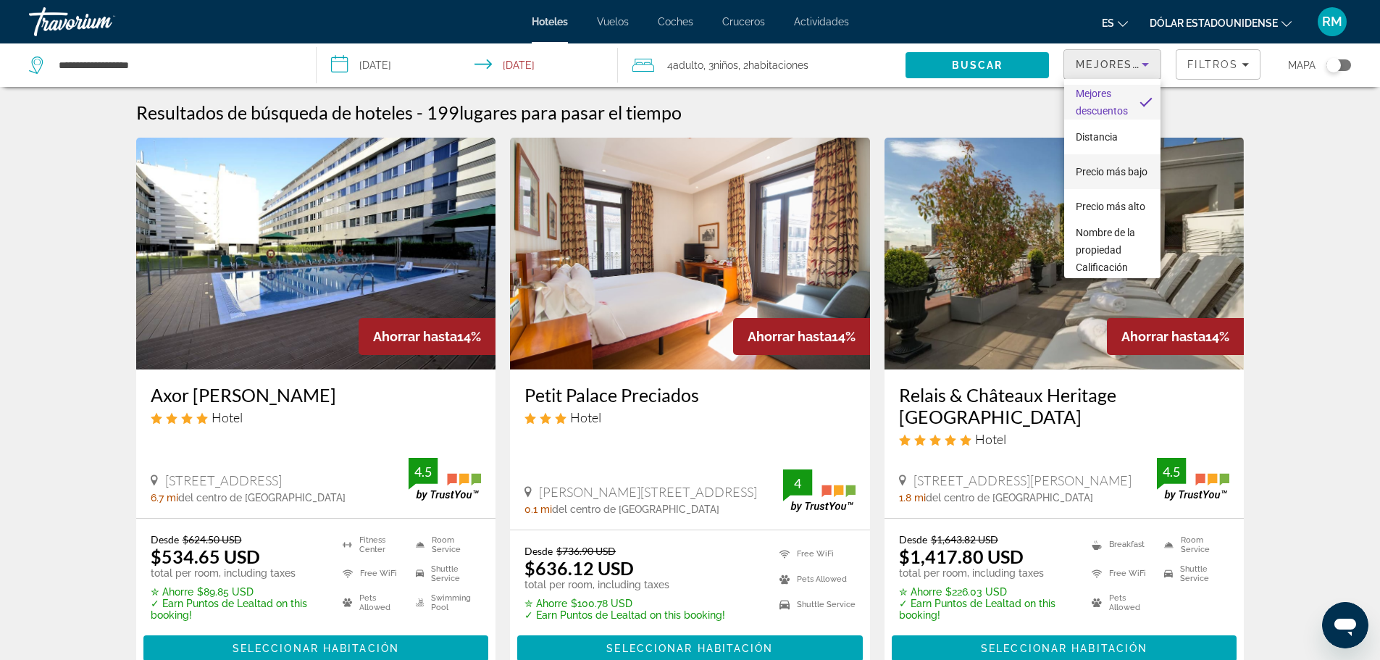
click at [1101, 168] on font "Precio más bajo" at bounding box center [1112, 172] width 72 height 12
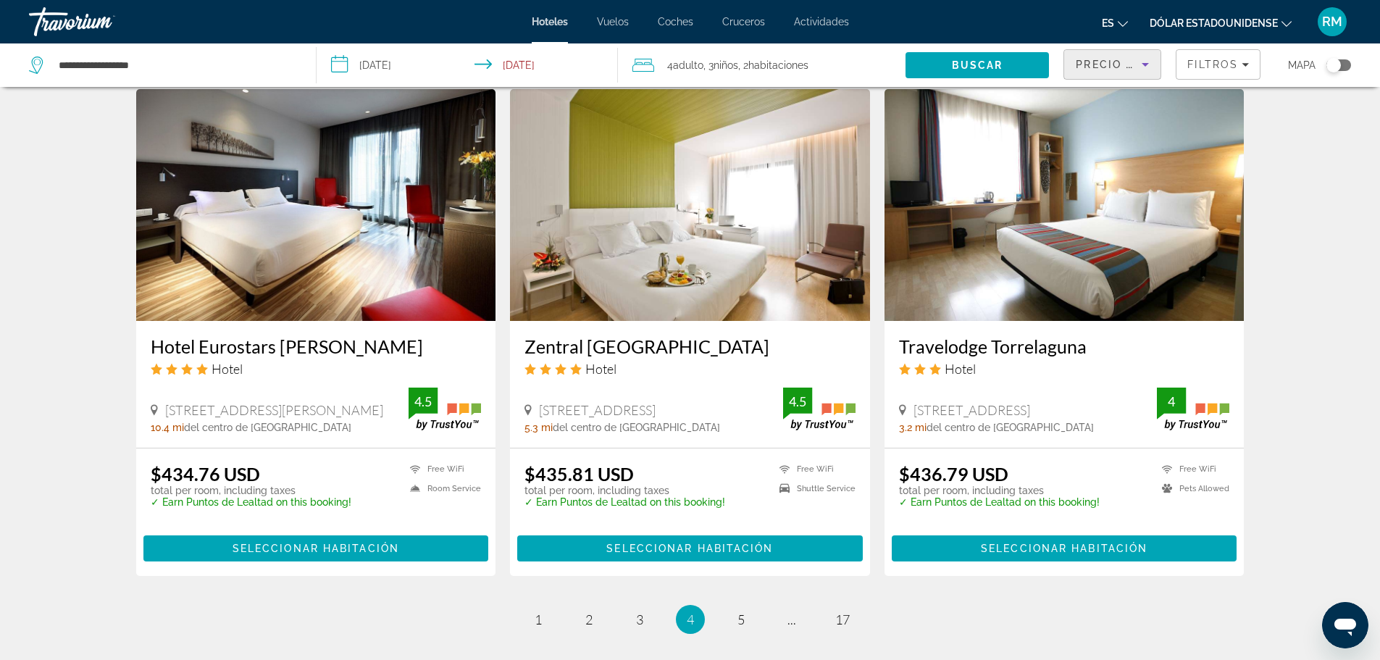
scroll to position [1848, 0]
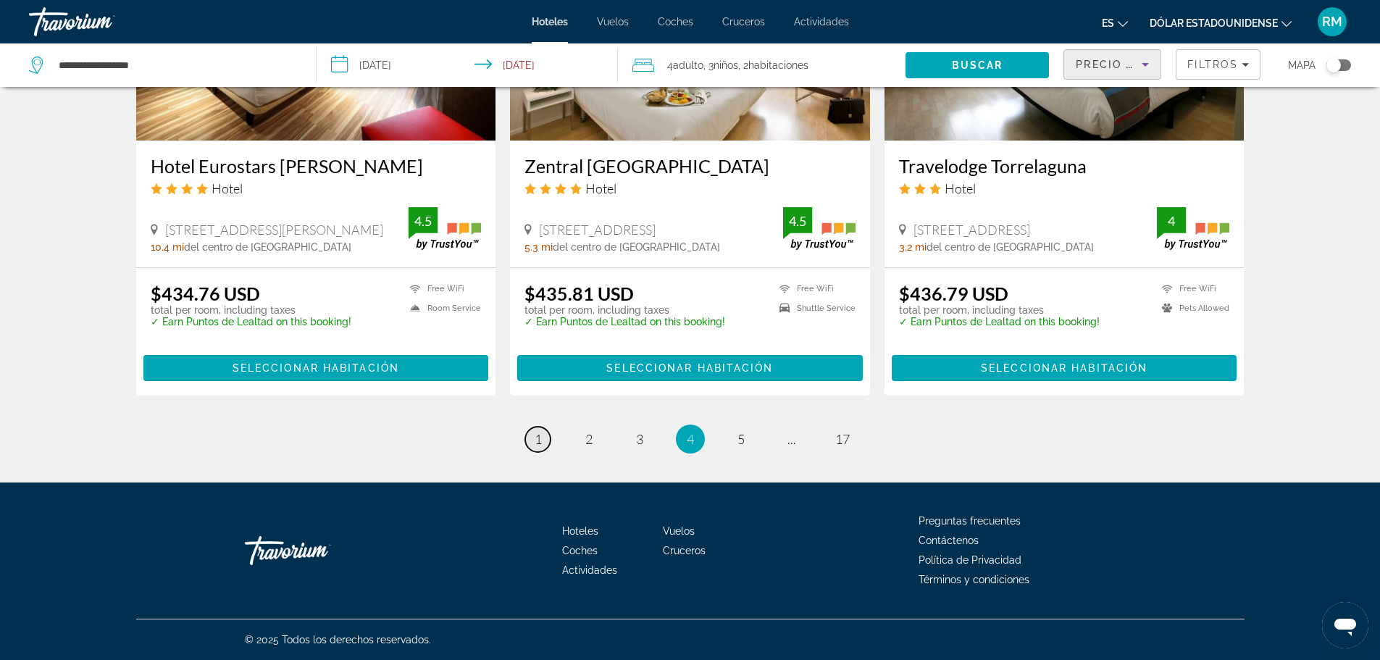
click at [531, 442] on link "page 1" at bounding box center [537, 439] width 25 height 25
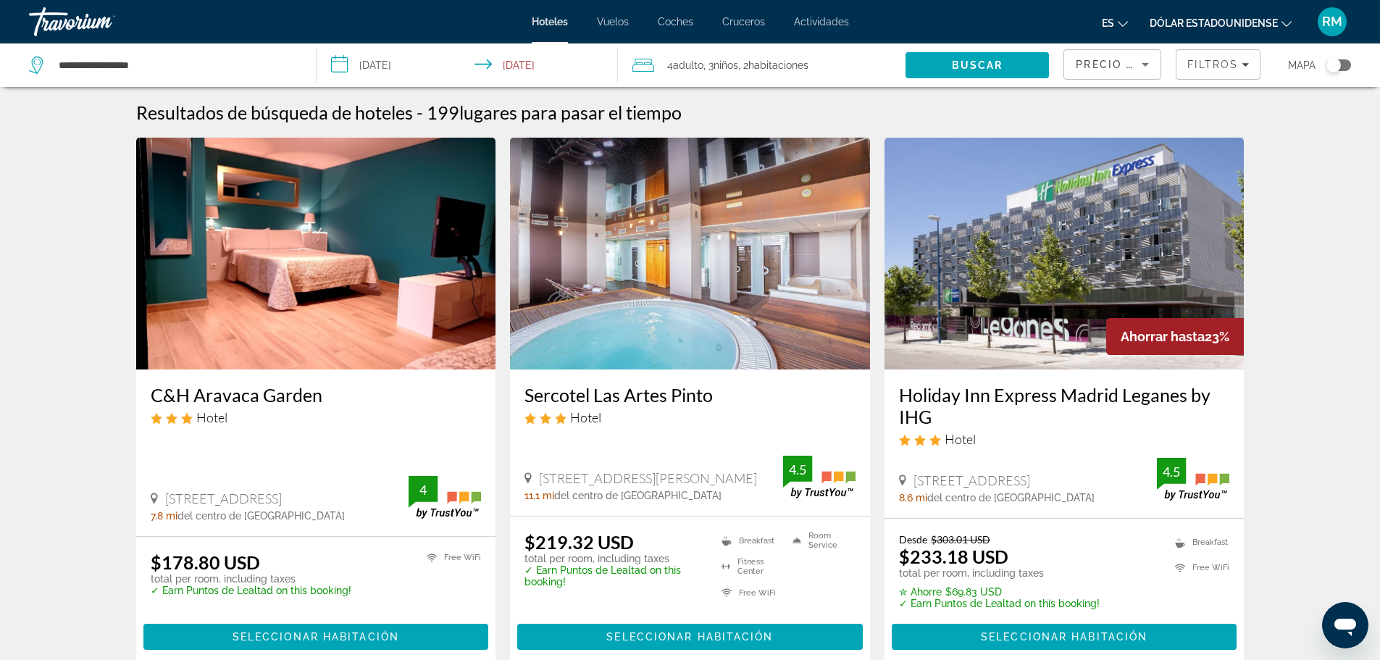
click at [290, 299] on img "Contenido principal" at bounding box center [316, 254] width 360 height 232
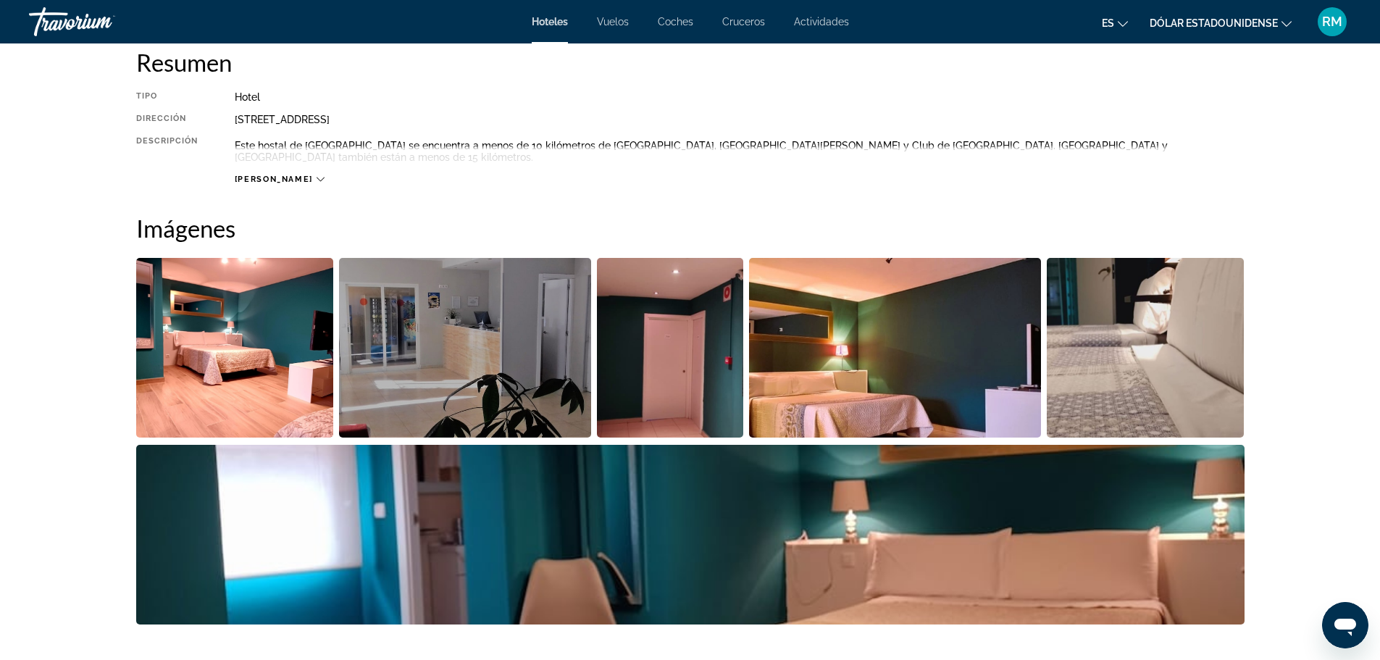
scroll to position [507, 0]
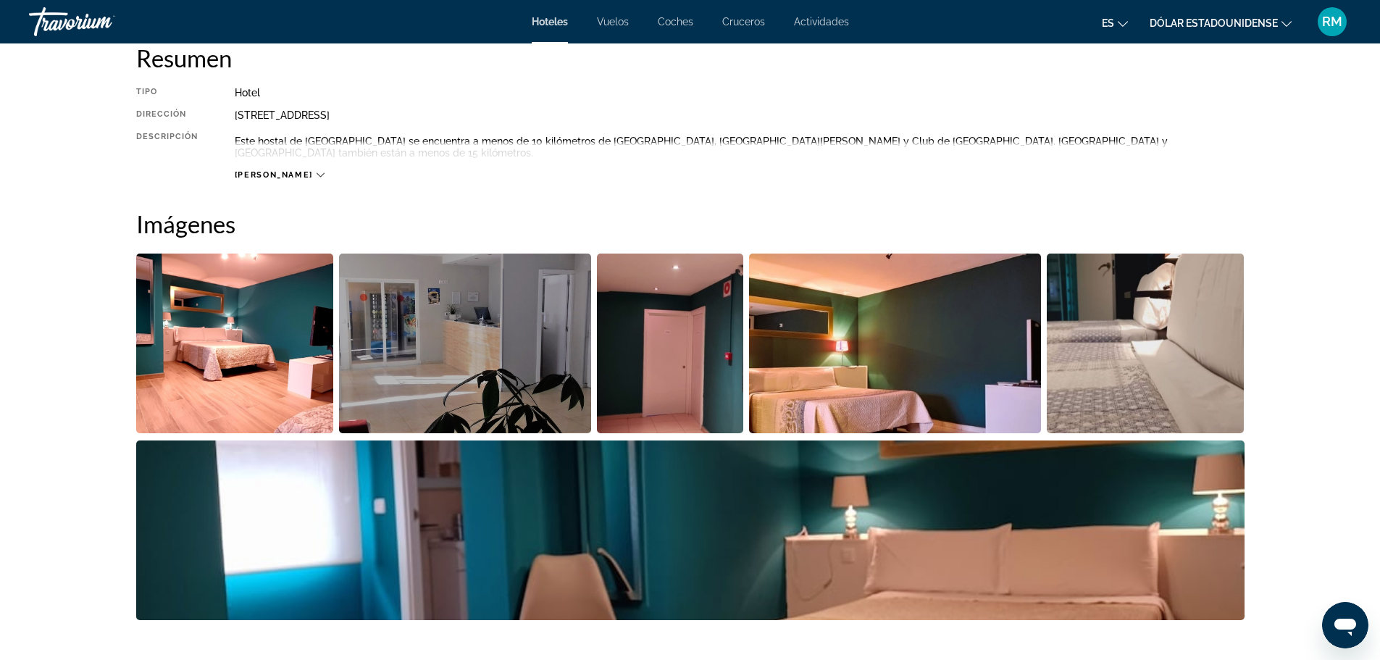
click at [193, 362] on img "Open full-screen image slider" at bounding box center [235, 344] width 198 height 180
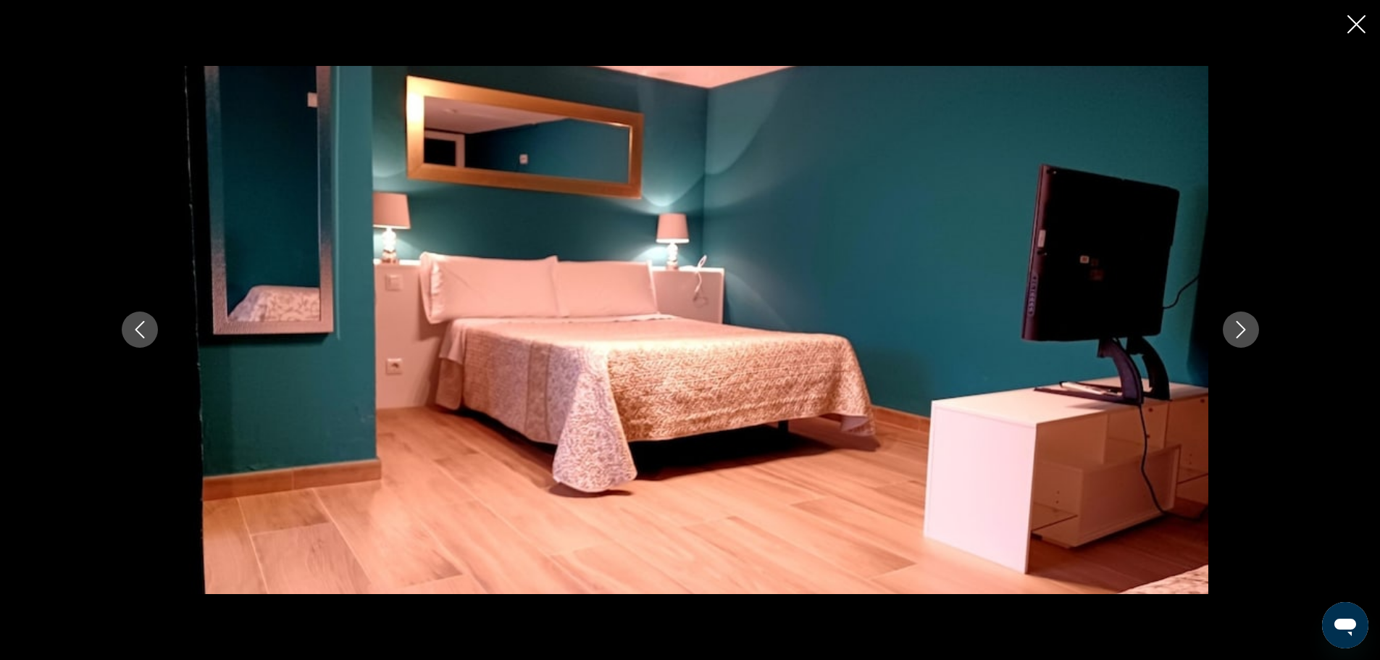
click at [1242, 330] on icon "Next image" at bounding box center [1240, 329] width 17 height 17
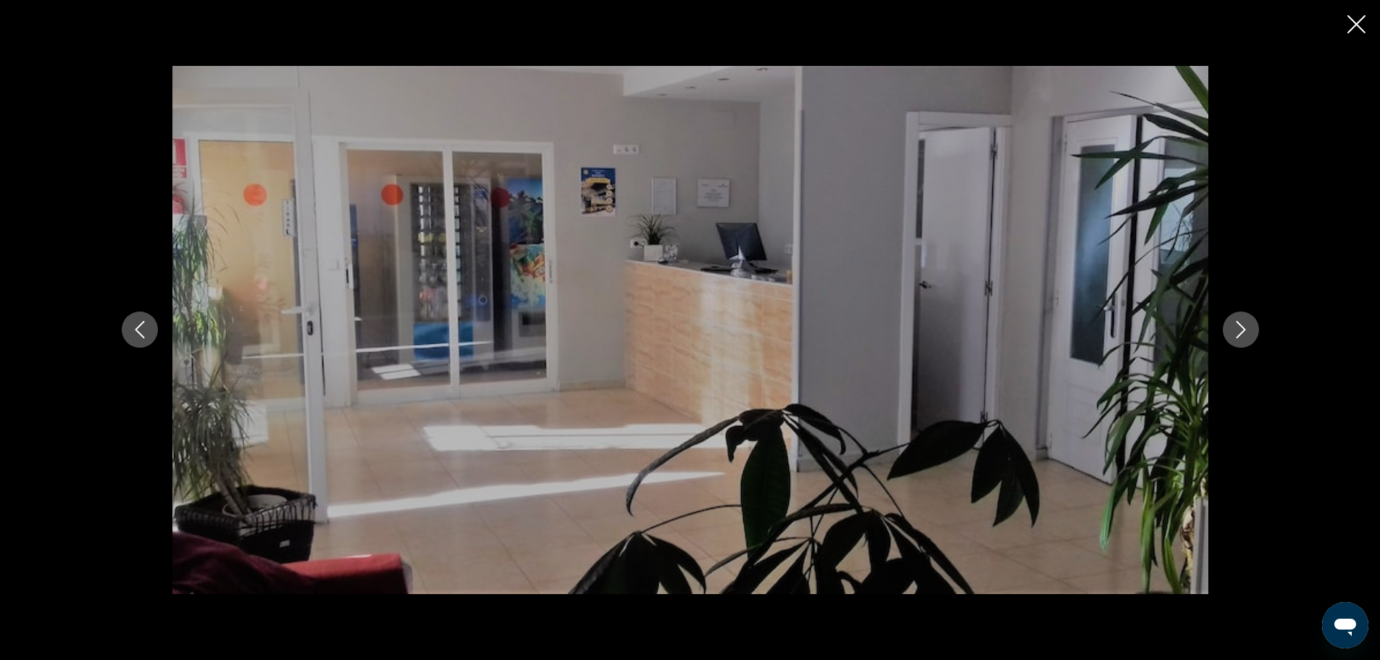
click at [1241, 330] on icon "Next image" at bounding box center [1240, 329] width 17 height 17
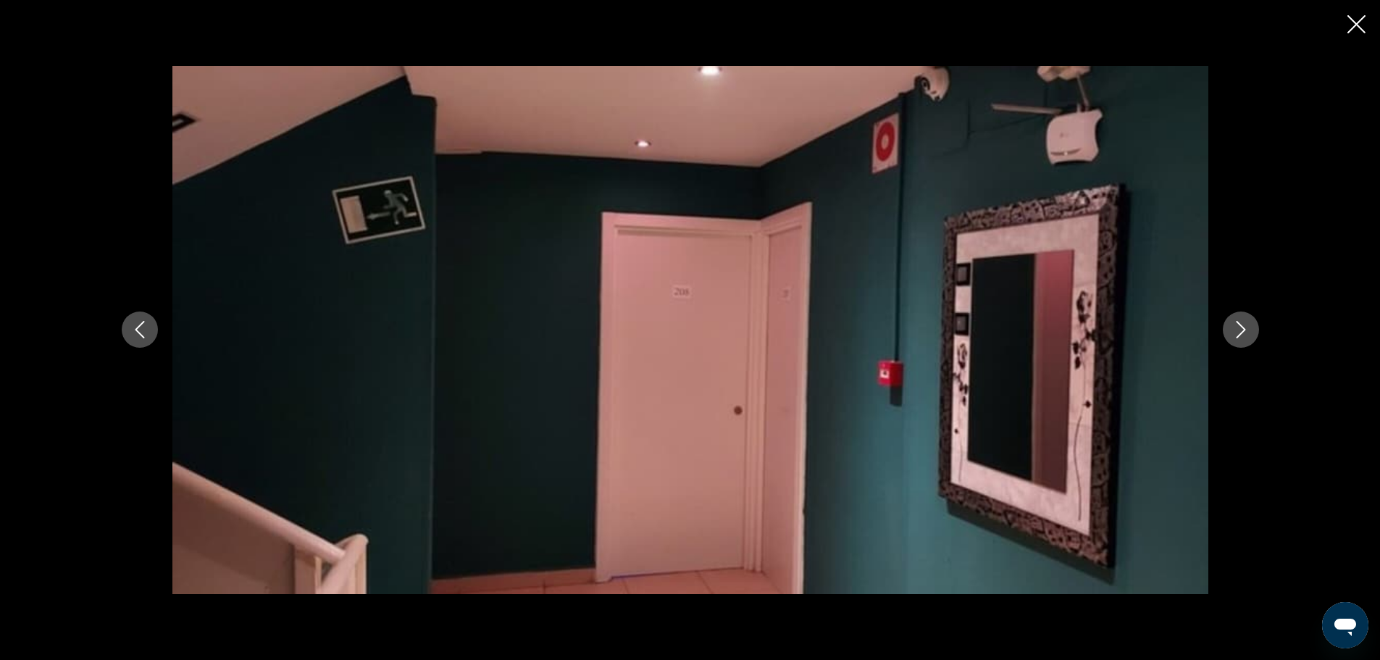
click at [1241, 330] on icon "Next image" at bounding box center [1240, 329] width 17 height 17
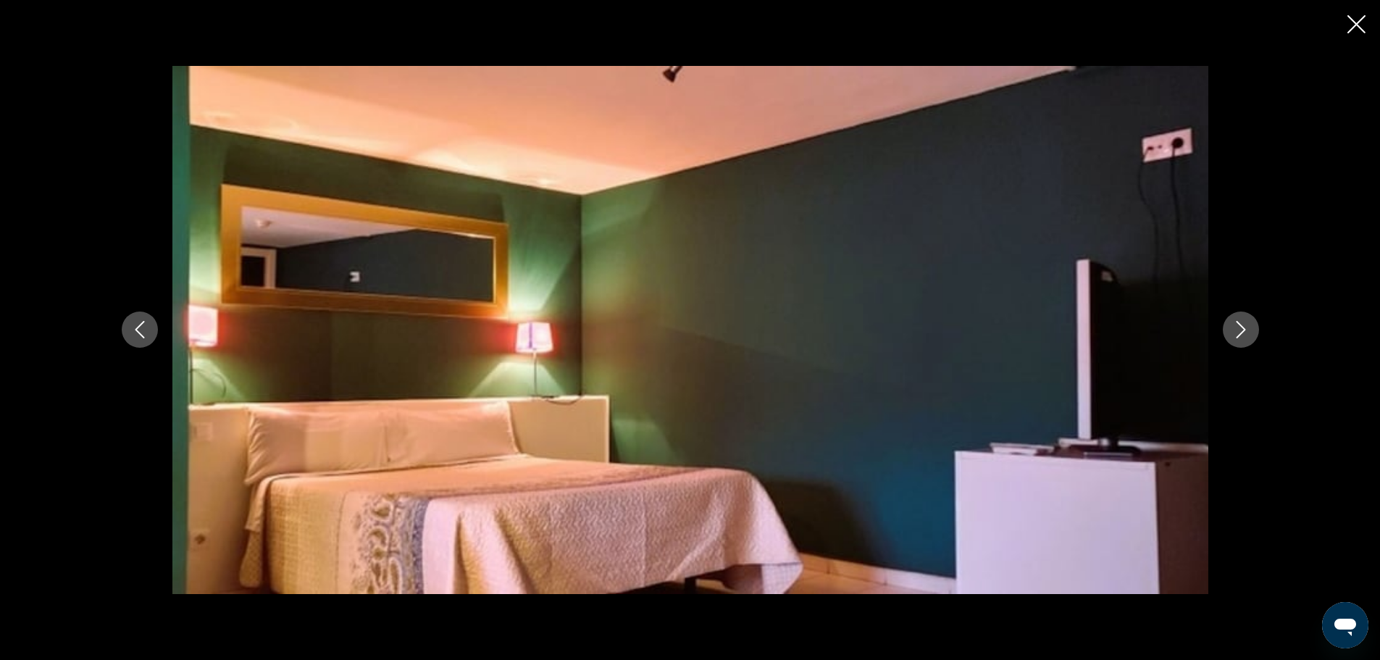
click at [1241, 330] on icon "Next image" at bounding box center [1240, 329] width 17 height 17
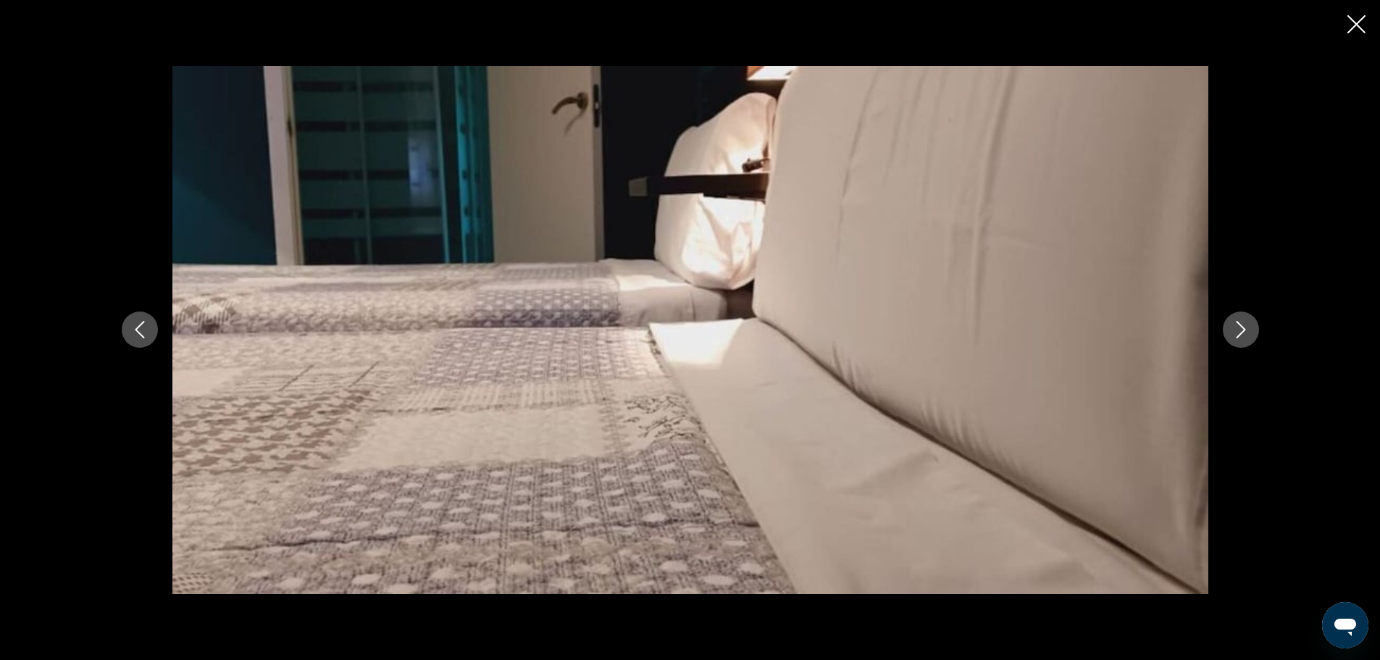
click at [1241, 330] on icon "Next image" at bounding box center [1240, 329] width 17 height 17
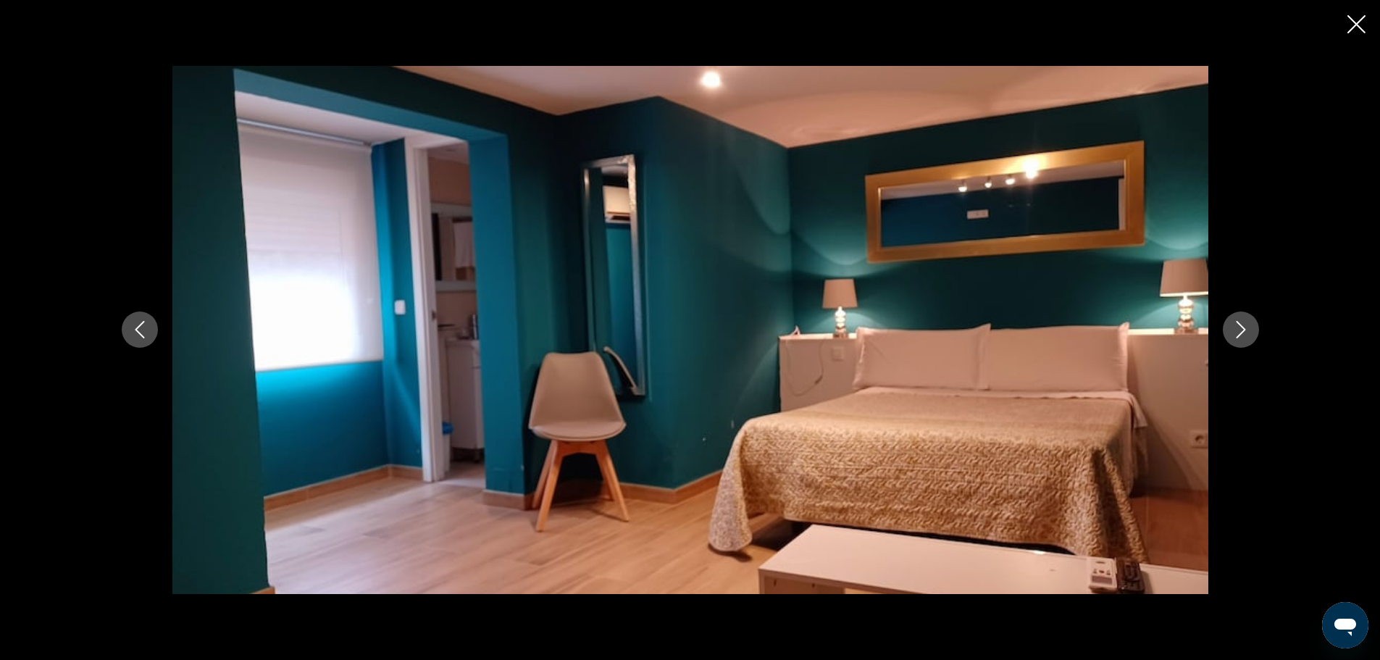
click at [1241, 330] on icon "Next image" at bounding box center [1240, 329] width 17 height 17
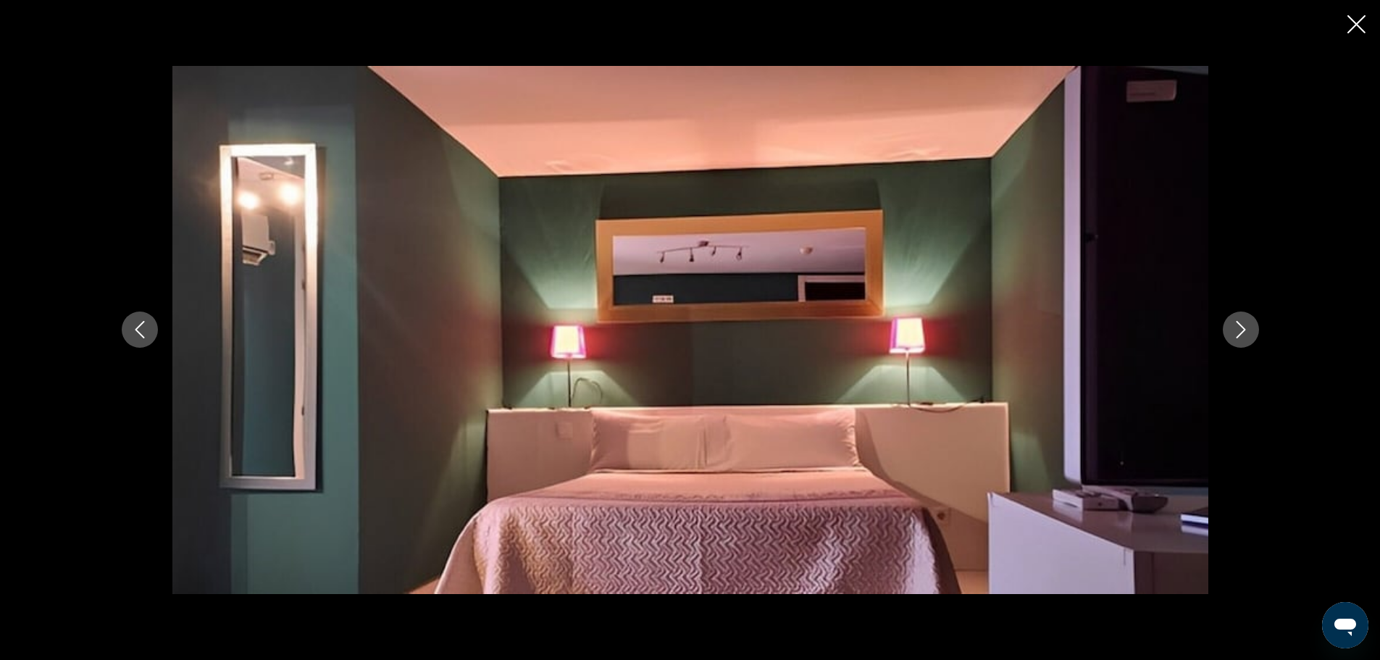
click at [1241, 330] on icon "Next image" at bounding box center [1240, 329] width 17 height 17
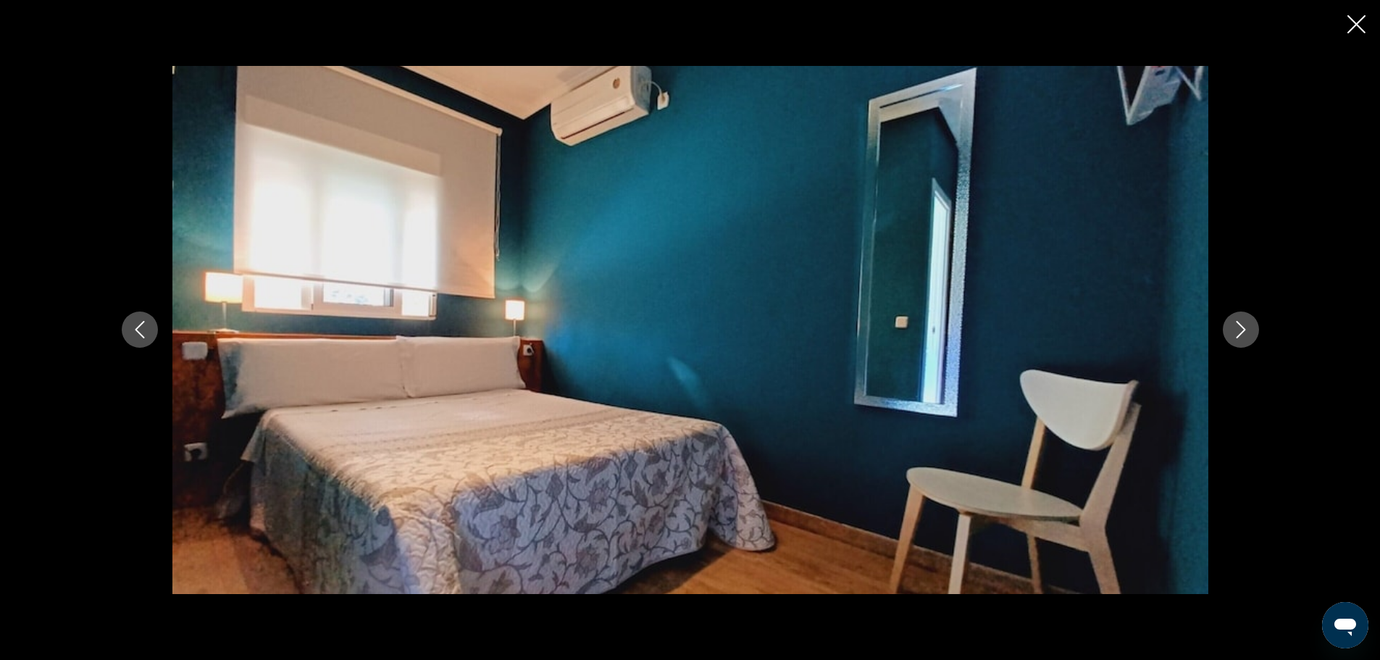
click at [1241, 330] on icon "Next image" at bounding box center [1240, 329] width 17 height 17
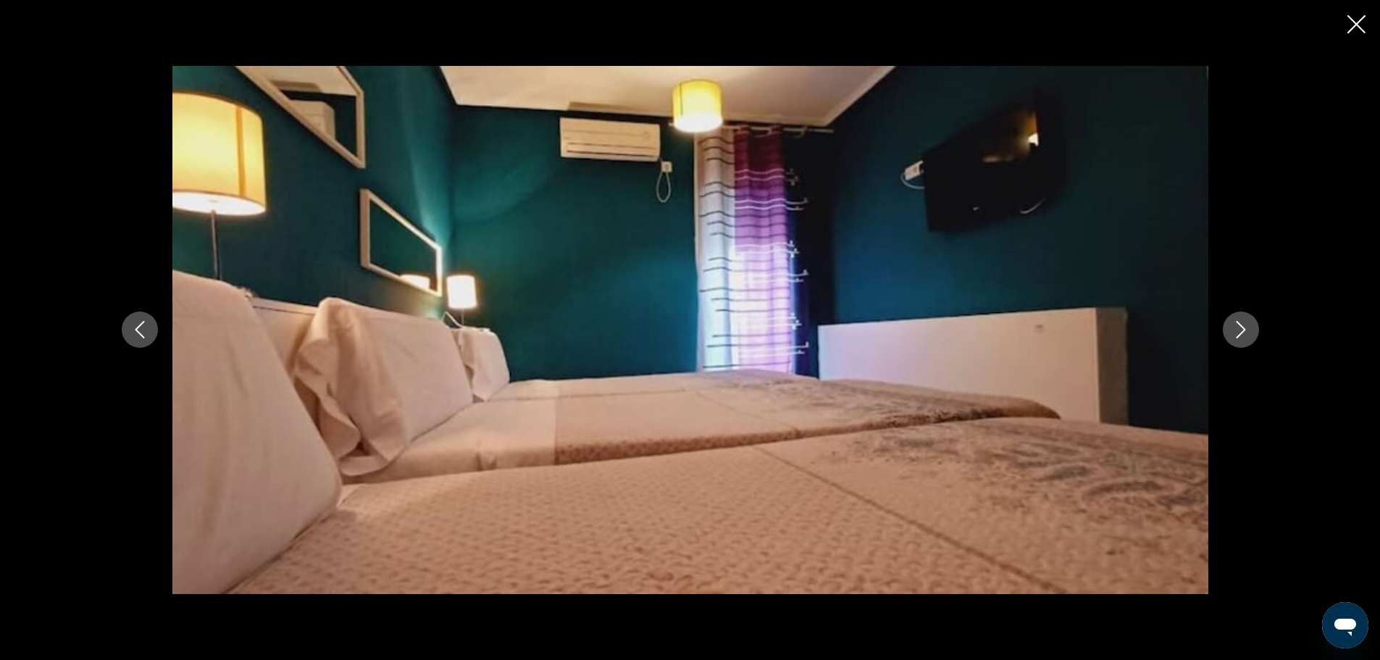
click at [1241, 330] on icon "Next image" at bounding box center [1240, 329] width 17 height 17
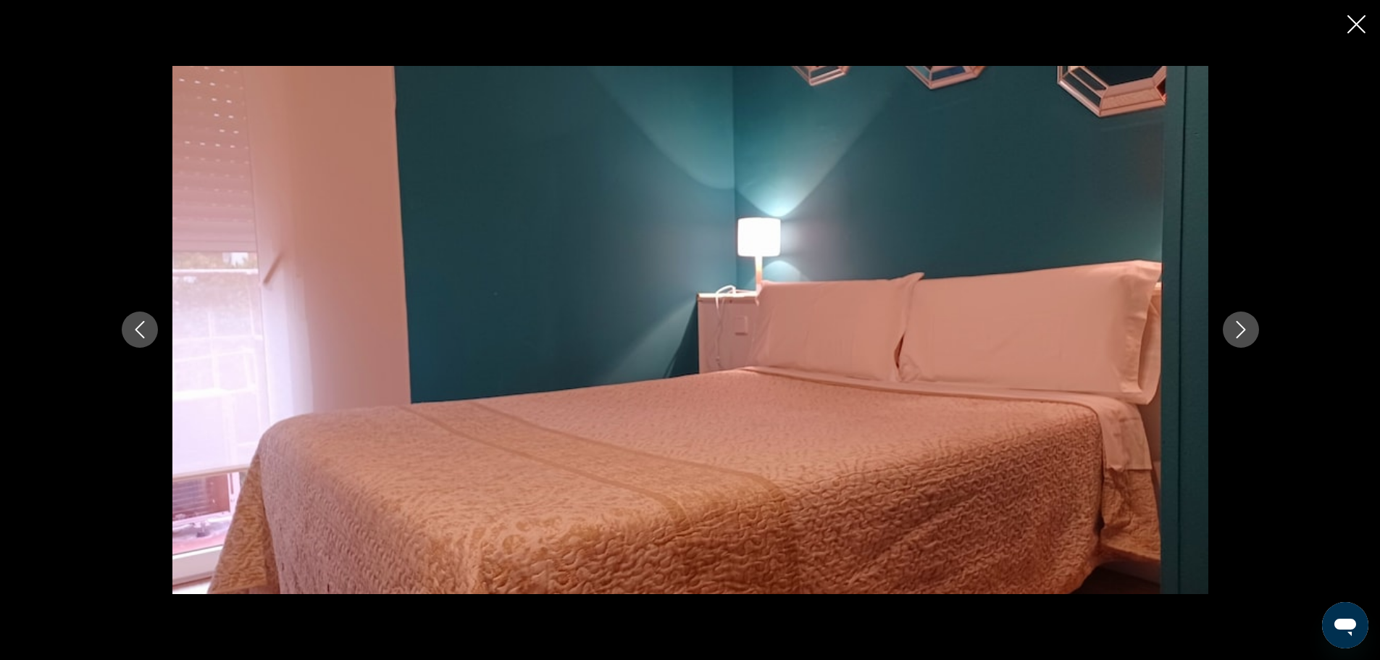
click at [1241, 330] on icon "Next image" at bounding box center [1240, 329] width 17 height 17
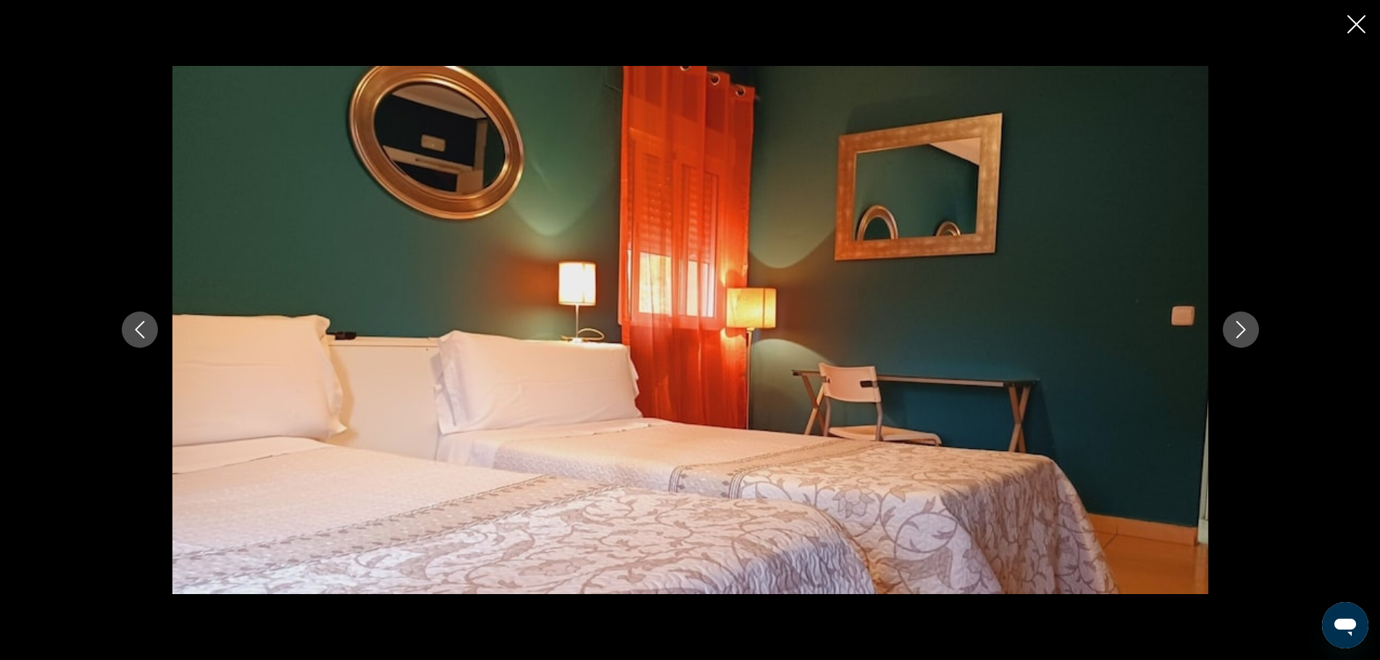
click at [1241, 330] on icon "Next image" at bounding box center [1240, 329] width 17 height 17
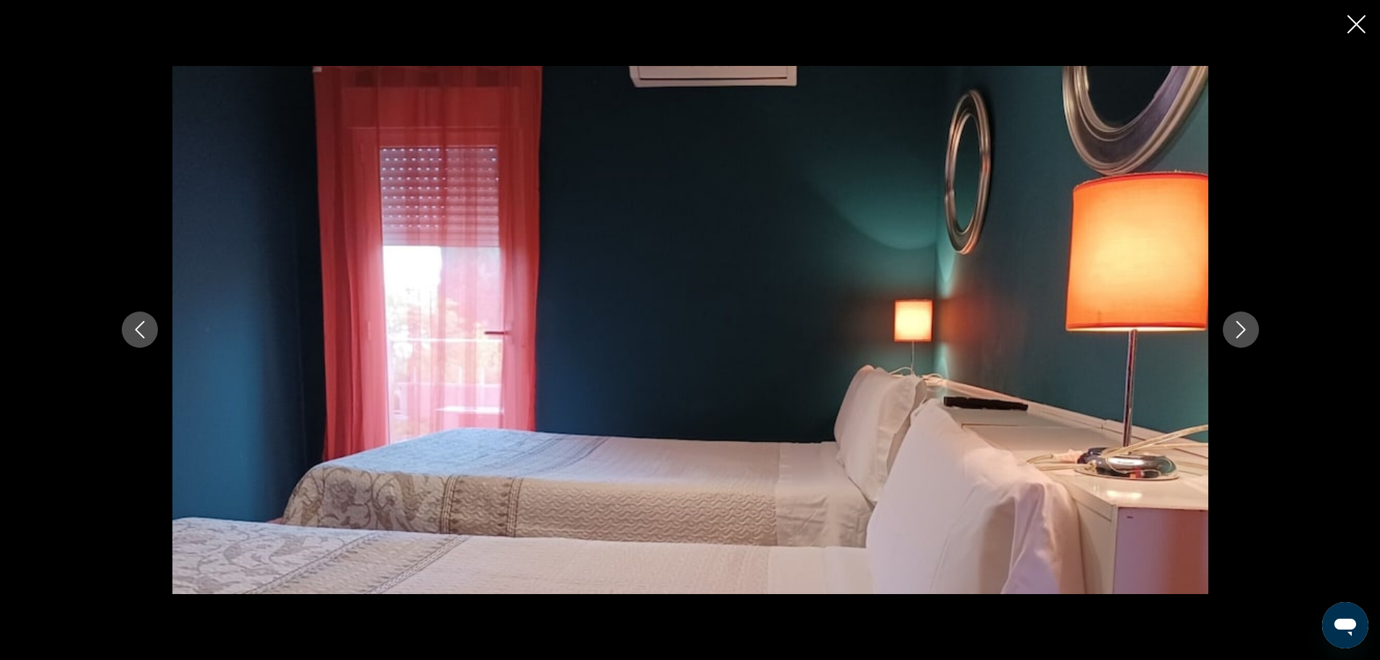
click at [1241, 330] on icon "Next image" at bounding box center [1240, 329] width 17 height 17
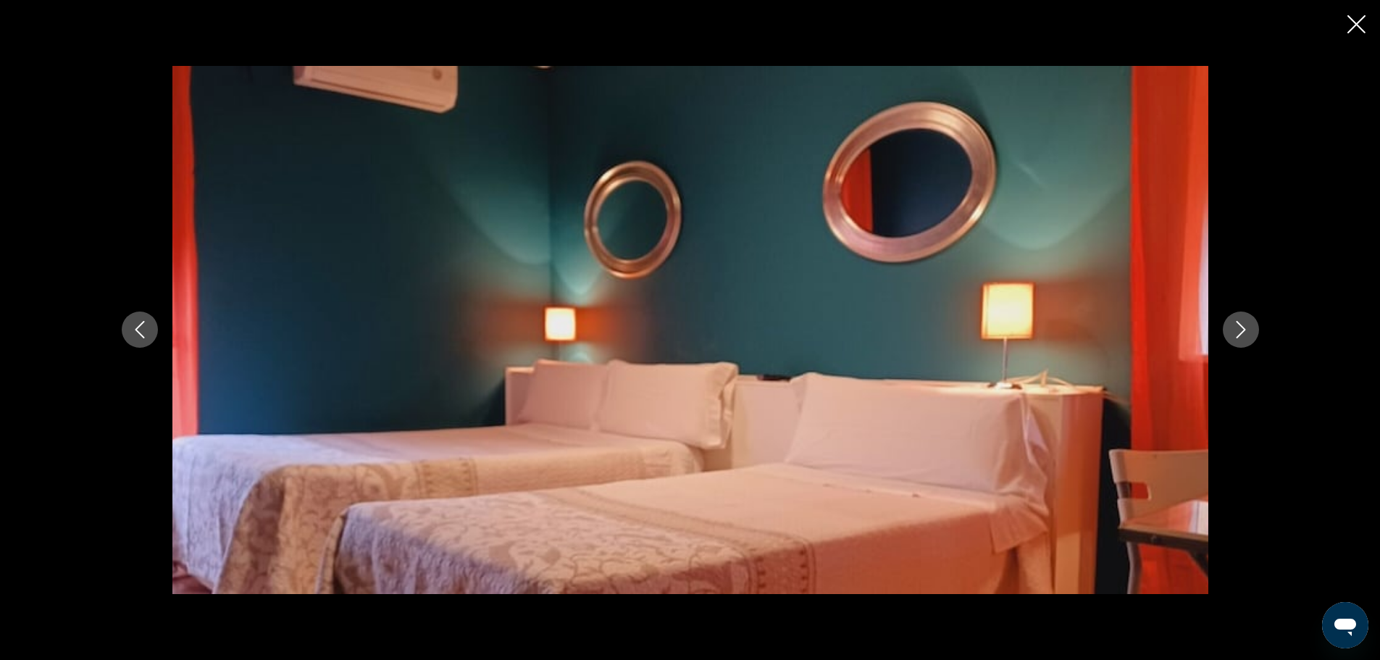
click at [1241, 330] on icon "Next image" at bounding box center [1240, 329] width 17 height 17
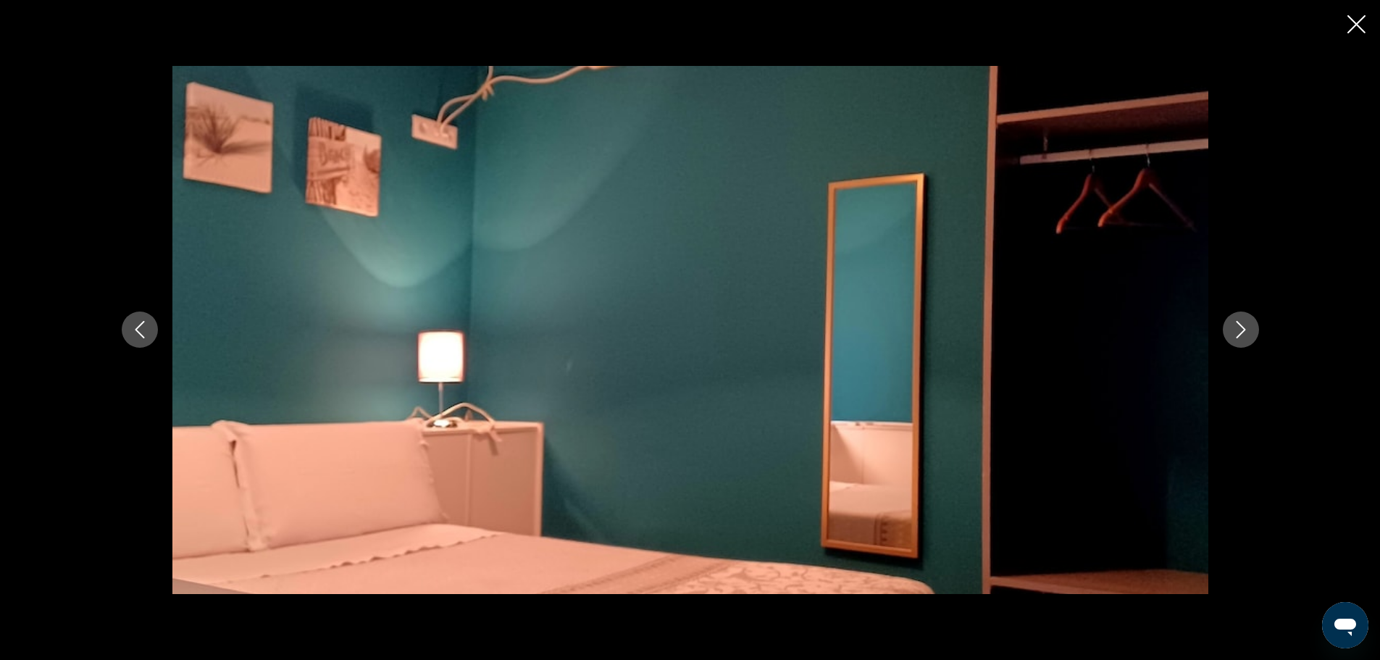
click at [1241, 330] on icon "Next image" at bounding box center [1240, 329] width 17 height 17
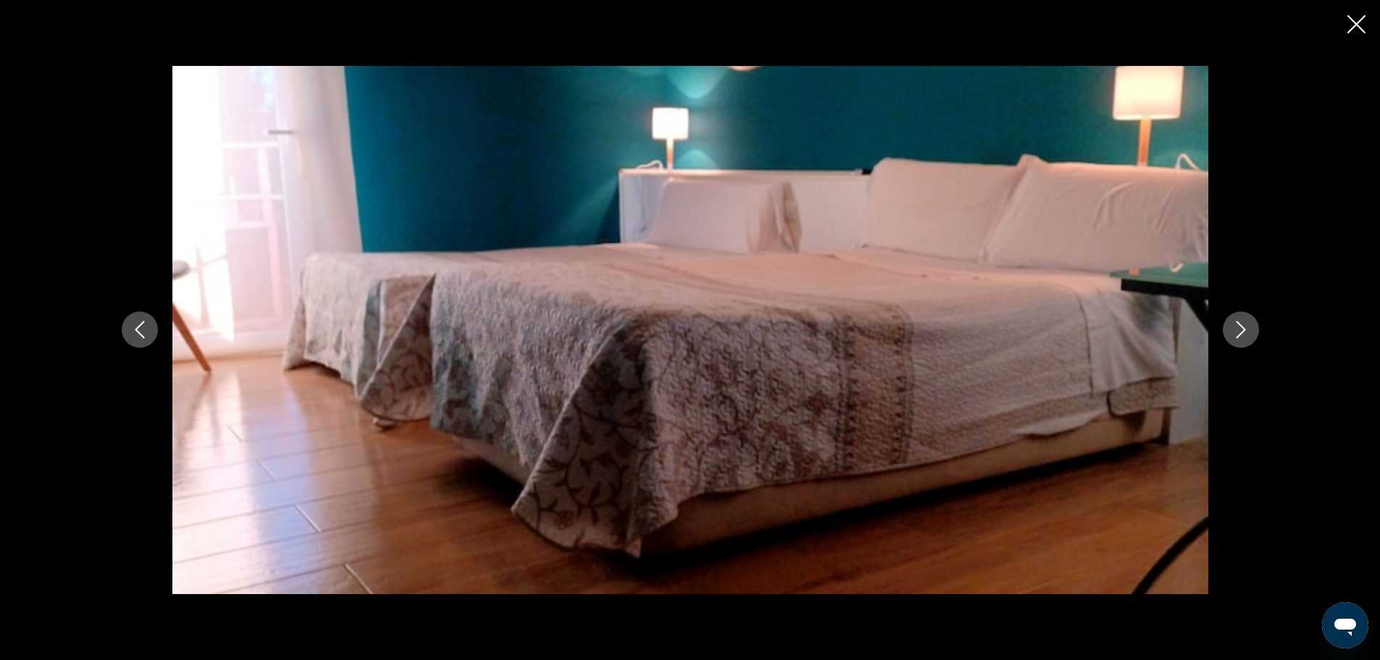
click at [1241, 330] on icon "Next image" at bounding box center [1240, 329] width 17 height 17
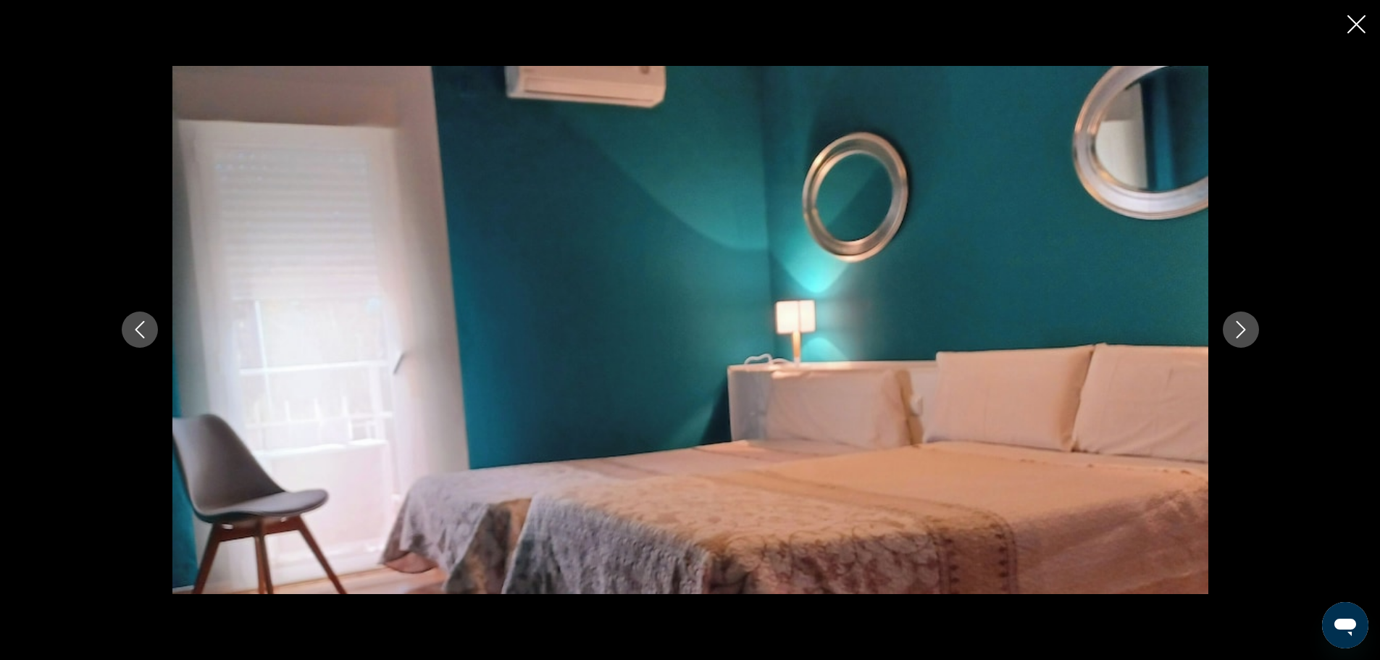
click at [1241, 330] on icon "Next image" at bounding box center [1240, 329] width 17 height 17
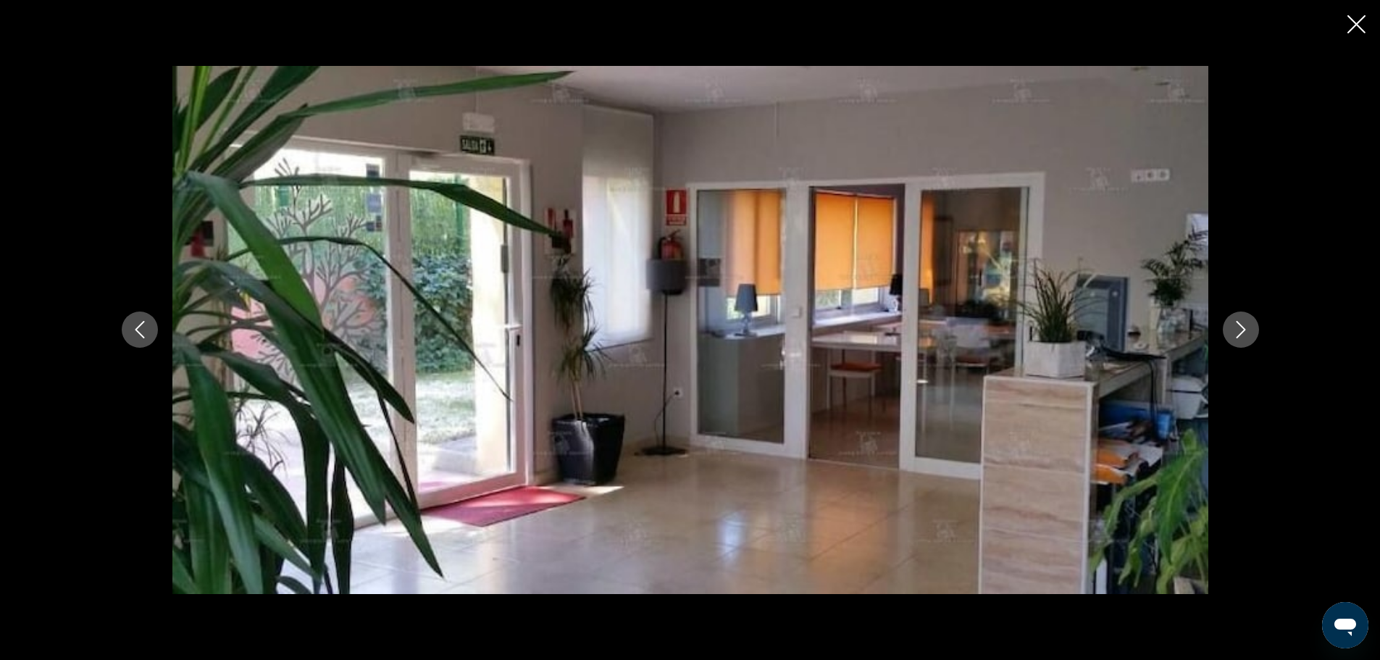
click at [1234, 325] on icon "Next image" at bounding box center [1240, 329] width 17 height 17
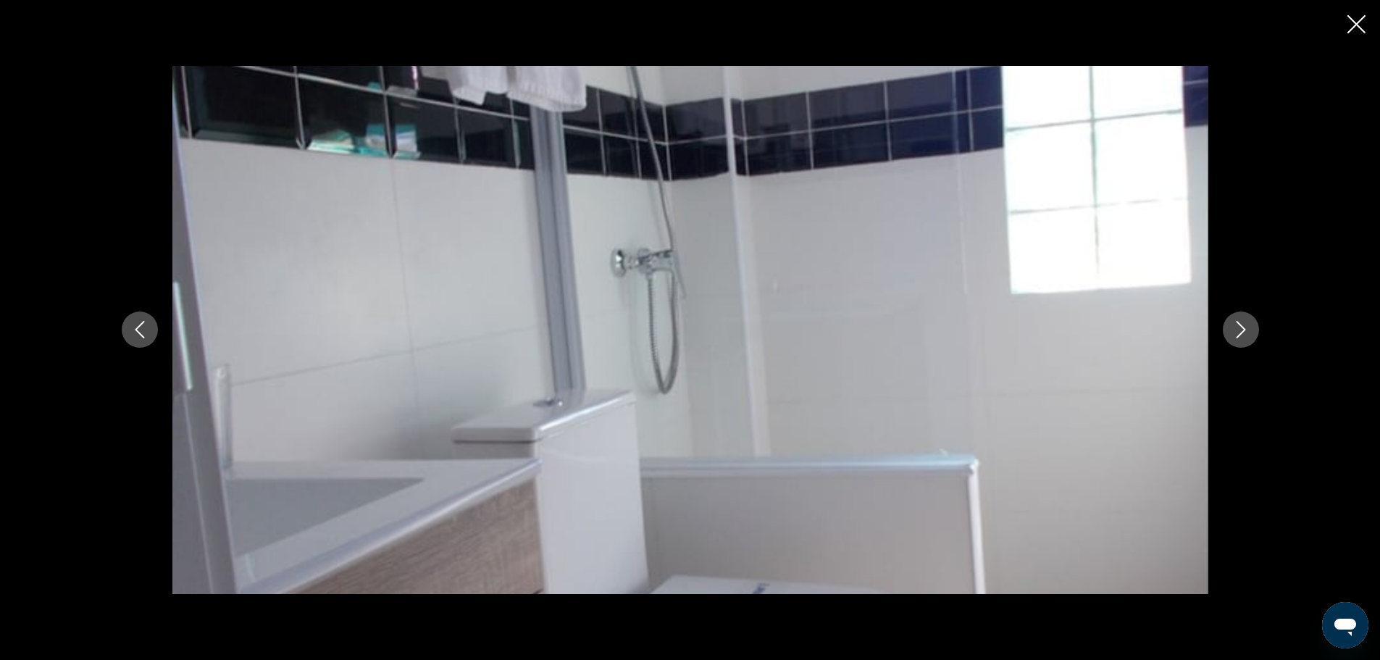
click at [1234, 325] on icon "Next image" at bounding box center [1240, 329] width 17 height 17
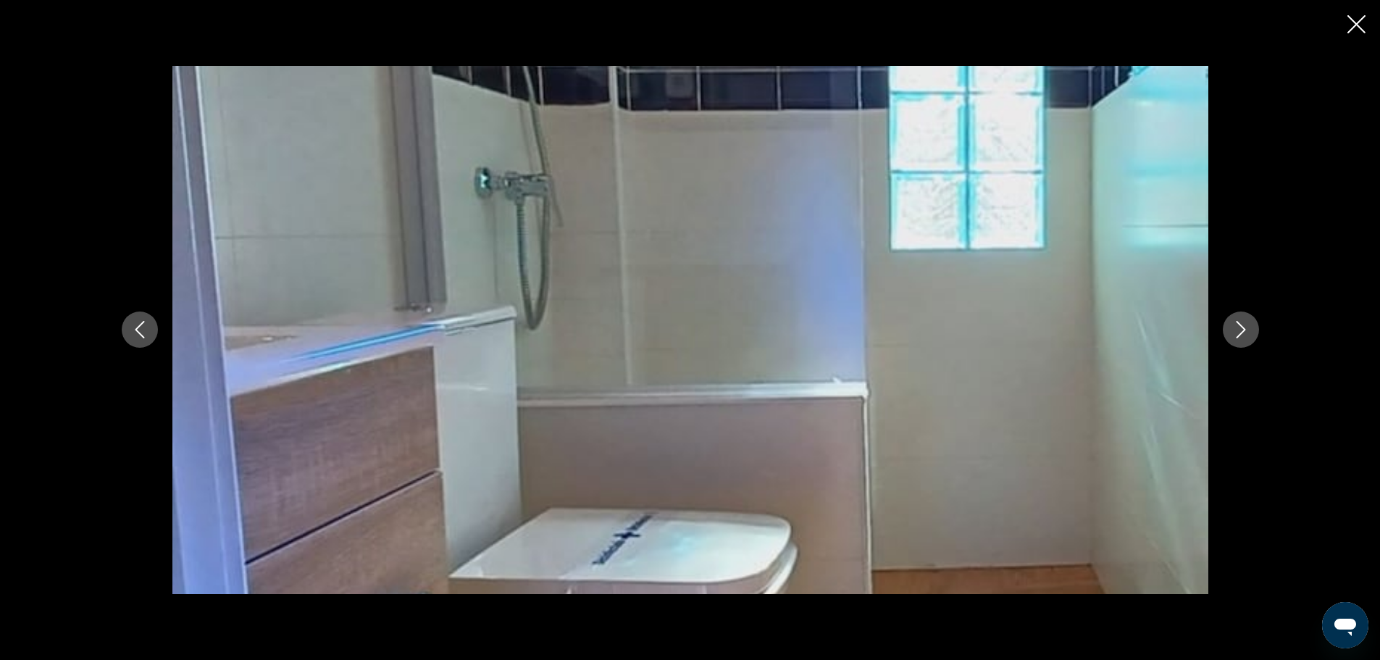
click at [1234, 325] on icon "Next image" at bounding box center [1240, 329] width 17 height 17
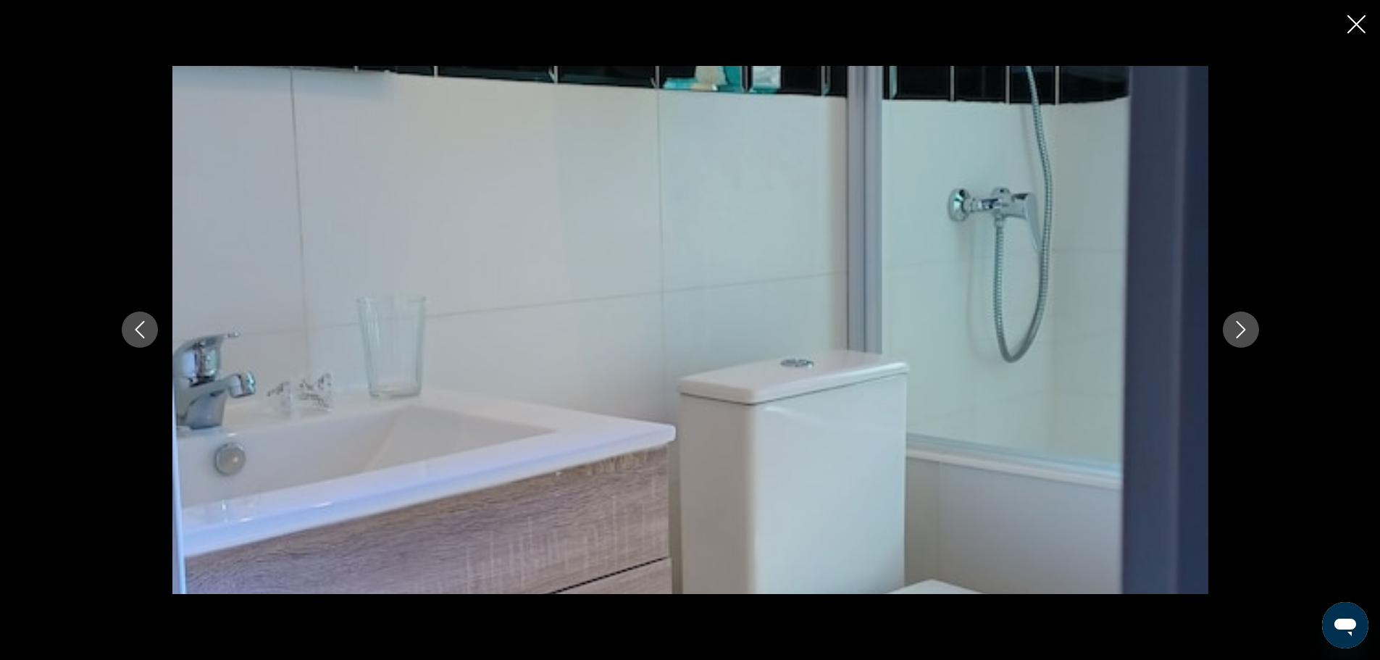
click at [1234, 325] on icon "Next image" at bounding box center [1240, 329] width 17 height 17
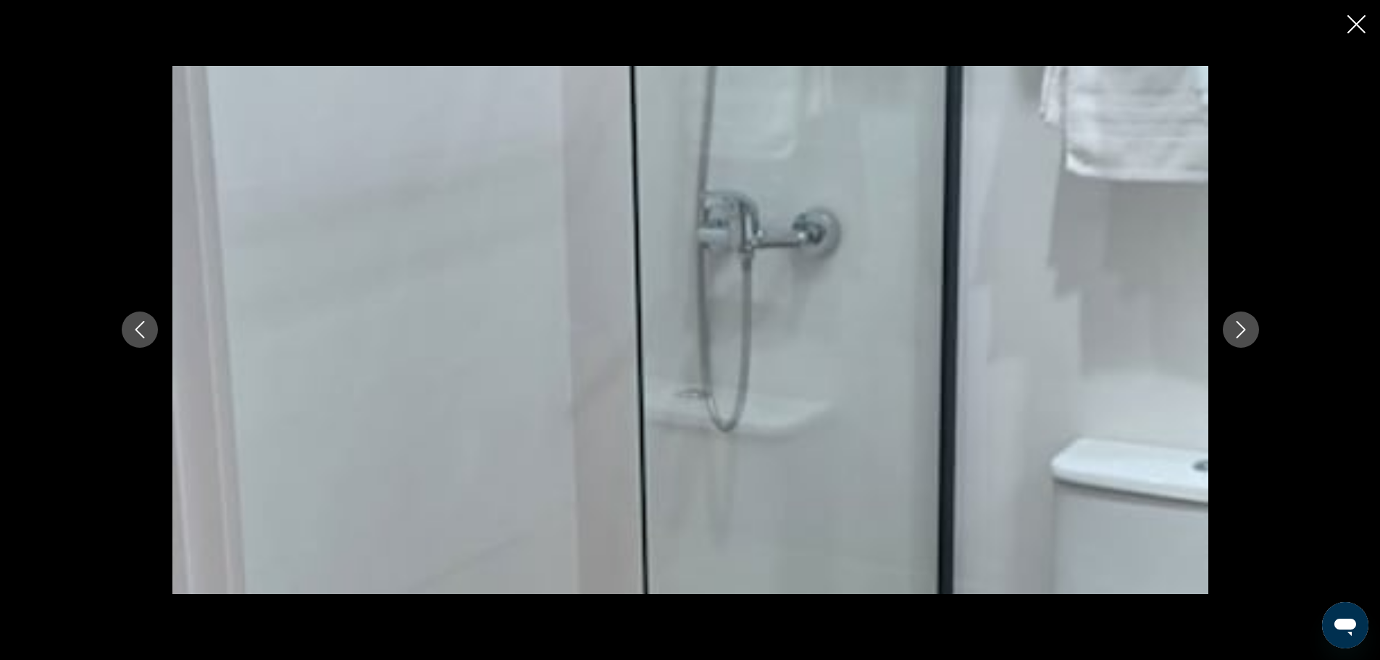
click at [1234, 325] on icon "Next image" at bounding box center [1240, 329] width 17 height 17
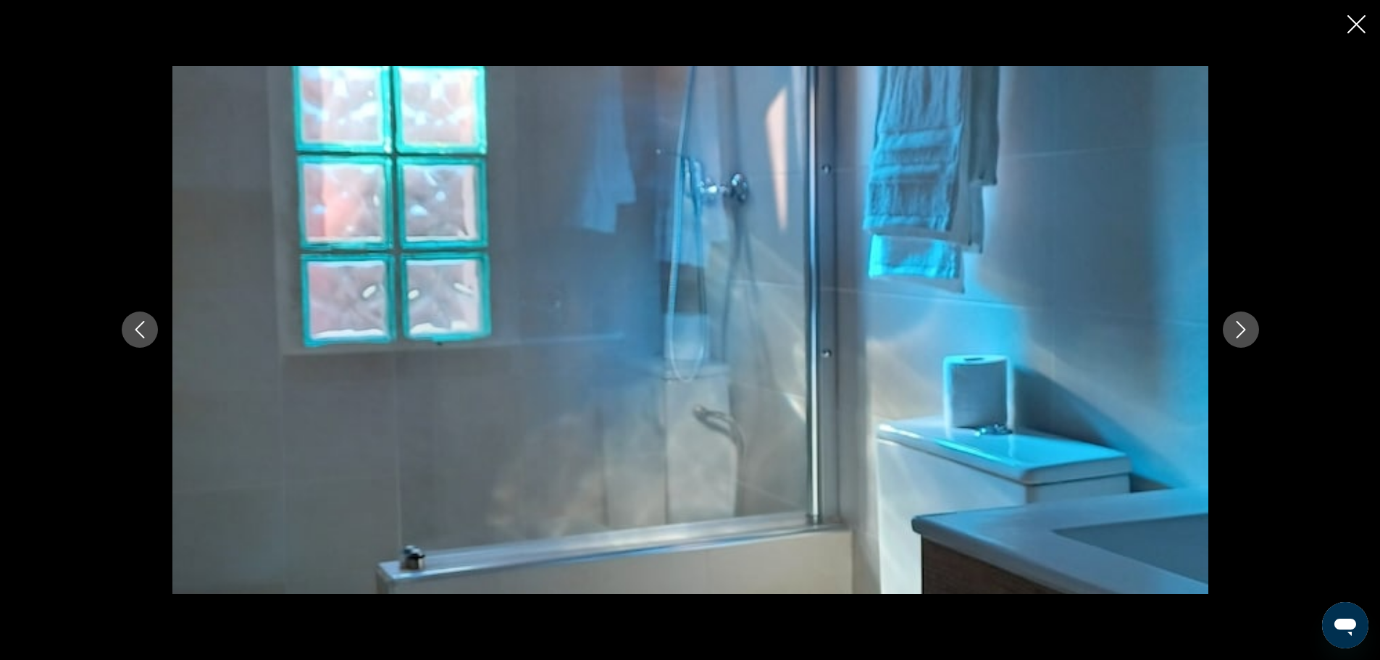
click at [1237, 332] on icon "Next image" at bounding box center [1240, 329] width 17 height 17
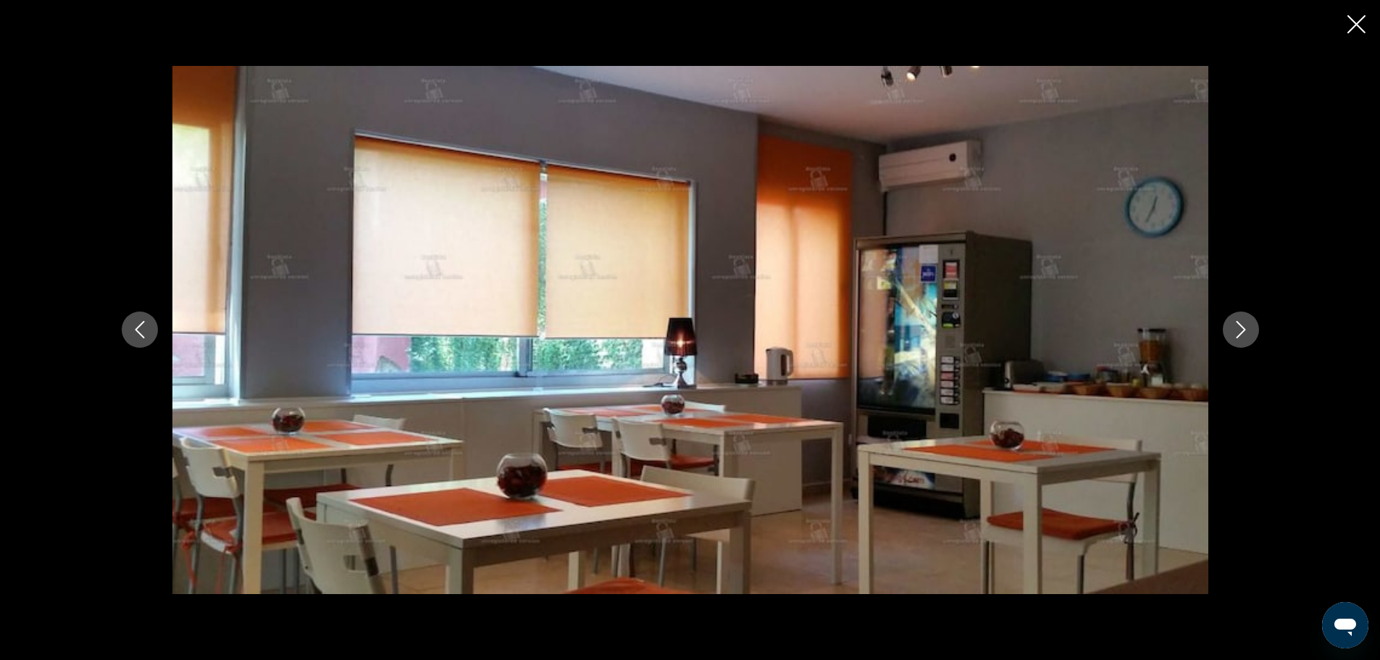
click at [1237, 331] on icon "Next image" at bounding box center [1240, 329] width 17 height 17
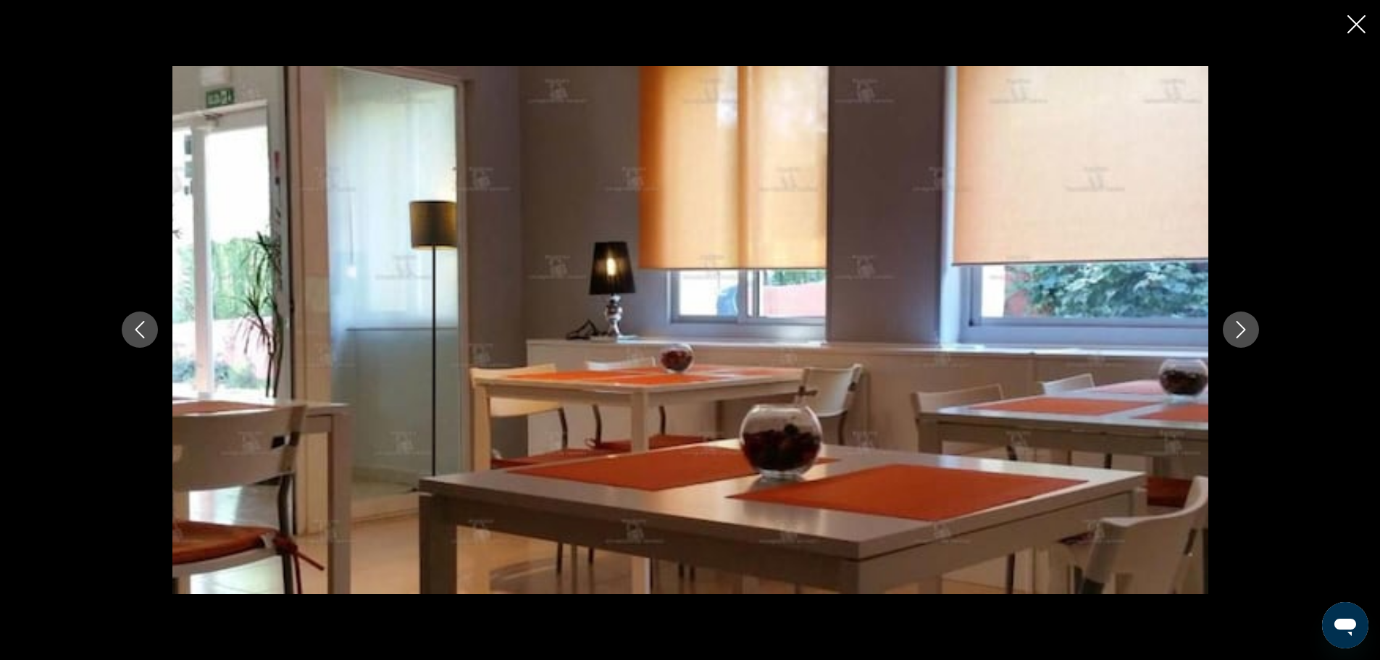
click at [1237, 331] on icon "Next image" at bounding box center [1240, 329] width 17 height 17
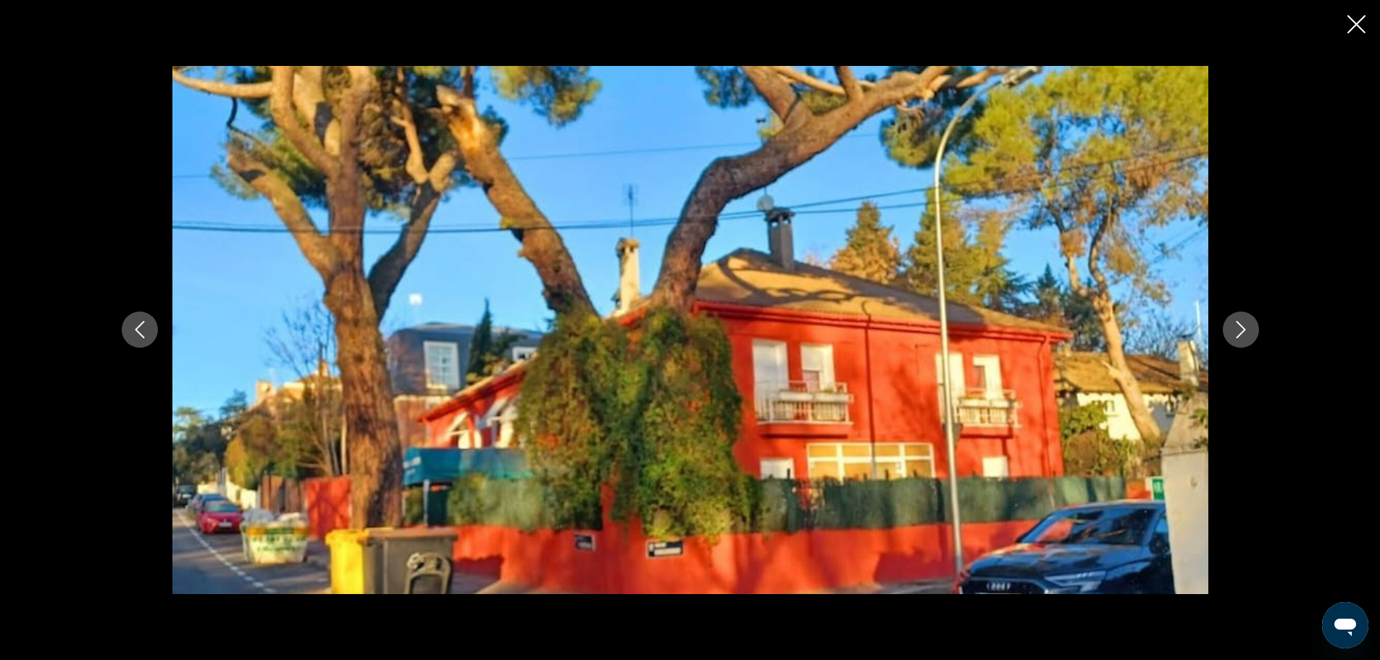
drag, startPoint x: 1359, startPoint y: 33, endPoint x: 1346, endPoint y: 37, distance: 13.7
click at [1359, 33] on button "Close slideshow" at bounding box center [1356, 25] width 18 height 22
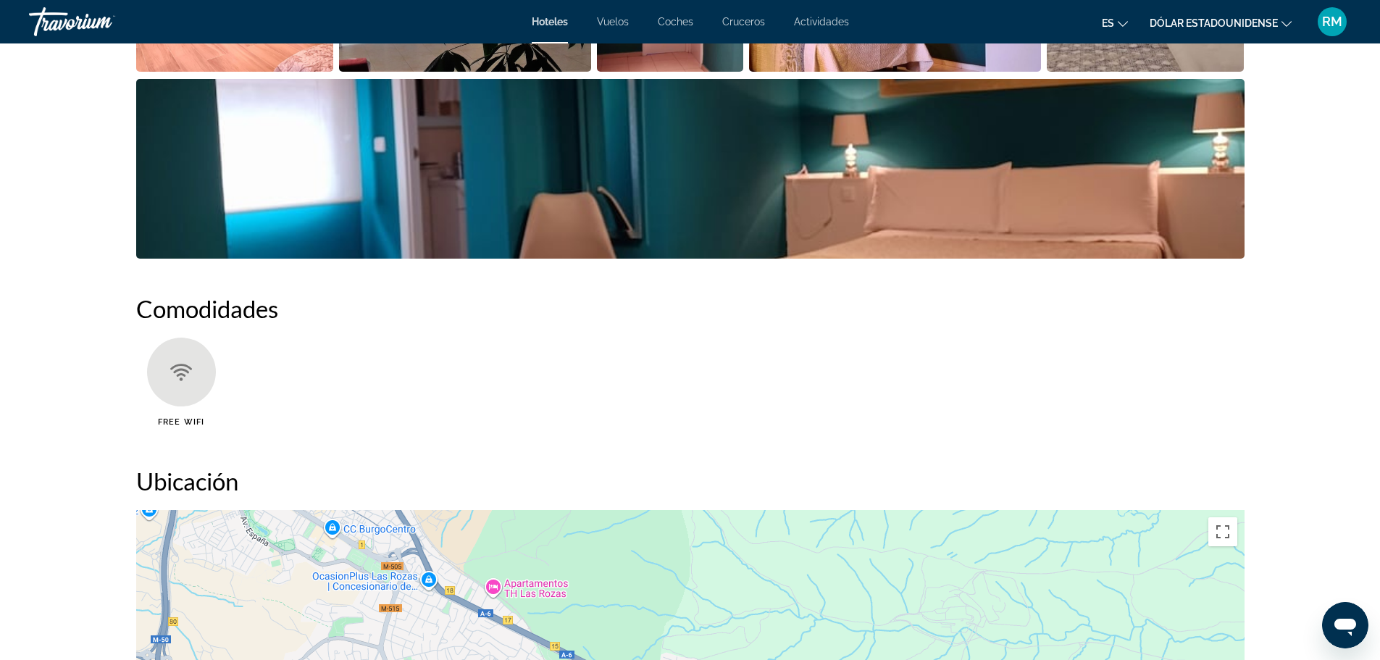
scroll to position [869, 0]
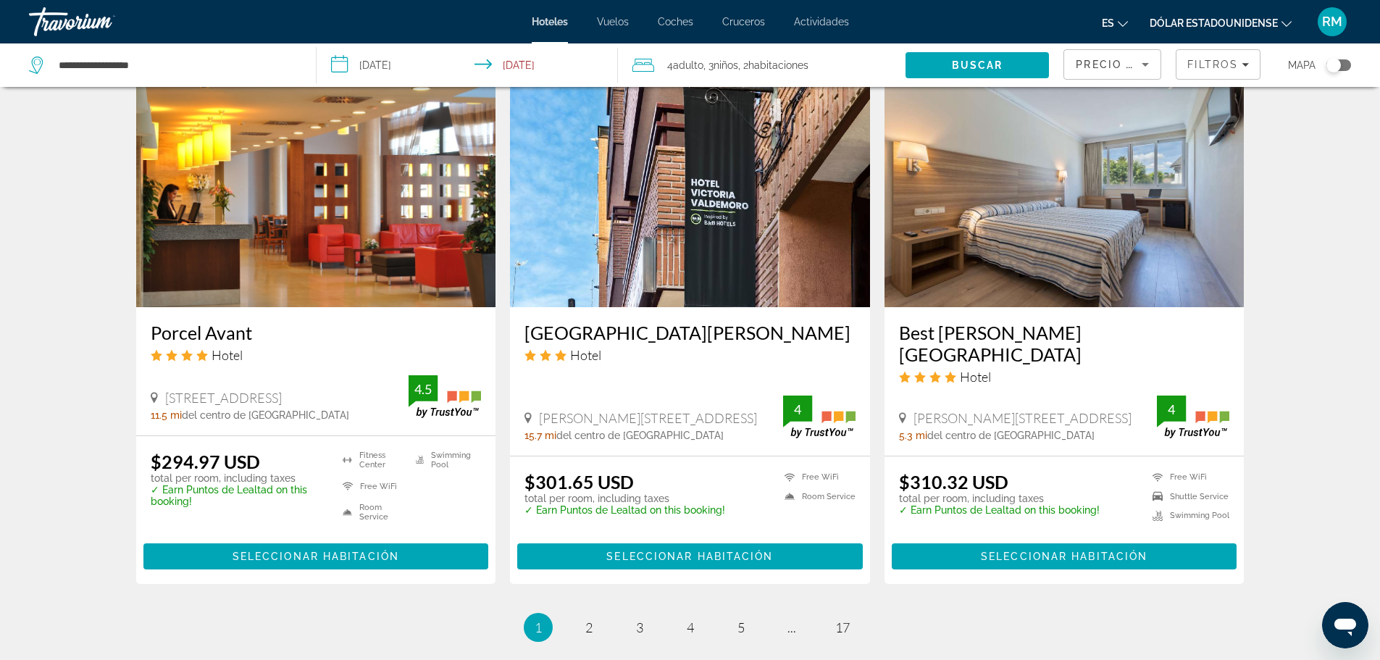
scroll to position [1738, 0]
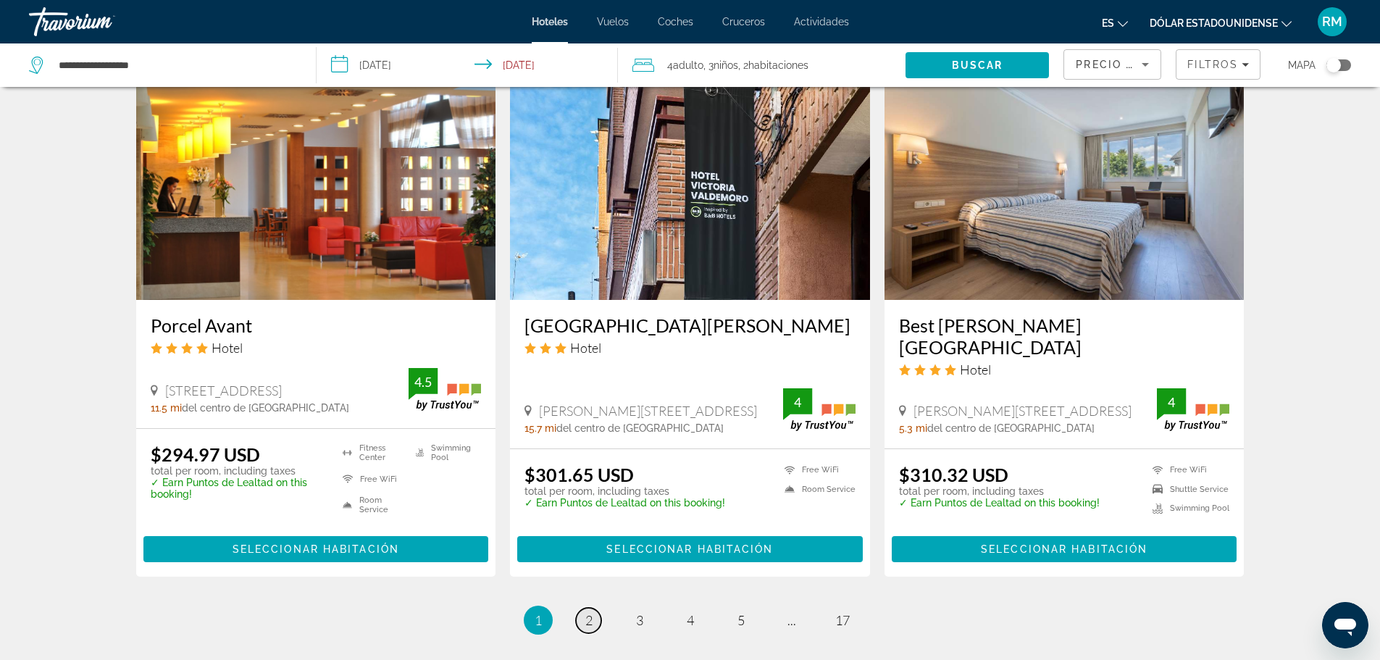
click at [586, 612] on span "2" at bounding box center [588, 620] width 7 height 16
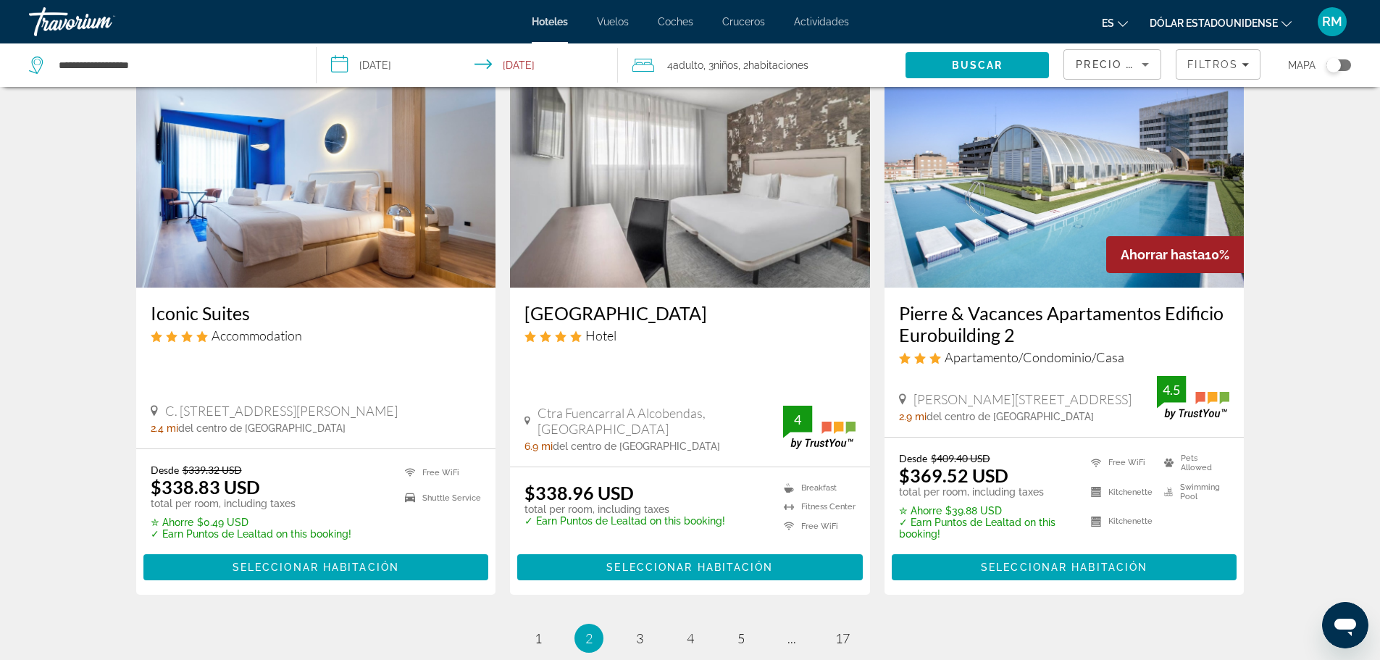
scroll to position [1739, 0]
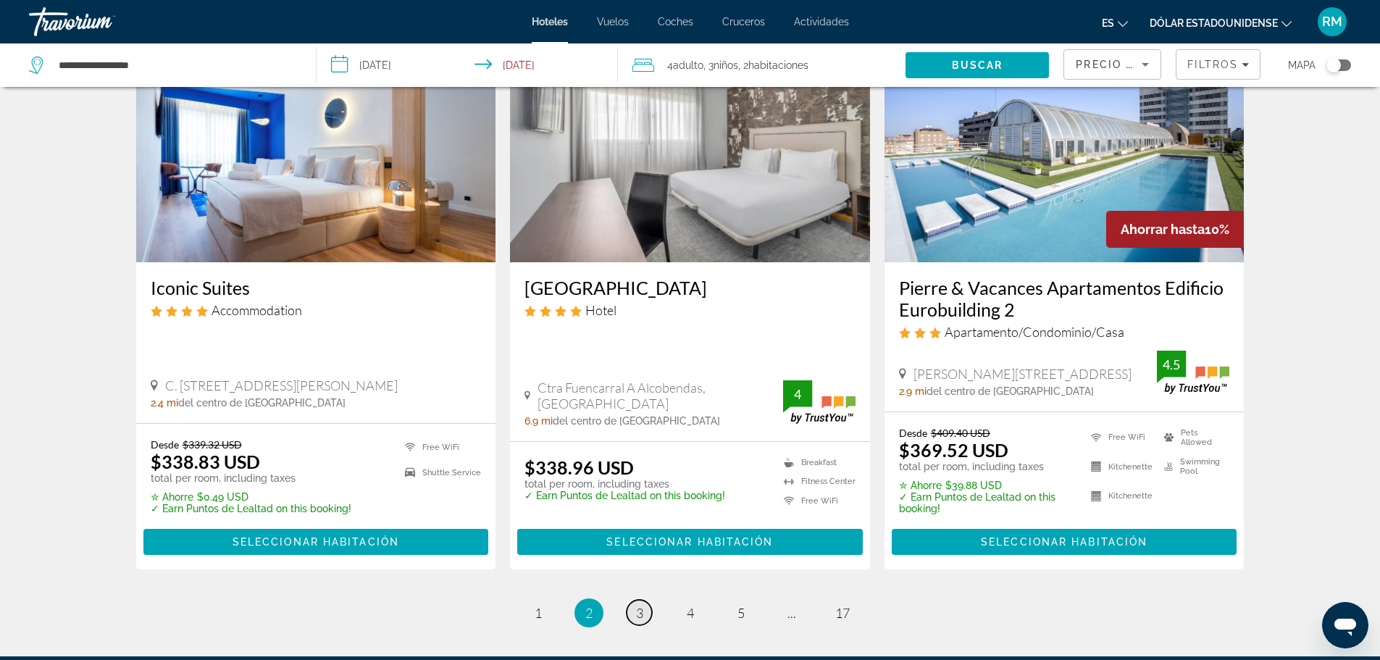
click at [633, 600] on link "page 3" at bounding box center [639, 612] width 25 height 25
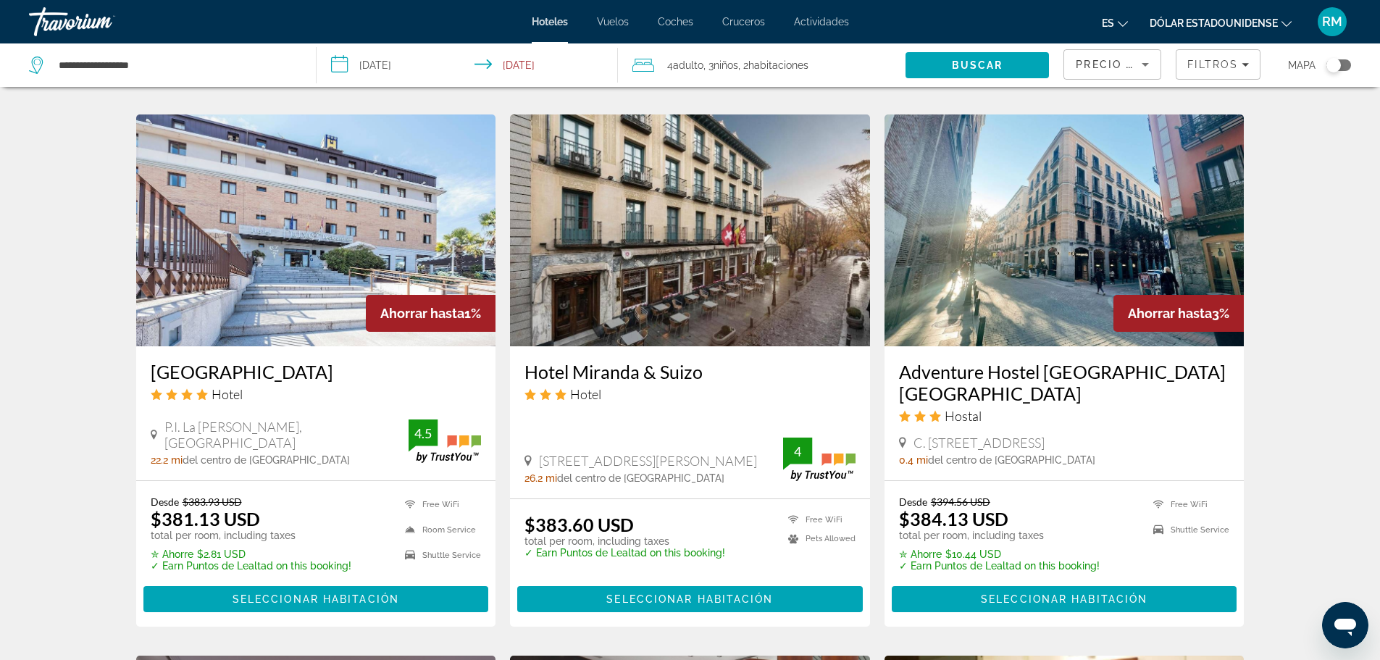
scroll to position [1087, 0]
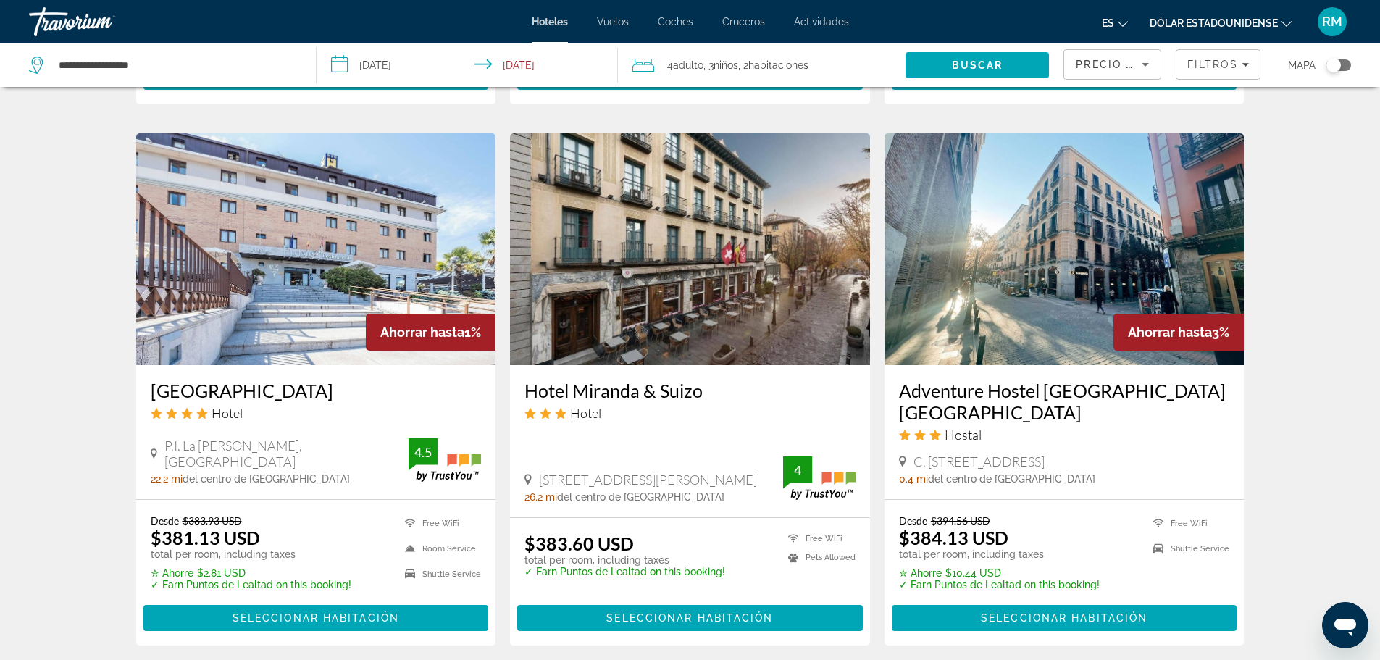
click at [275, 230] on img "Contenido principal" at bounding box center [316, 249] width 360 height 232
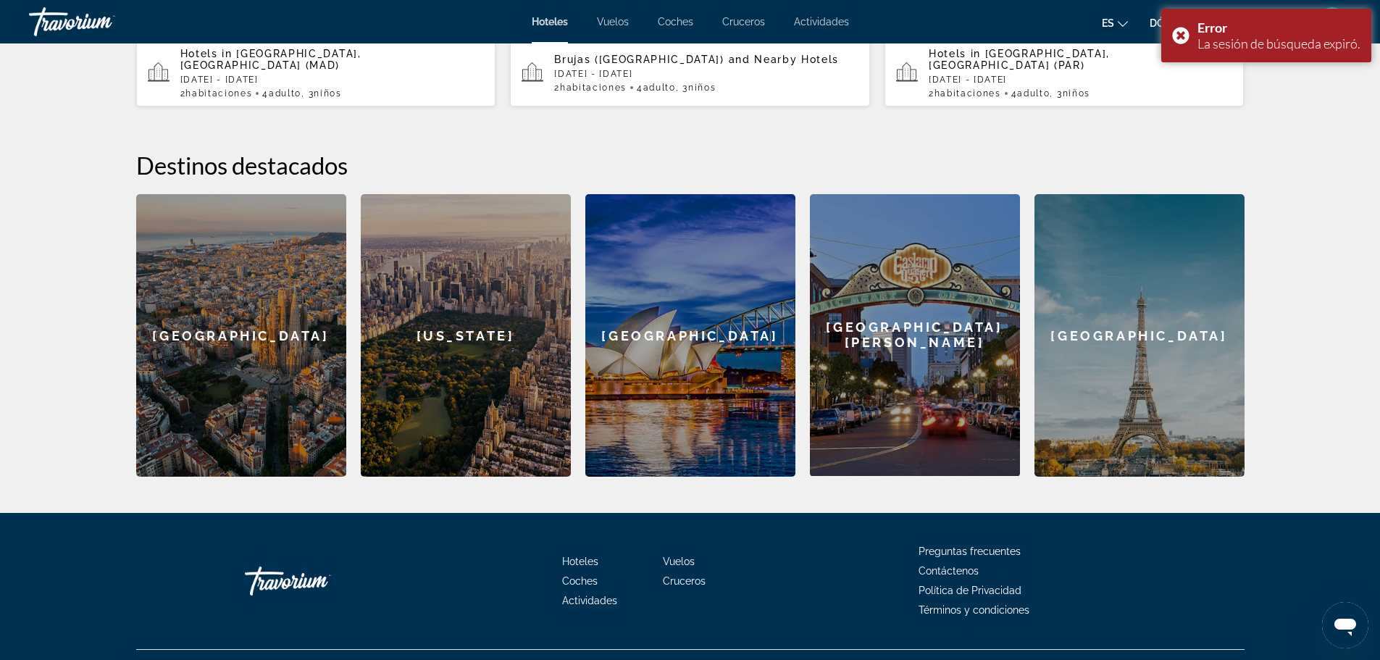
scroll to position [507, 0]
